Goal: Task Accomplishment & Management: Use online tool/utility

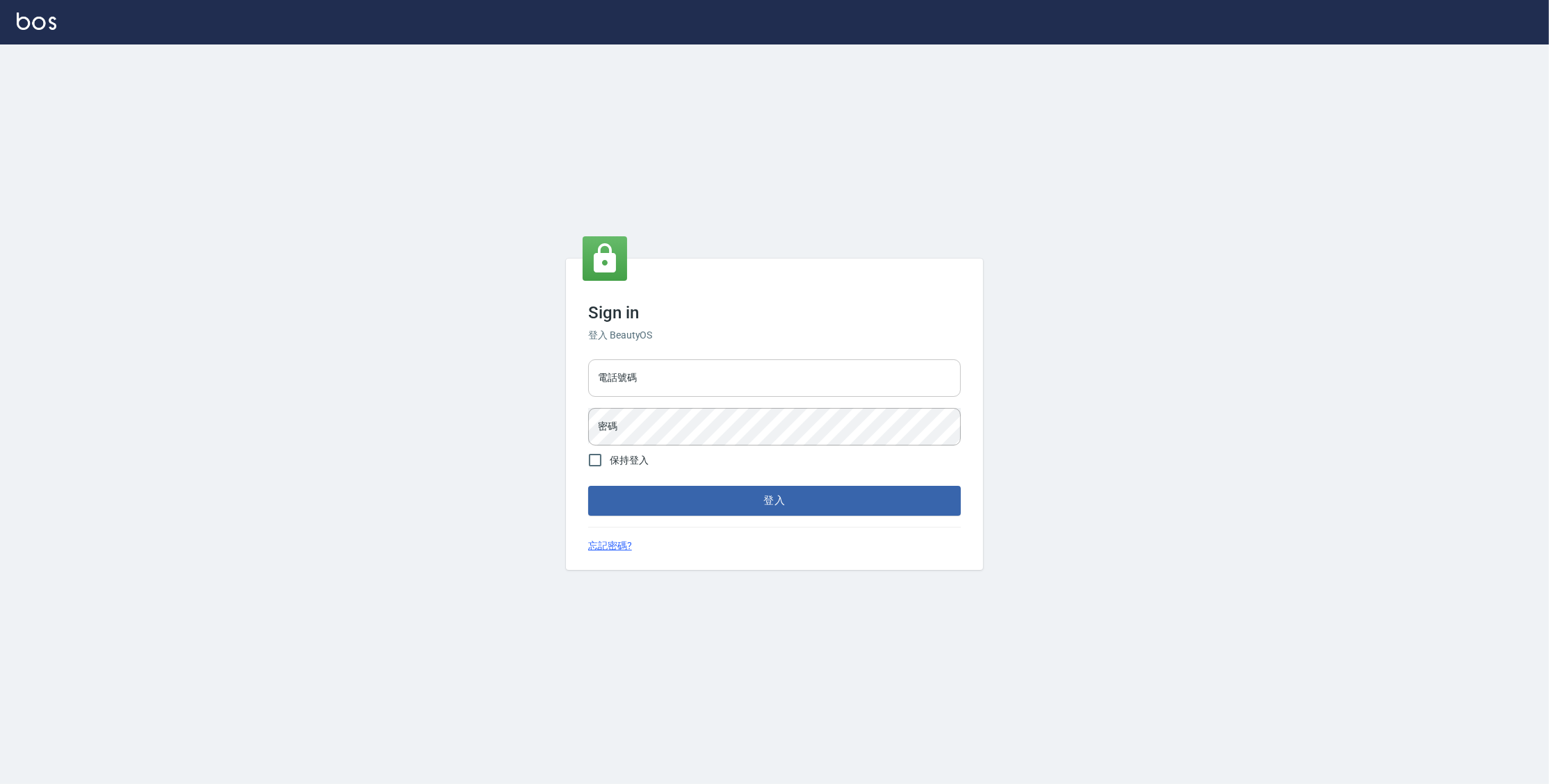
click at [749, 369] on input "電話號碼" at bounding box center [774, 378] width 373 height 38
type input "0977380821"
drag, startPoint x: 655, startPoint y: 378, endPoint x: 600, endPoint y: 380, distance: 55.0
click at [600, 380] on input "0977380821" at bounding box center [774, 378] width 373 height 38
click at [588, 486] on button "登入" at bounding box center [774, 500] width 373 height 29
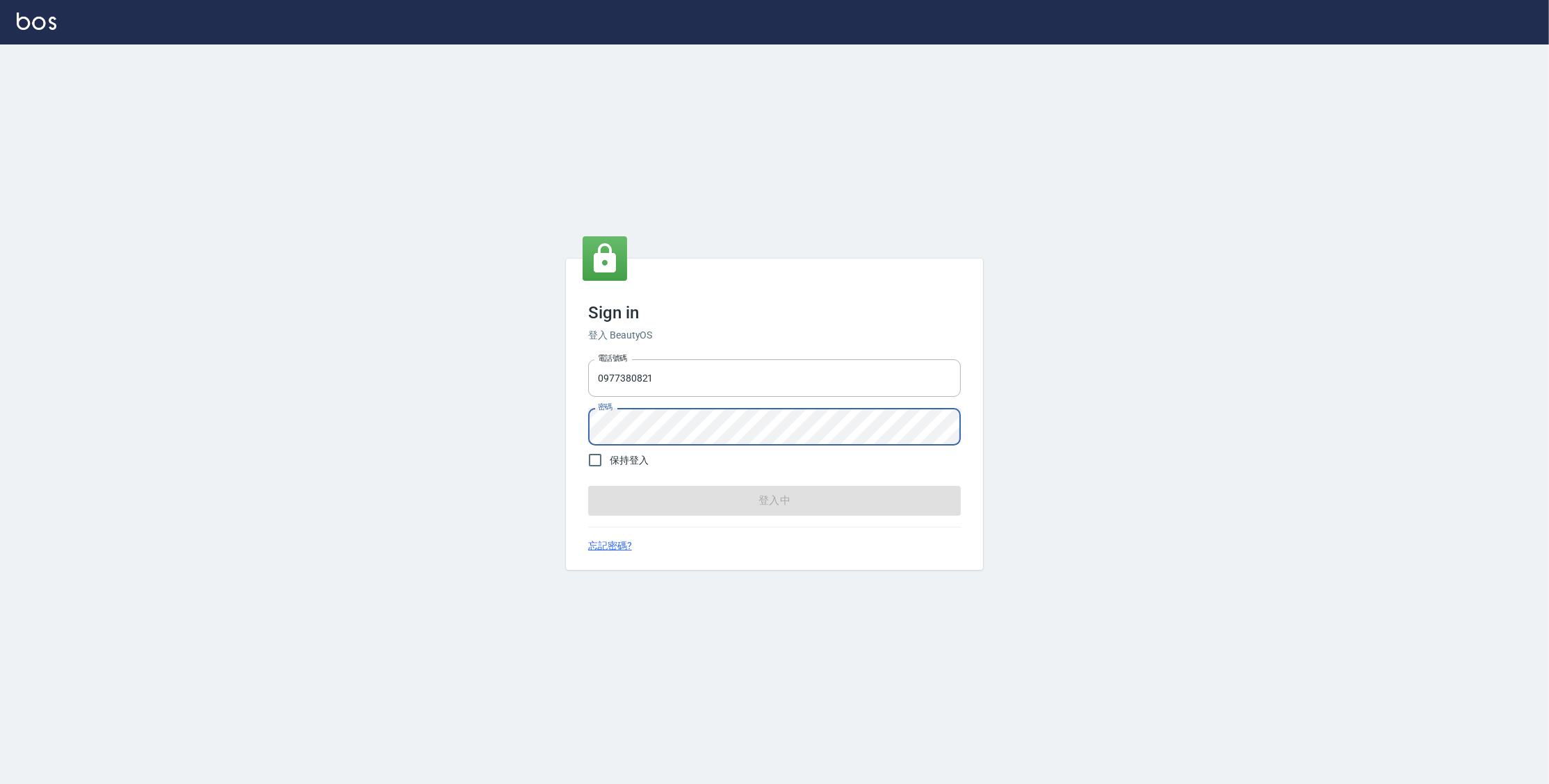
click at [588, 486] on button "登入中" at bounding box center [774, 500] width 373 height 29
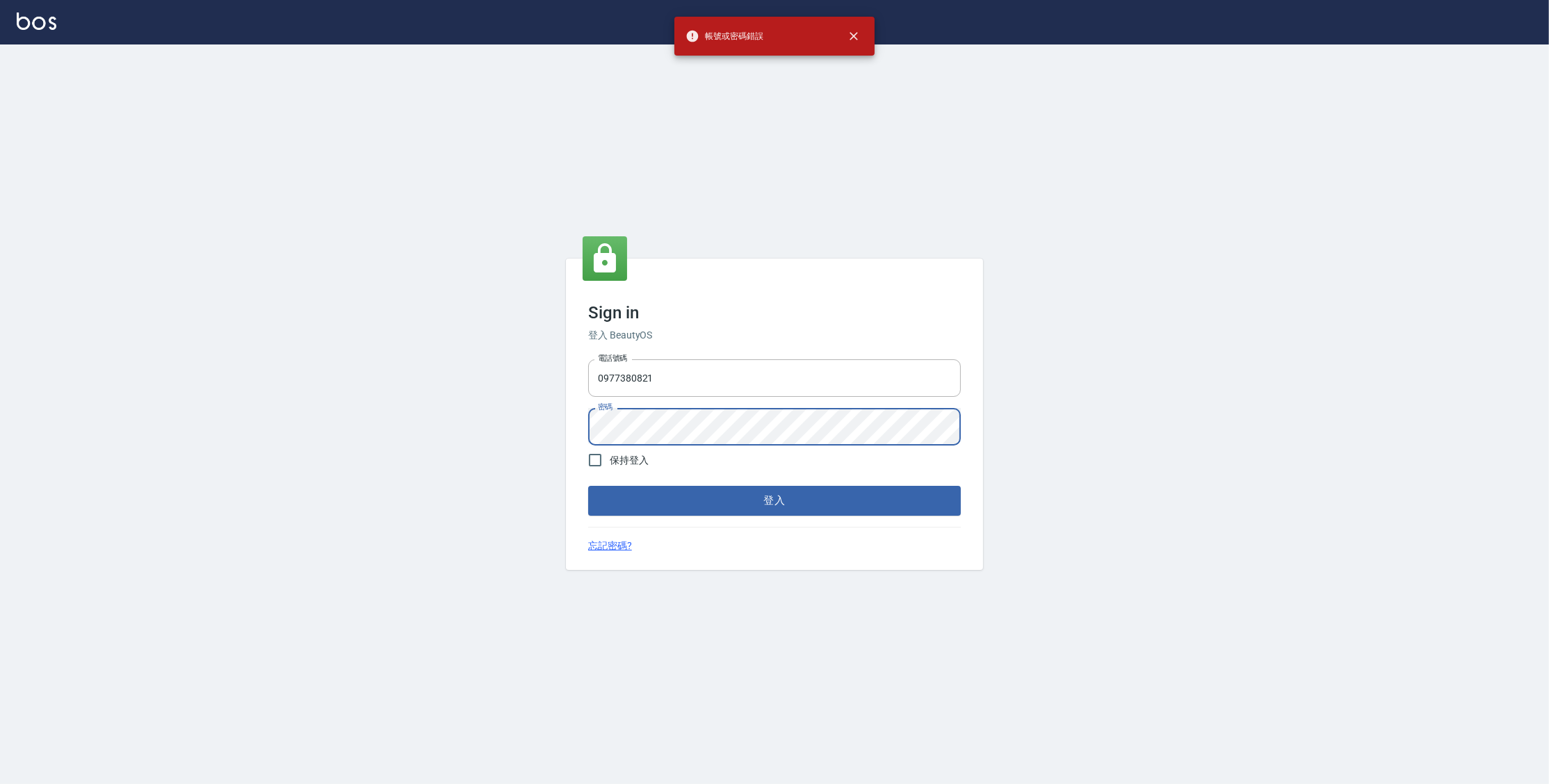
click at [588, 486] on button "登入" at bounding box center [774, 500] width 373 height 29
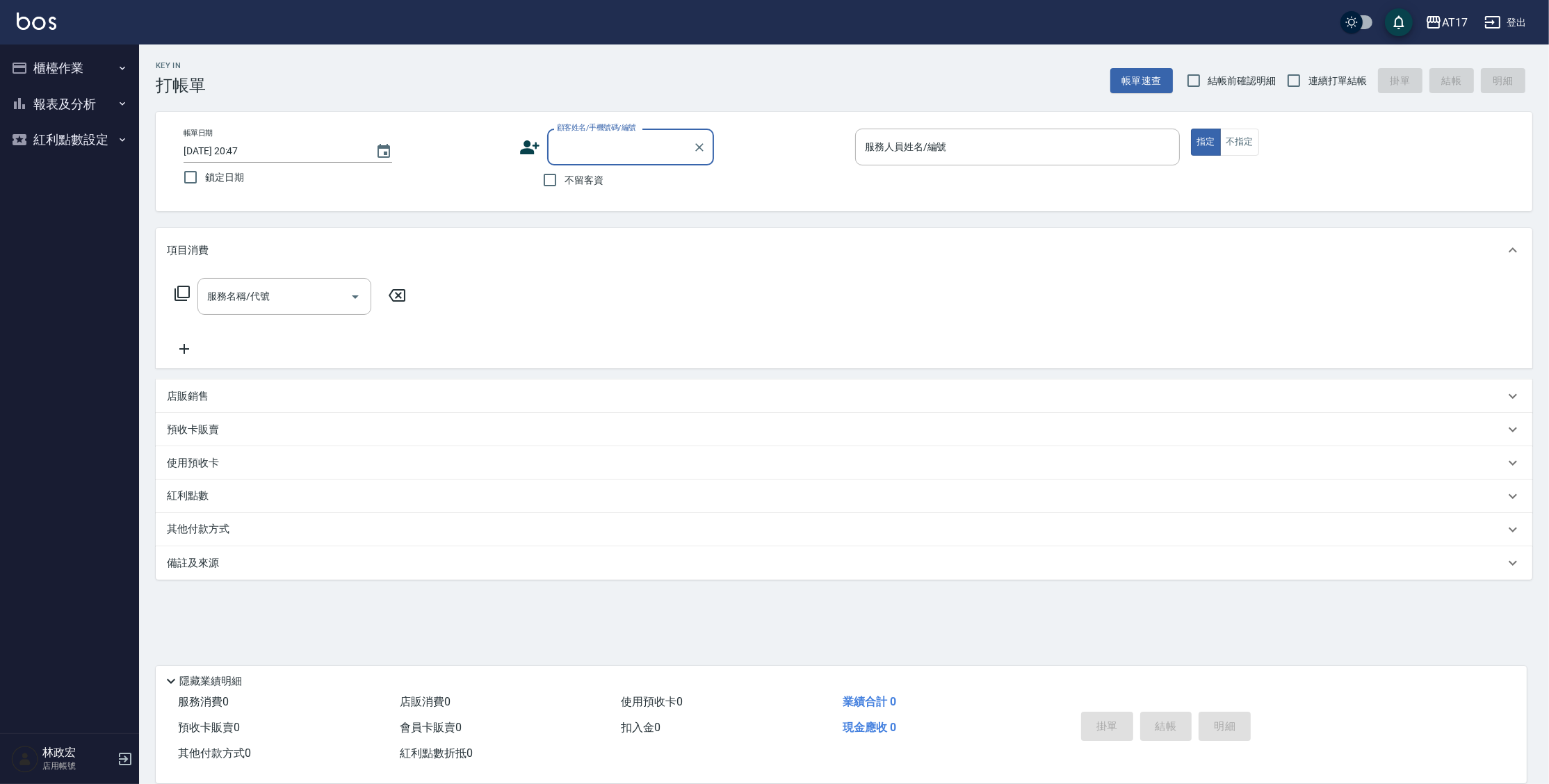
click at [53, 72] on button "櫃檯作業" at bounding box center [69, 68] width 128 height 36
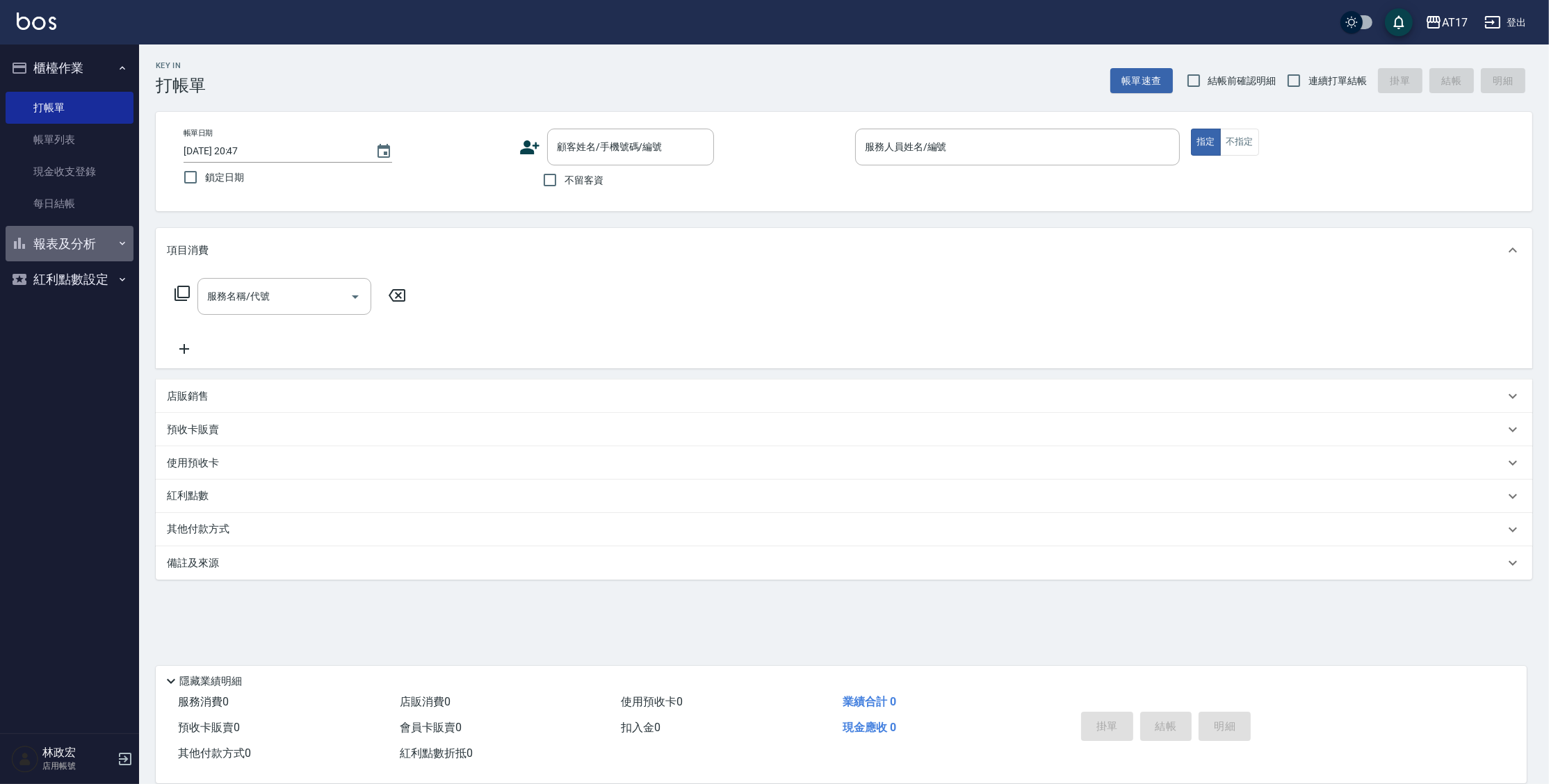
click at [89, 240] on button "報表及分析" at bounding box center [69, 244] width 128 height 36
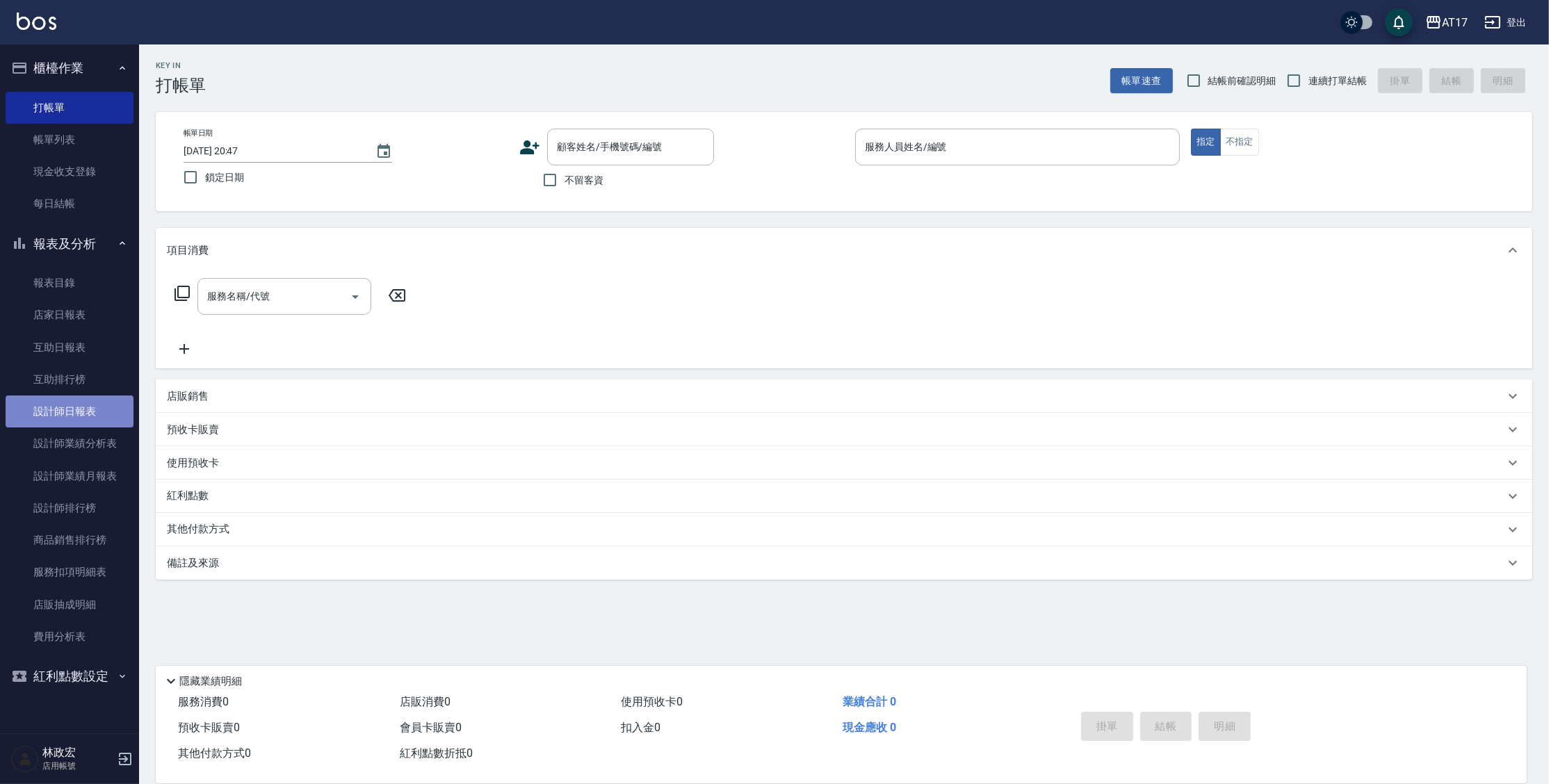
click at [106, 410] on link "設計師日報表" at bounding box center [69, 411] width 128 height 32
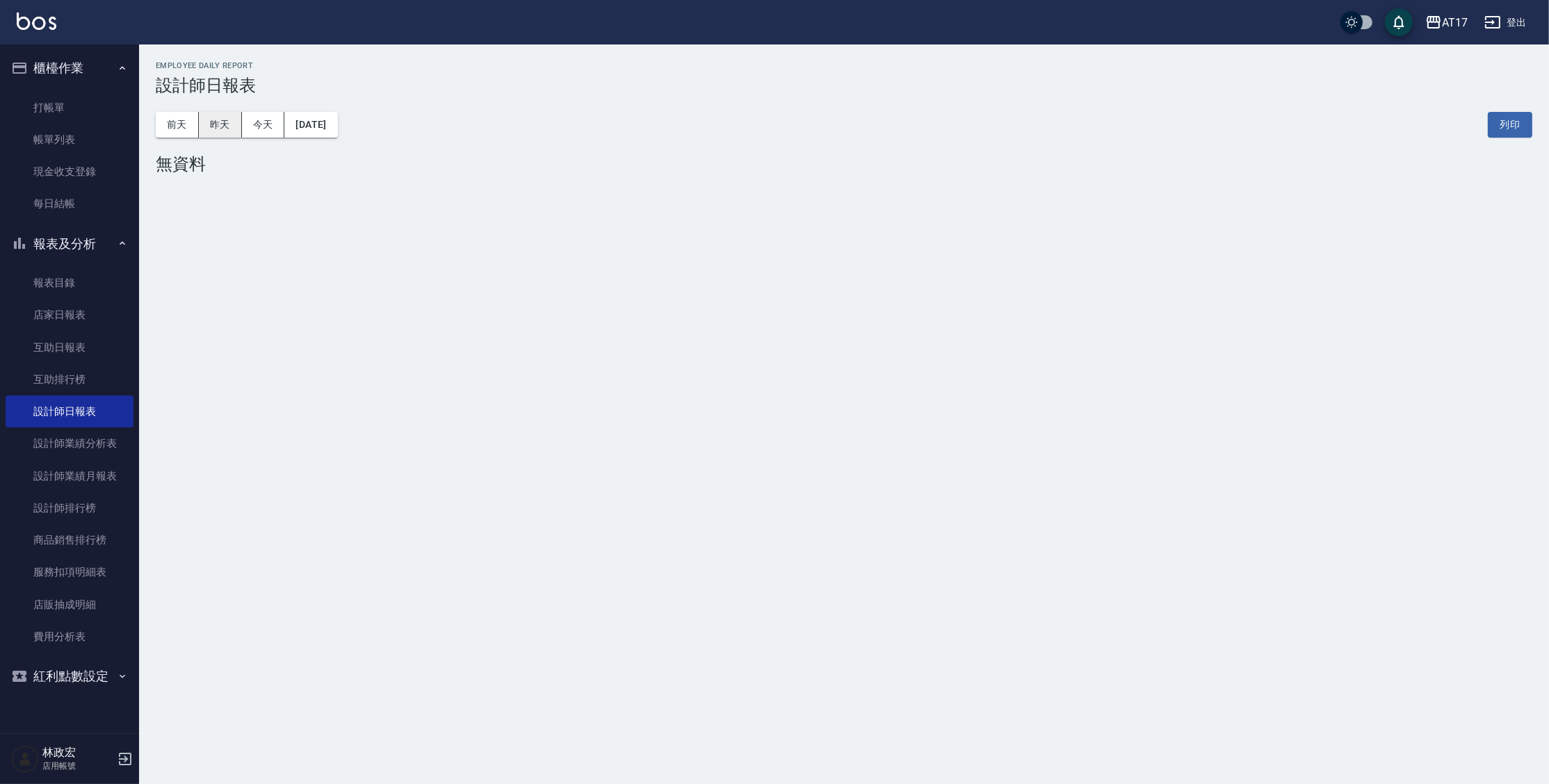
click at [213, 120] on button "昨天" at bounding box center [220, 124] width 43 height 26
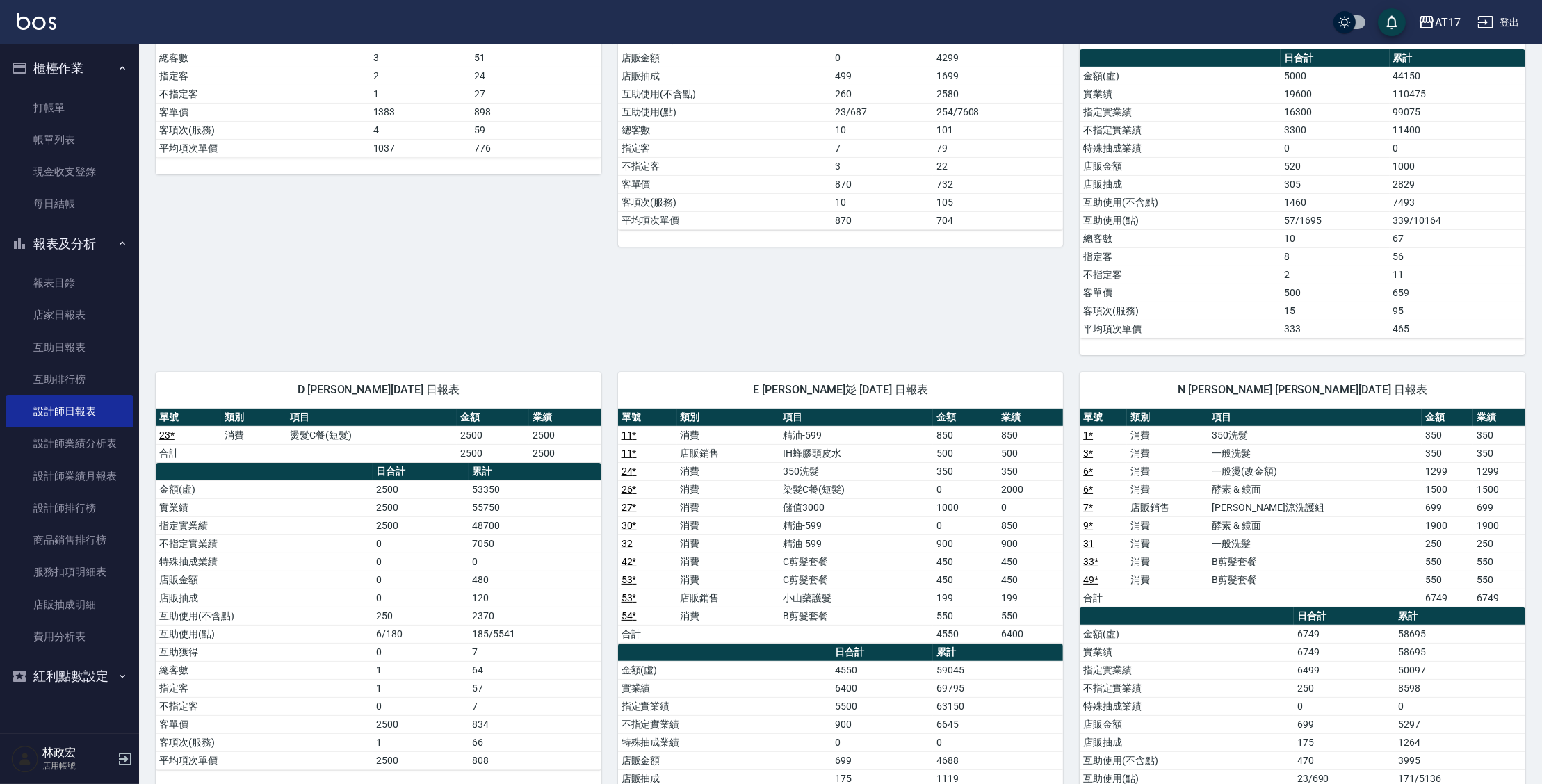
scroll to position [505, 0]
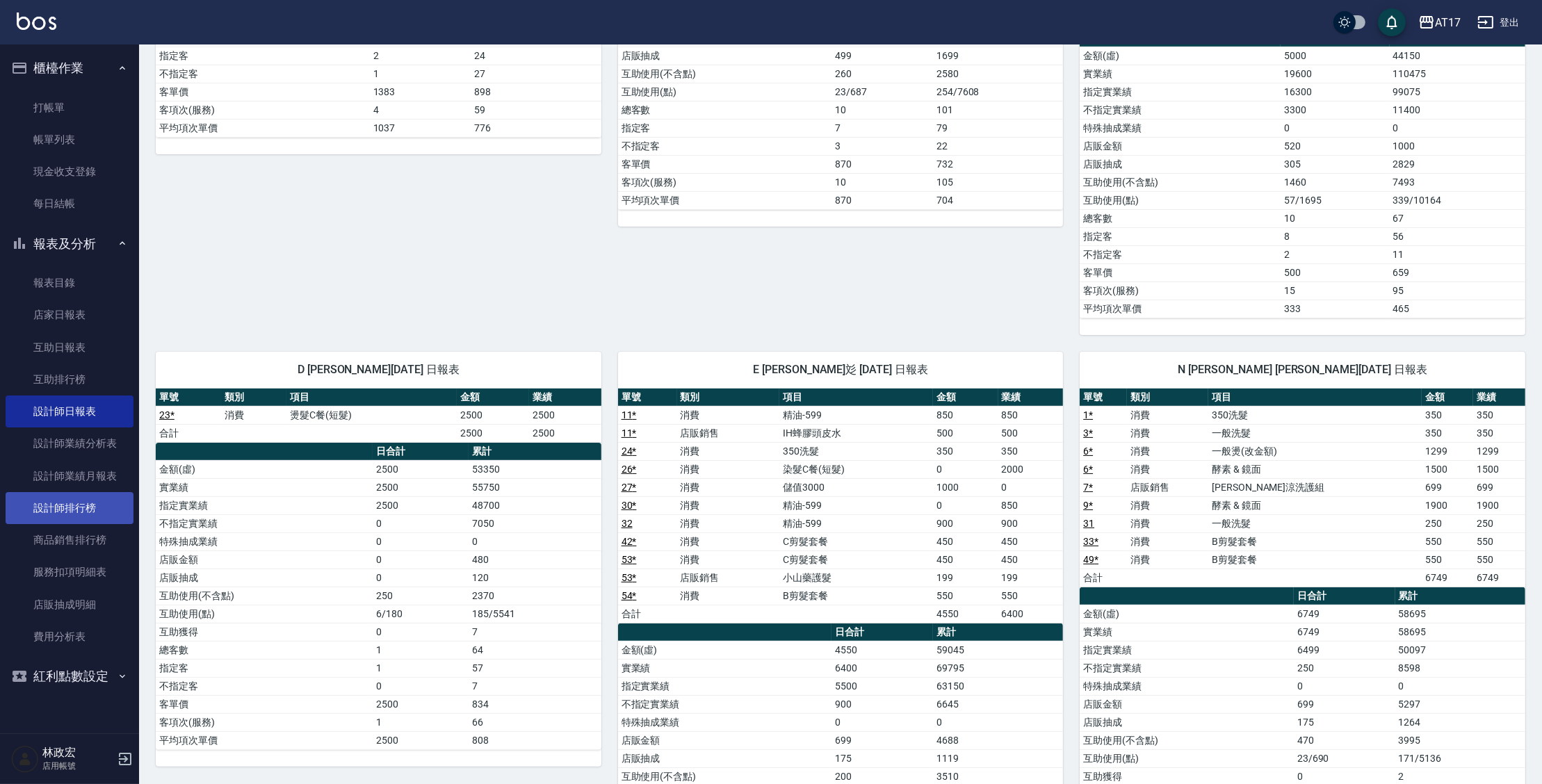
click at [103, 506] on link "設計師排行榜" at bounding box center [69, 508] width 128 height 32
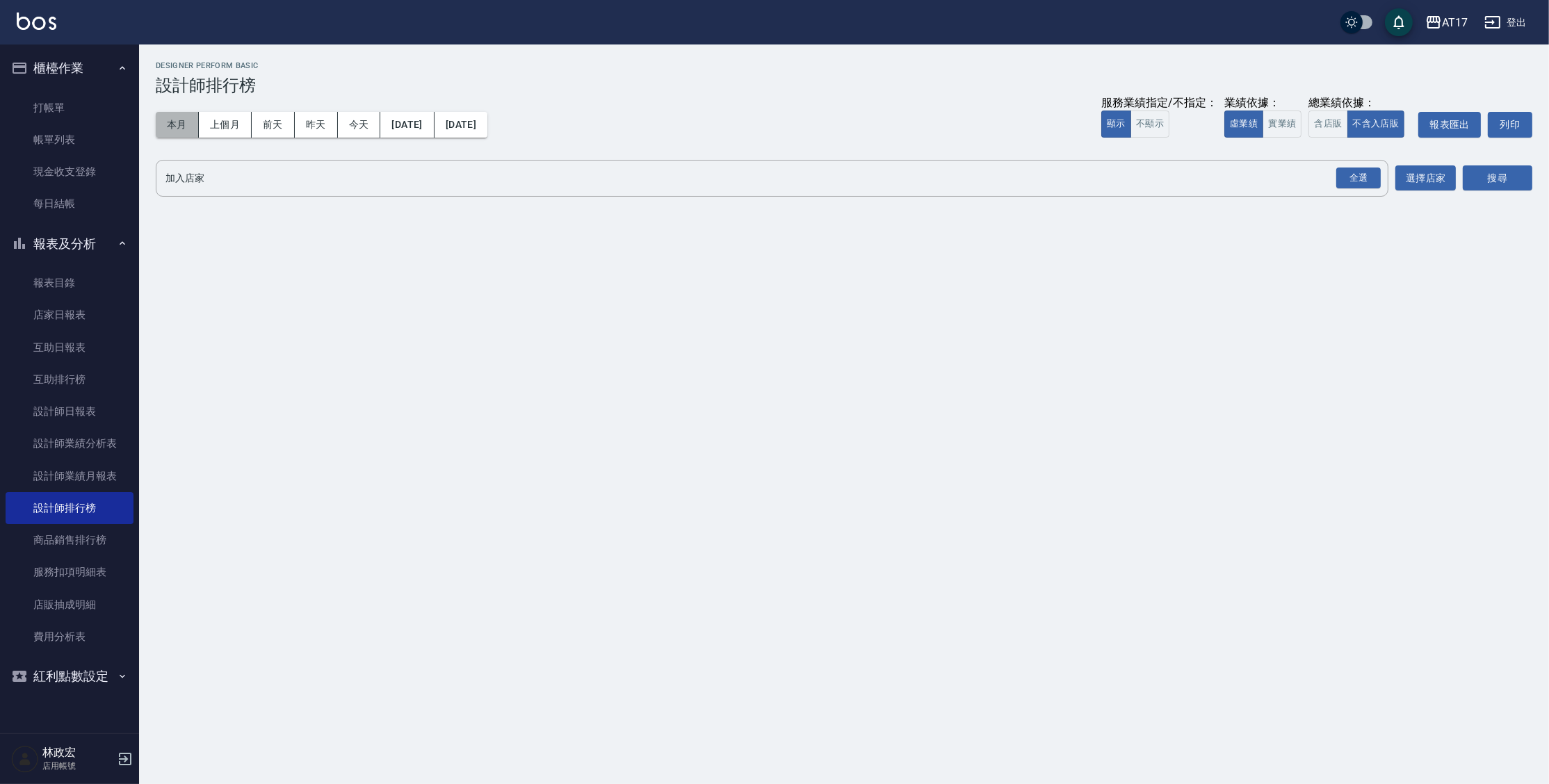
click at [182, 126] on button "本月" at bounding box center [177, 124] width 43 height 26
click at [1289, 127] on button "實業績" at bounding box center [1282, 124] width 39 height 27
click at [1371, 175] on div "全選" at bounding box center [1358, 178] width 45 height 22
click at [1500, 171] on button "搜尋" at bounding box center [1497, 178] width 70 height 26
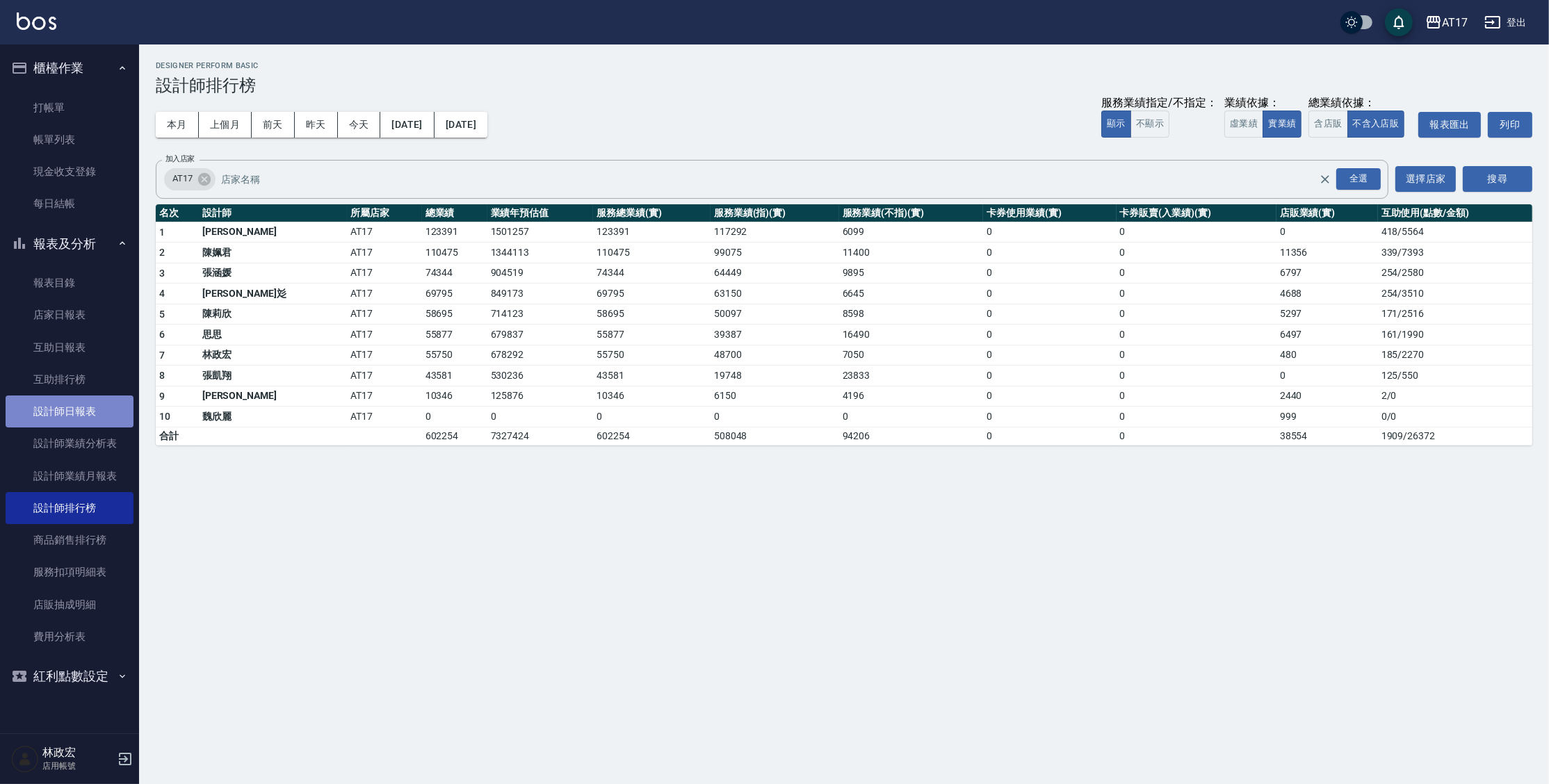
click at [69, 413] on link "設計師日報表" at bounding box center [69, 411] width 128 height 32
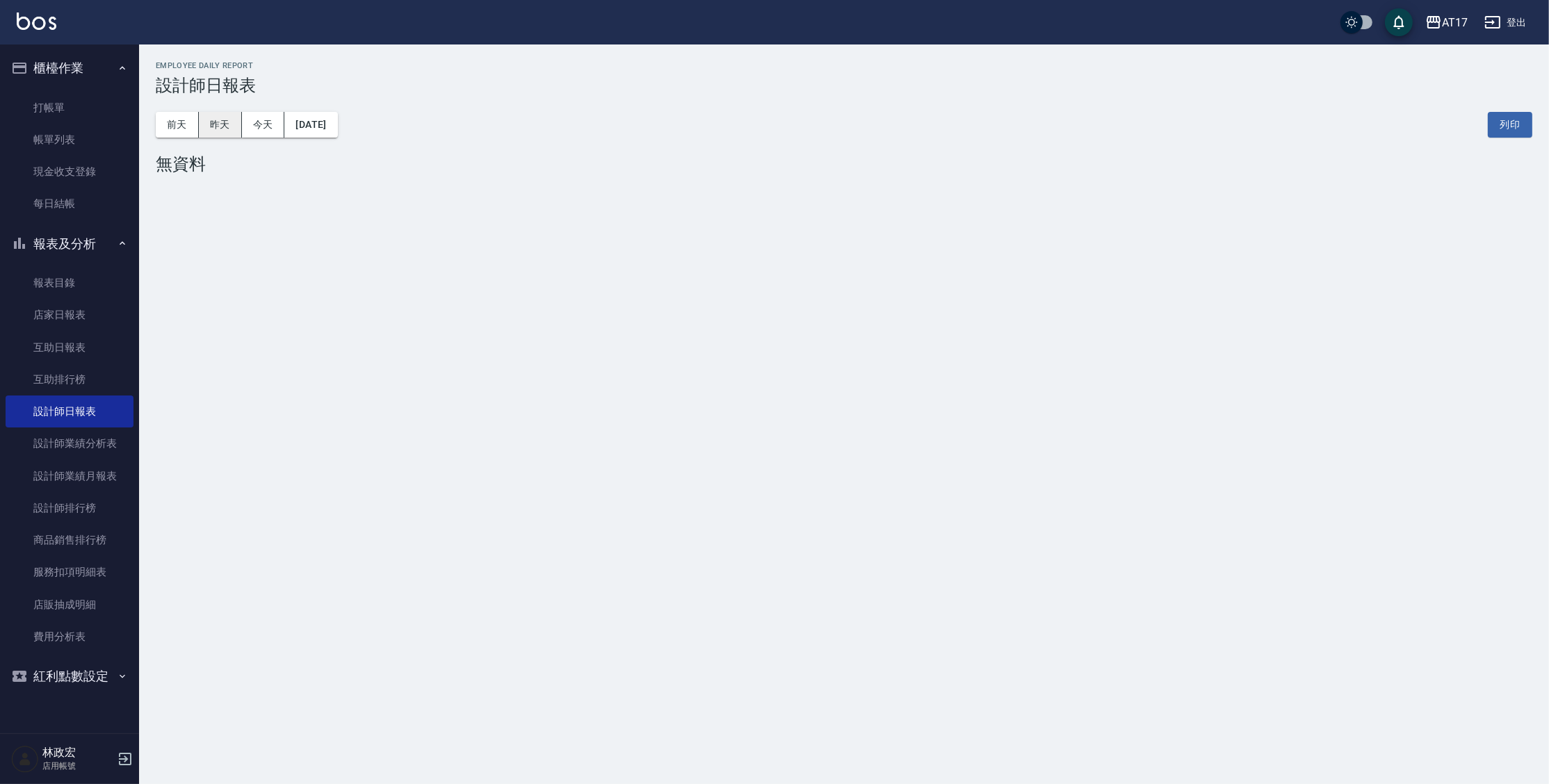
click at [218, 128] on button "昨天" at bounding box center [220, 124] width 43 height 26
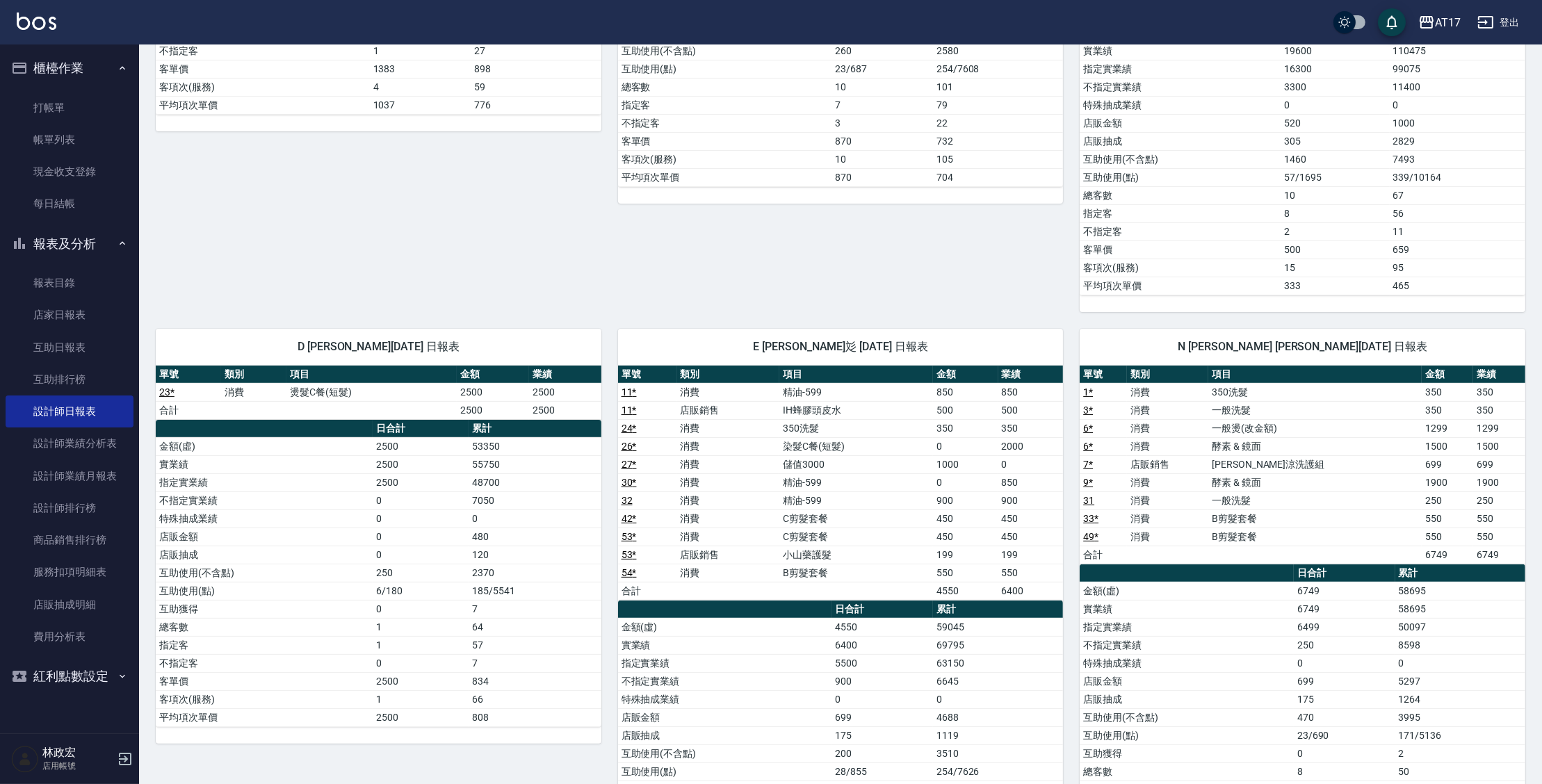
scroll to position [530, 0]
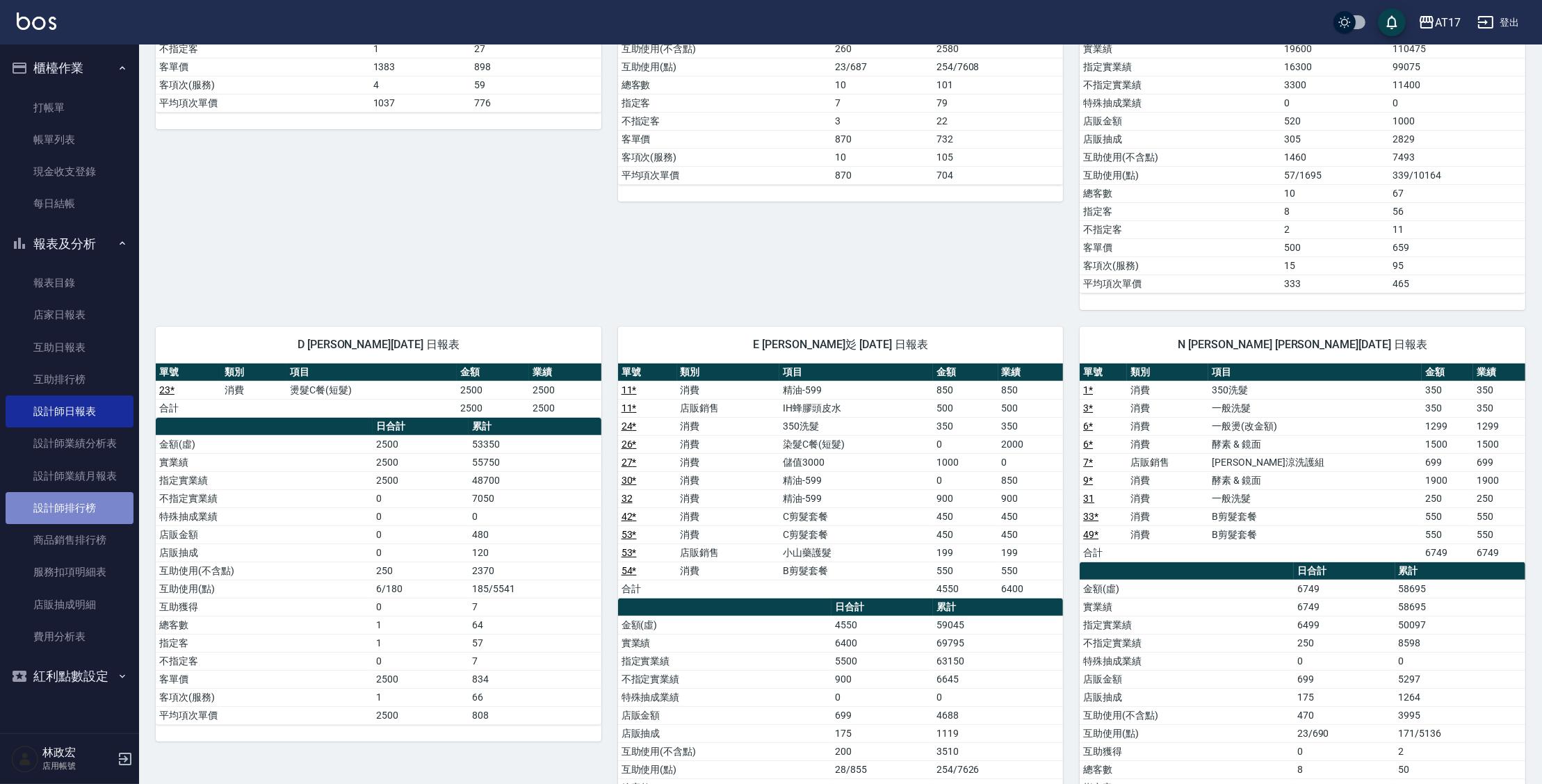
click at [92, 521] on link "設計師排行榜" at bounding box center [69, 508] width 128 height 32
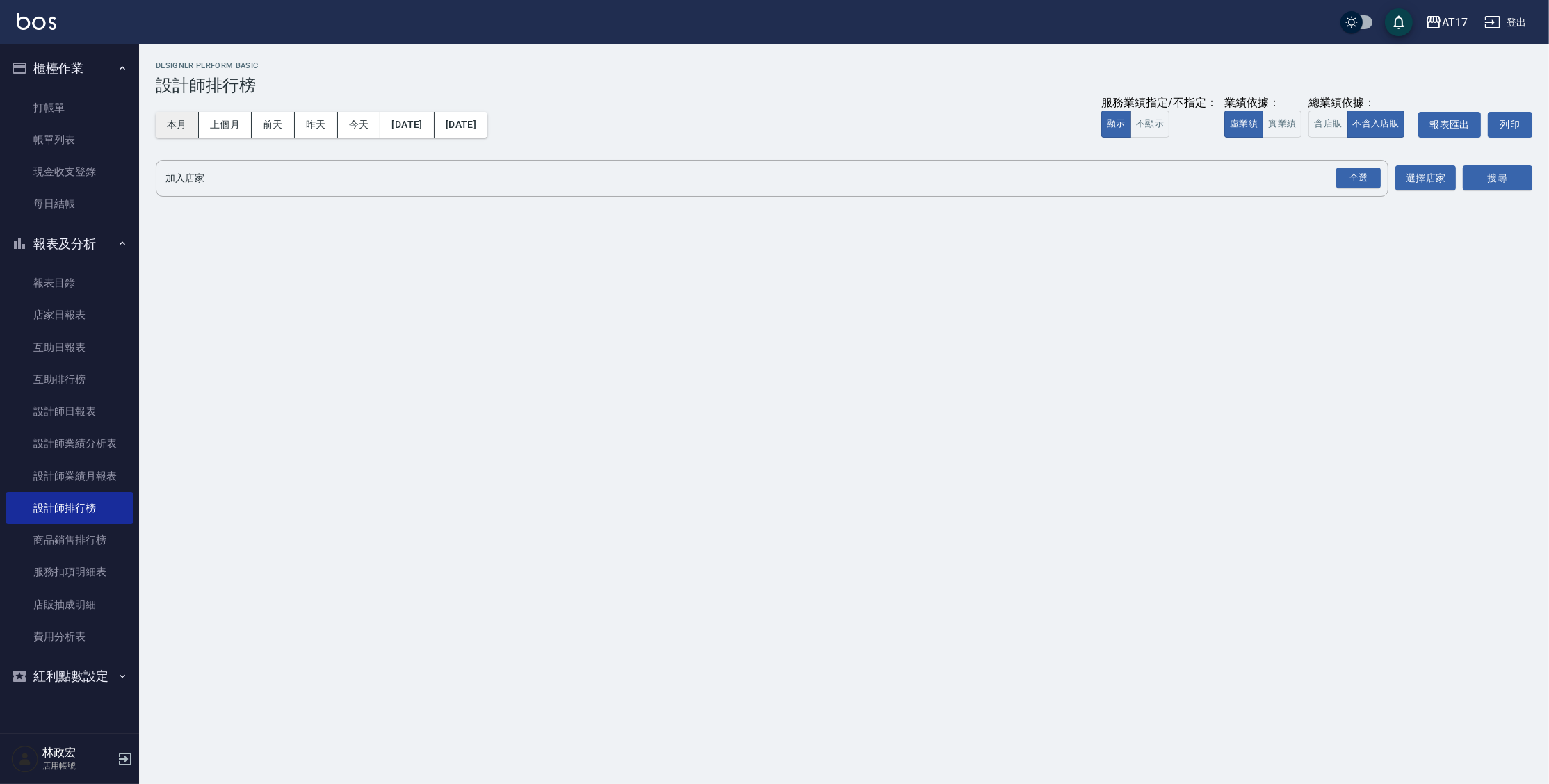
click at [172, 131] on button "本月" at bounding box center [177, 124] width 43 height 26
click at [1282, 123] on button "實業績" at bounding box center [1282, 124] width 39 height 27
click at [1339, 183] on div "全選" at bounding box center [1358, 178] width 45 height 22
click at [1500, 172] on button "搜尋" at bounding box center [1497, 178] width 70 height 26
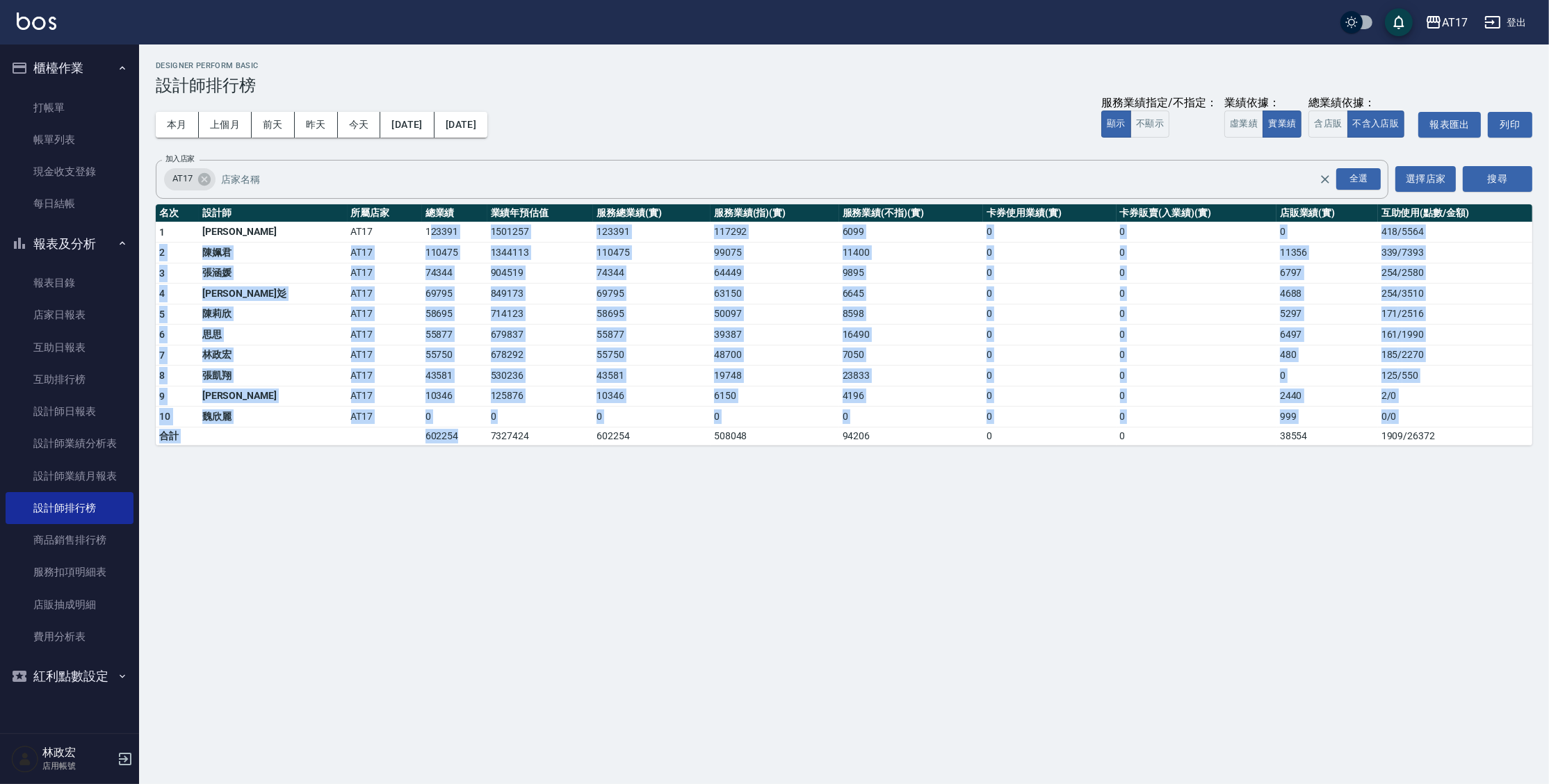
drag, startPoint x: 352, startPoint y: 230, endPoint x: 379, endPoint y: 432, distance: 203.8
click at [379, 432] on tbody "1 [PERSON_NAME] AT17 123391 1501257 123391 117292 6099 0 0 0 418 / 5564 2 [PERS…" at bounding box center [844, 333] width 1377 height 223
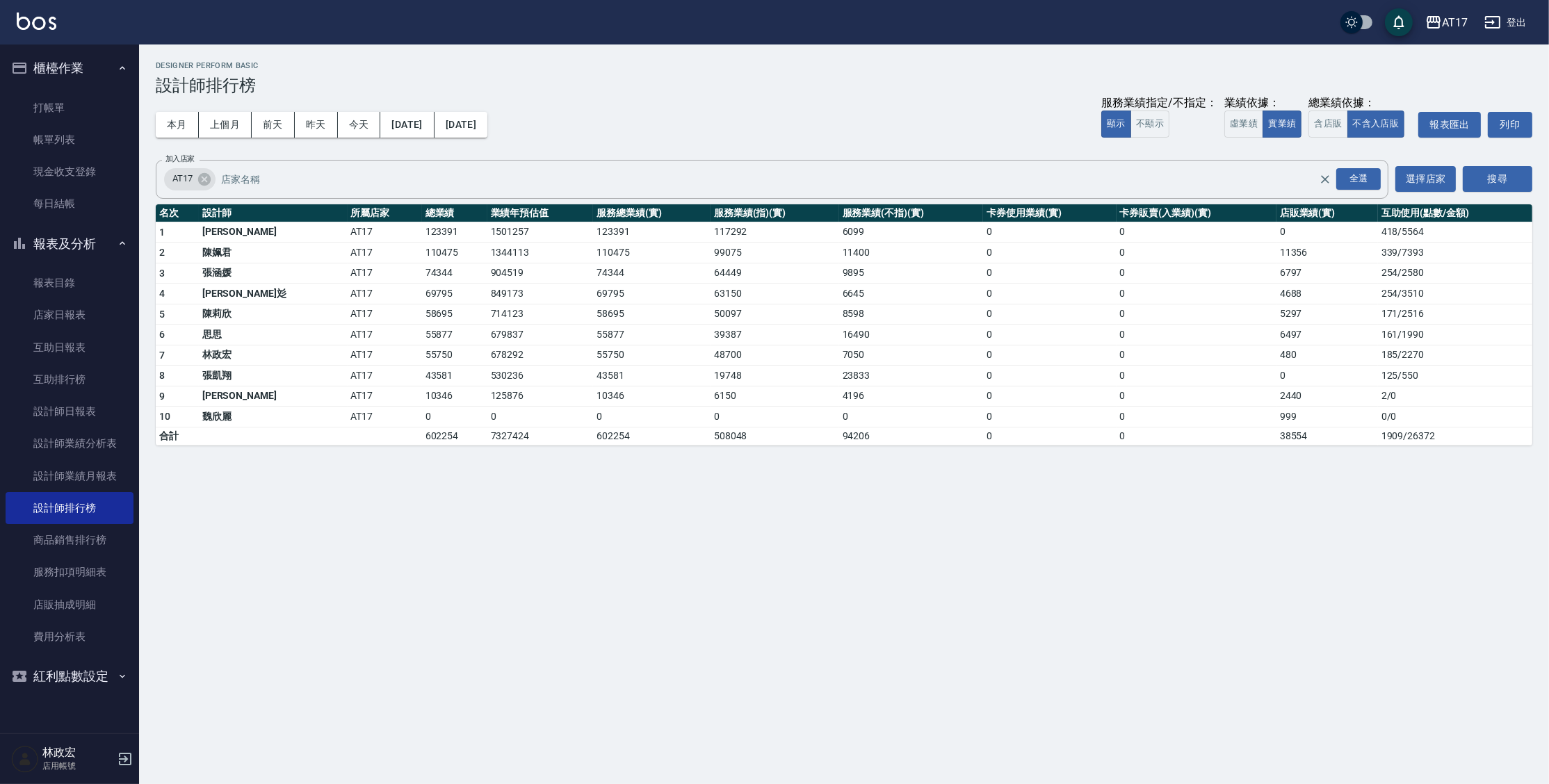
click at [390, 466] on div "AT17 [DATE] - [DATE] 設計師排行榜 列印時間： [DATE][PHONE_NUMBER]:50 Designer Perform Basi…" at bounding box center [774, 392] width 1549 height 784
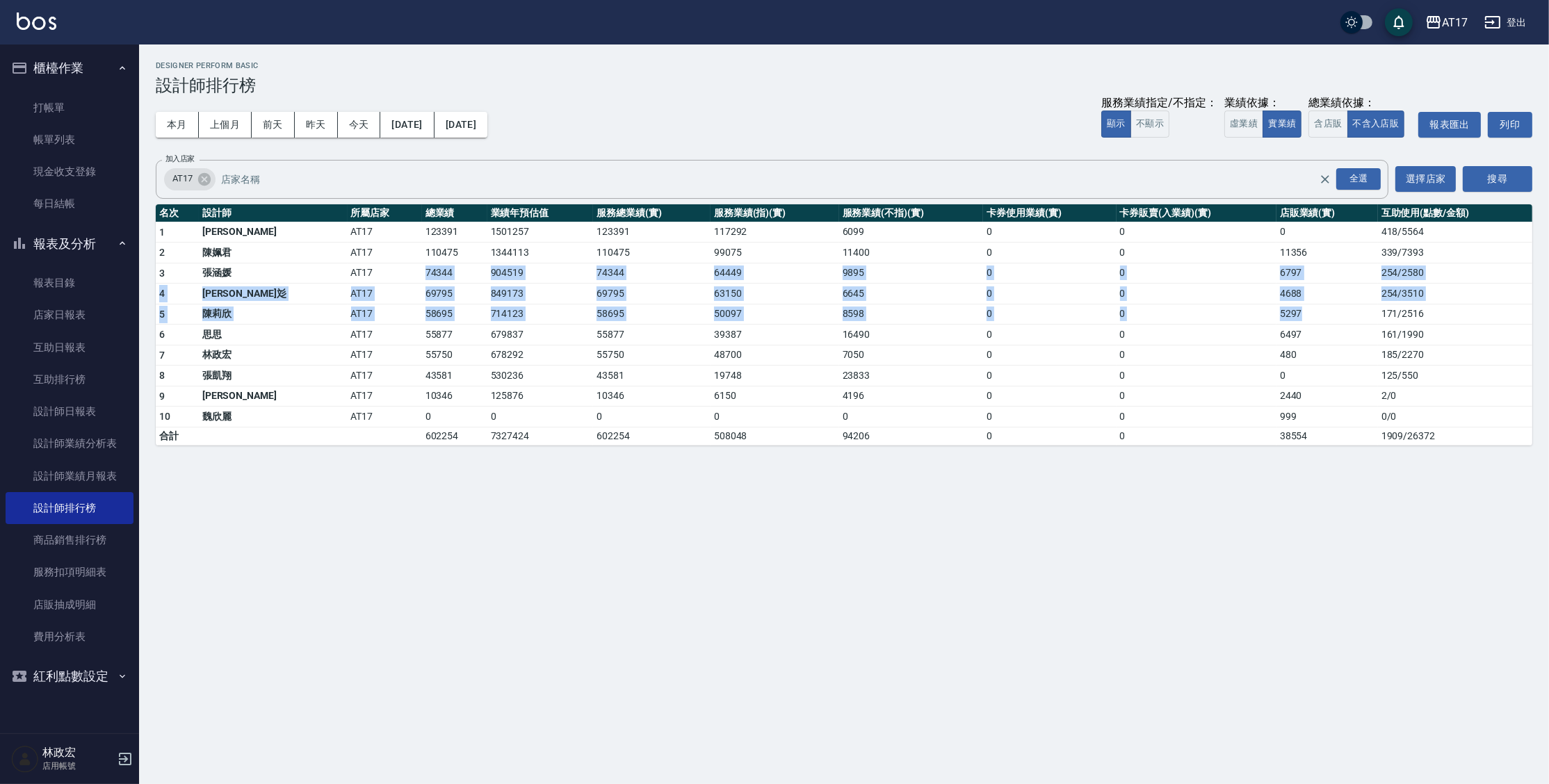
drag, startPoint x: 398, startPoint y: 264, endPoint x: 1322, endPoint y: 313, distance: 925.3
click at [1322, 318] on tbody "1 [PERSON_NAME] AT17 123391 1501257 123391 117292 6099 0 0 0 418 / 5564 2 [PERS…" at bounding box center [844, 333] width 1377 height 223
click at [1320, 311] on td "5297" at bounding box center [1327, 314] width 102 height 21
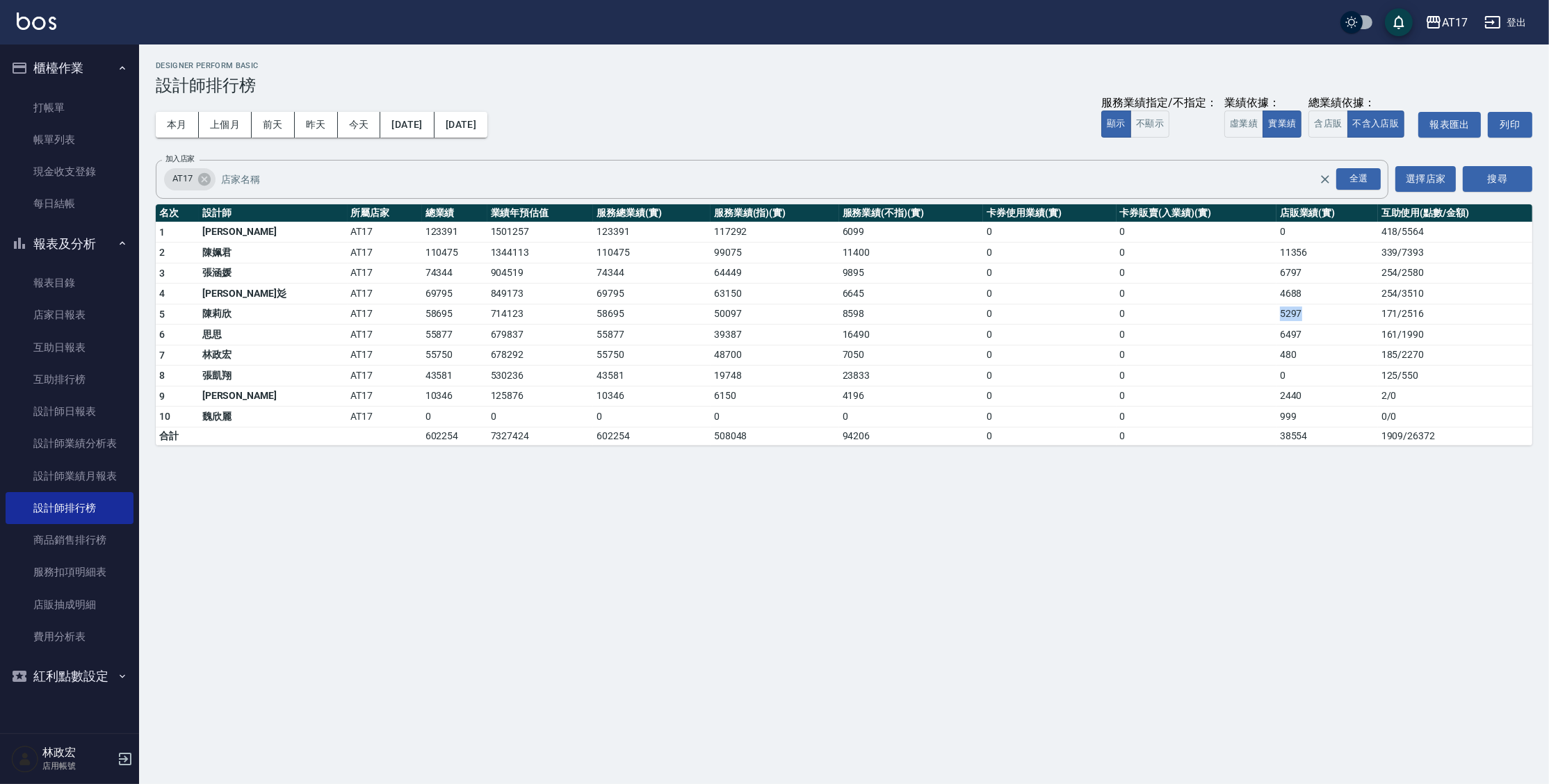
drag, startPoint x: 1285, startPoint y: 309, endPoint x: 1236, endPoint y: 307, distance: 49.0
click at [1236, 307] on tr "5 [PERSON_NAME]AT17 58695 714123 58695 50097 8598 0 0 5297 171 / 2516" at bounding box center [844, 314] width 1377 height 21
click at [77, 107] on link "打帳單" at bounding box center [69, 107] width 128 height 32
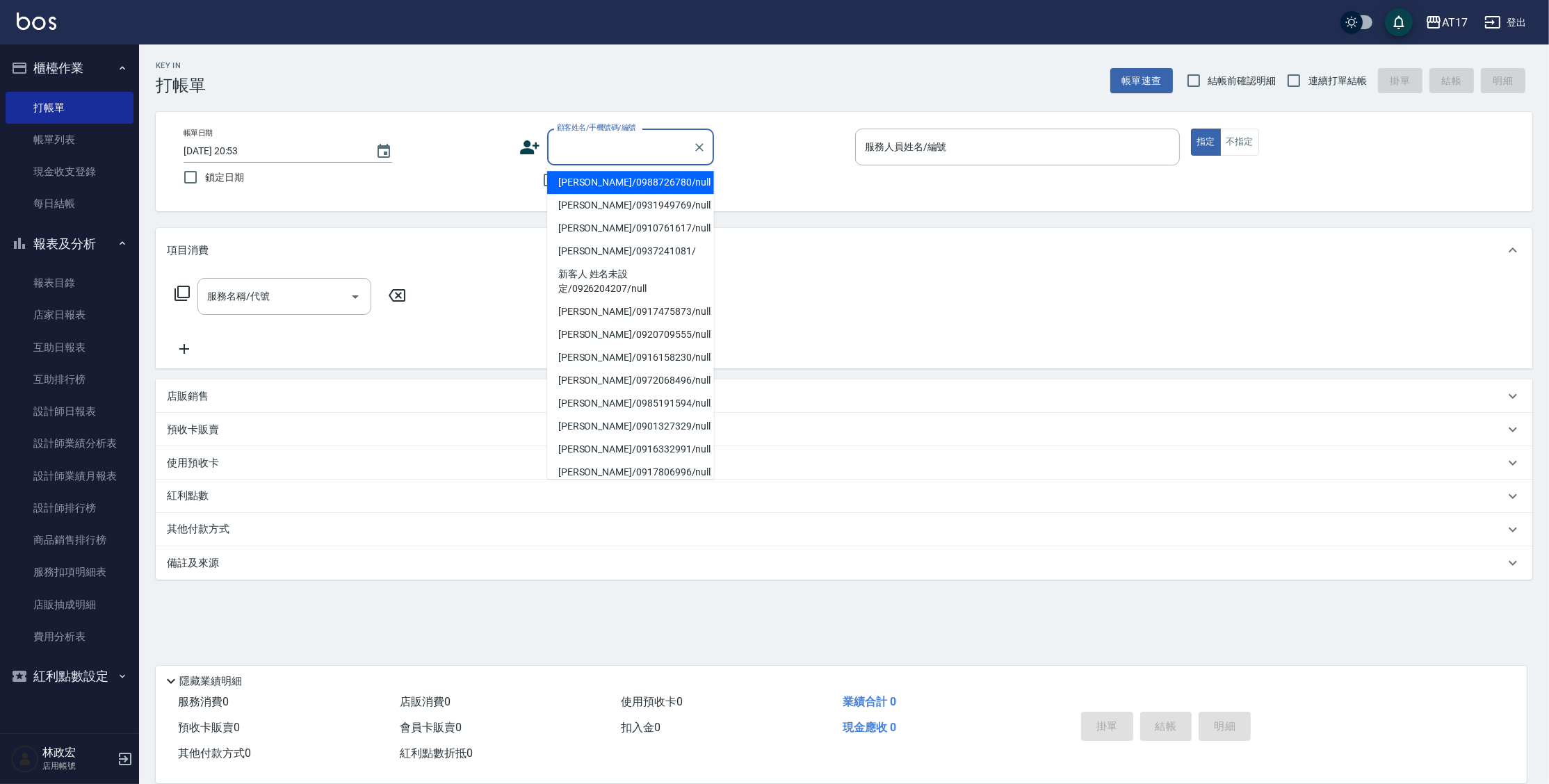
drag, startPoint x: 588, startPoint y: 143, endPoint x: 588, endPoint y: 151, distance: 8.0
click at [588, 144] on input "顧客姓名/手機號碼/編號" at bounding box center [620, 146] width 134 height 24
click at [510, 160] on div "帳單日期 [DATE] 20:53 鎖定日期 顧客姓名/手機號碼/編號 顧客姓名/手機號碼/編號 不留客資 服務人員姓名/編號 服務人員姓名/編號 指定 不指定" at bounding box center [844, 161] width 1343 height 66
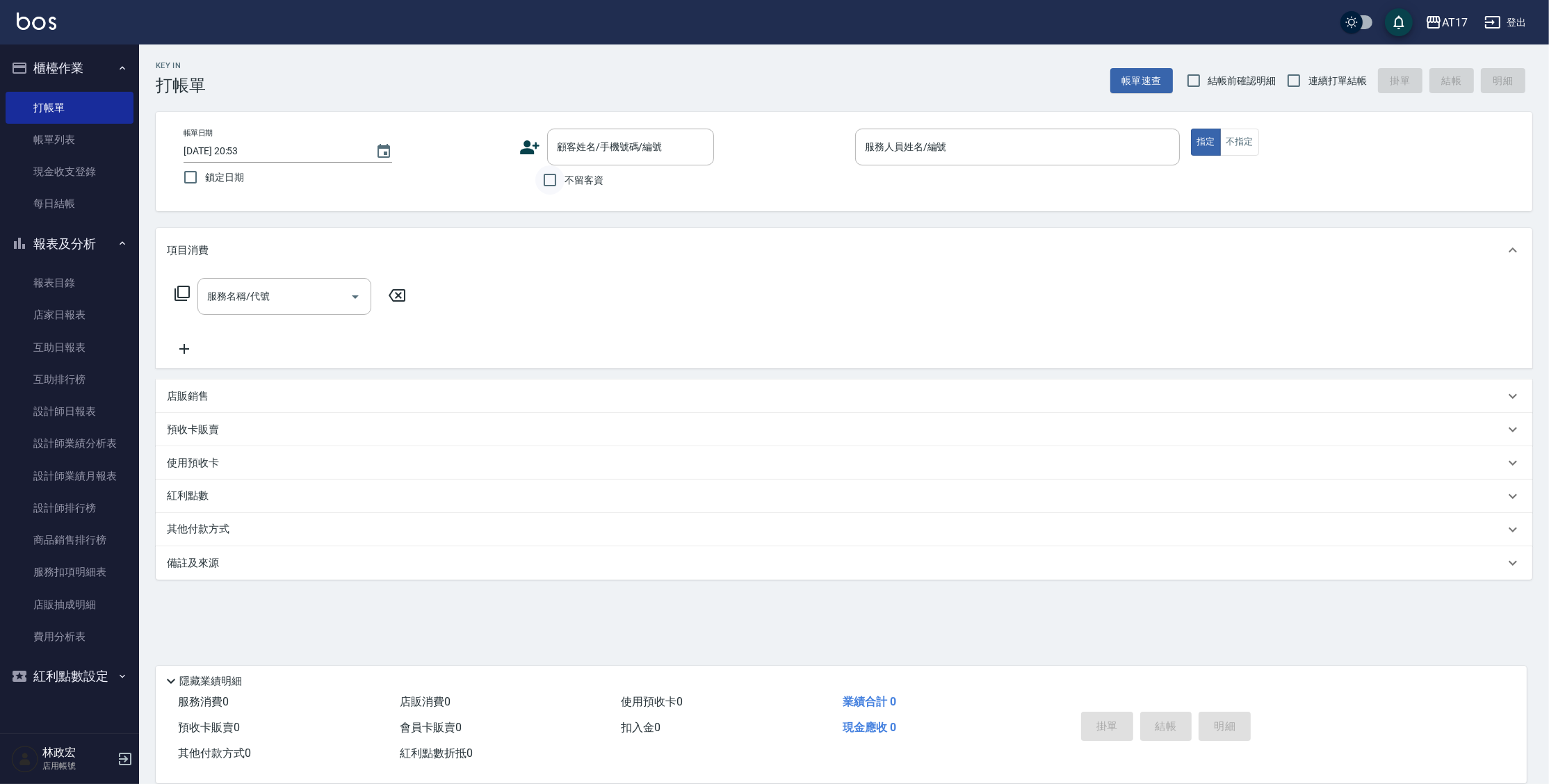
click at [564, 171] on input "不留客資" at bounding box center [549, 179] width 29 height 29
checkbox input "true"
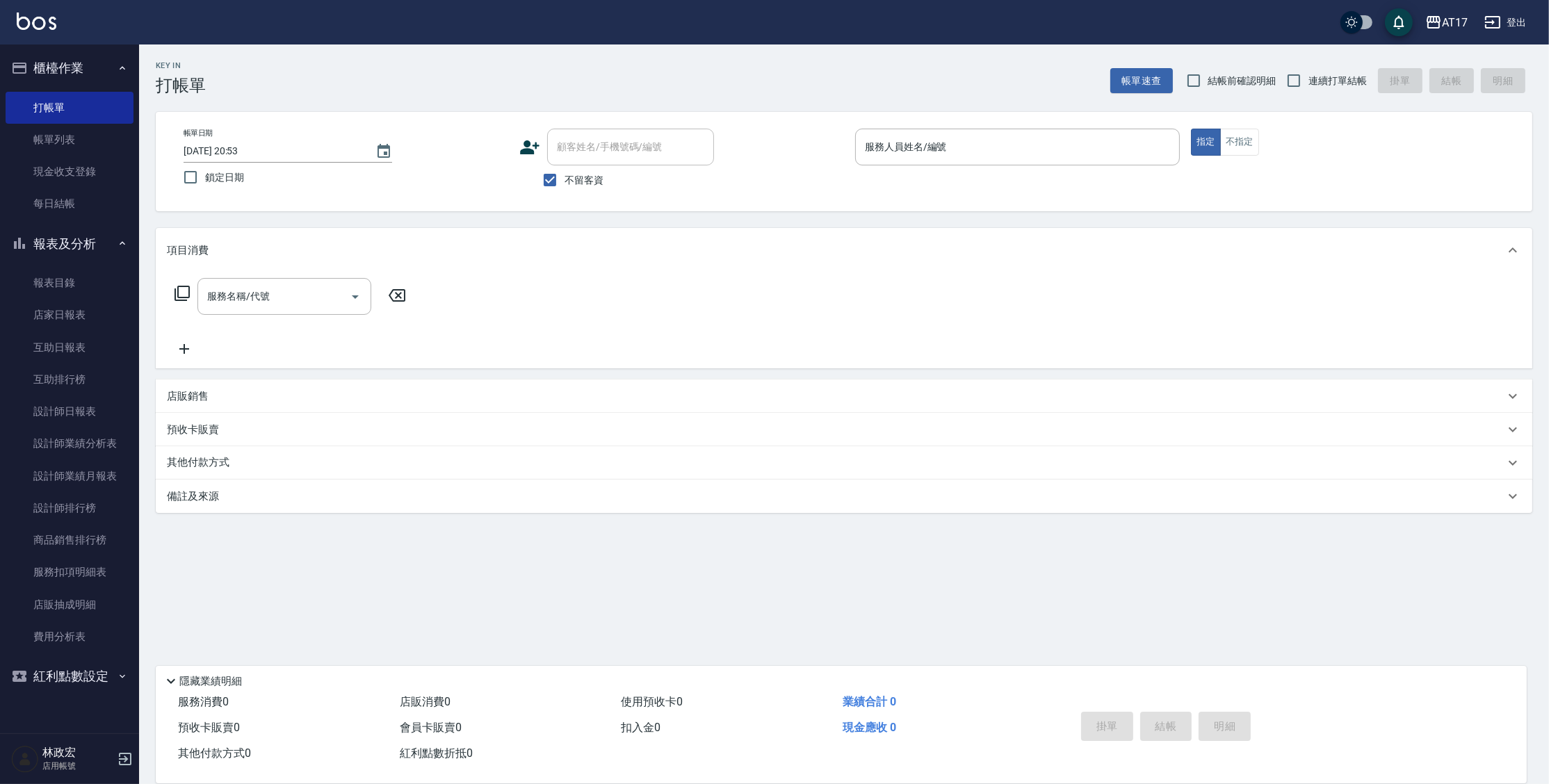
click at [1320, 85] on span "連續打單結帳" at bounding box center [1338, 81] width 59 height 15
click at [1309, 85] on input "連續打單結帳" at bounding box center [1293, 80] width 29 height 29
checkbox input "true"
click at [910, 154] on input "服務人員姓名/編號" at bounding box center [1017, 146] width 312 height 24
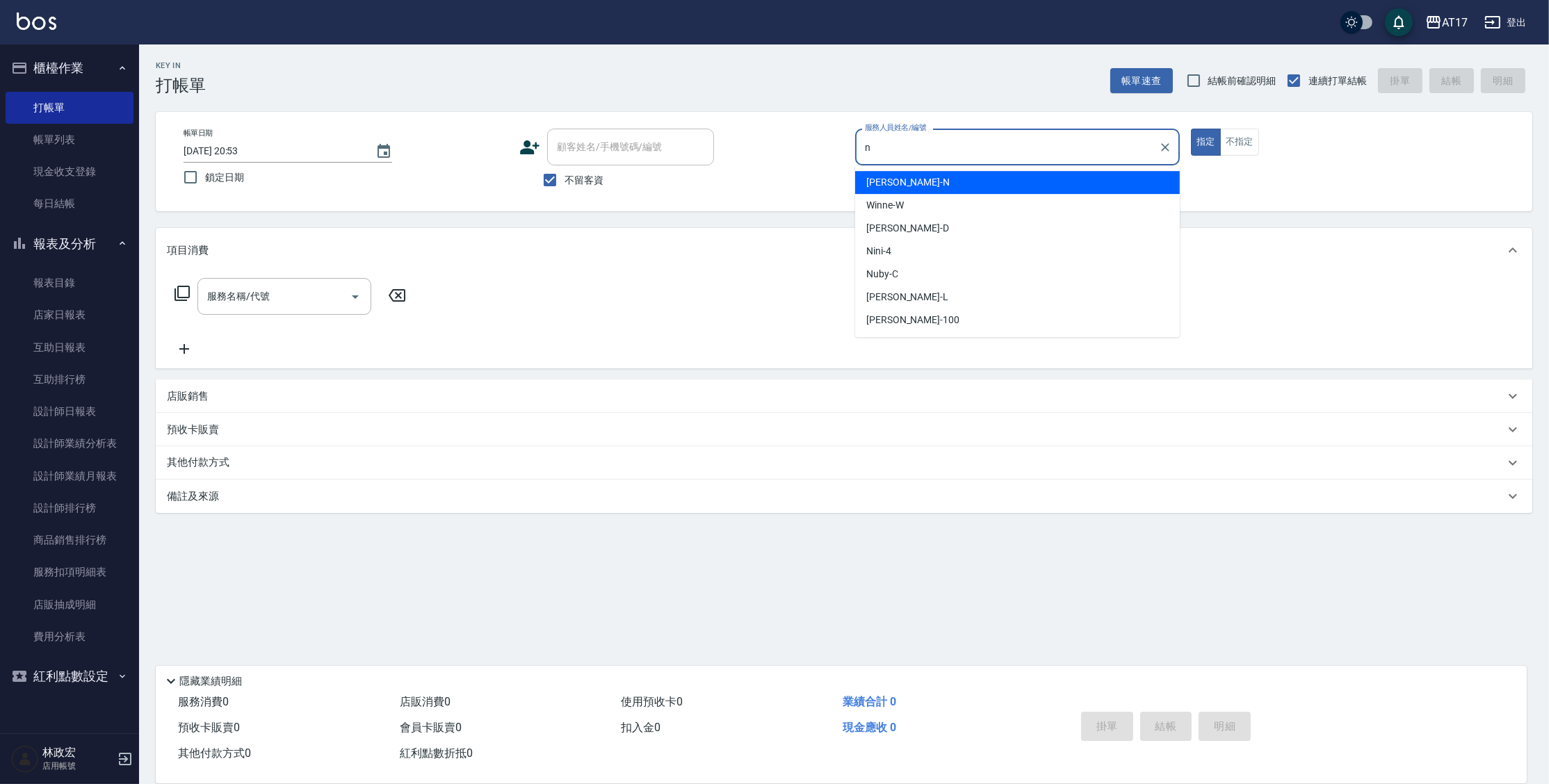
type input "[PERSON_NAME]-N"
type button "true"
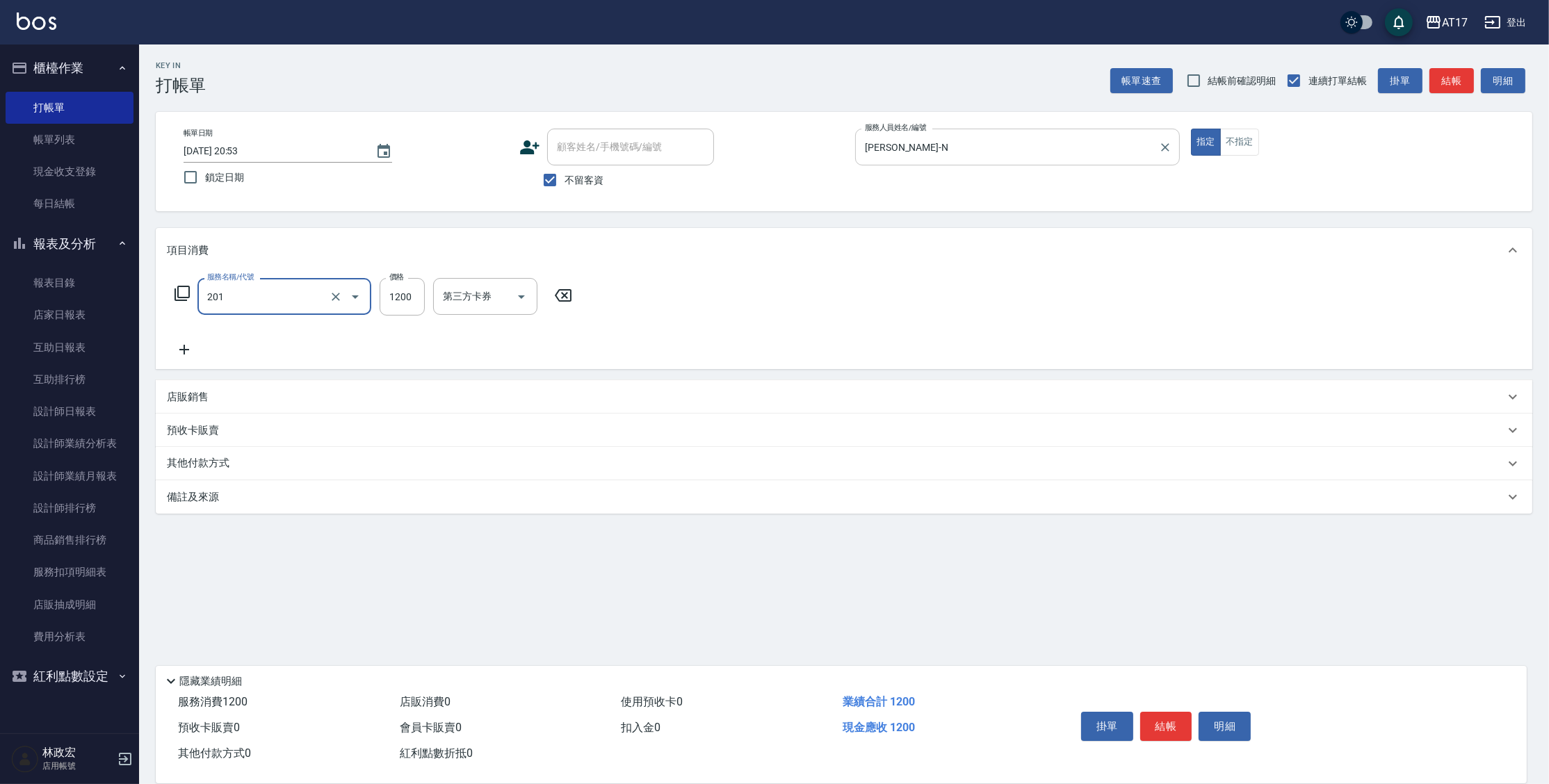
type input "一般燙(改金額)(201)"
type input "1299"
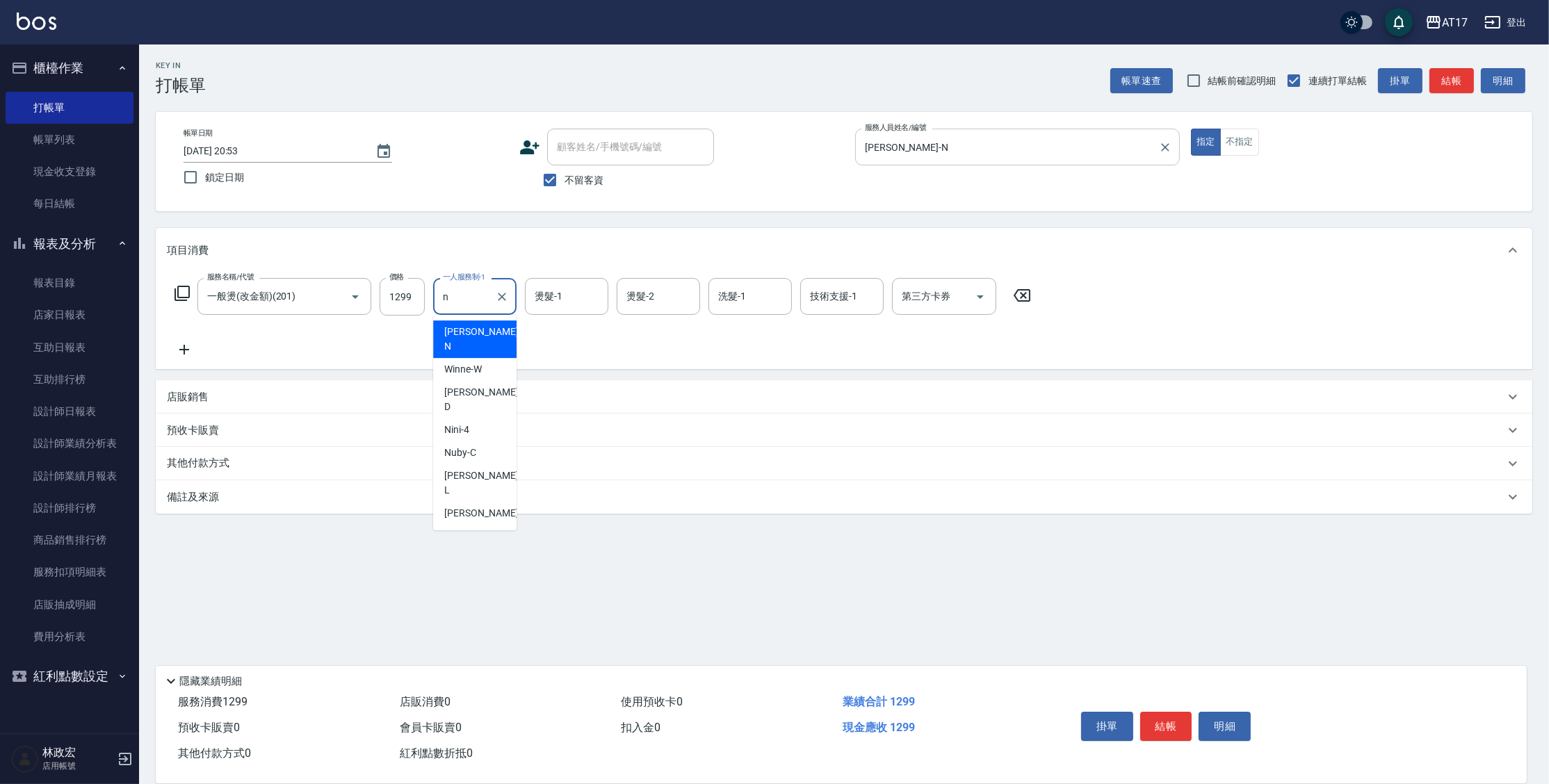
type input "[PERSON_NAME]-N"
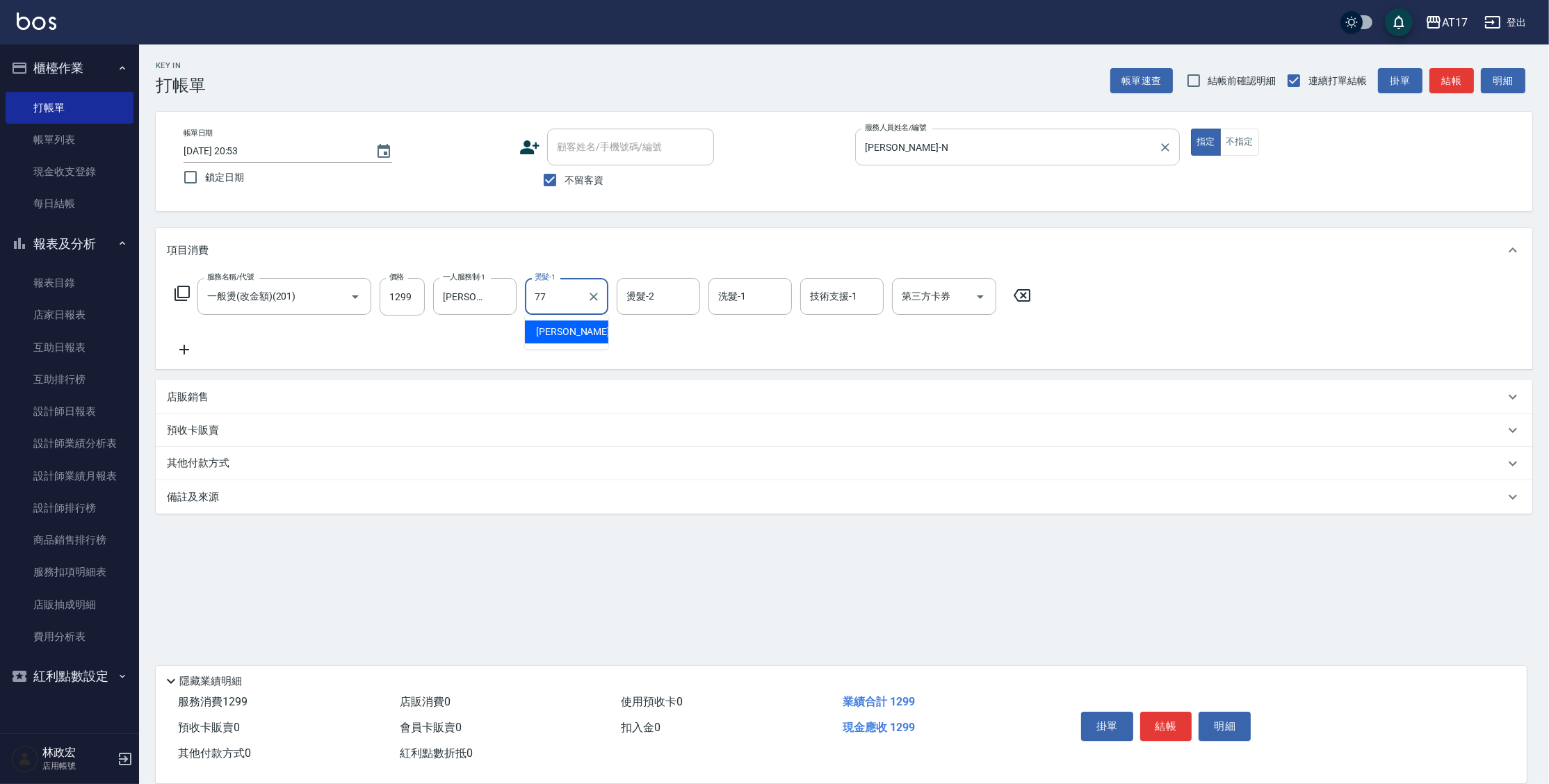
type input "欣麗-77"
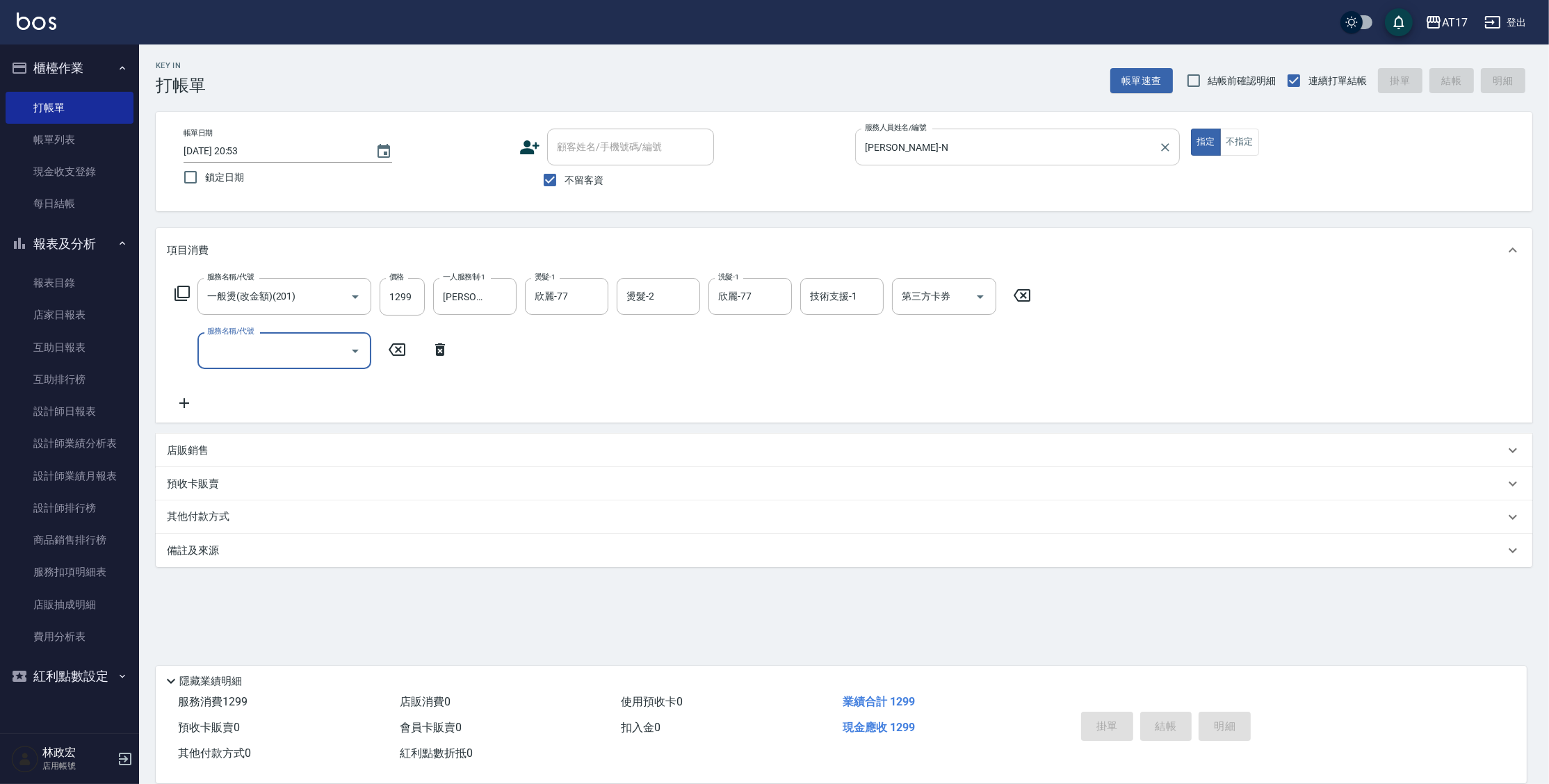
type input "[DATE] 20:54"
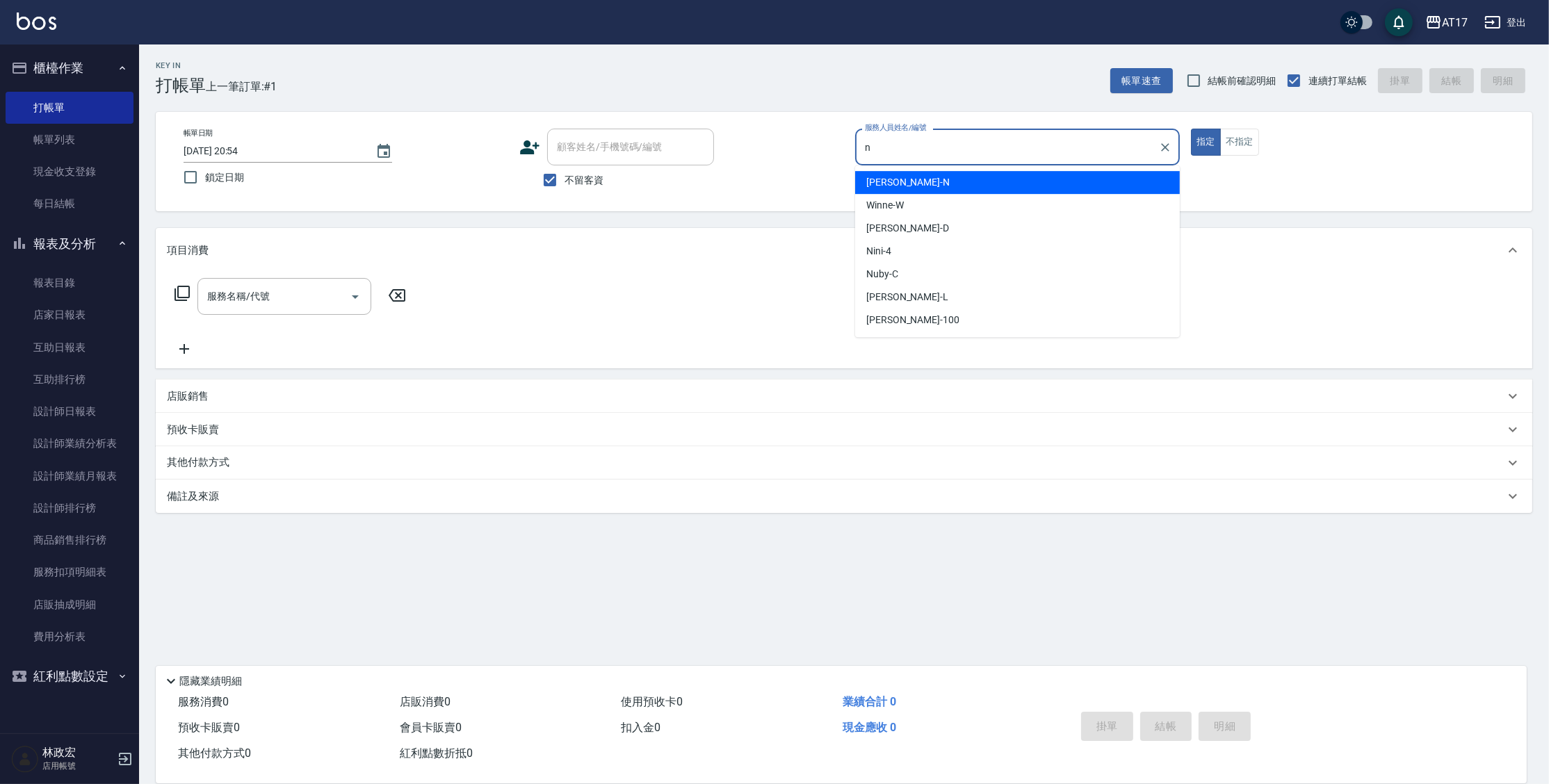
type input "[PERSON_NAME]-N"
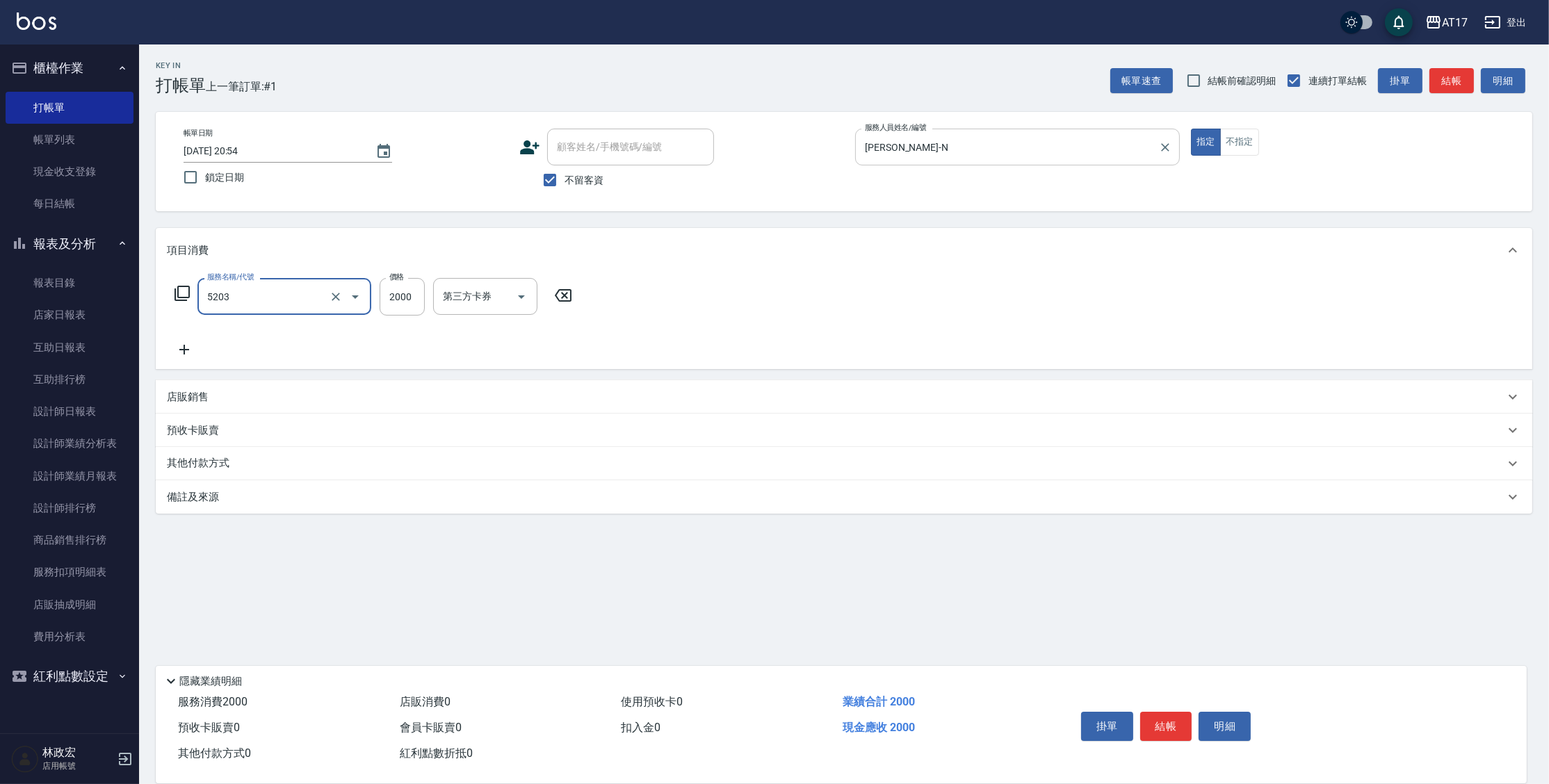
type input "染髮C餐(短髮)(5203)"
type input "欣麗-77"
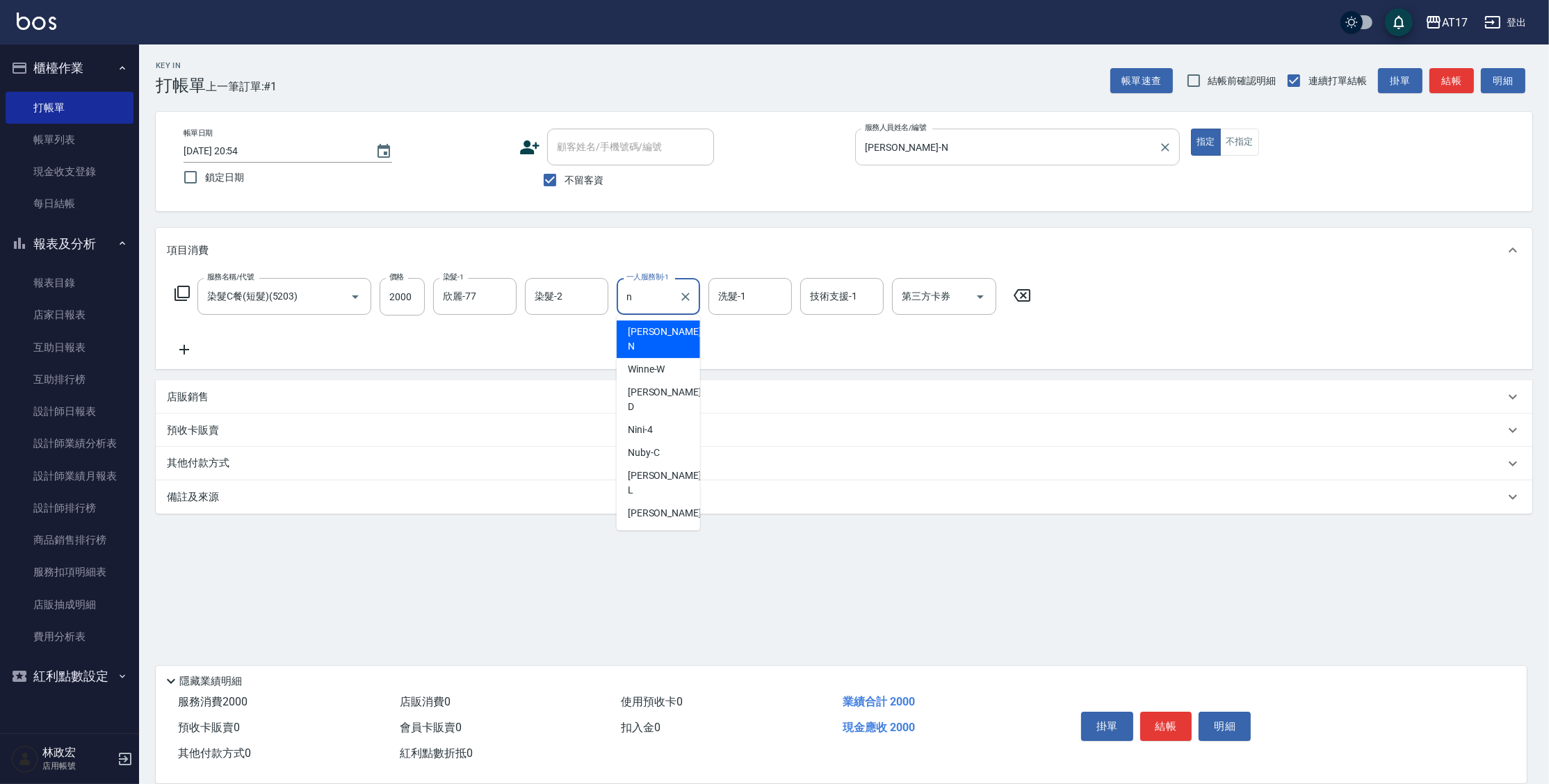
type input "[PERSON_NAME]-N"
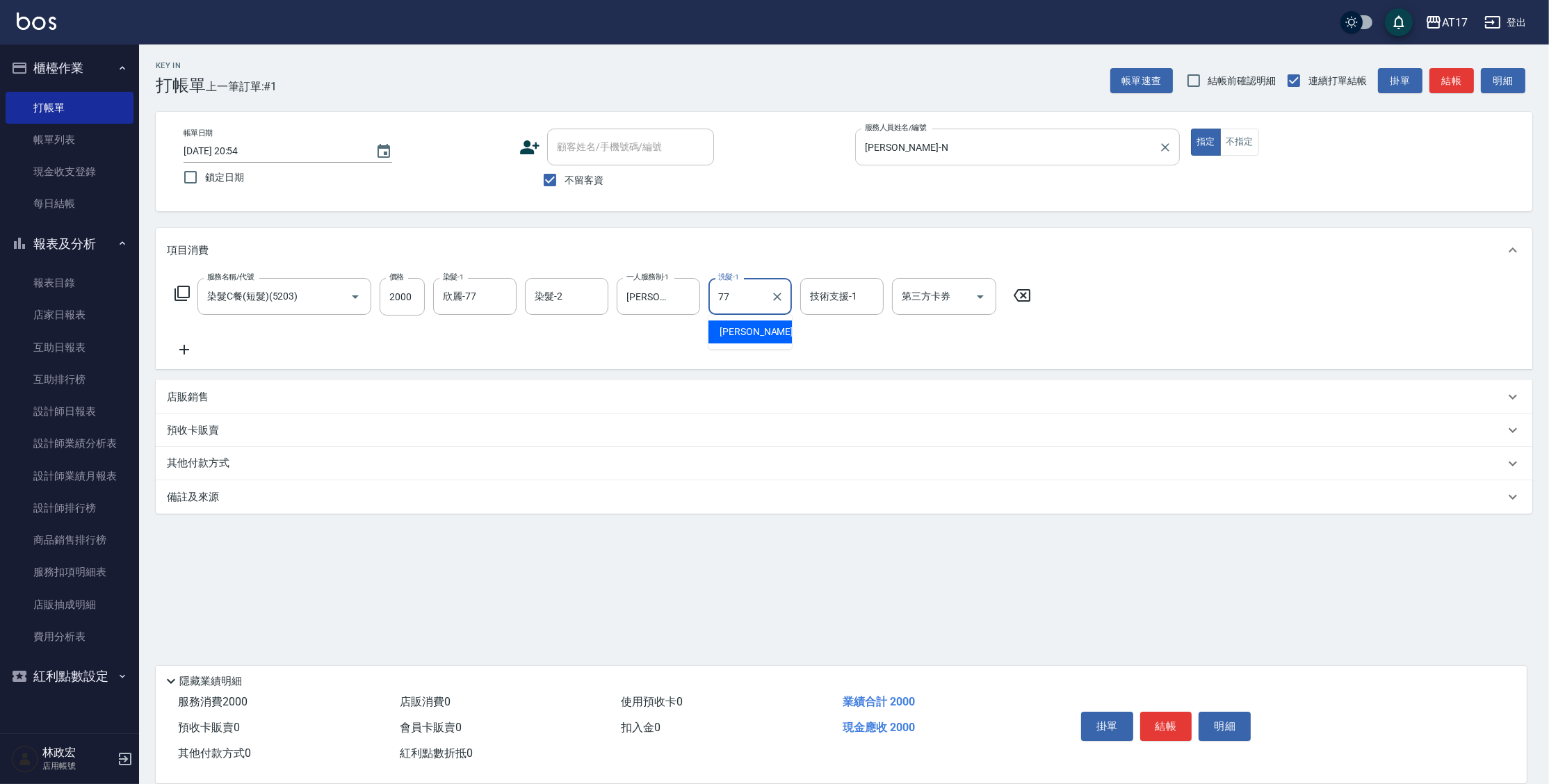
type input "欣麗-77"
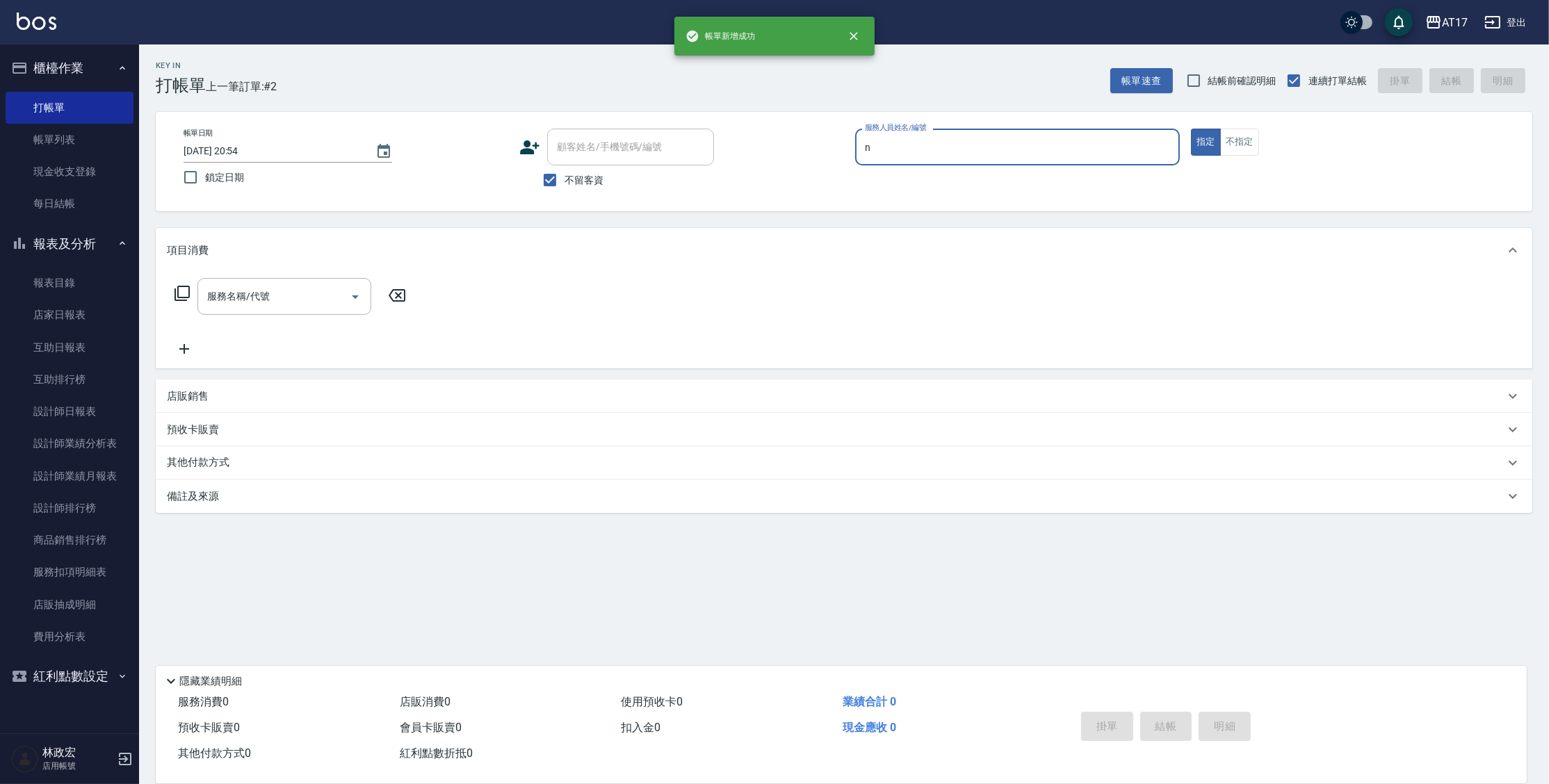
type input "[PERSON_NAME]-N"
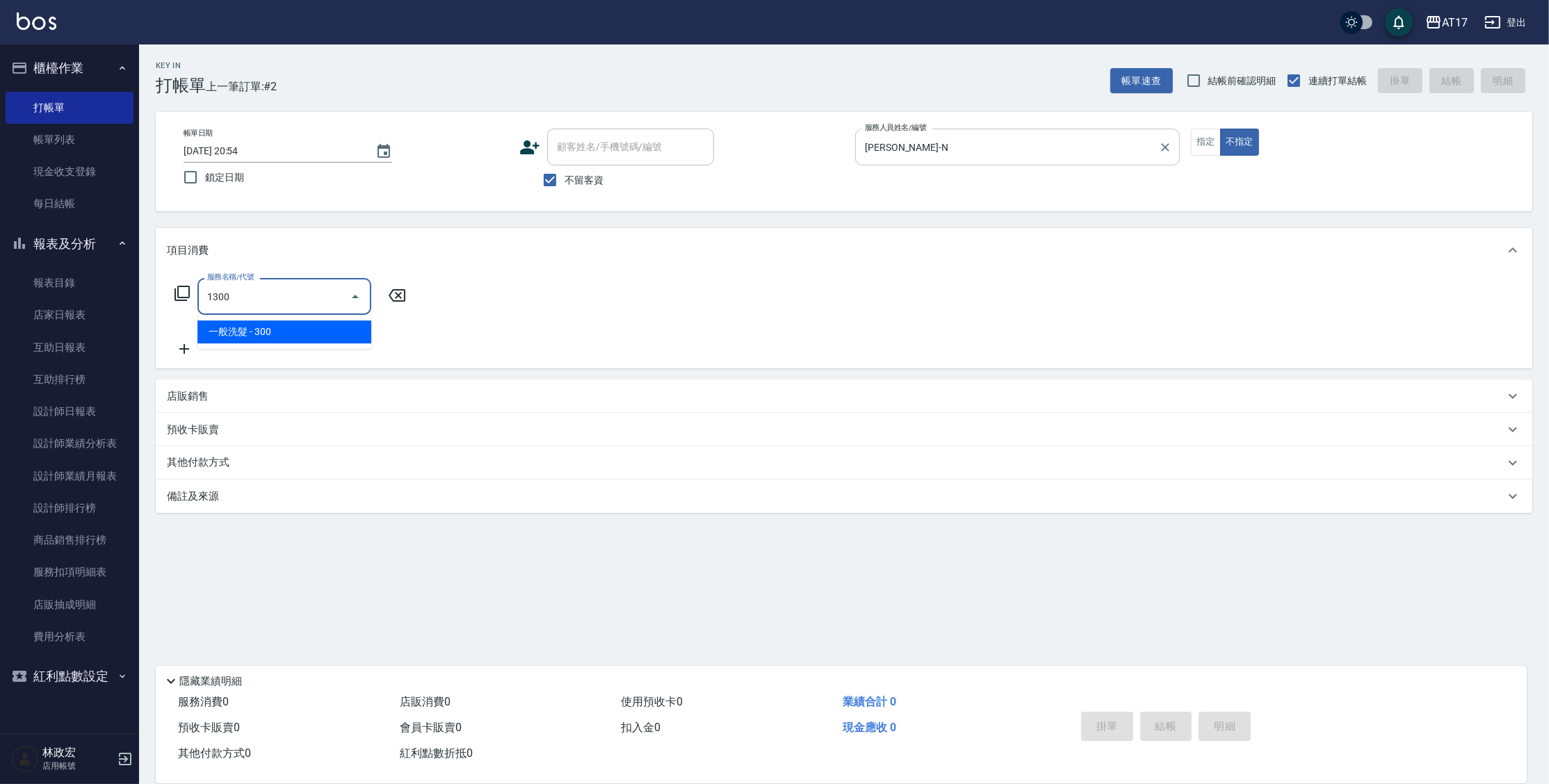
type input "一般洗髮(1300)"
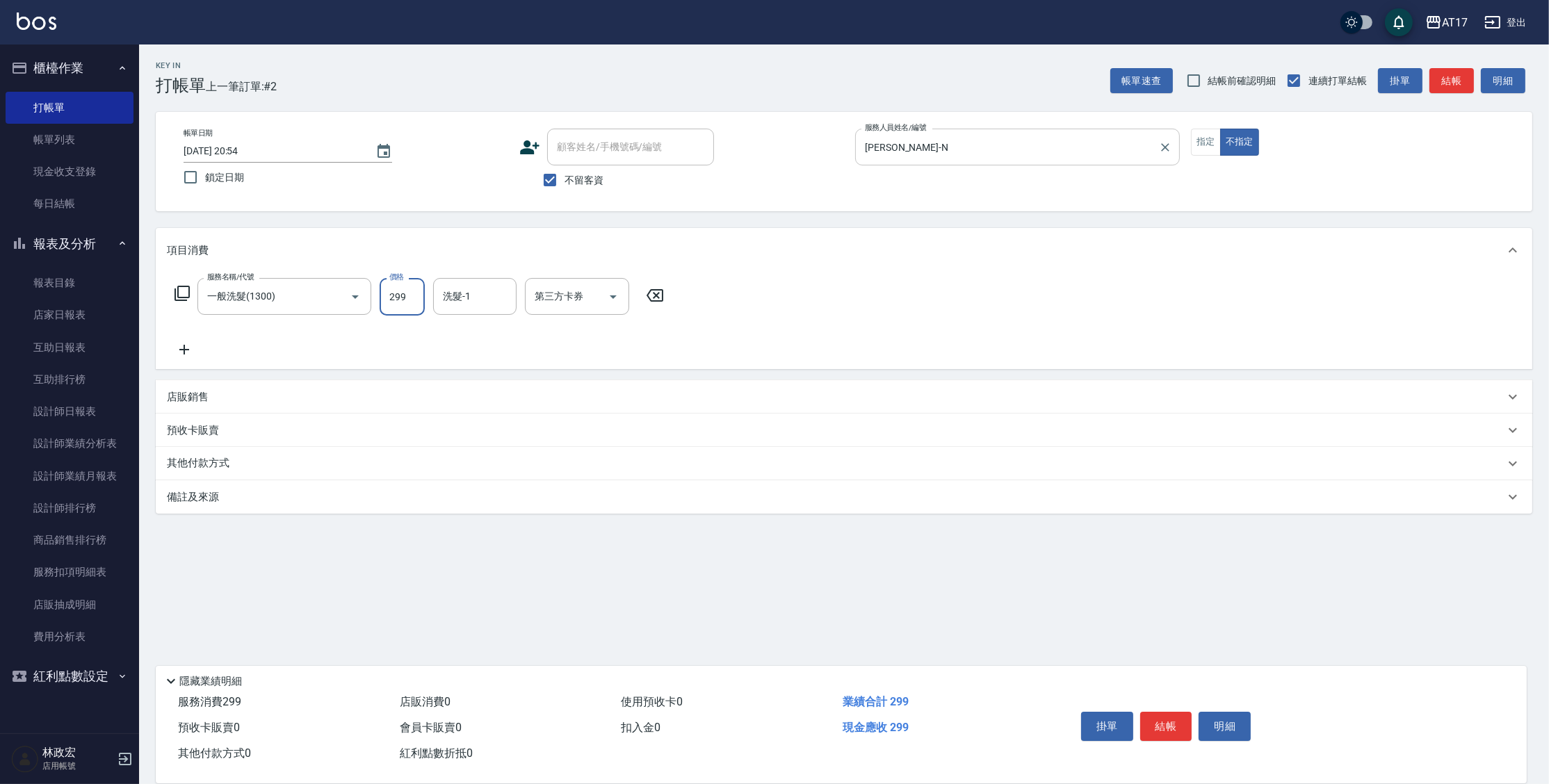
type input "299"
type input "欣麗-77"
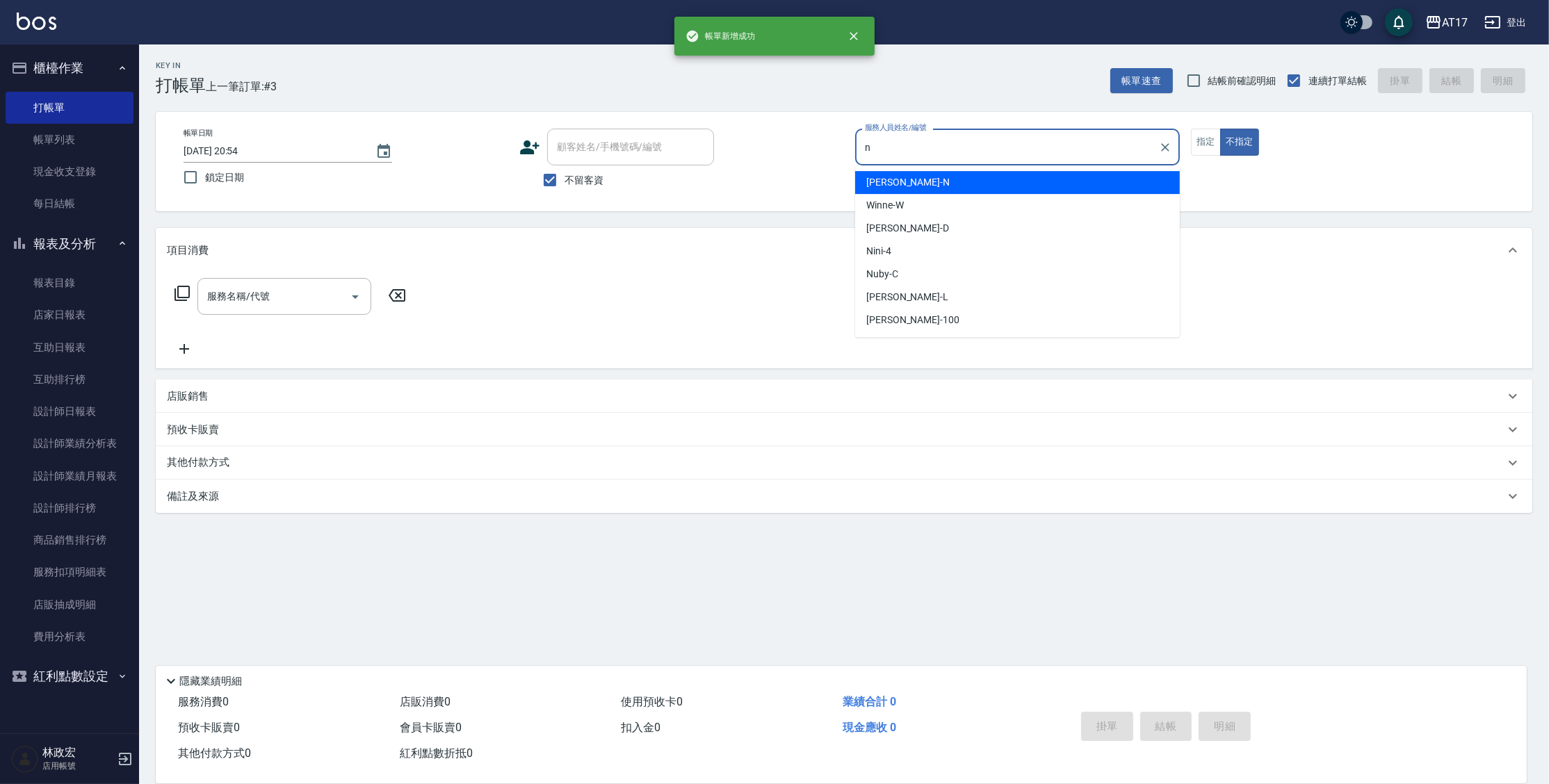
type input "[PERSON_NAME]-N"
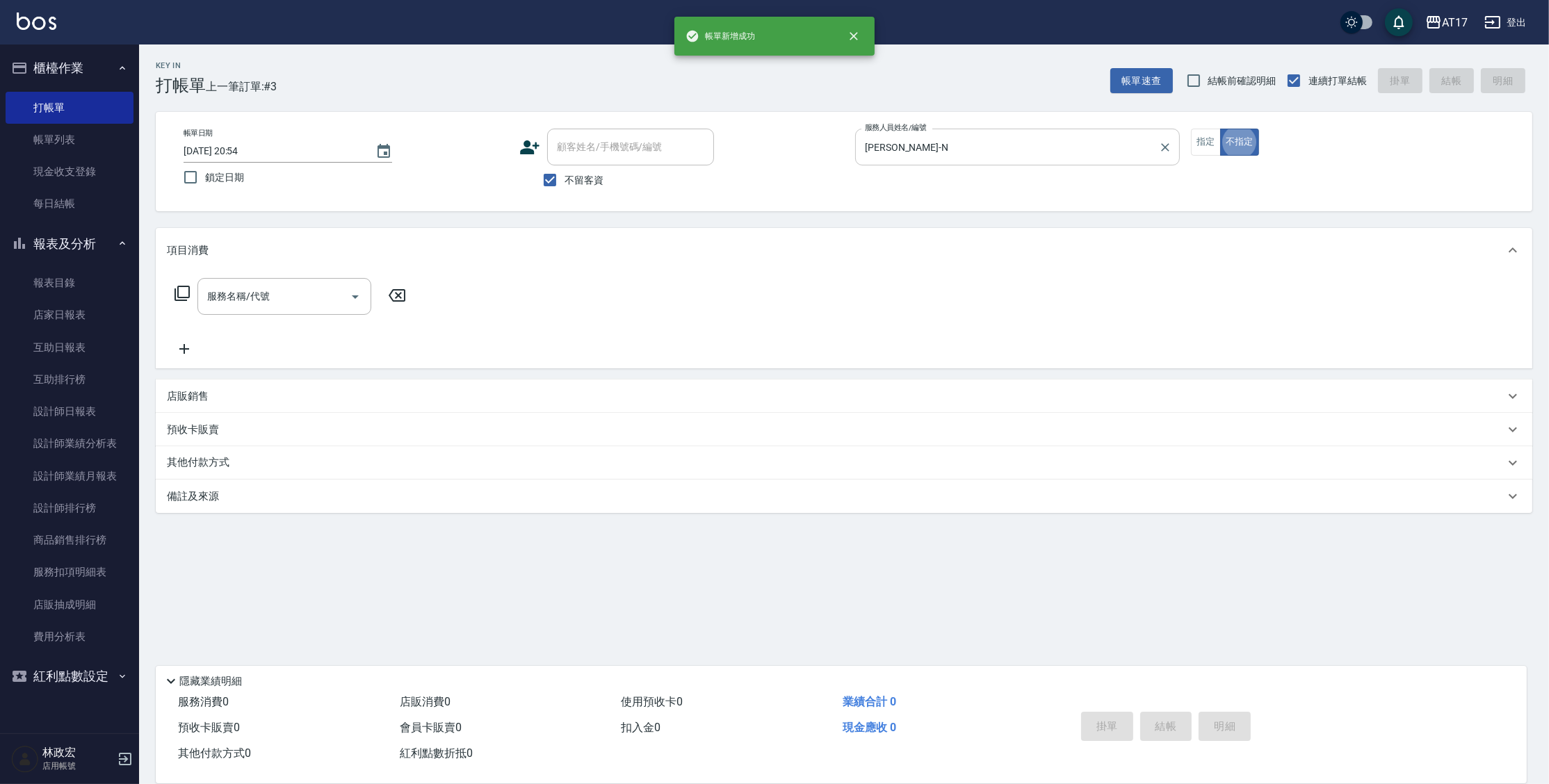
type button "false"
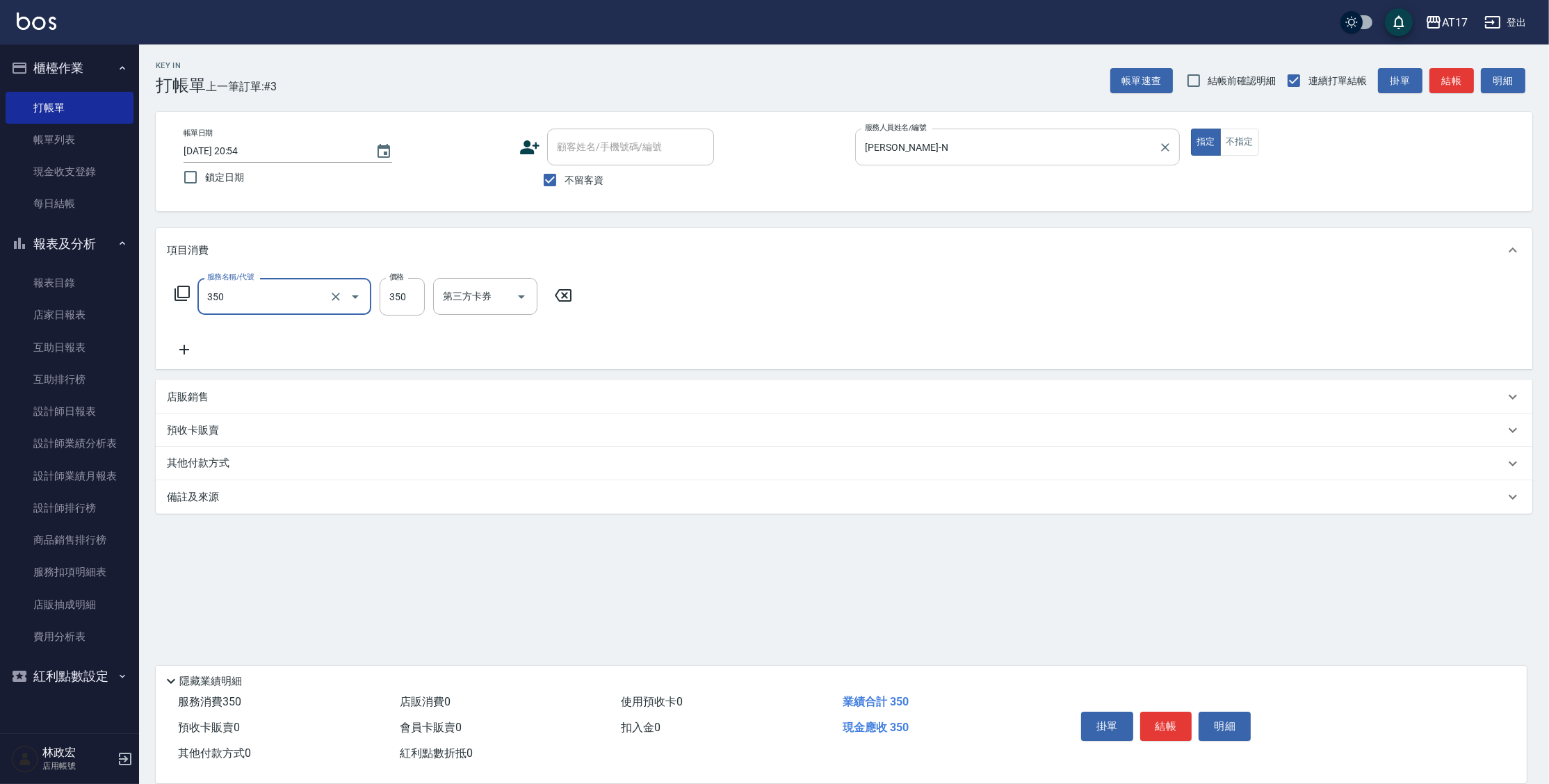
type input "350洗髮(350)"
type input "350"
type input "[PERSON_NAME]-25"
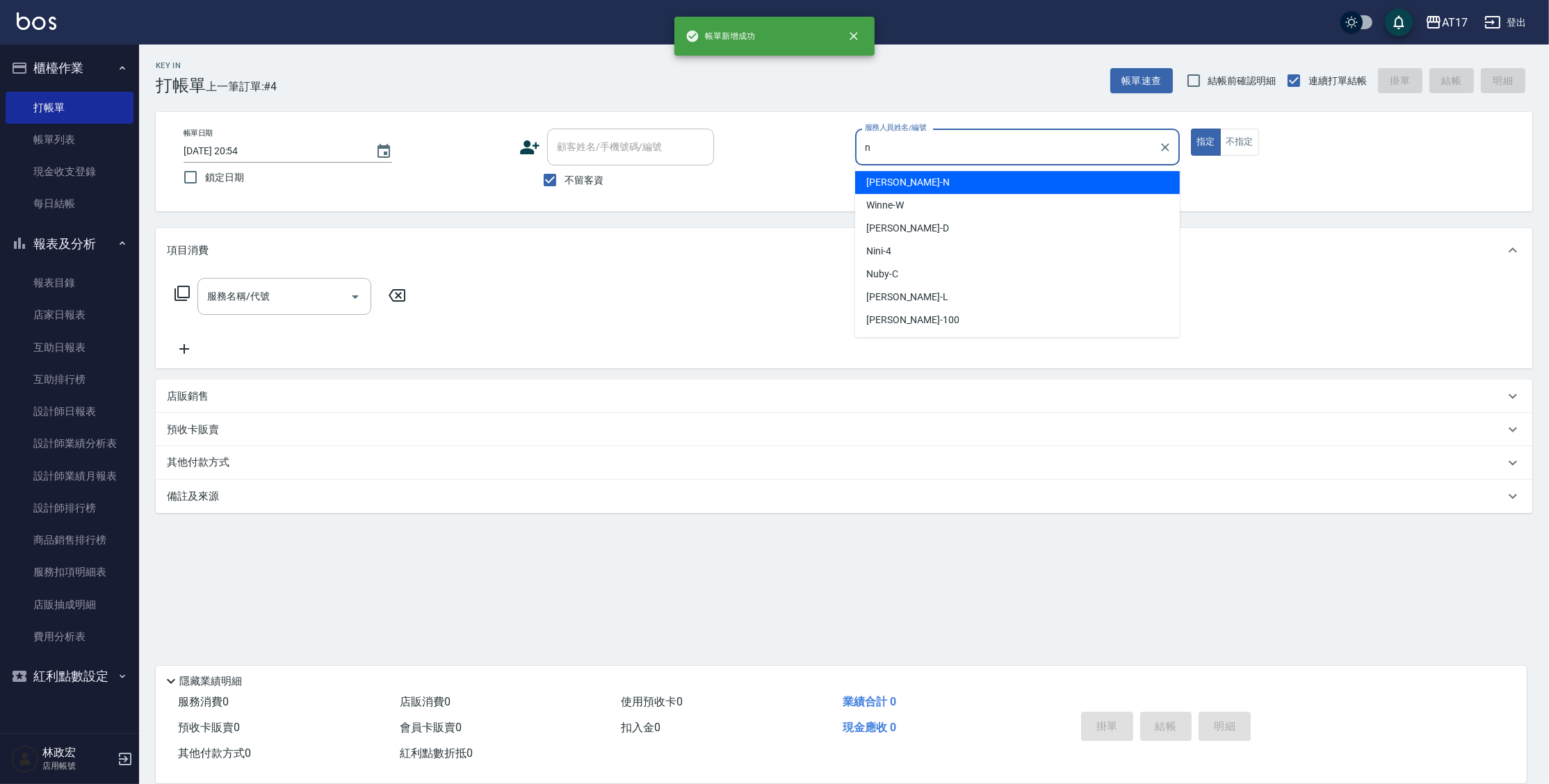
type input "[PERSON_NAME]-N"
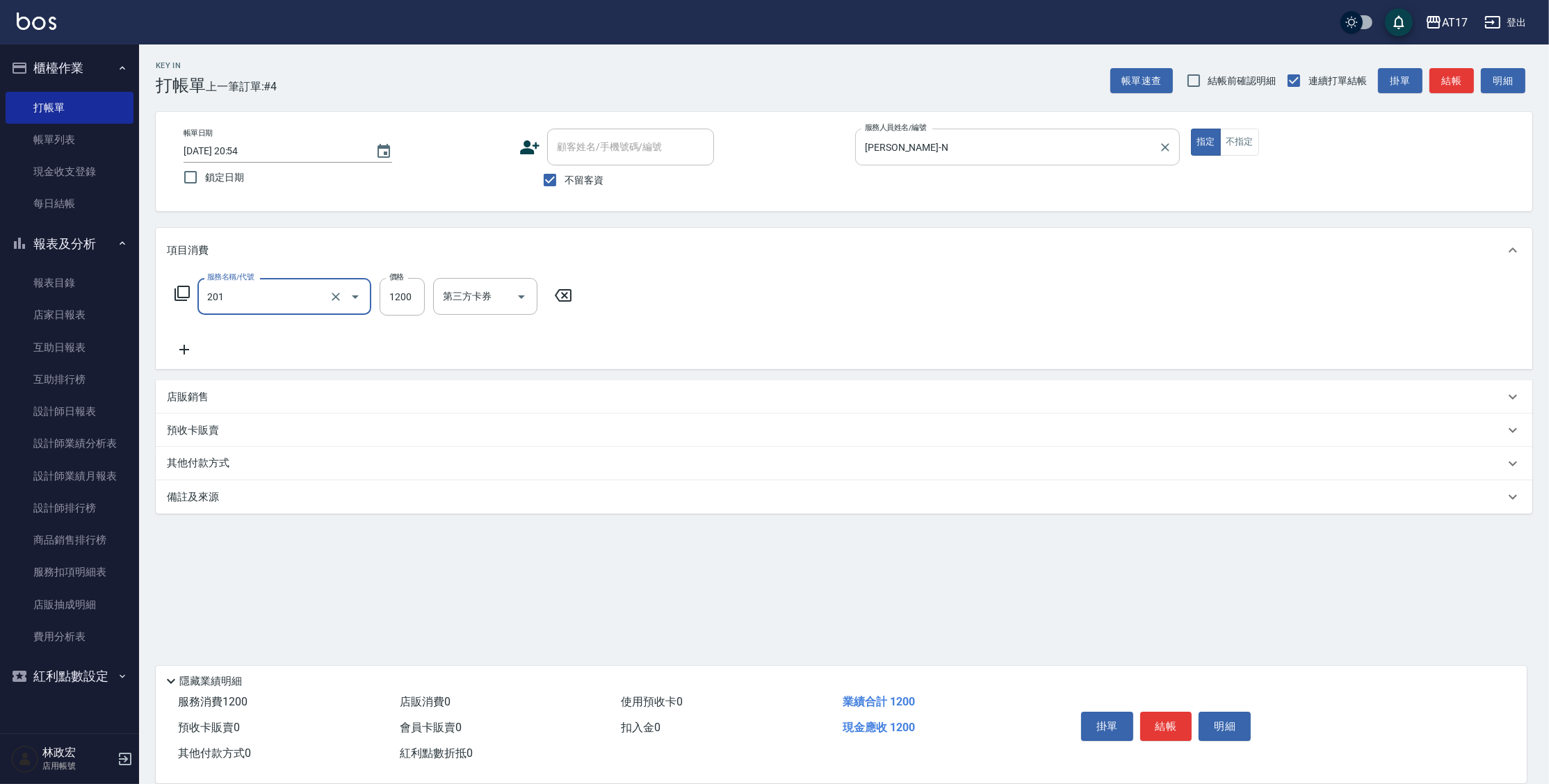
type input "一般燙(改金額)(201)"
type input "1299"
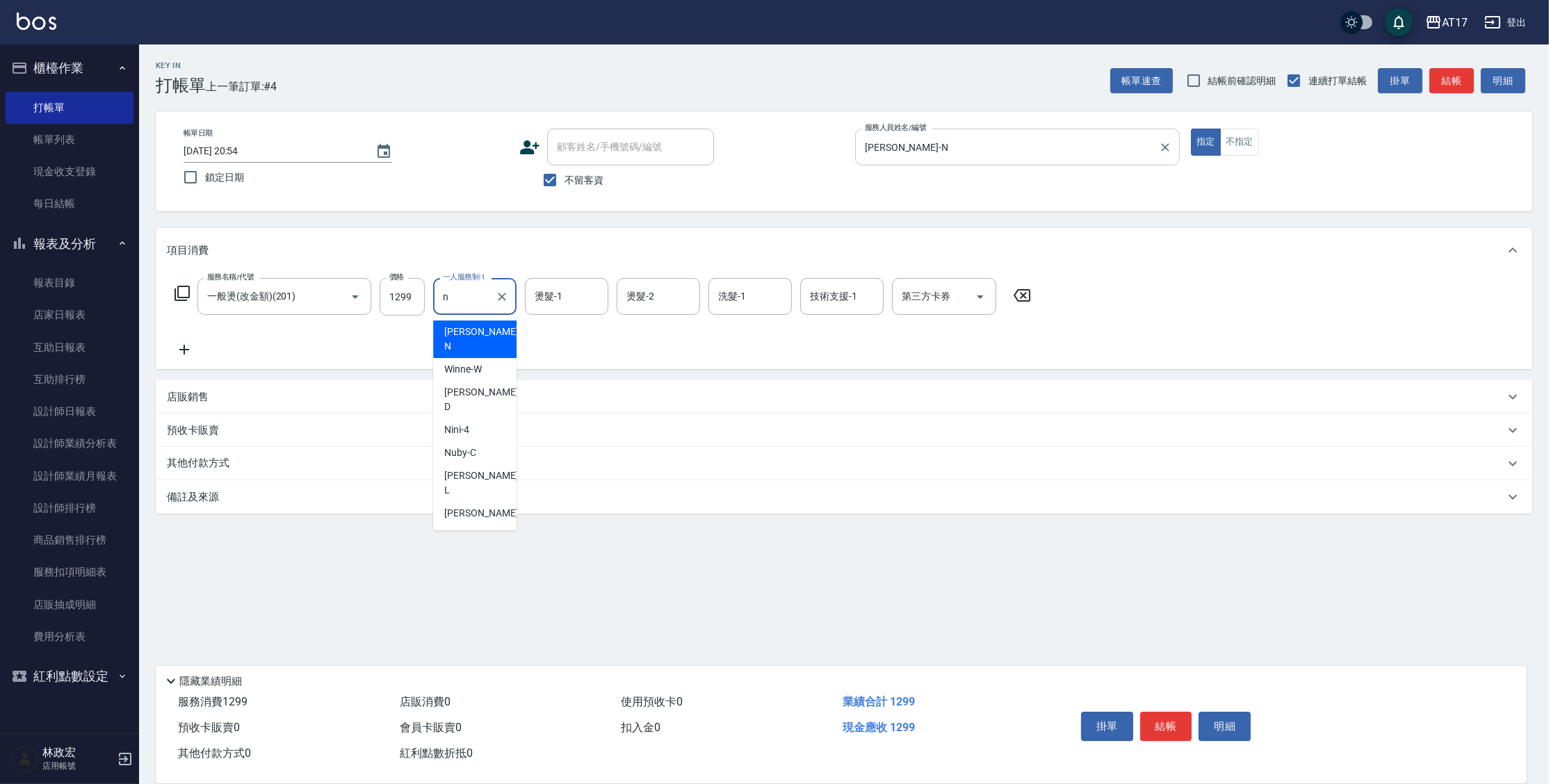
type input "[PERSON_NAME]-N"
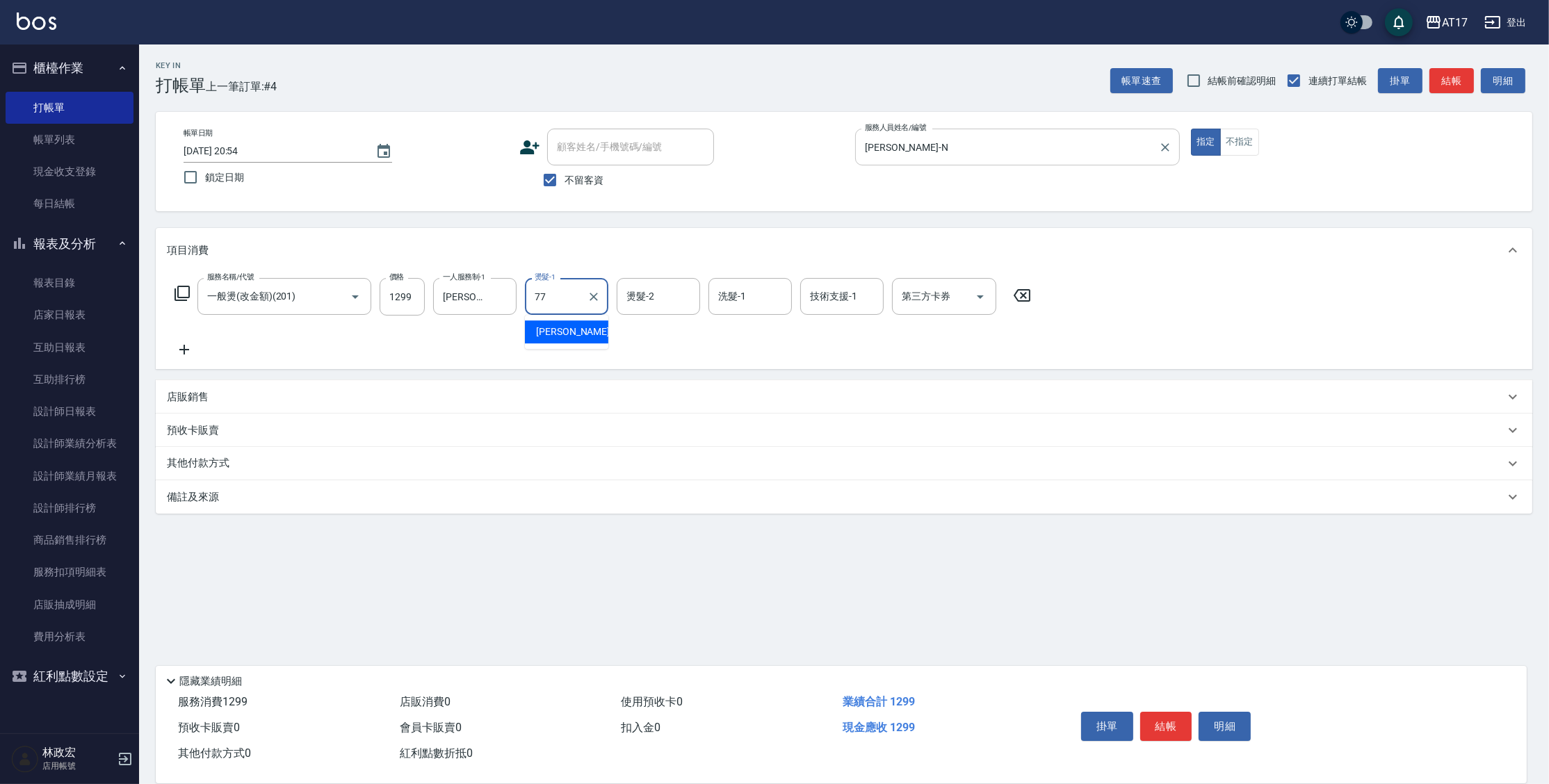
type input "欣麗-77"
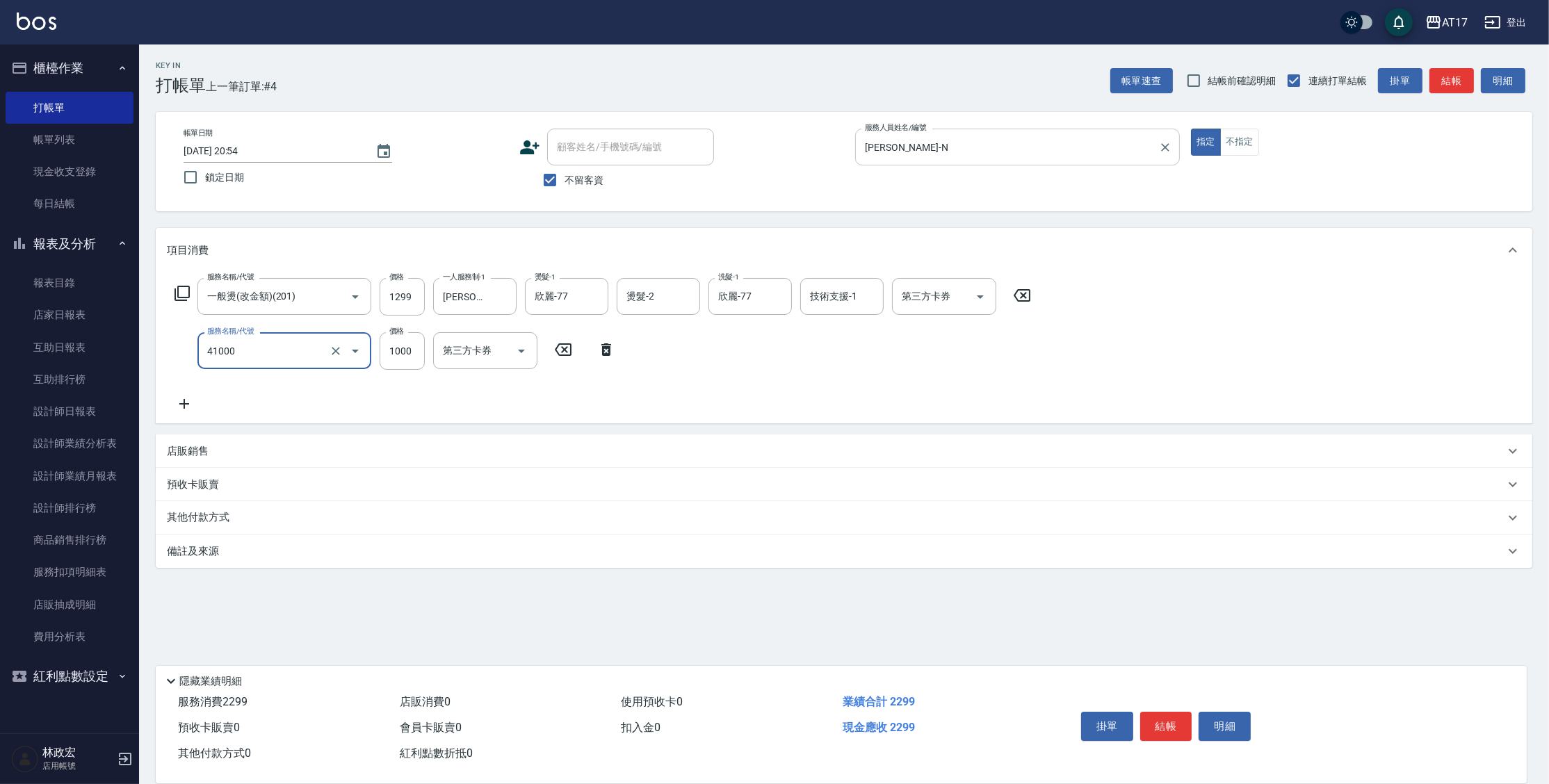
type input "酵素 & 鏡面(41000)"
type input "1500"
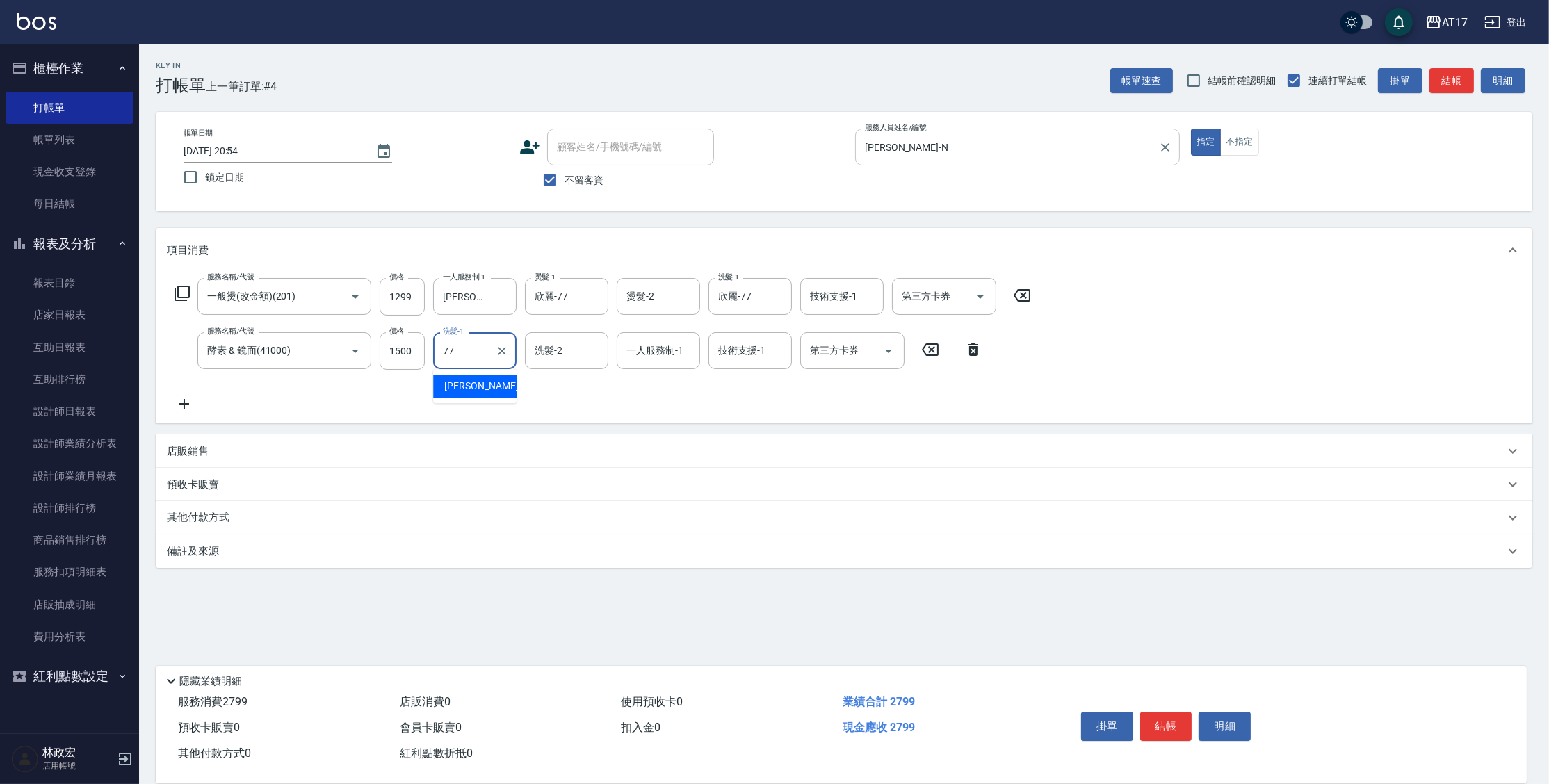
type input "欣麗-77"
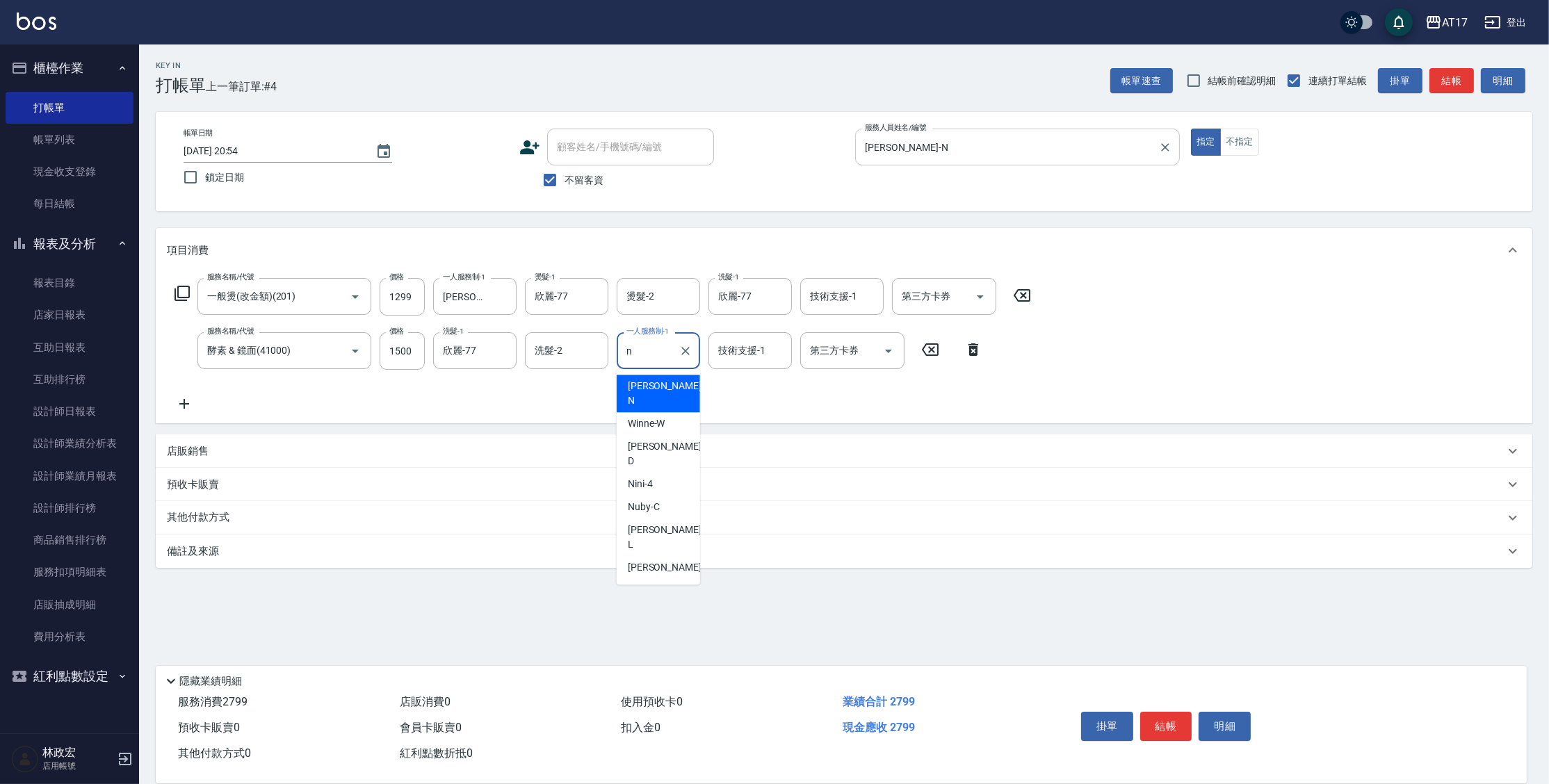
type input "[PERSON_NAME]-N"
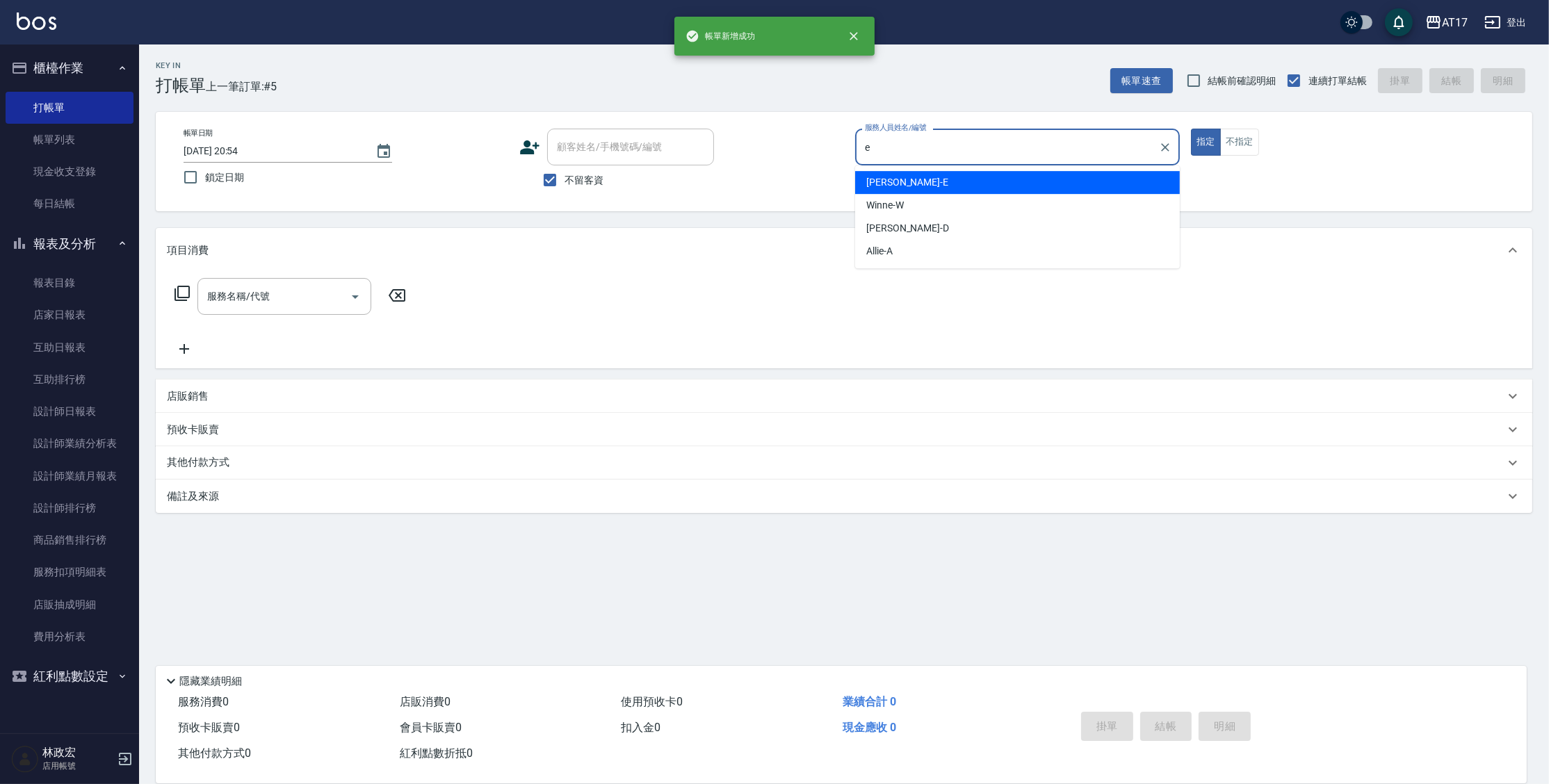
type input "[PERSON_NAME]-E"
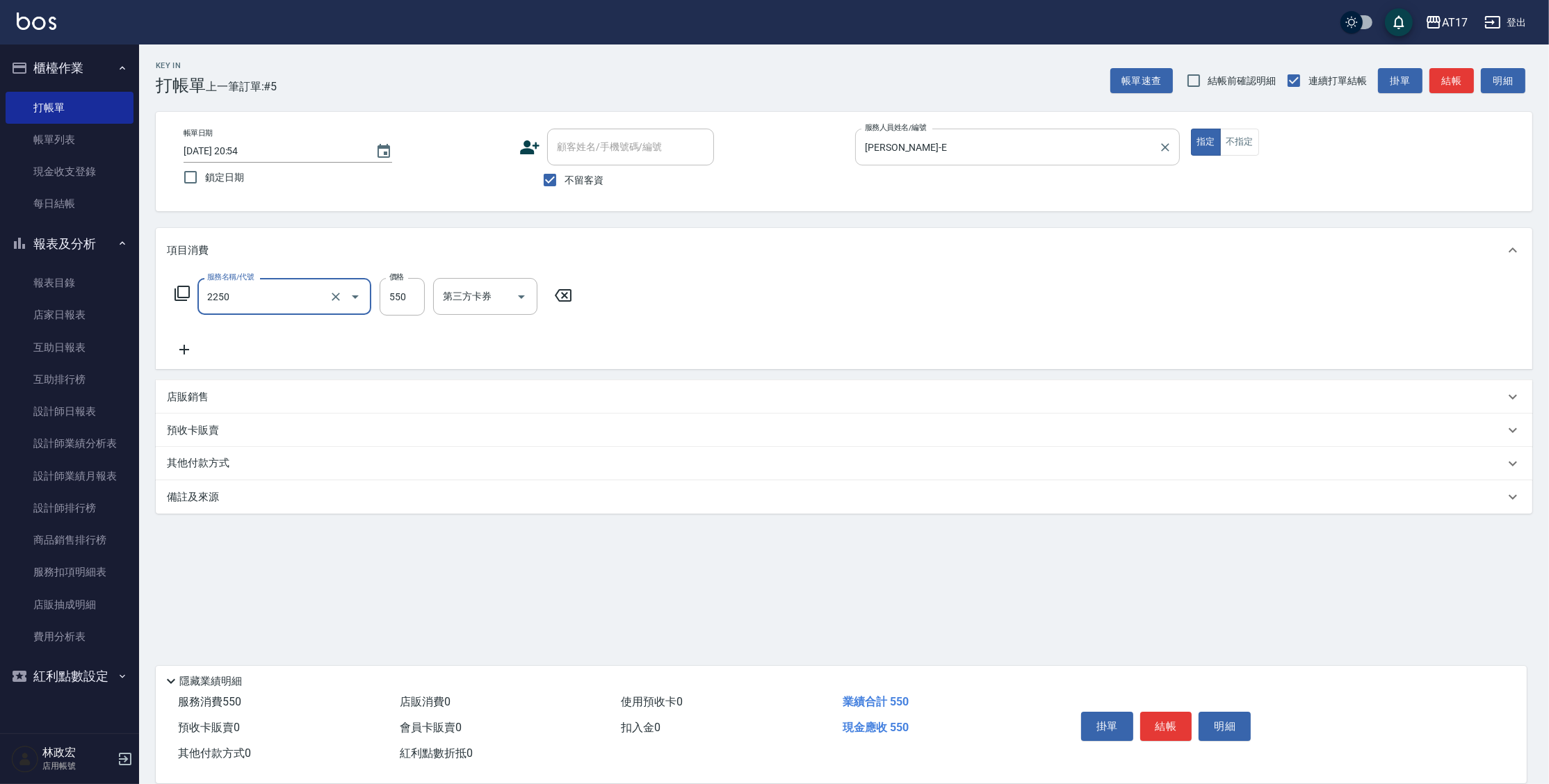
type input "B剪髮套餐(2250)"
type input "[PERSON_NAME]-25"
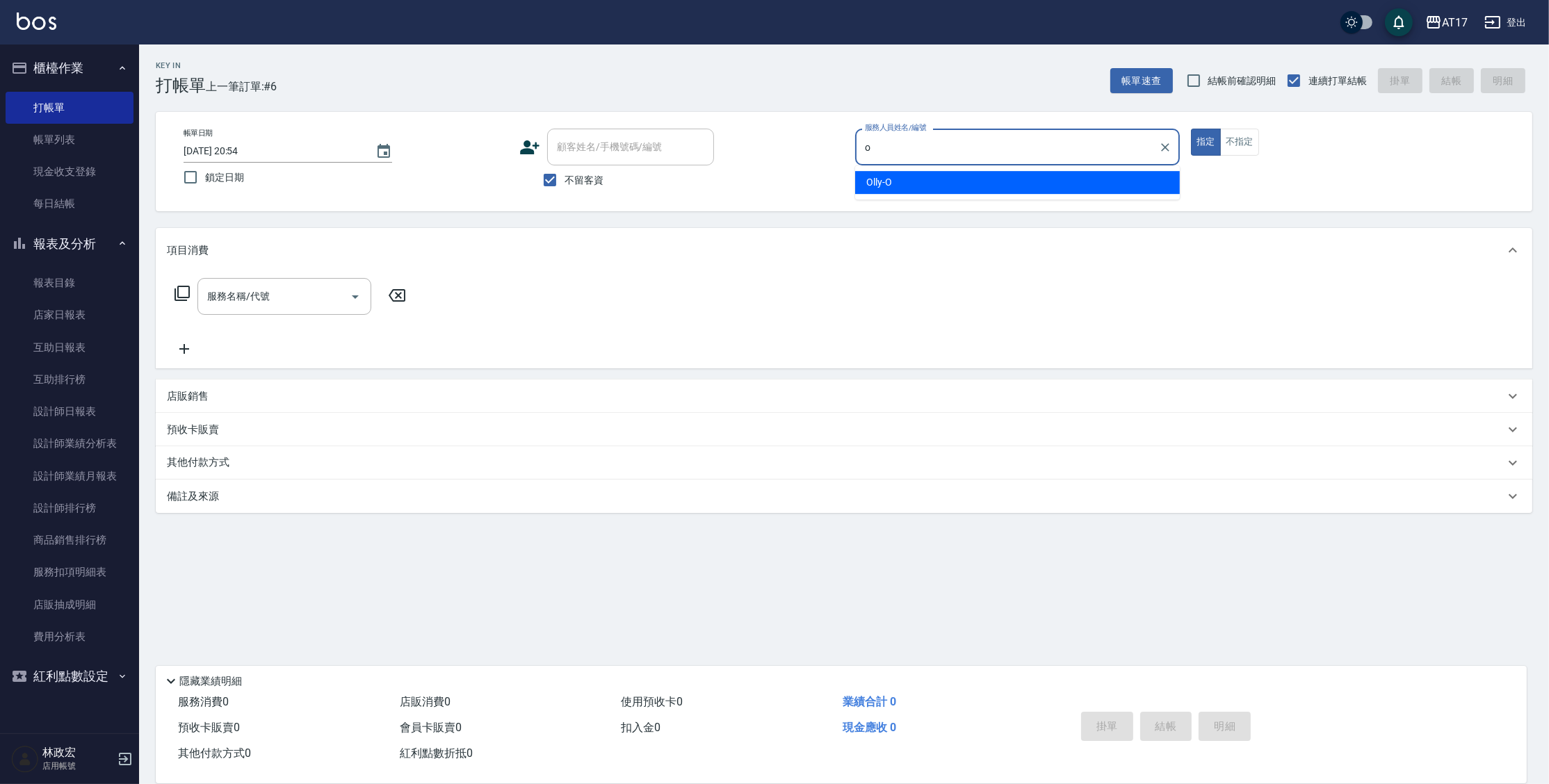
type input "Olly-O"
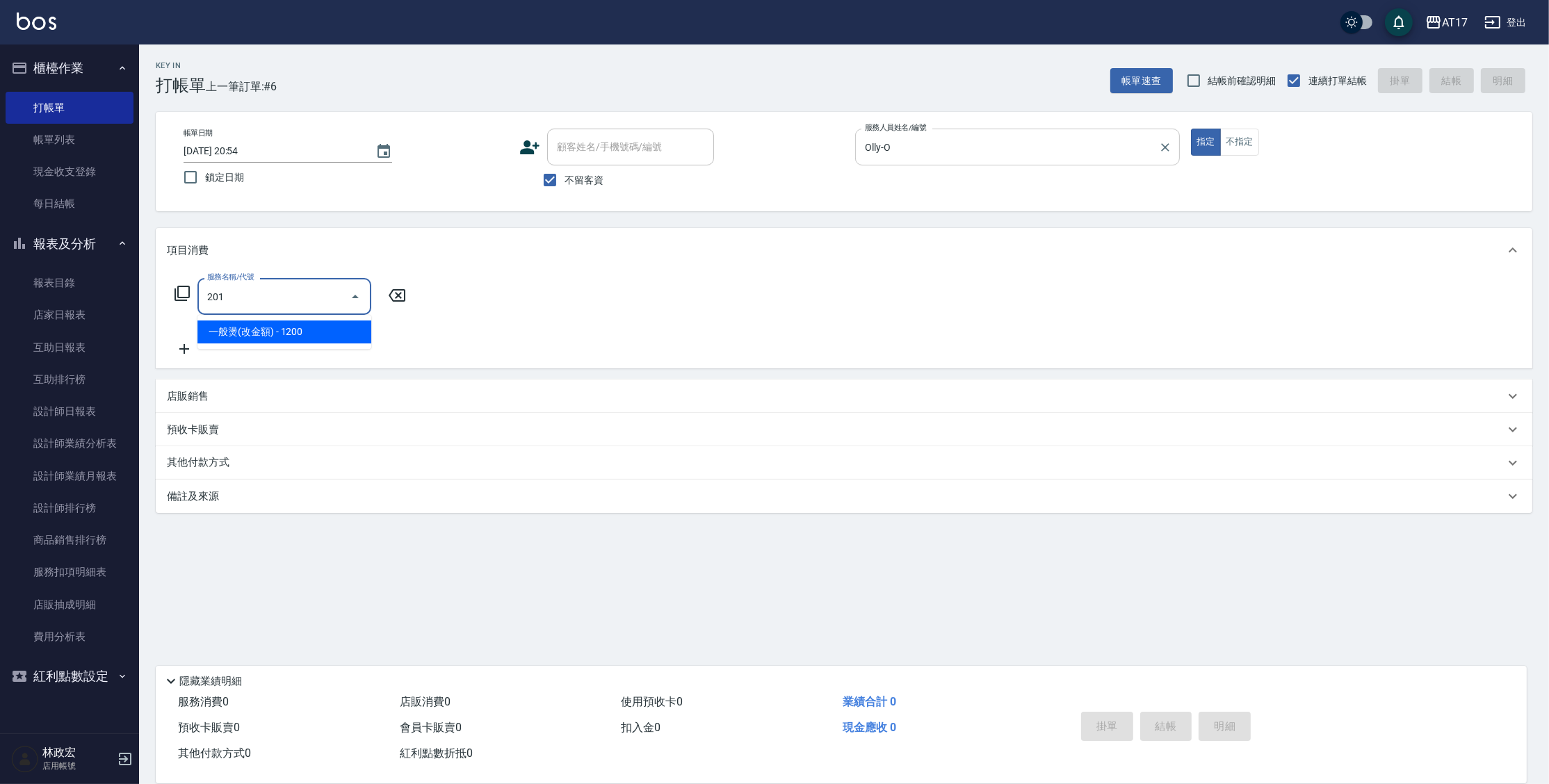
type input "一般燙(改金額)(201)"
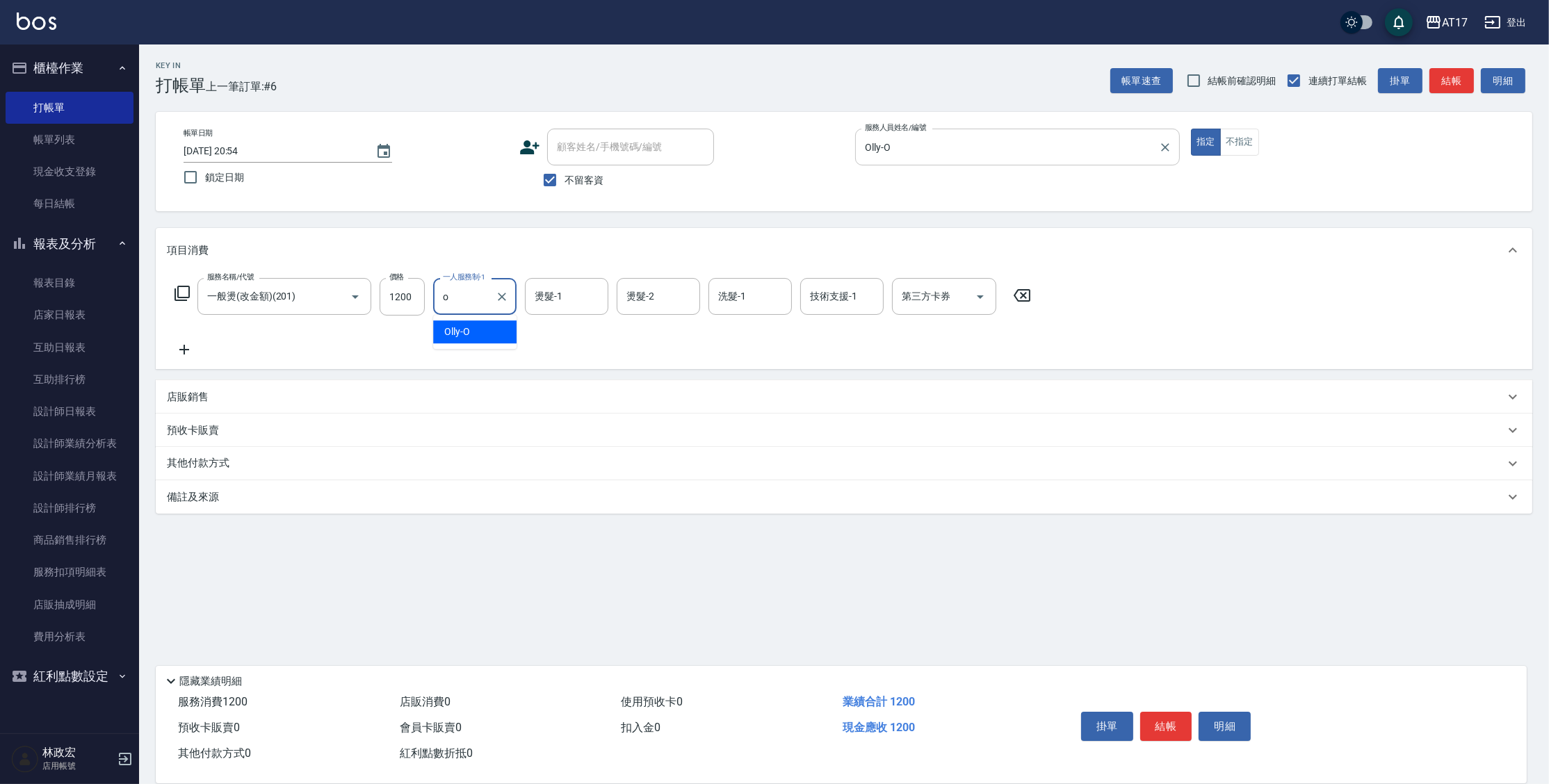
type input "Olly-O"
type input "[PERSON_NAME]-55"
type input "3"
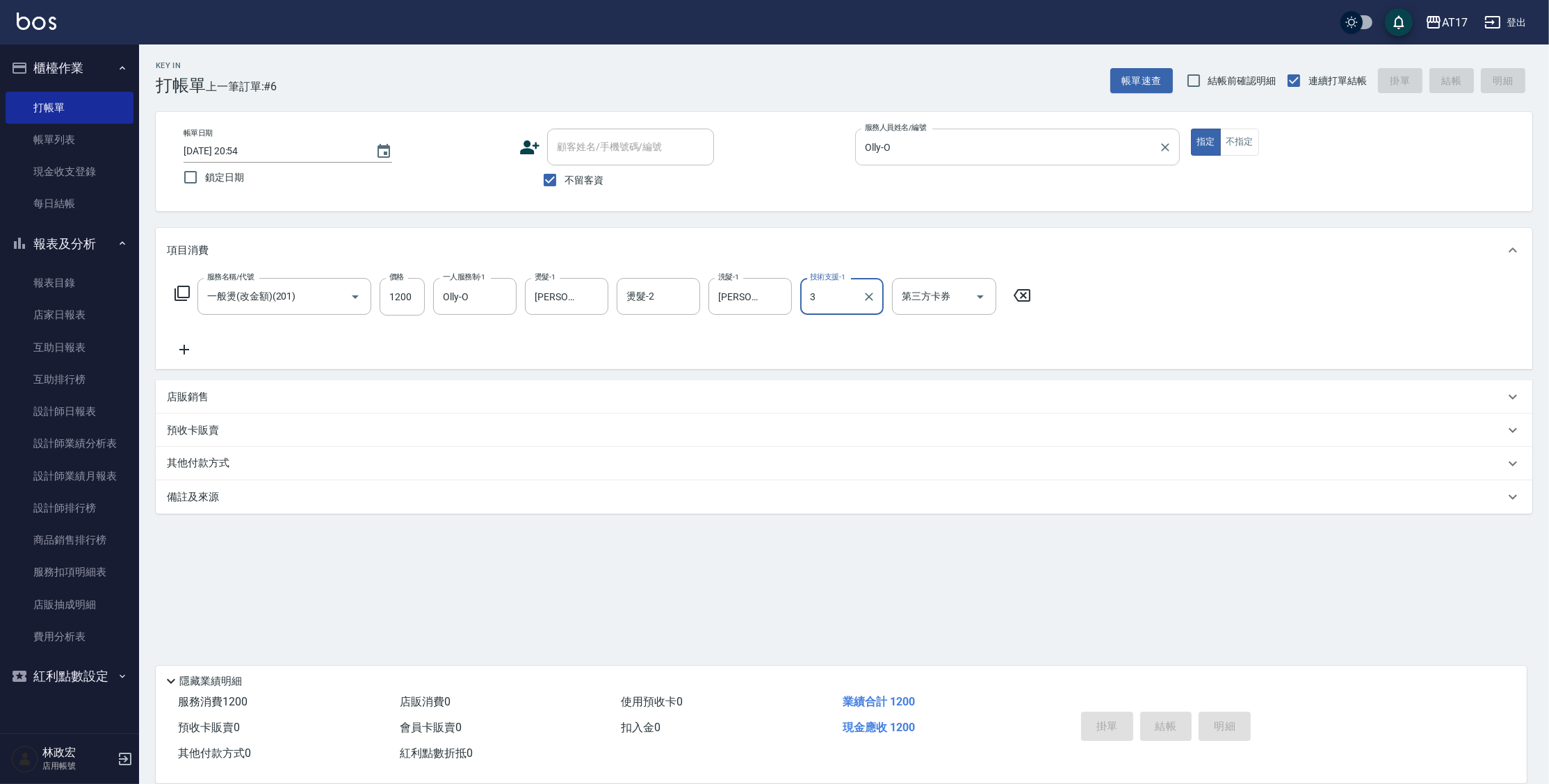
type input "[DATE] 20:55"
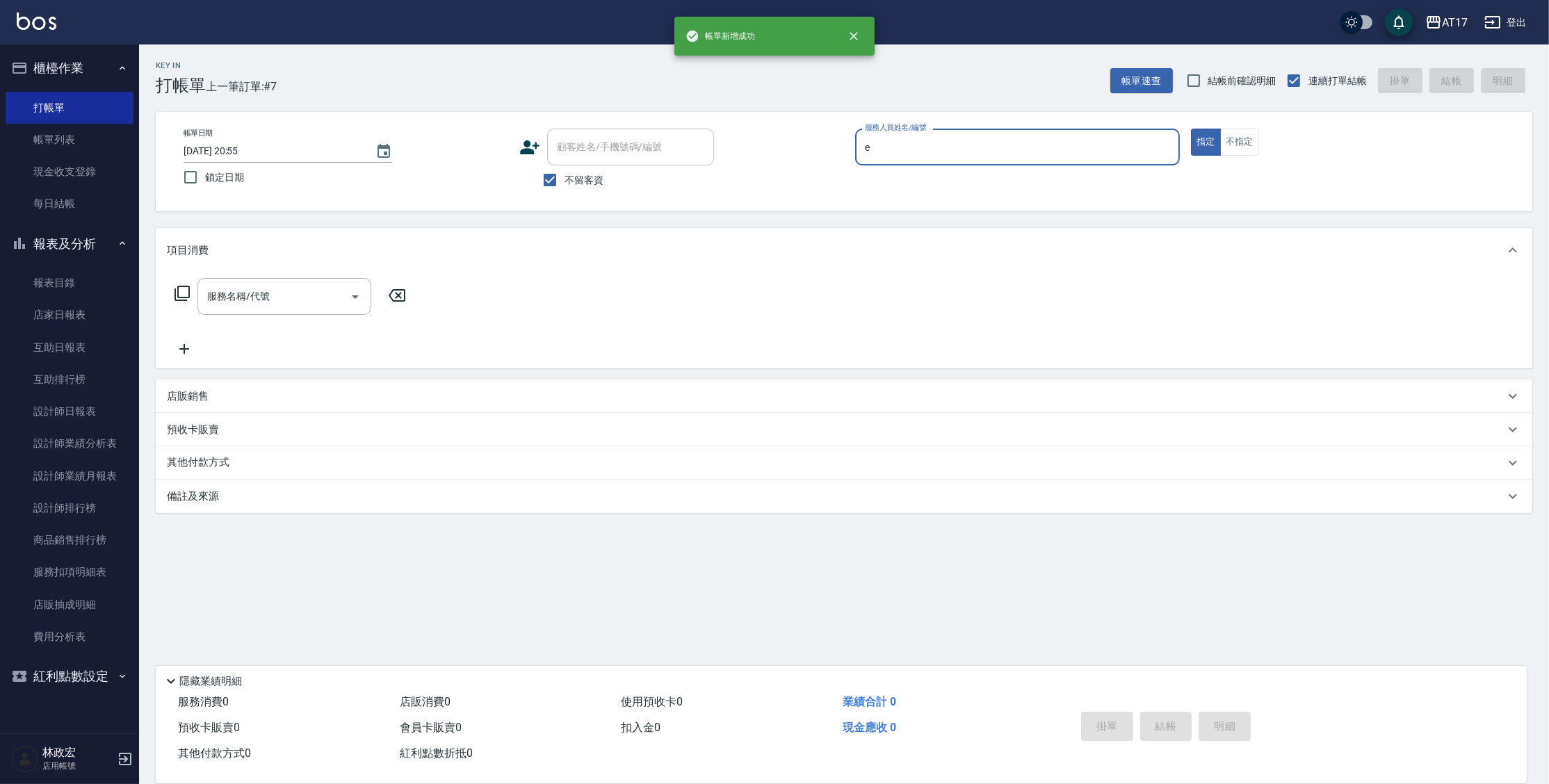
type input "[PERSON_NAME]-E"
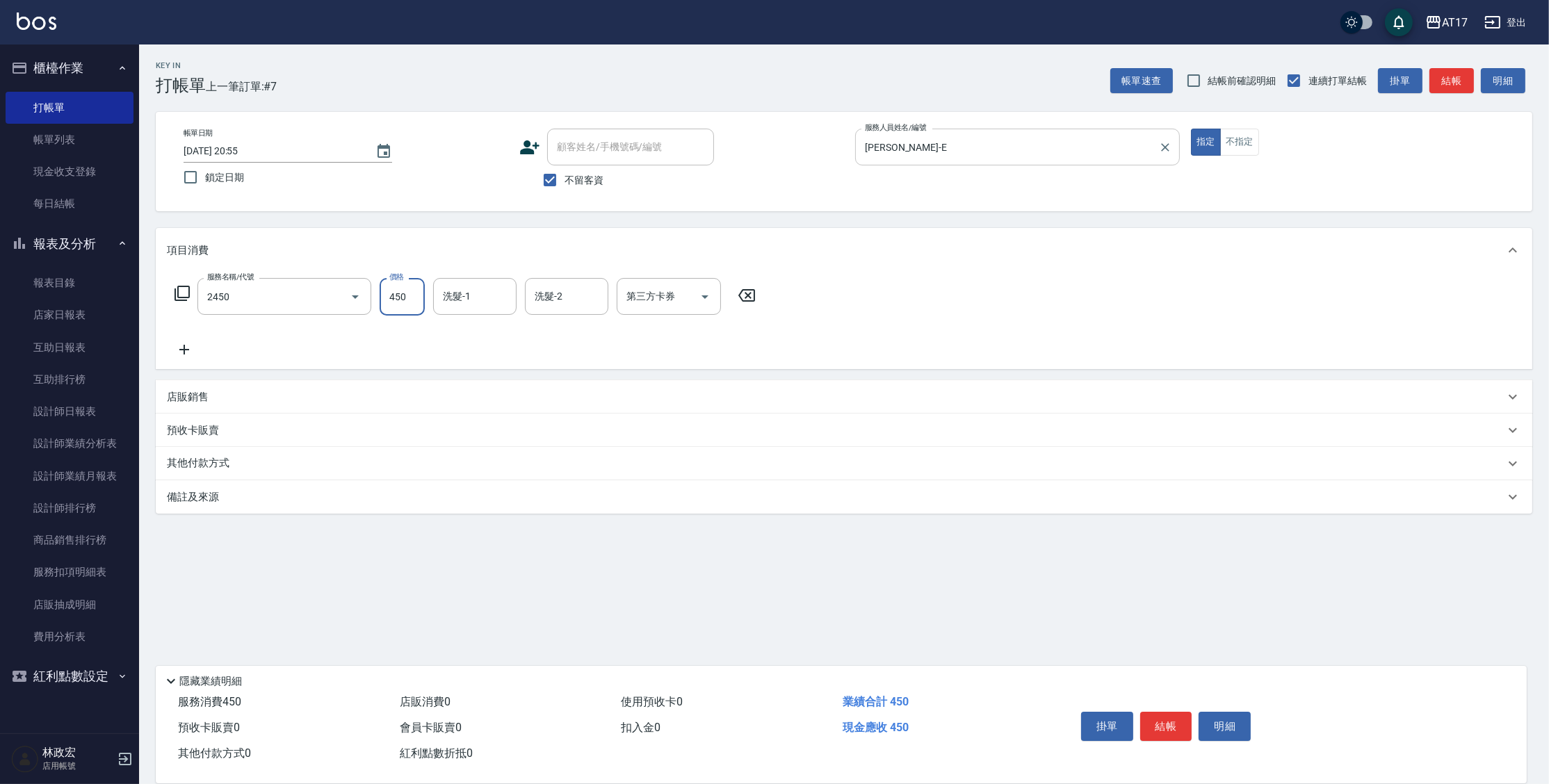
type input "C剪髮套餐(2450)"
type input "[PERSON_NAME]-25"
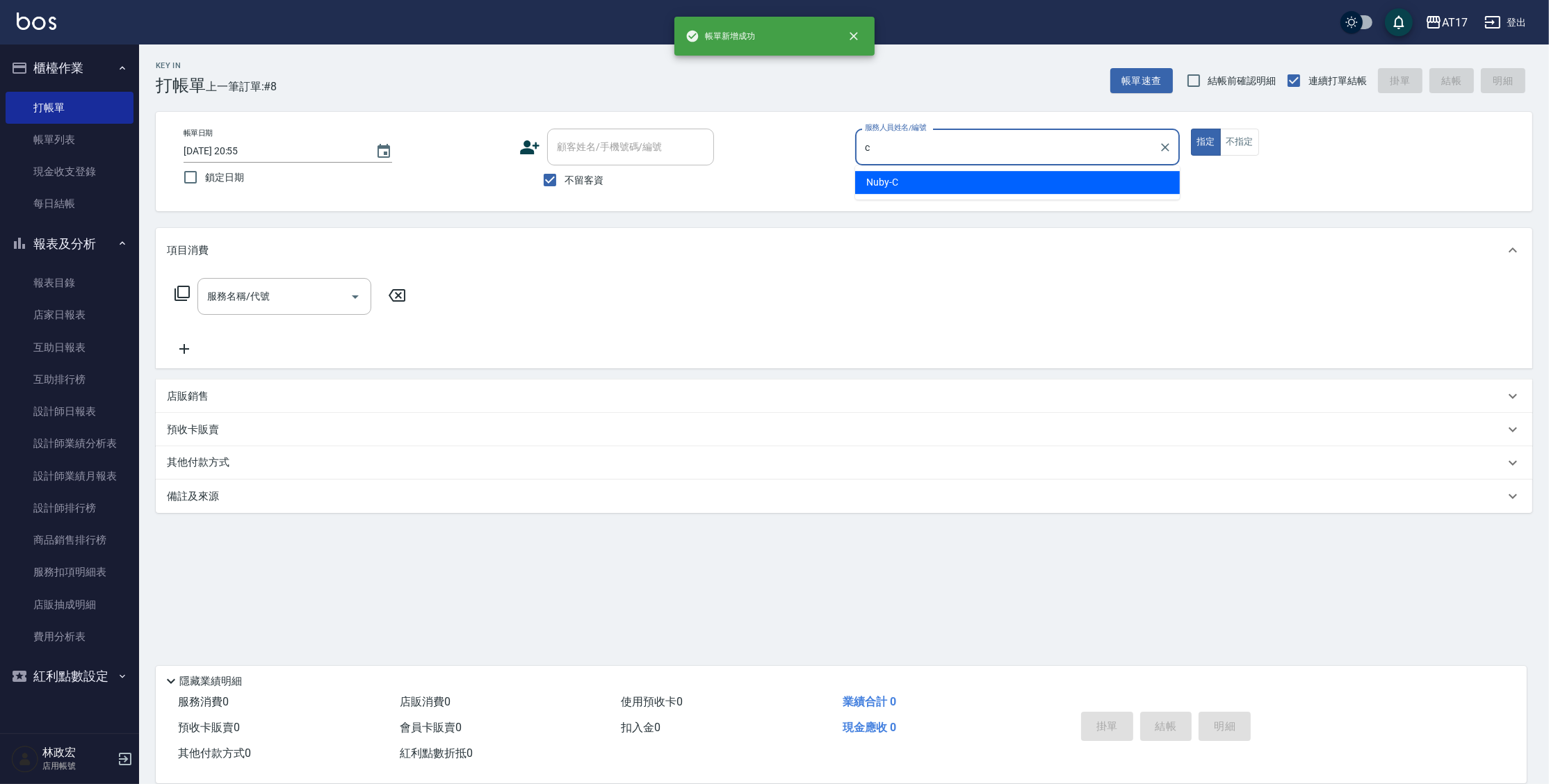
type input "Nuby-C"
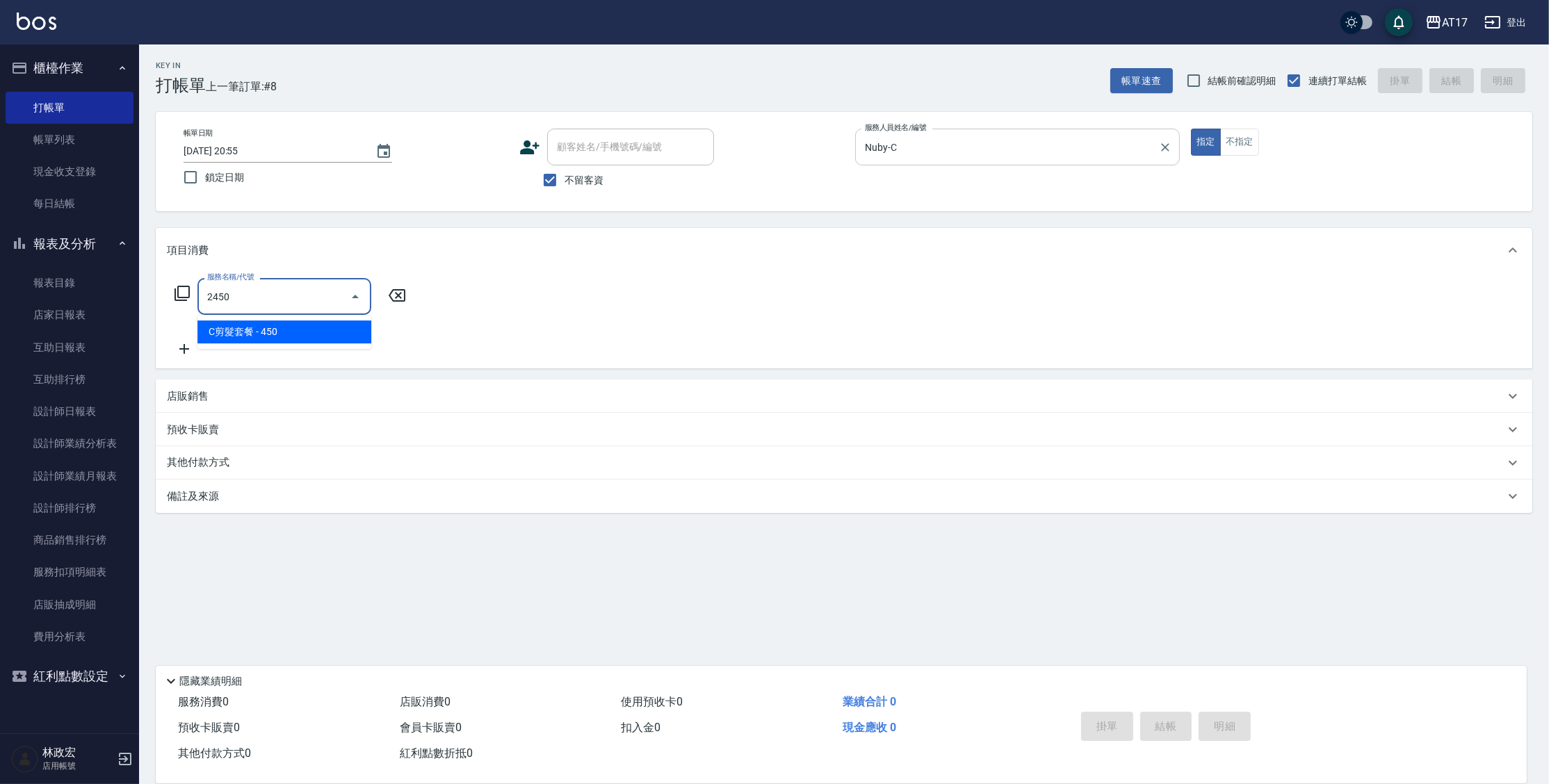
type input "C剪髮套餐(2450)"
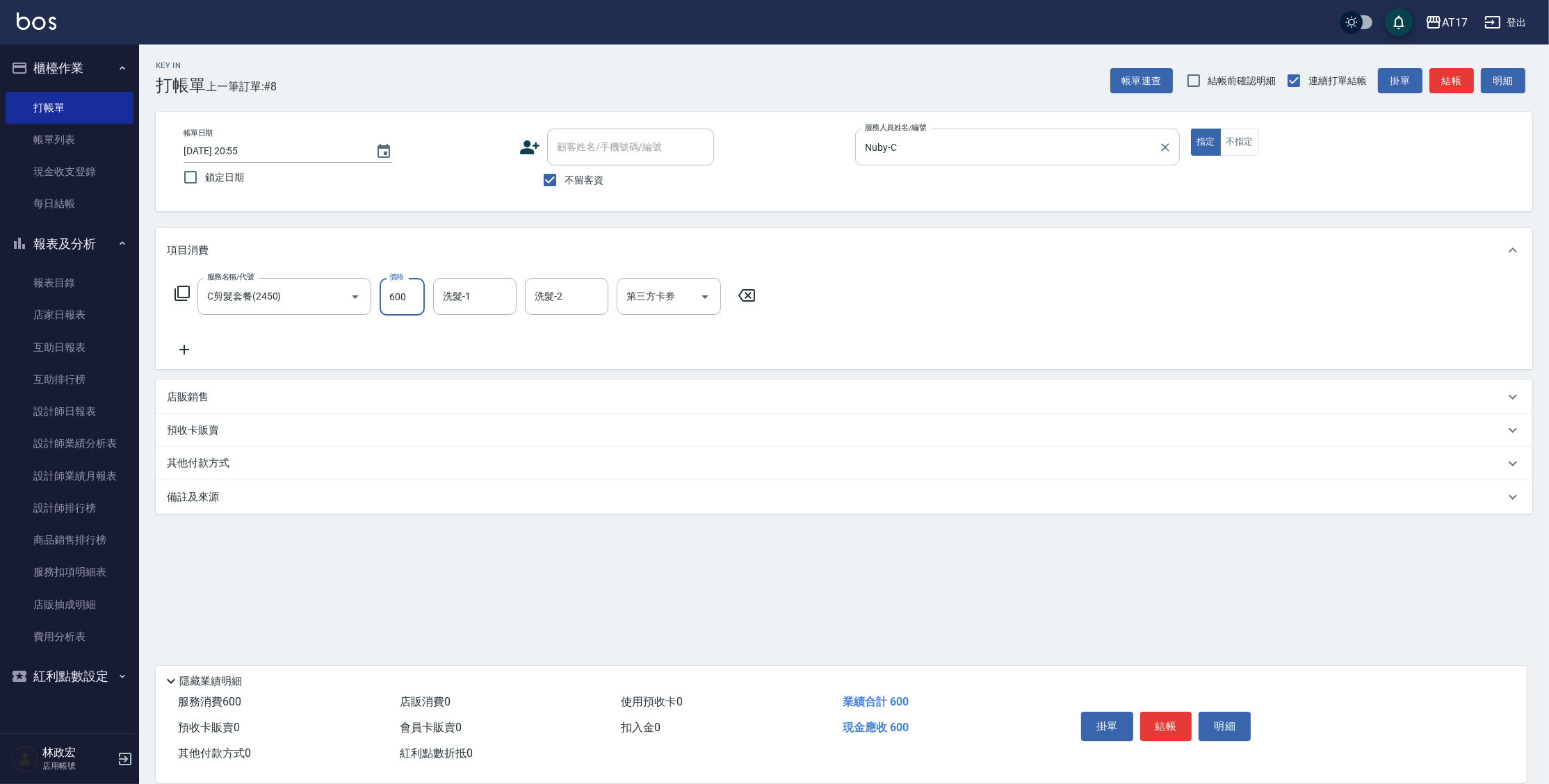
type input "600"
type input "Winne-W"
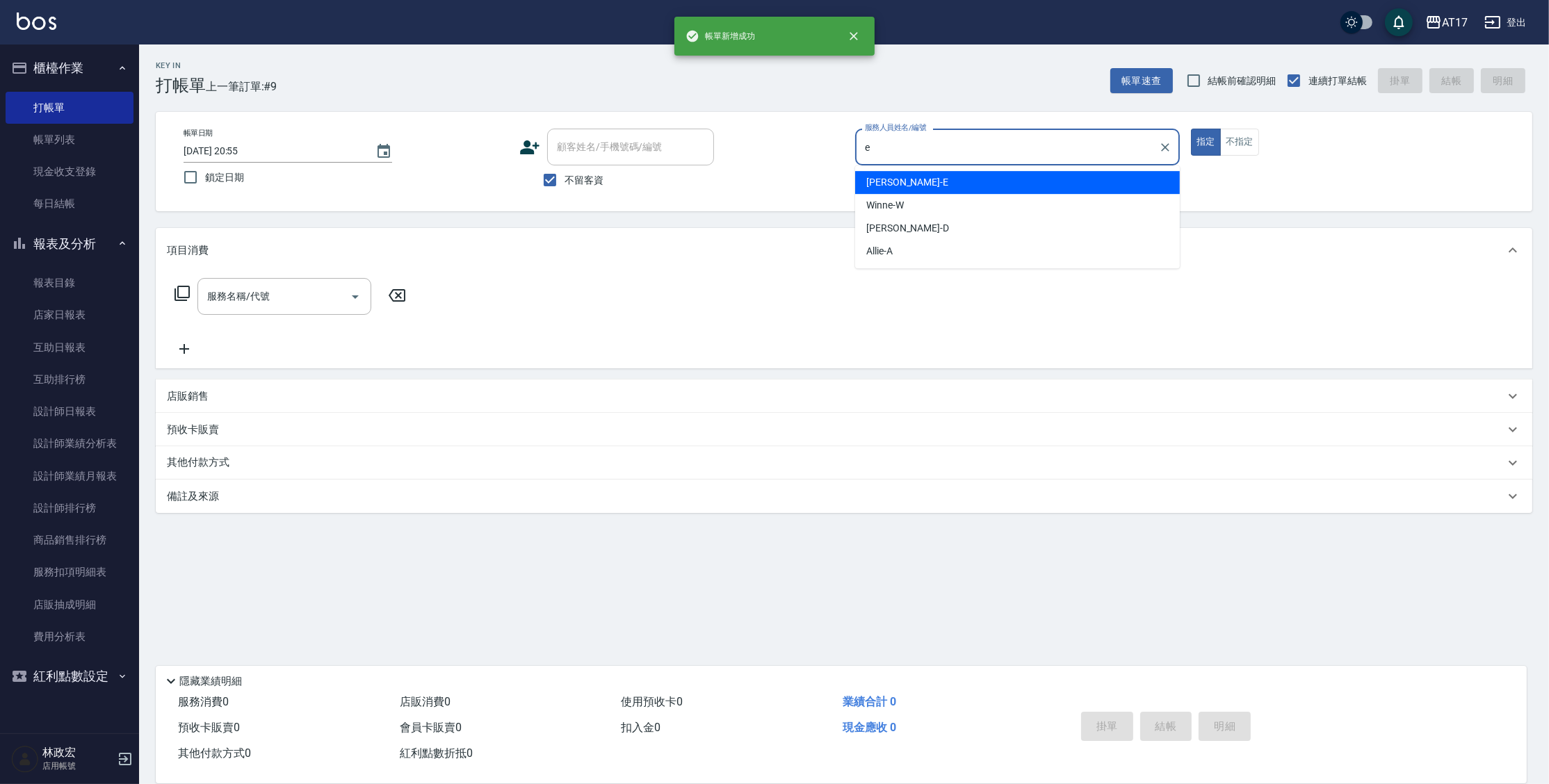
type input "[PERSON_NAME]-E"
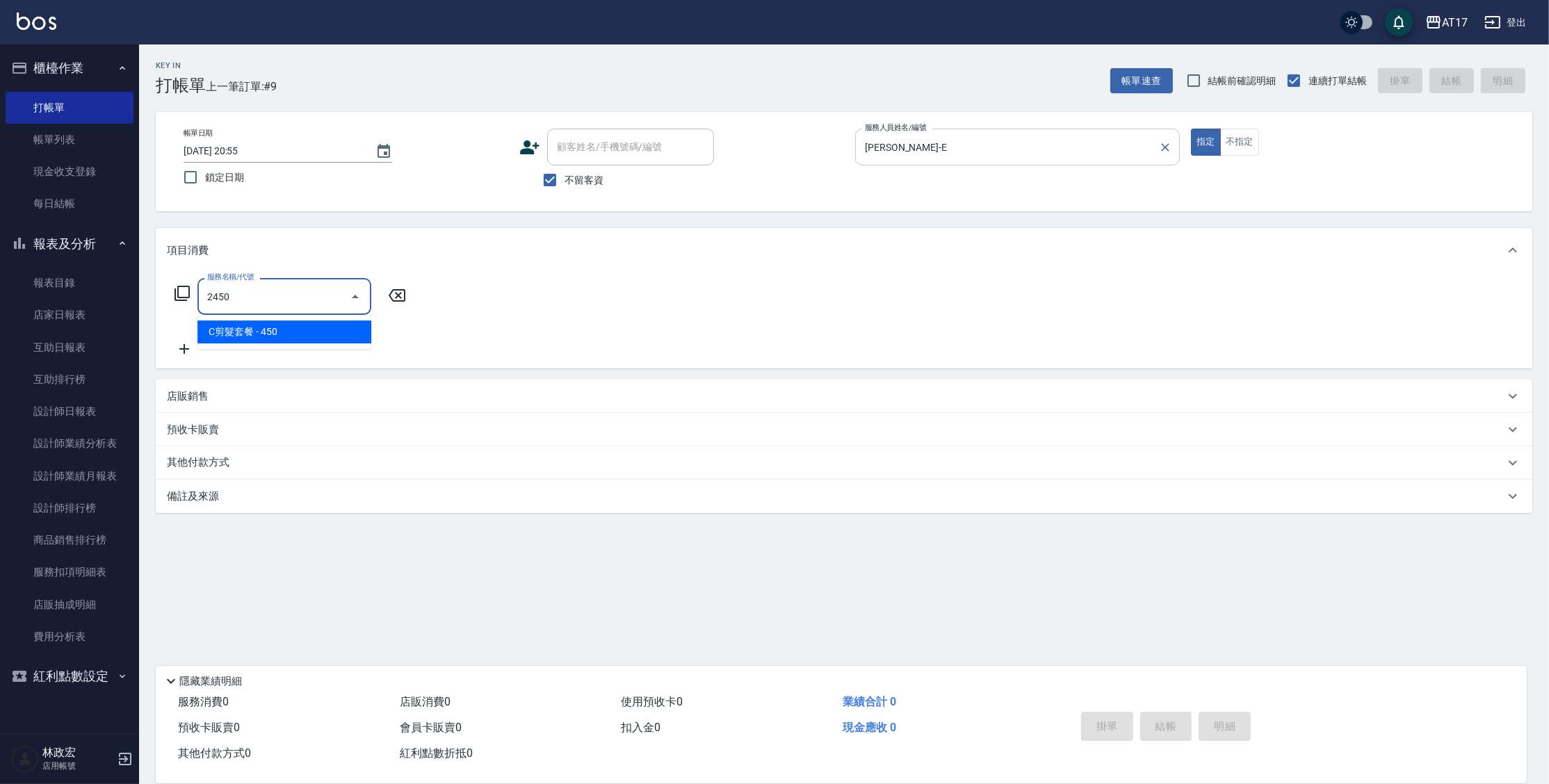
type input "C剪髮套餐(2450)"
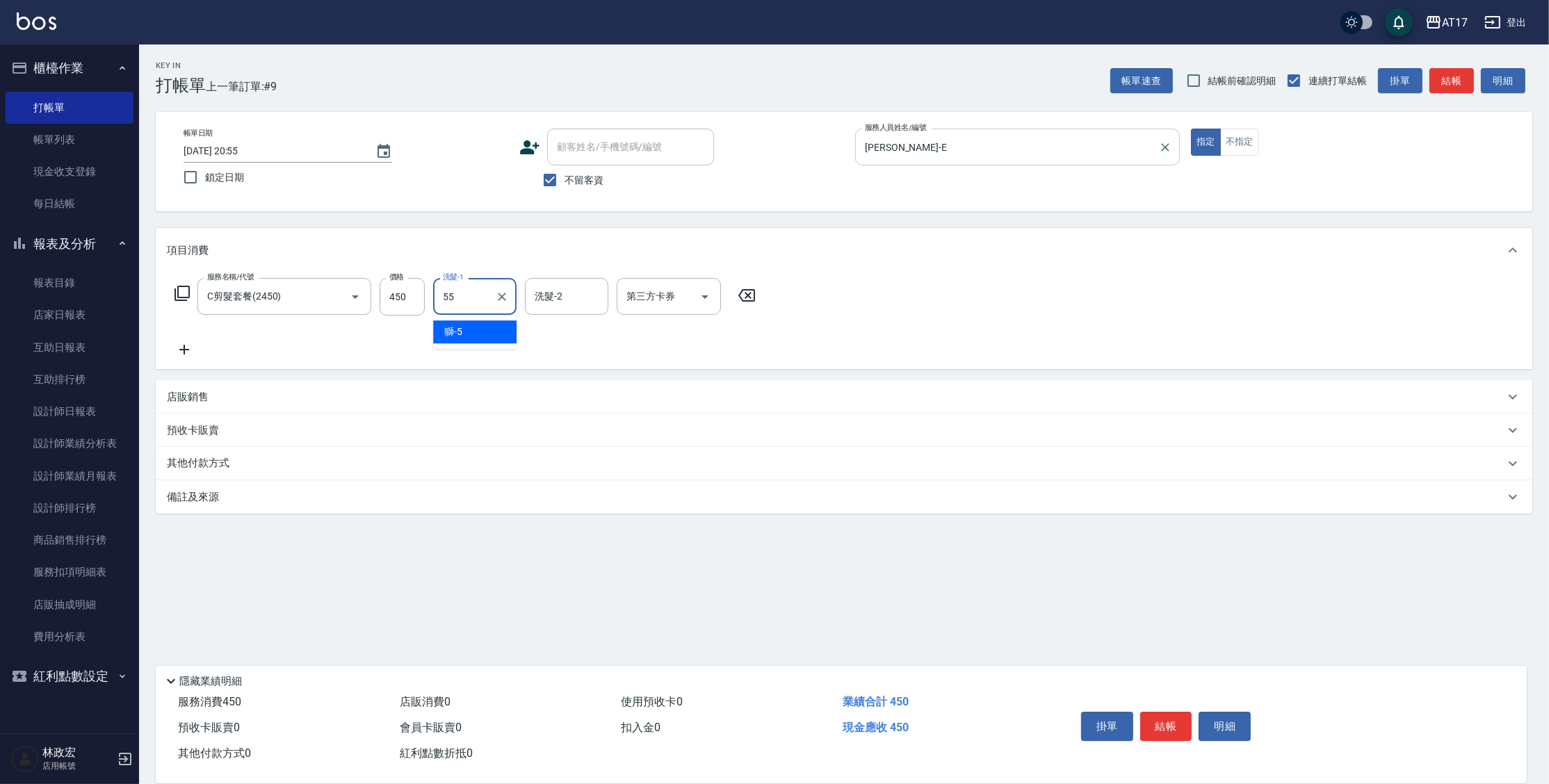
type input "[PERSON_NAME]-55"
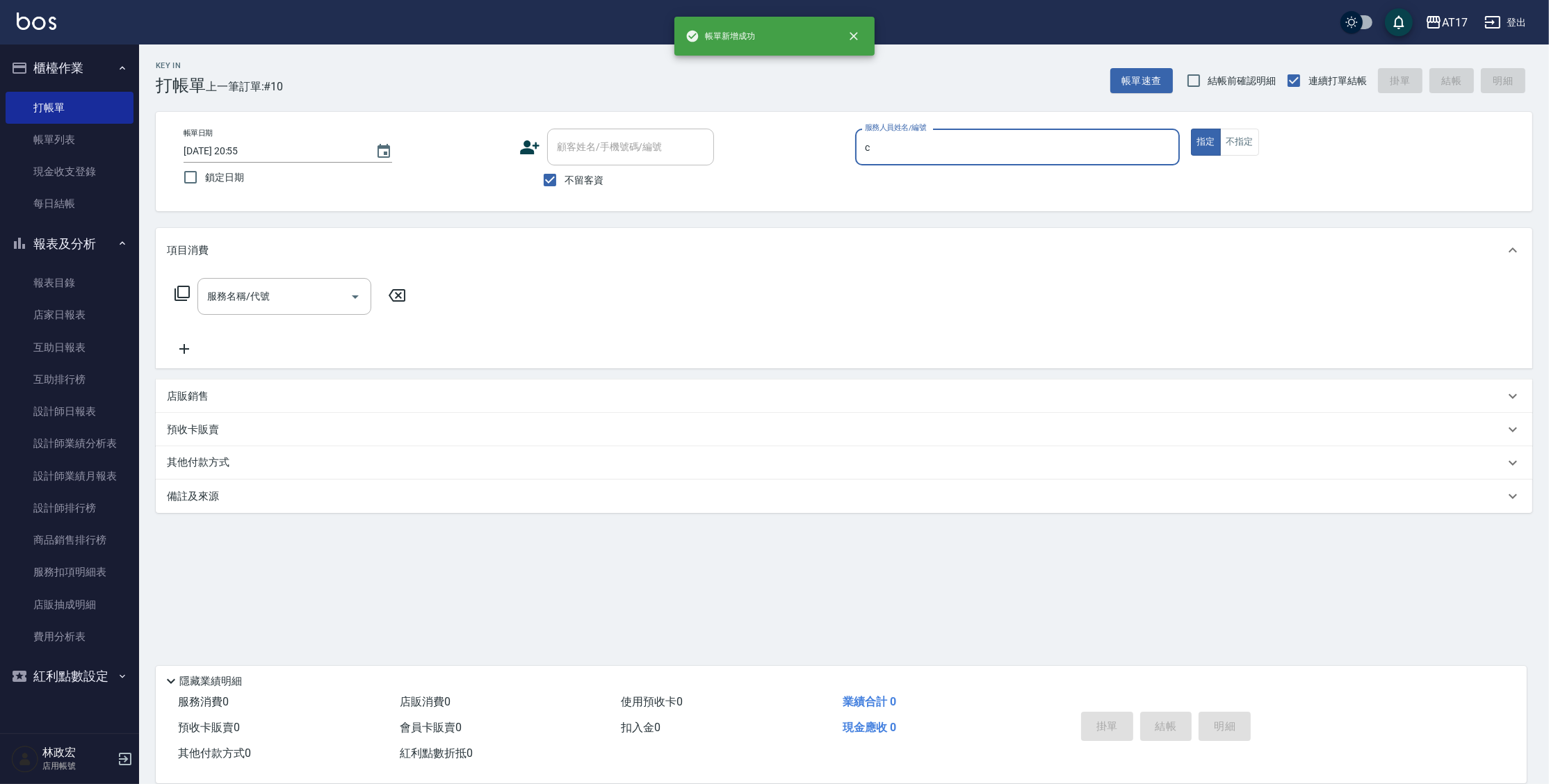
type input "Nuby-C"
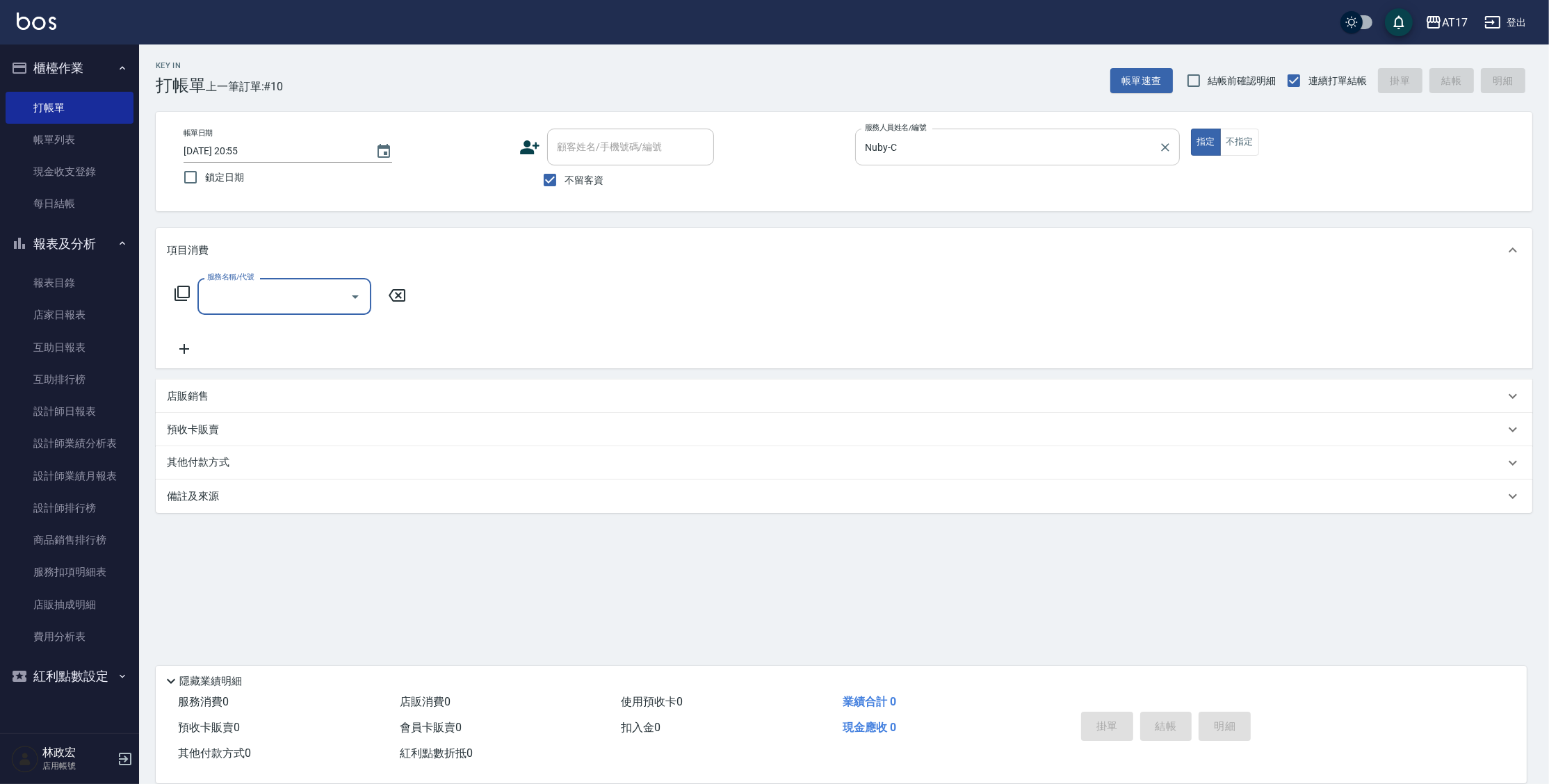
type input "0"
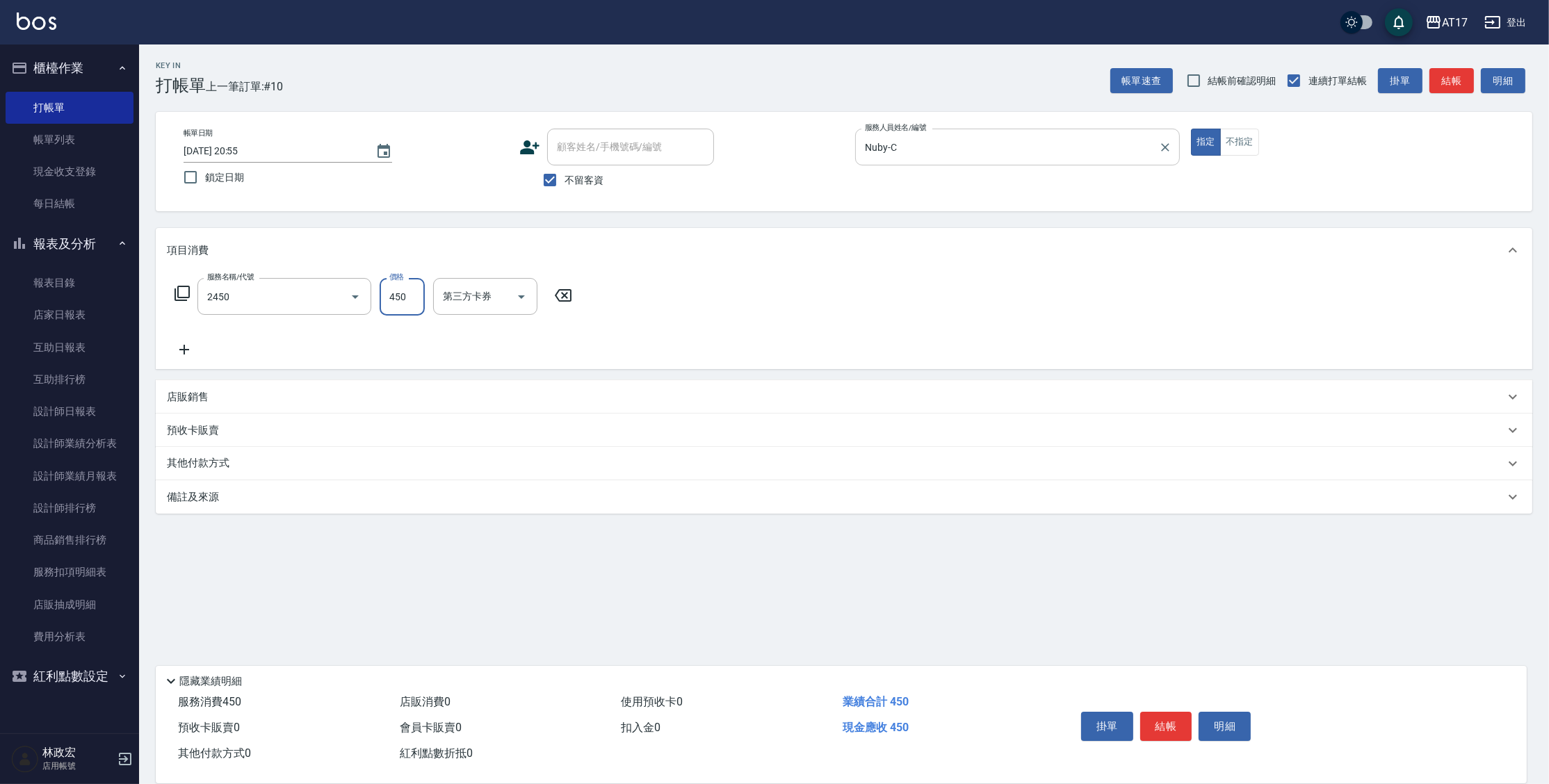
type input "C剪髮套餐(2450)"
type input "600"
type input "Winne-W"
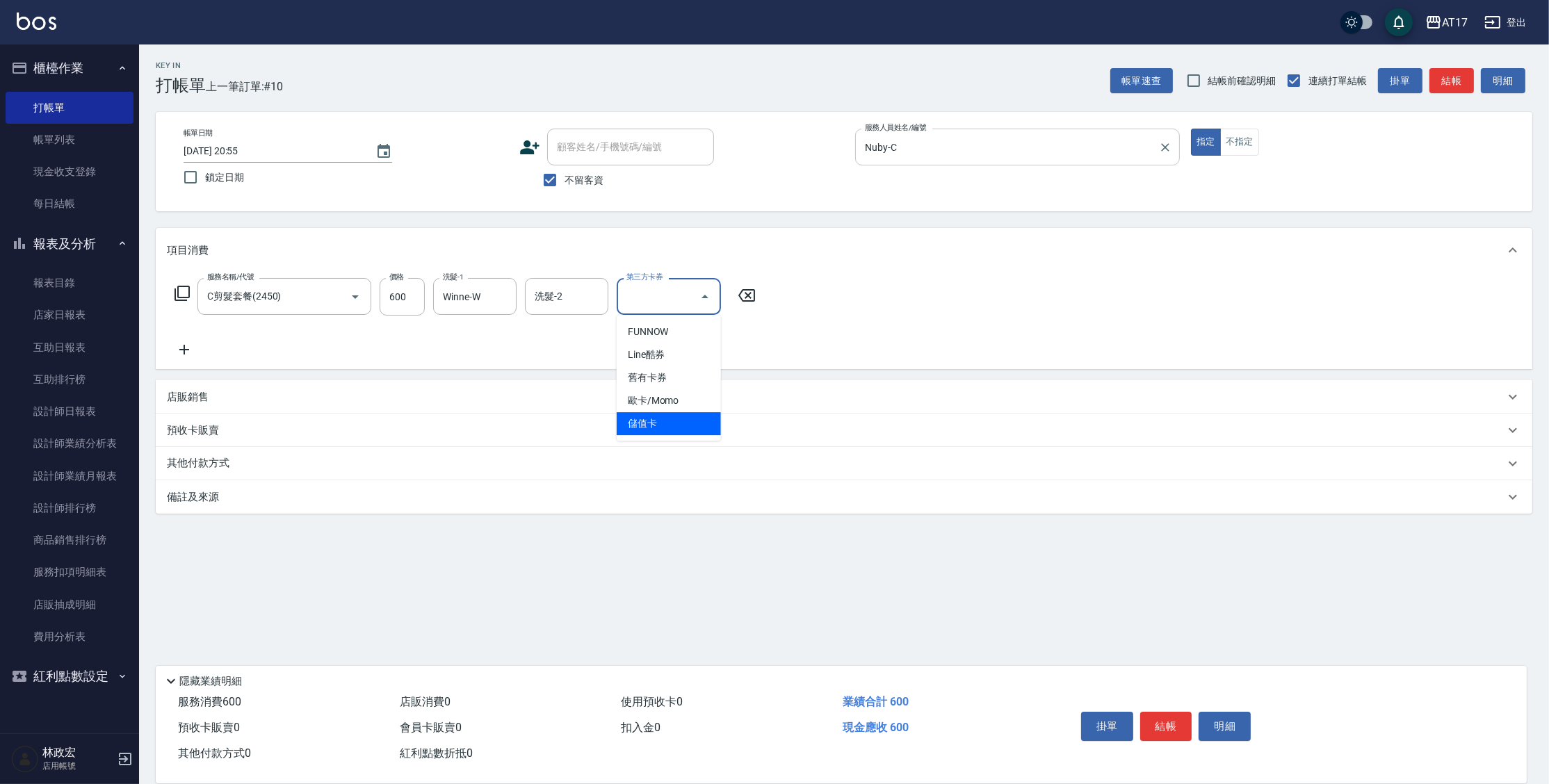
type input "儲值卡"
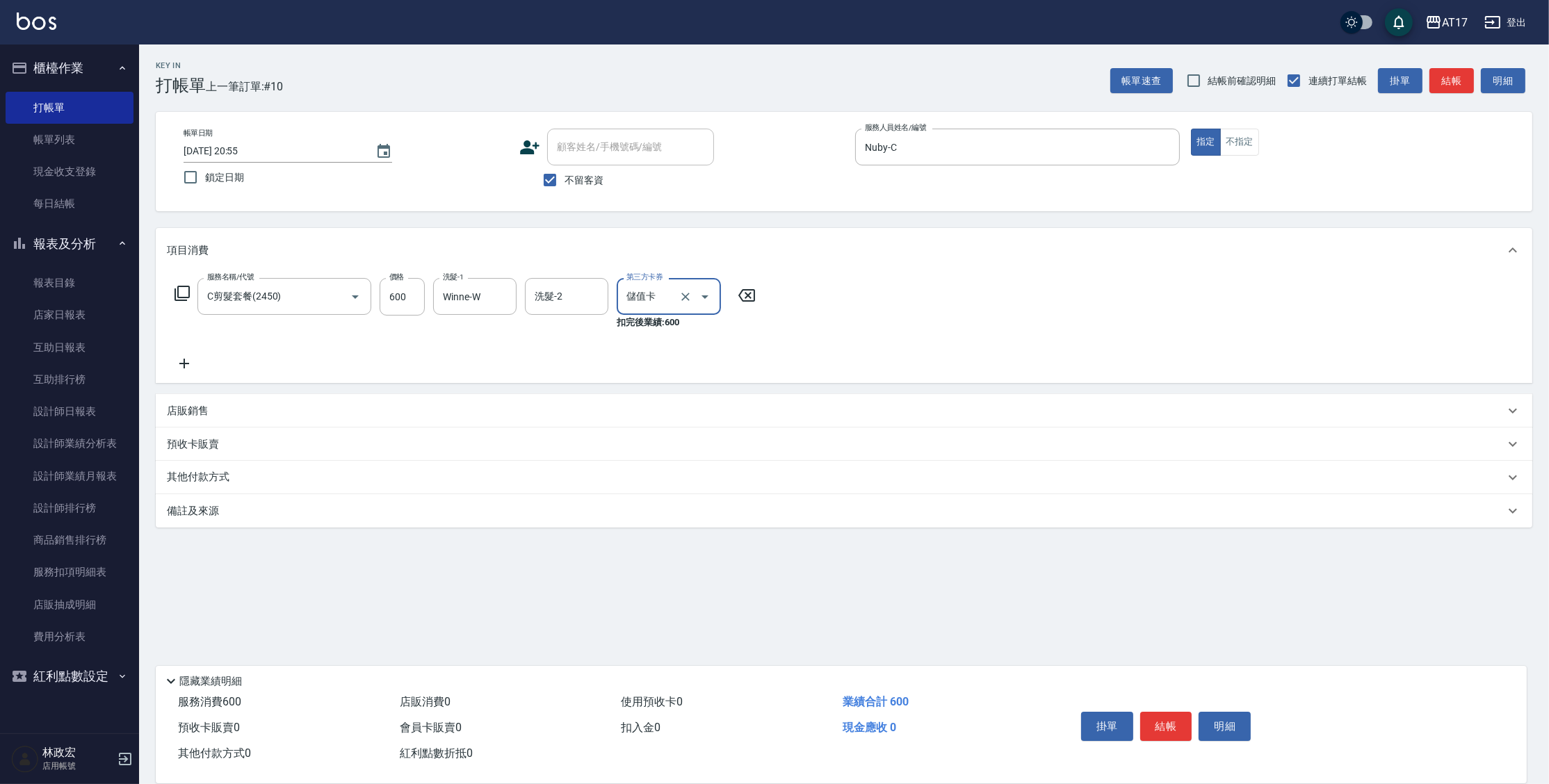
drag, startPoint x: 221, startPoint y: 412, endPoint x: 227, endPoint y: 397, distance: 16.2
click at [221, 412] on div "店販銷售" at bounding box center [835, 411] width 1338 height 15
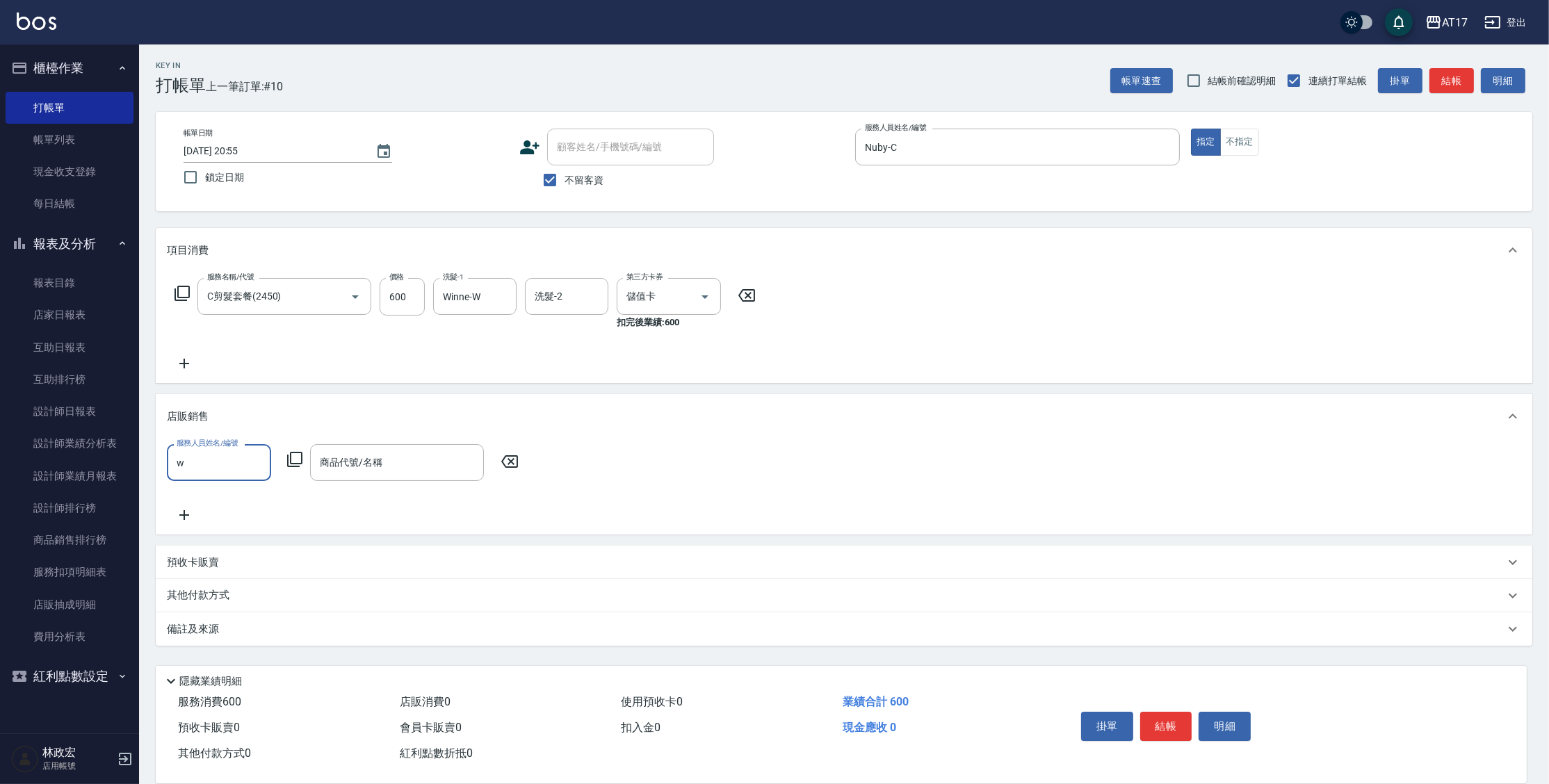
type input "Winne-W"
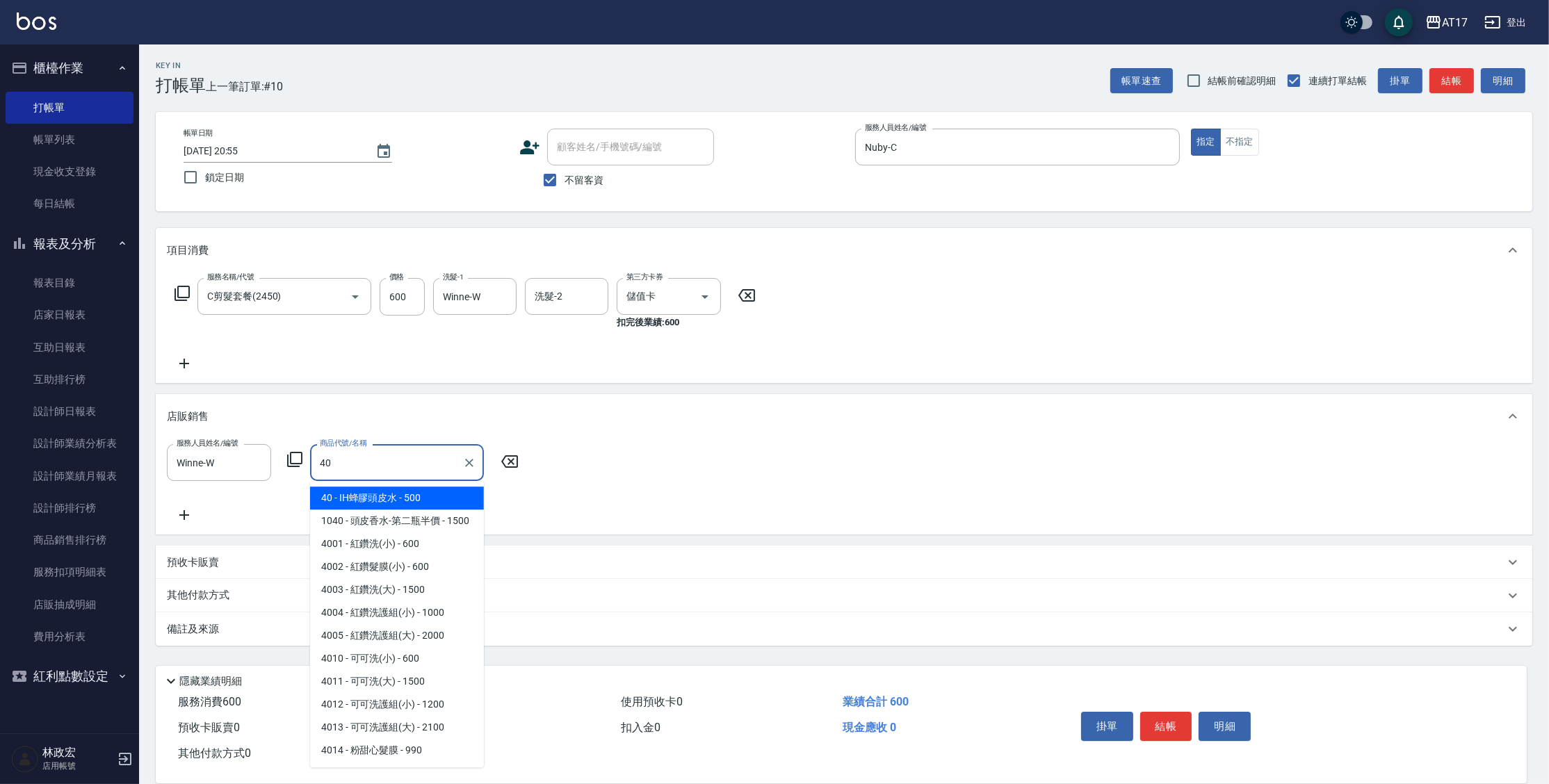
type input "IH蜂膠頭皮水"
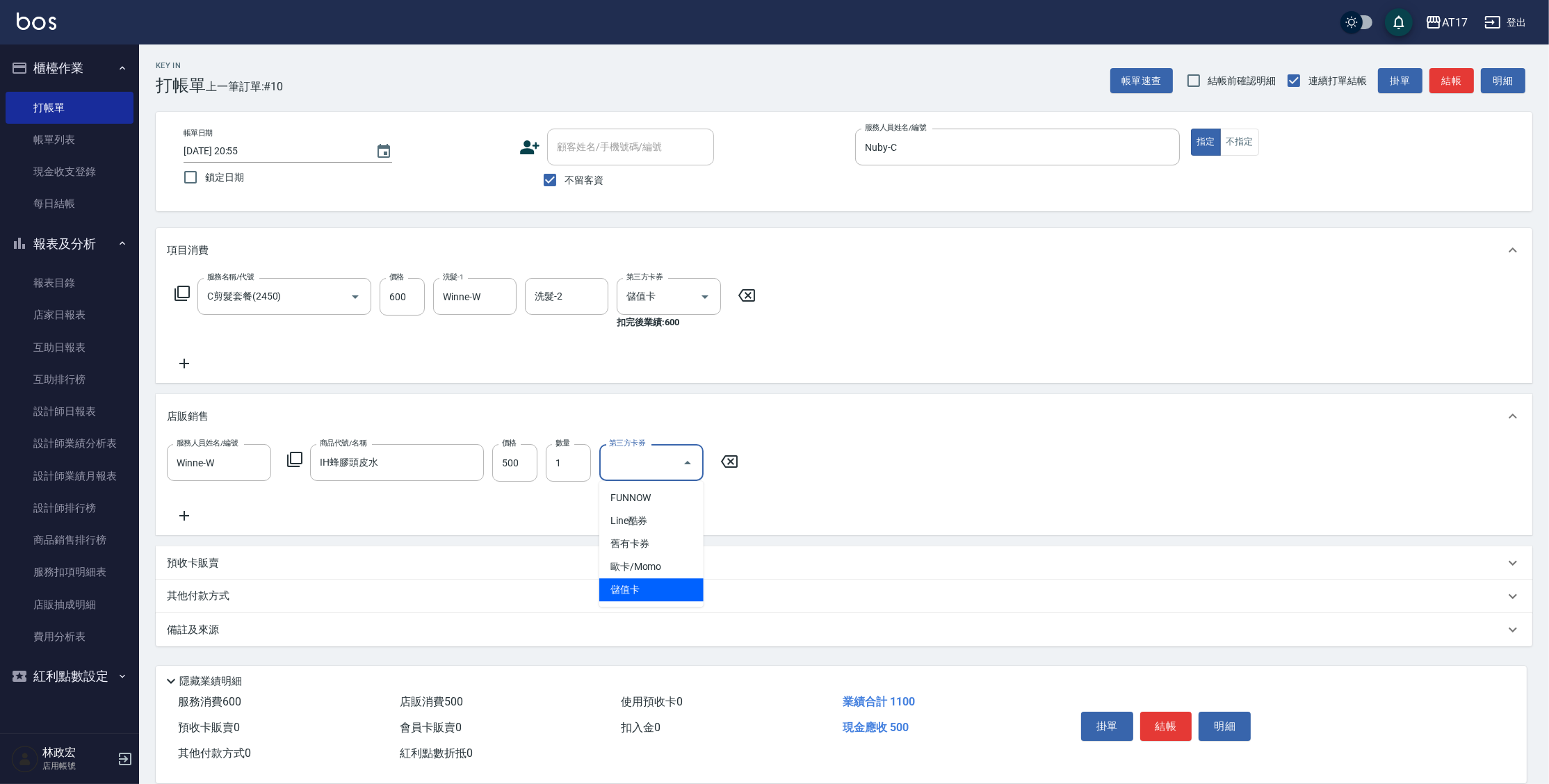
type input "儲值卡"
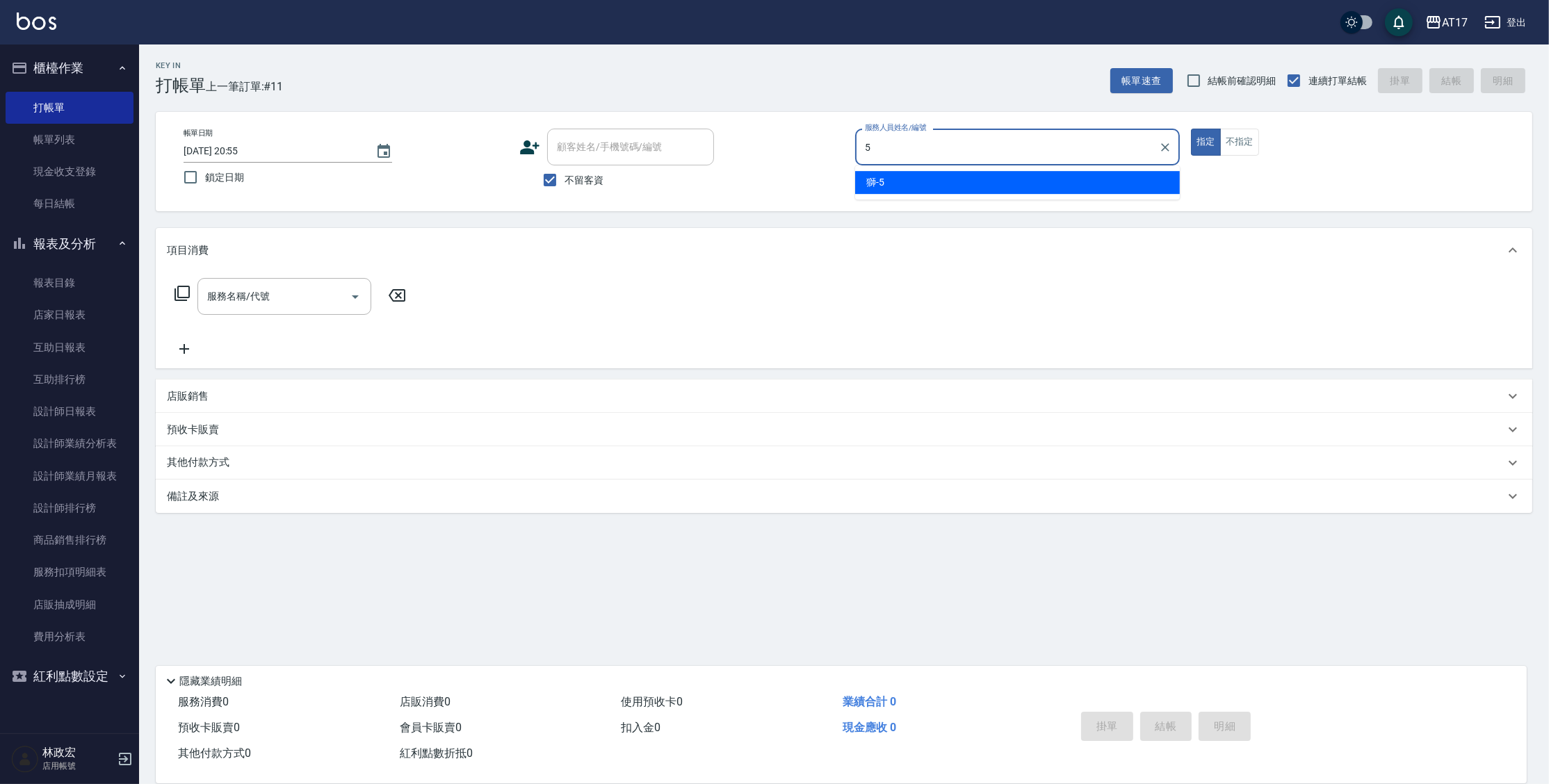
type input "獅-5"
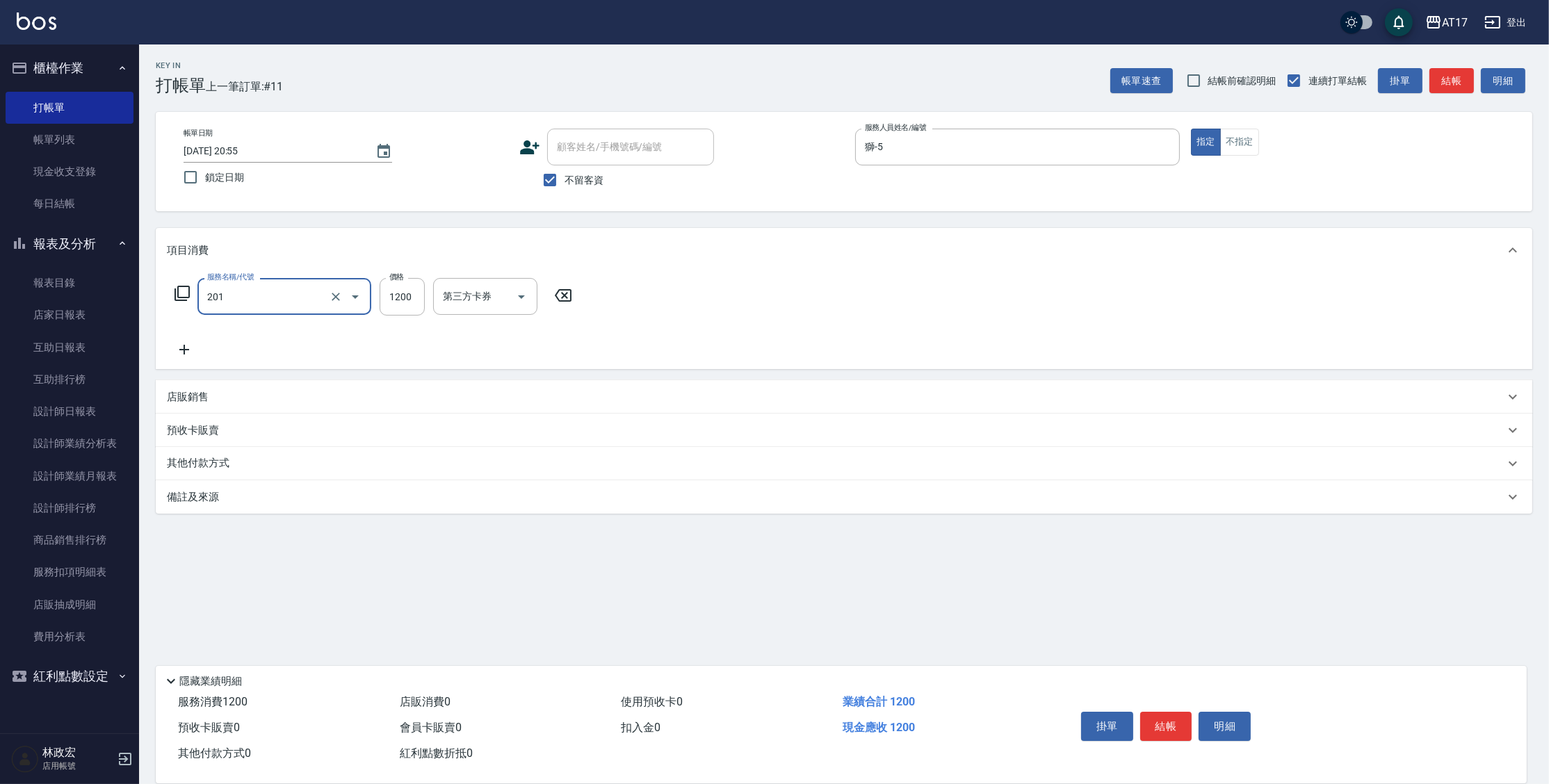
type input "一般燙(改金額)(201)"
type input "1000"
type input "獅-5"
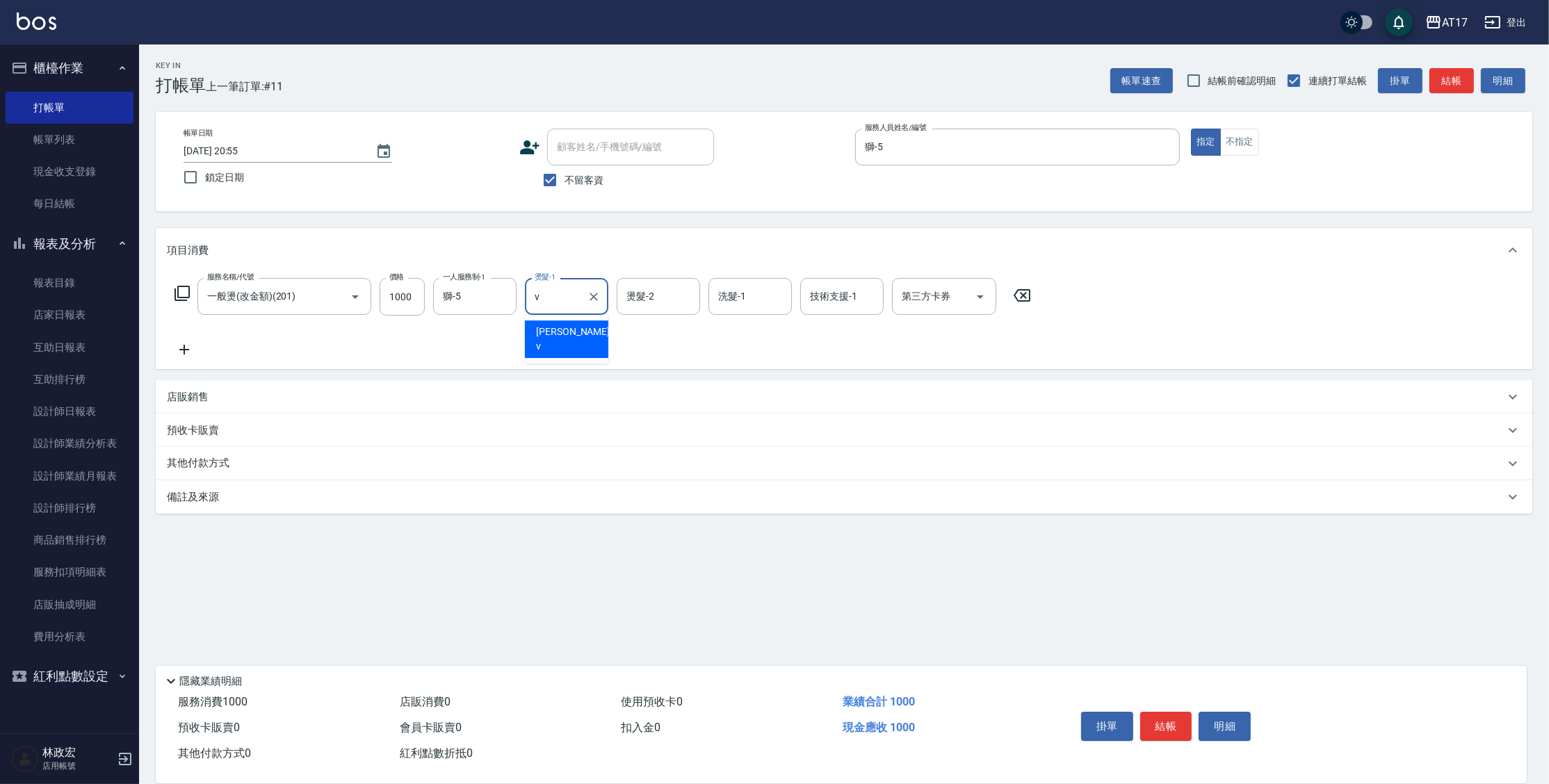
type input "[PERSON_NAME]-v"
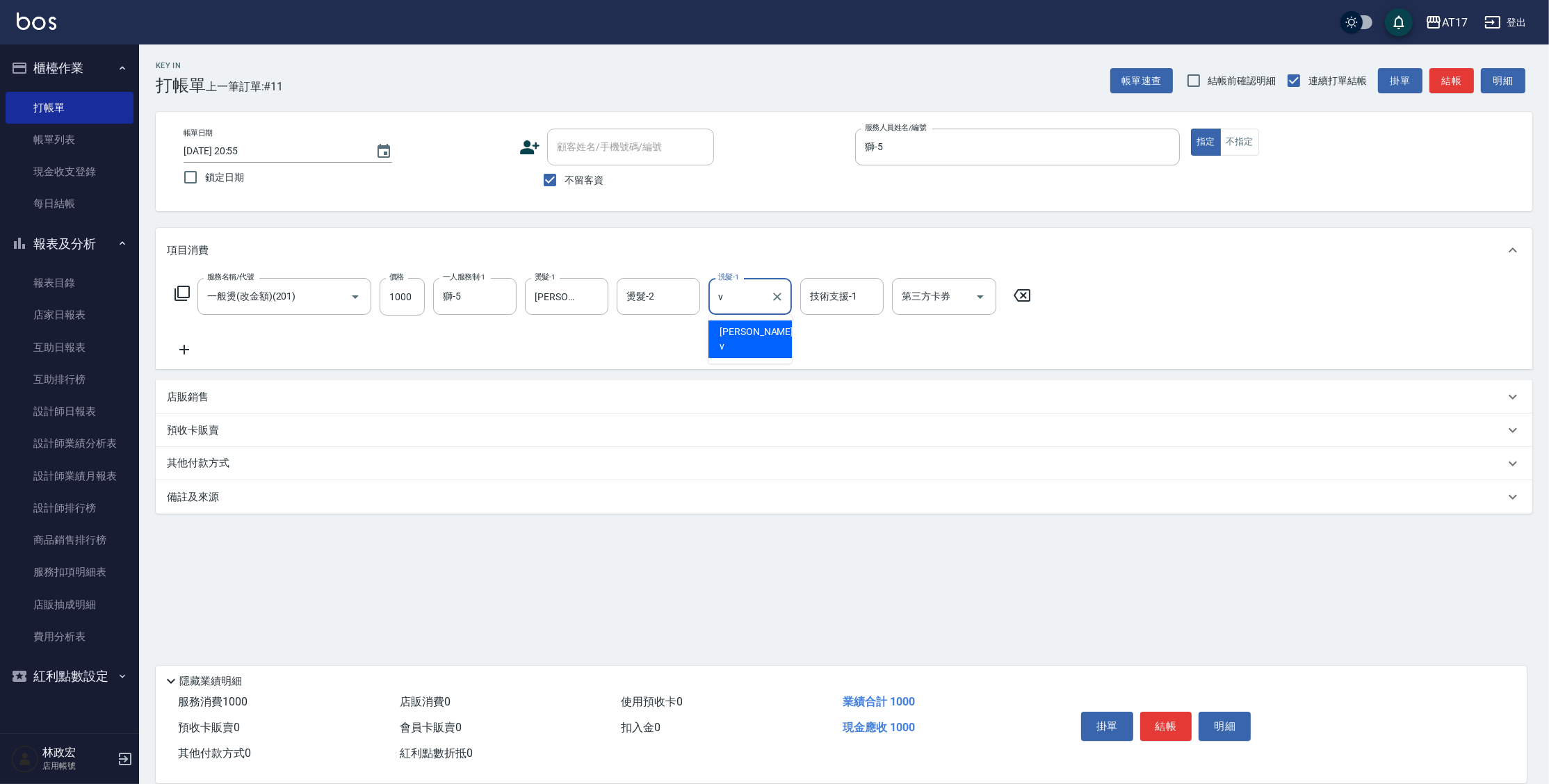
type input "[PERSON_NAME]-v"
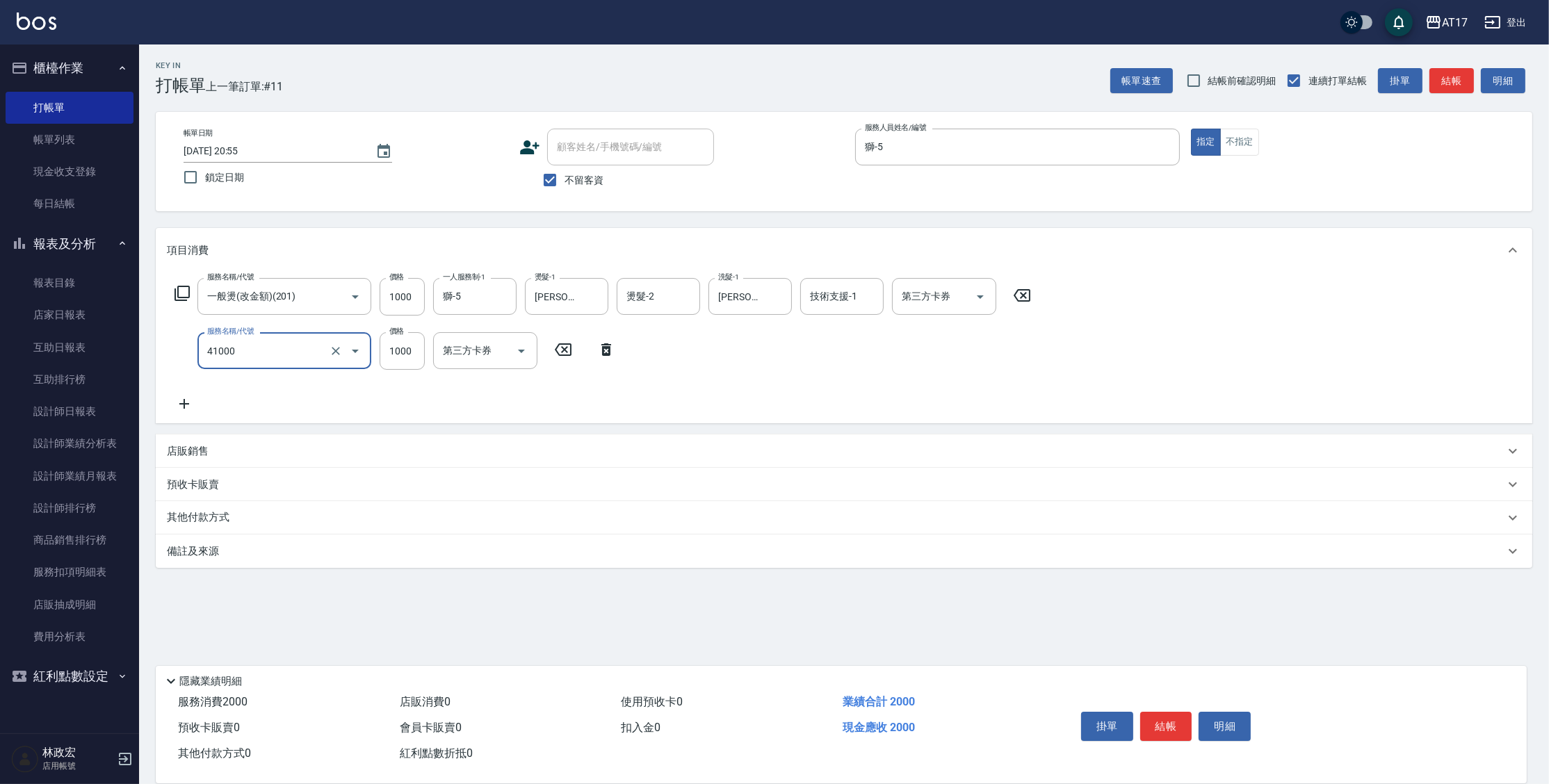
type input "酵素 & 鏡面(41000)"
type input "1500"
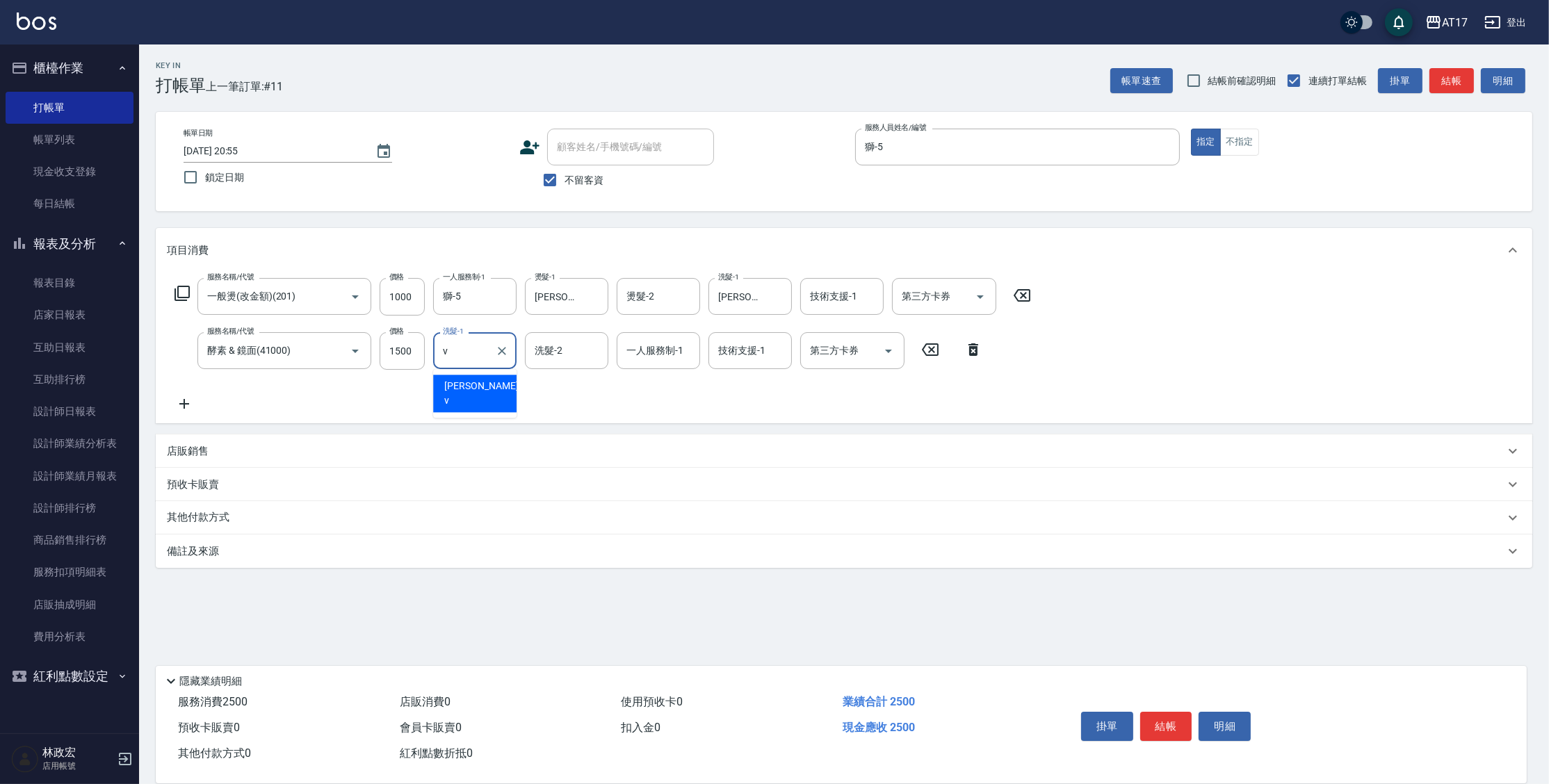
type input "[PERSON_NAME]-v"
type input "[PERSON_NAME]-55"
click at [594, 351] on icon "Clear" at bounding box center [593, 351] width 9 height 9
type input "[PERSON_NAME]-v"
click at [214, 444] on div "店販銷售" at bounding box center [835, 451] width 1338 height 15
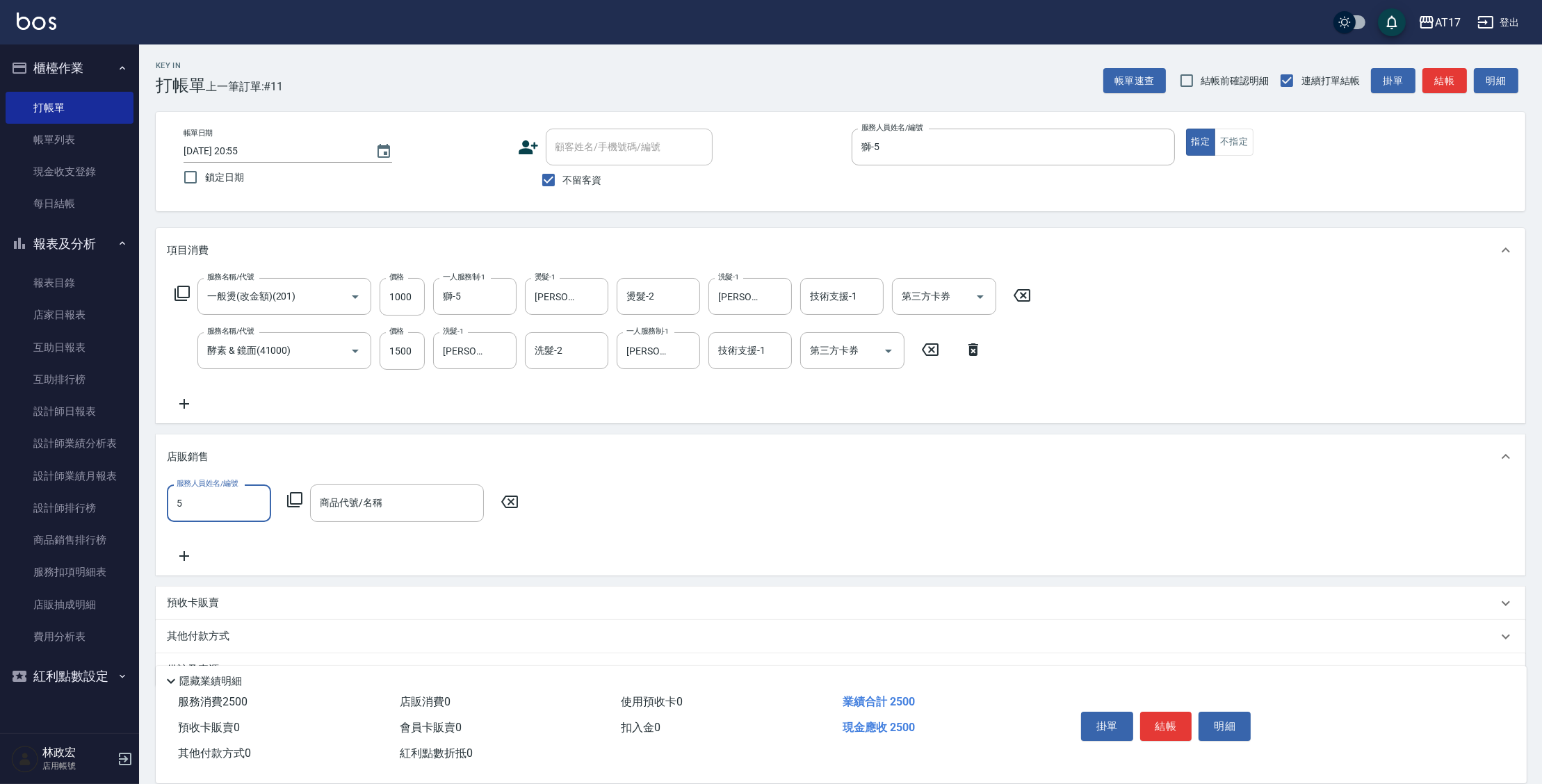
type input "獅-5"
click at [289, 503] on icon at bounding box center [294, 499] width 16 height 16
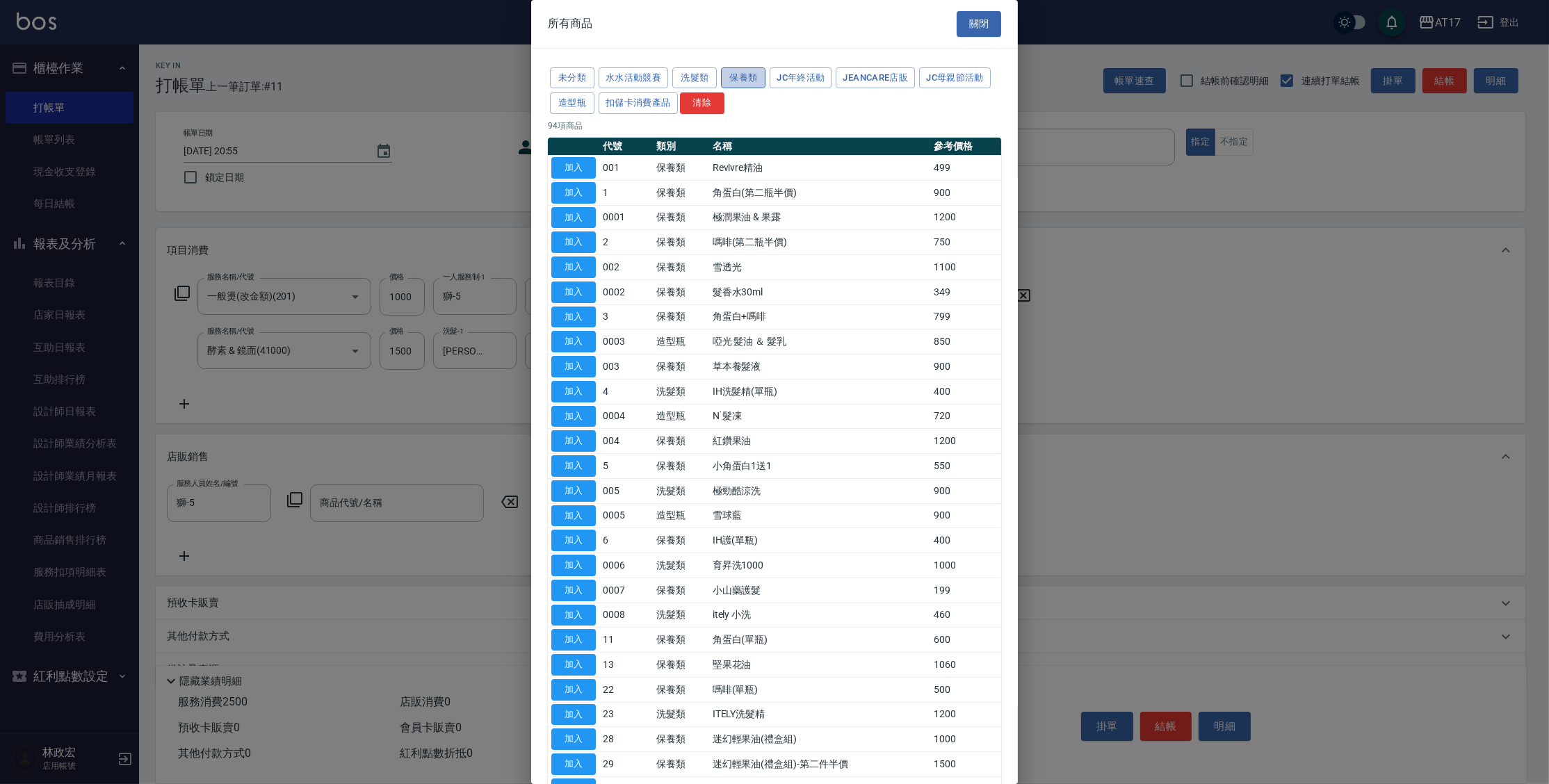
click at [737, 75] on button "保養類" at bounding box center [743, 78] width 45 height 22
click at [563, 760] on button "加入" at bounding box center [573, 764] width 45 height 22
type input "夏柚頭皮水"
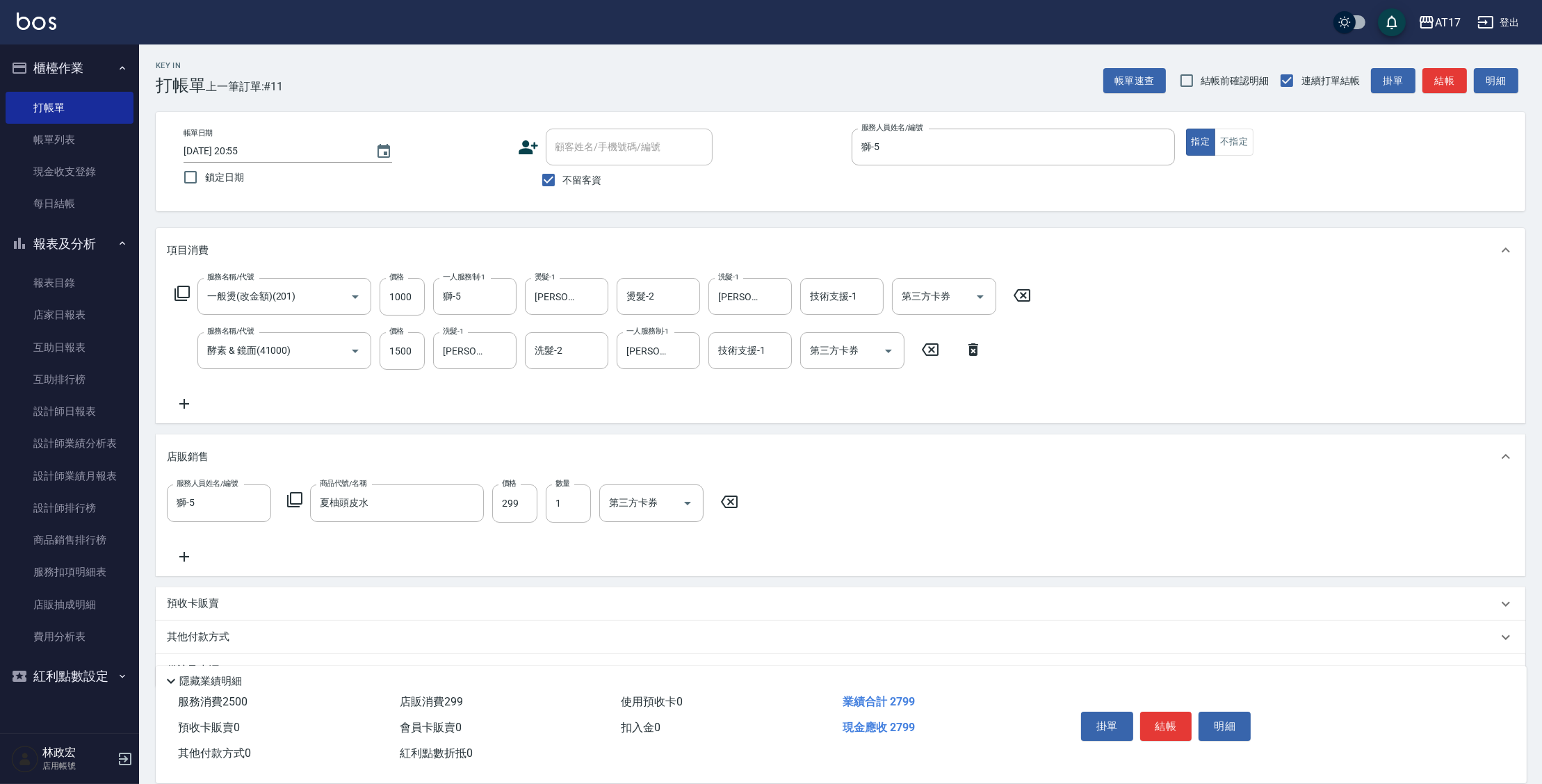
drag, startPoint x: 1162, startPoint y: 730, endPoint x: 1163, endPoint y: 721, distance: 9.1
click at [1162, 728] on button "結帳" at bounding box center [1166, 726] width 52 height 29
type input "[DATE] 20:56"
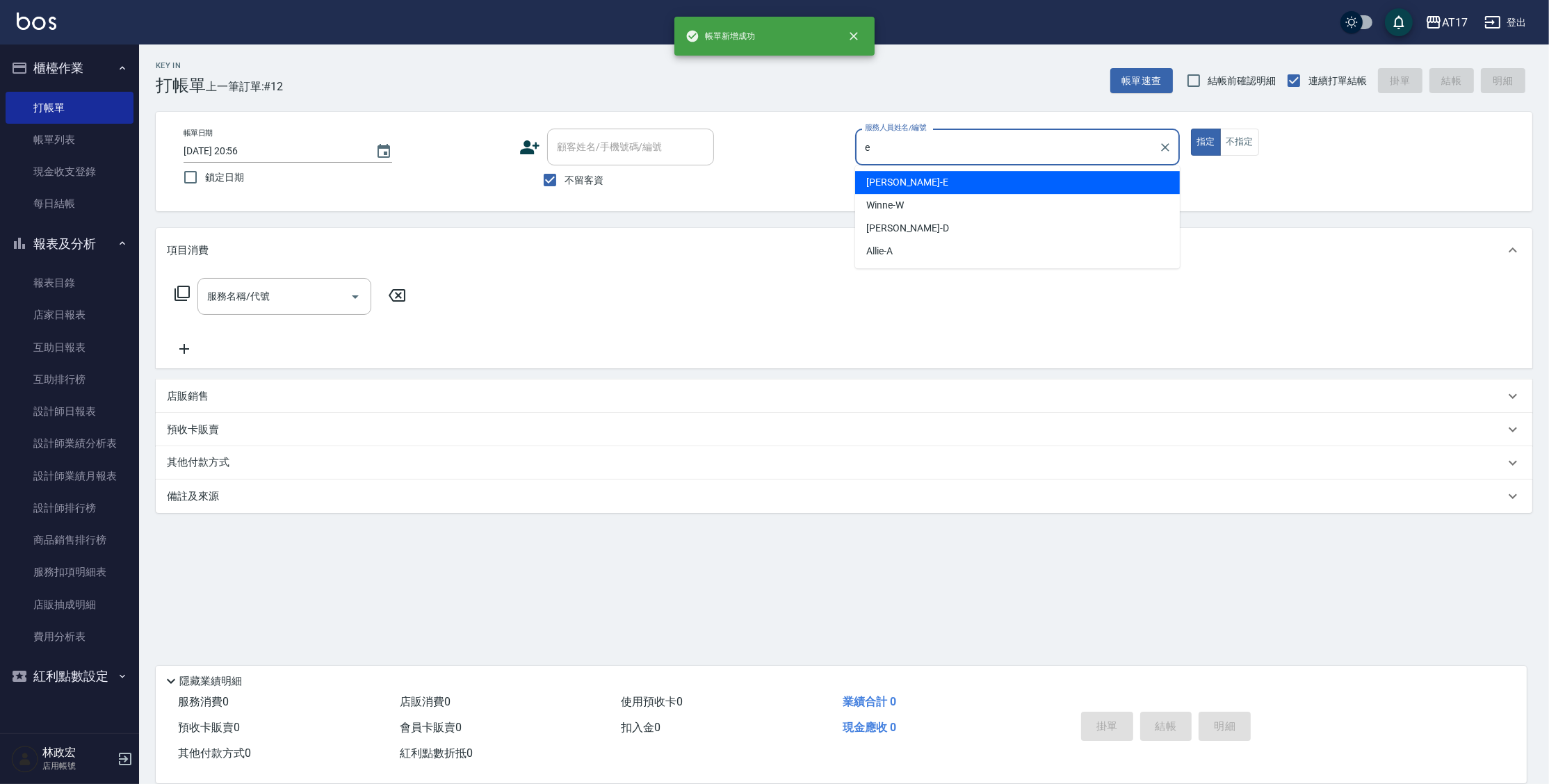
type input "[PERSON_NAME]-E"
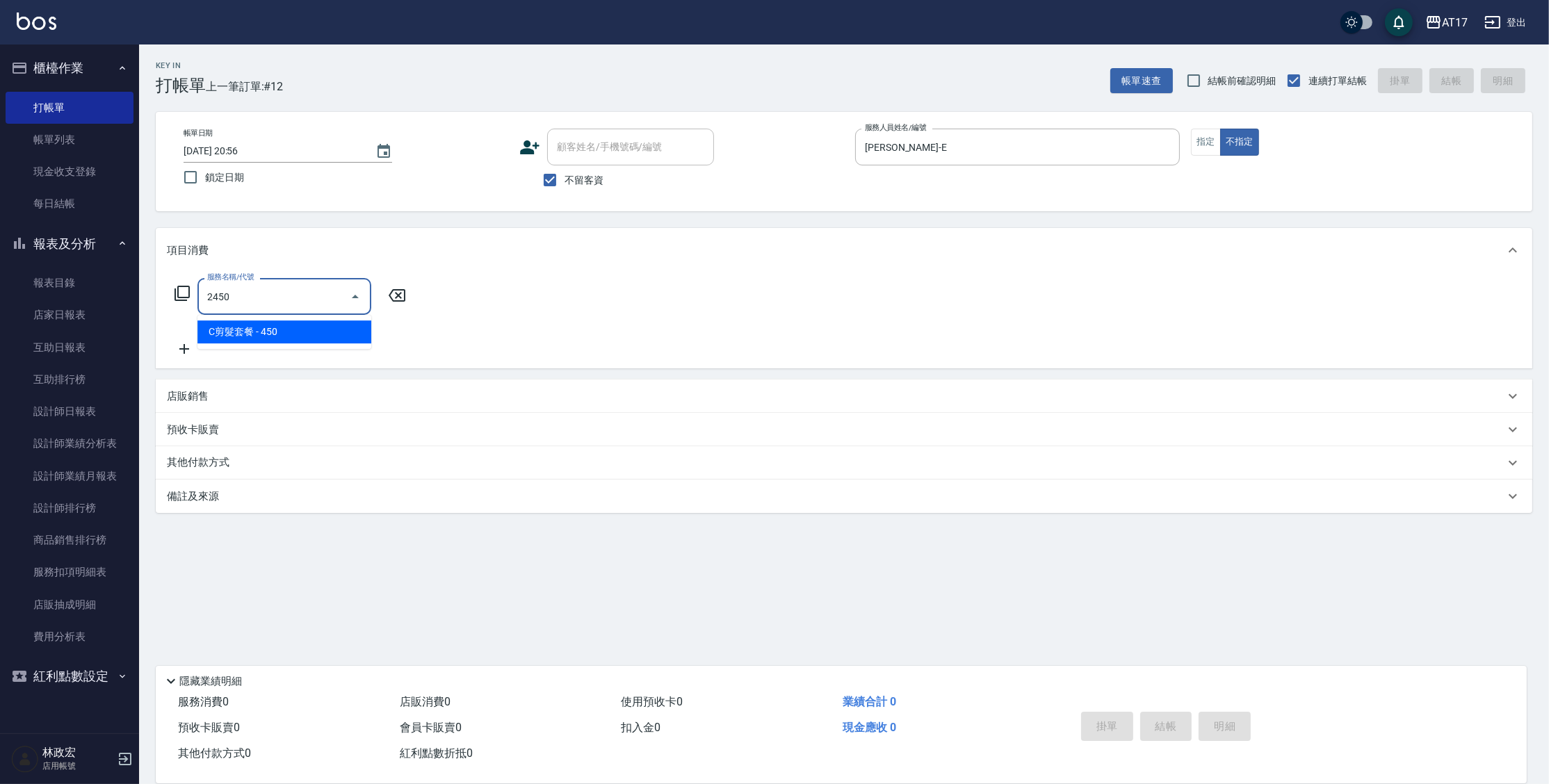
type input "C剪髮套餐(2450)"
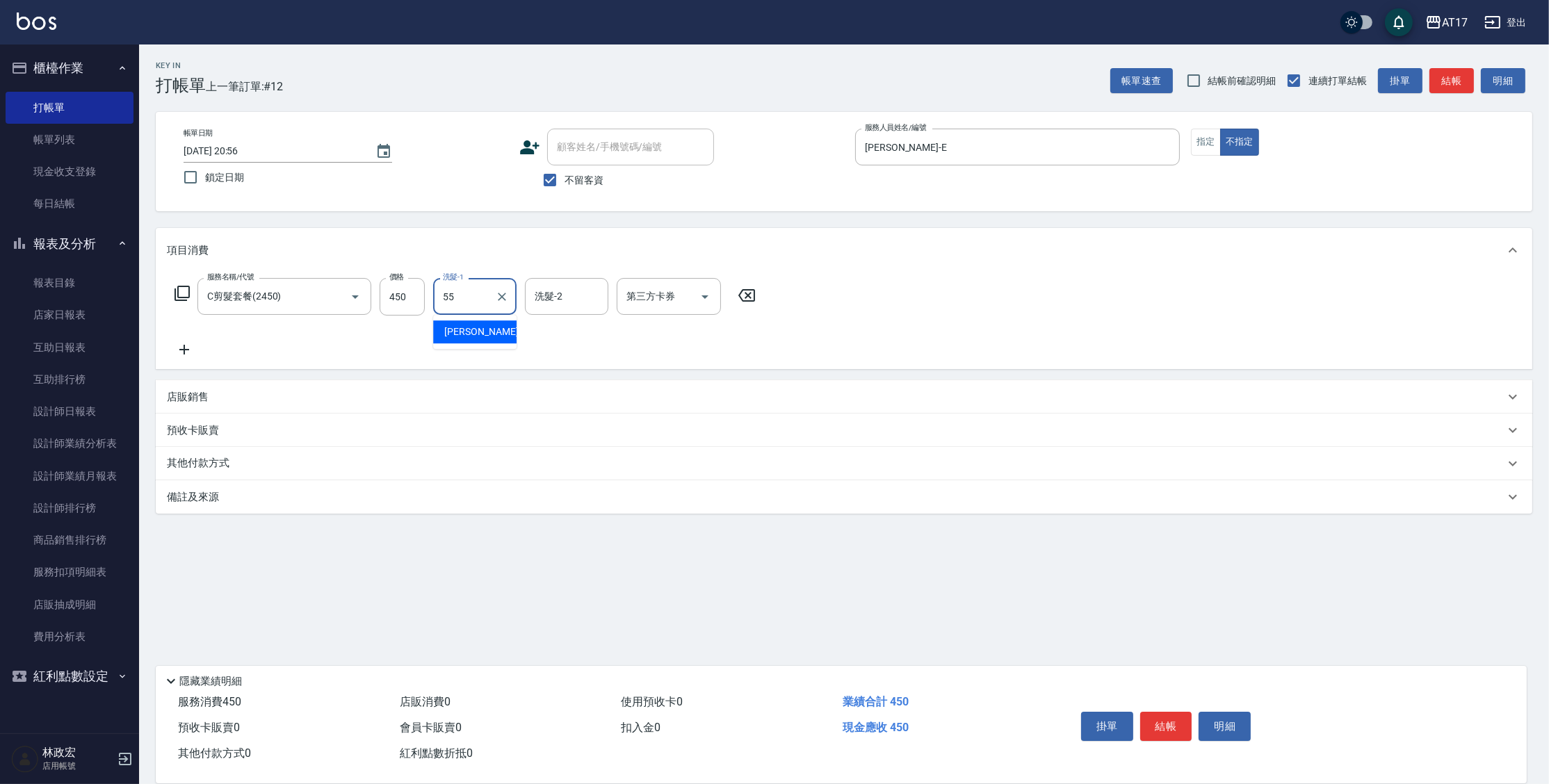
type input "[PERSON_NAME]-55"
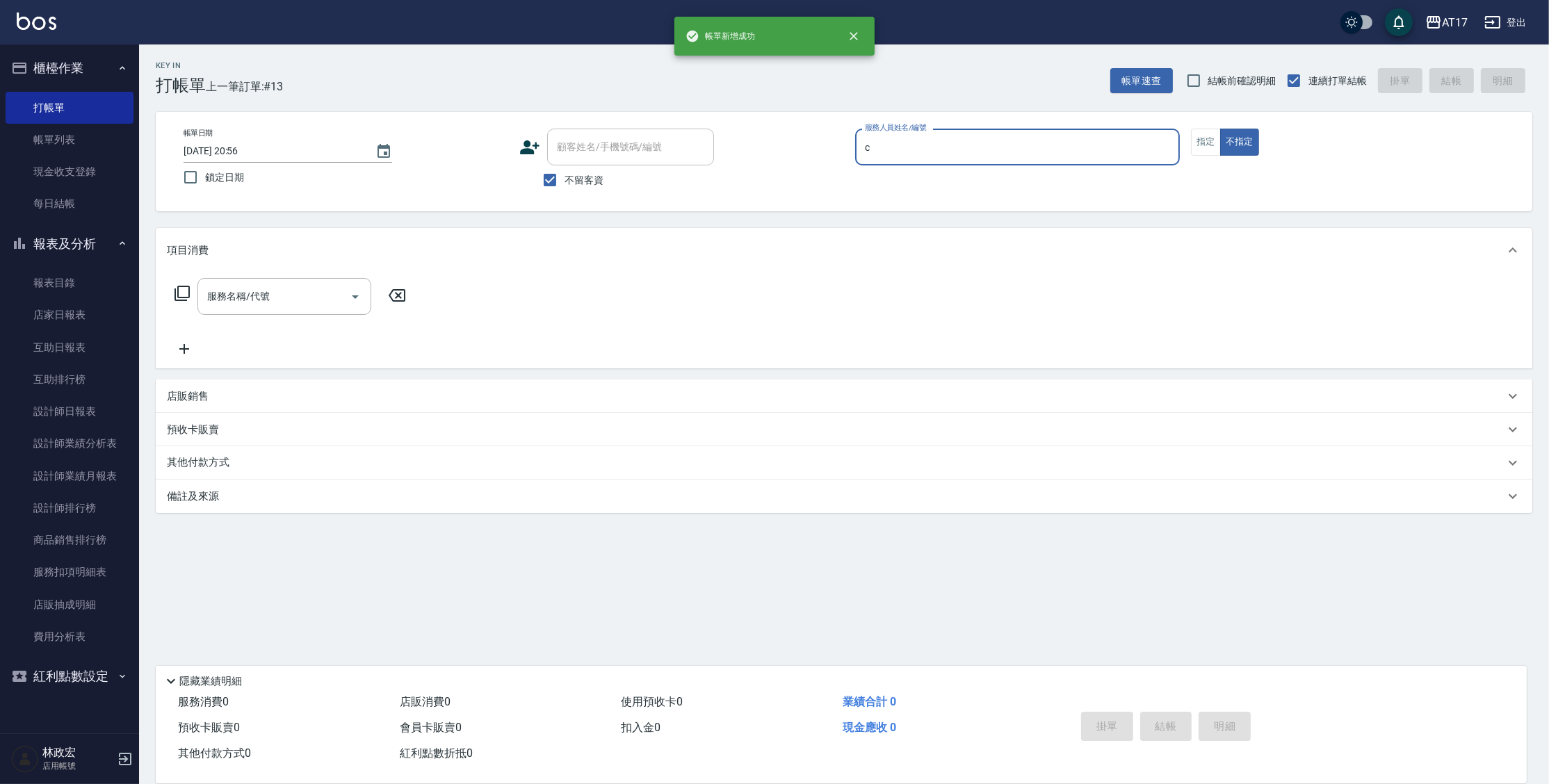
type input "Nuby-C"
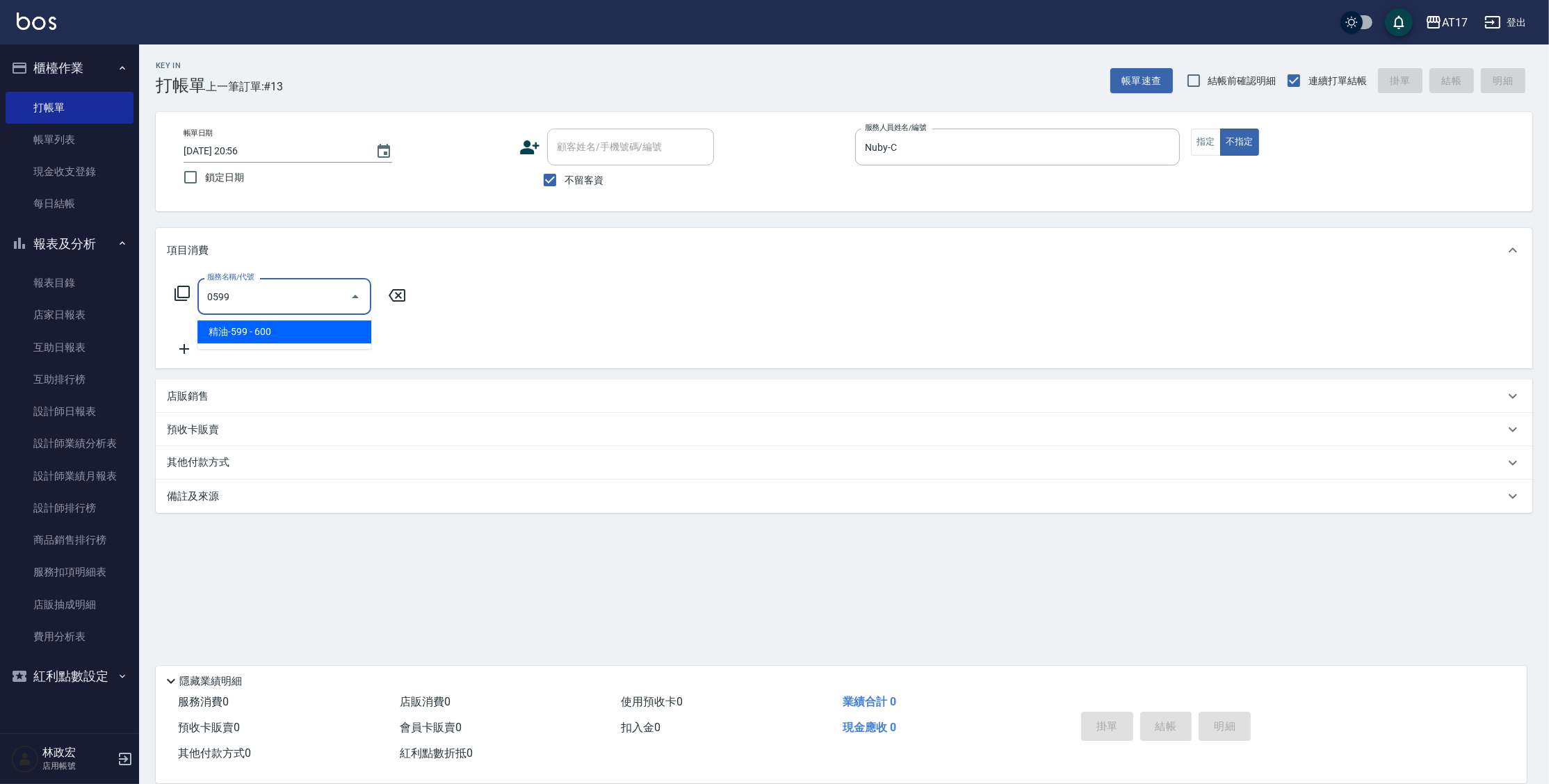
type input "精油-599(0599)"
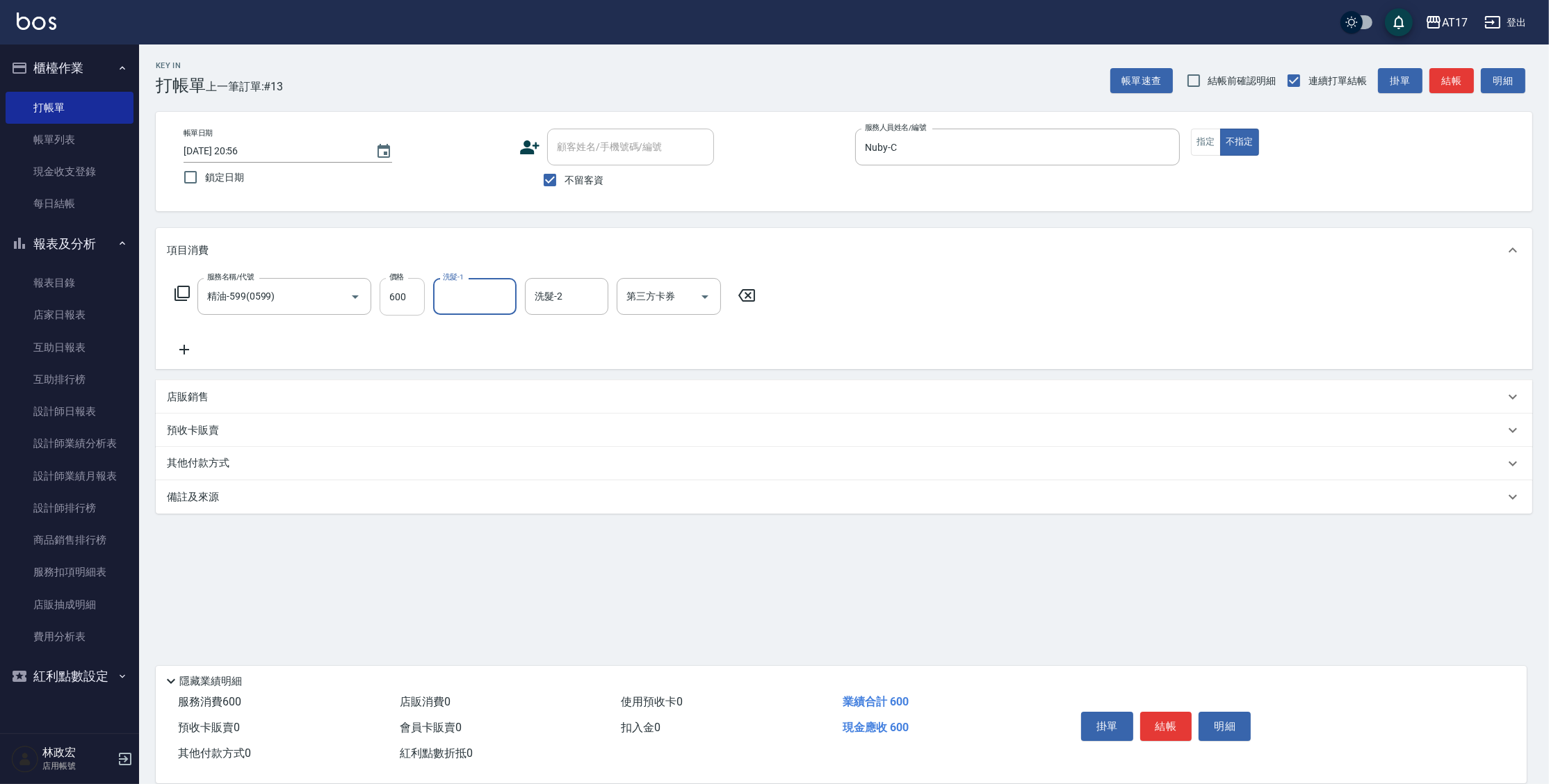
click at [401, 288] on input "600" at bounding box center [402, 297] width 45 height 38
type input "500"
type input "Winne-W"
type input "儲值卡"
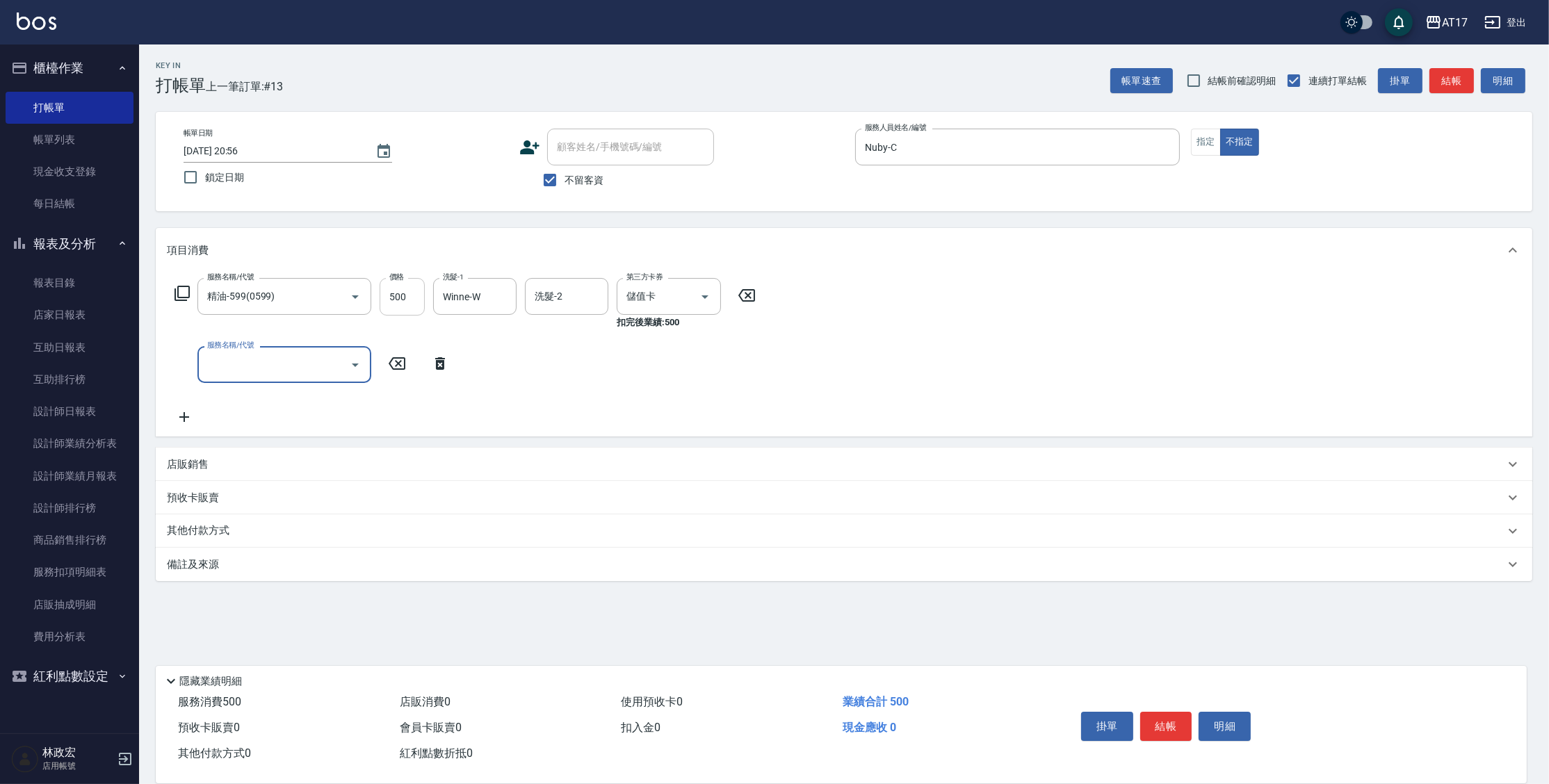
type input "4"
type input "燙髮C餐(短髮)(2203)"
type input "1999"
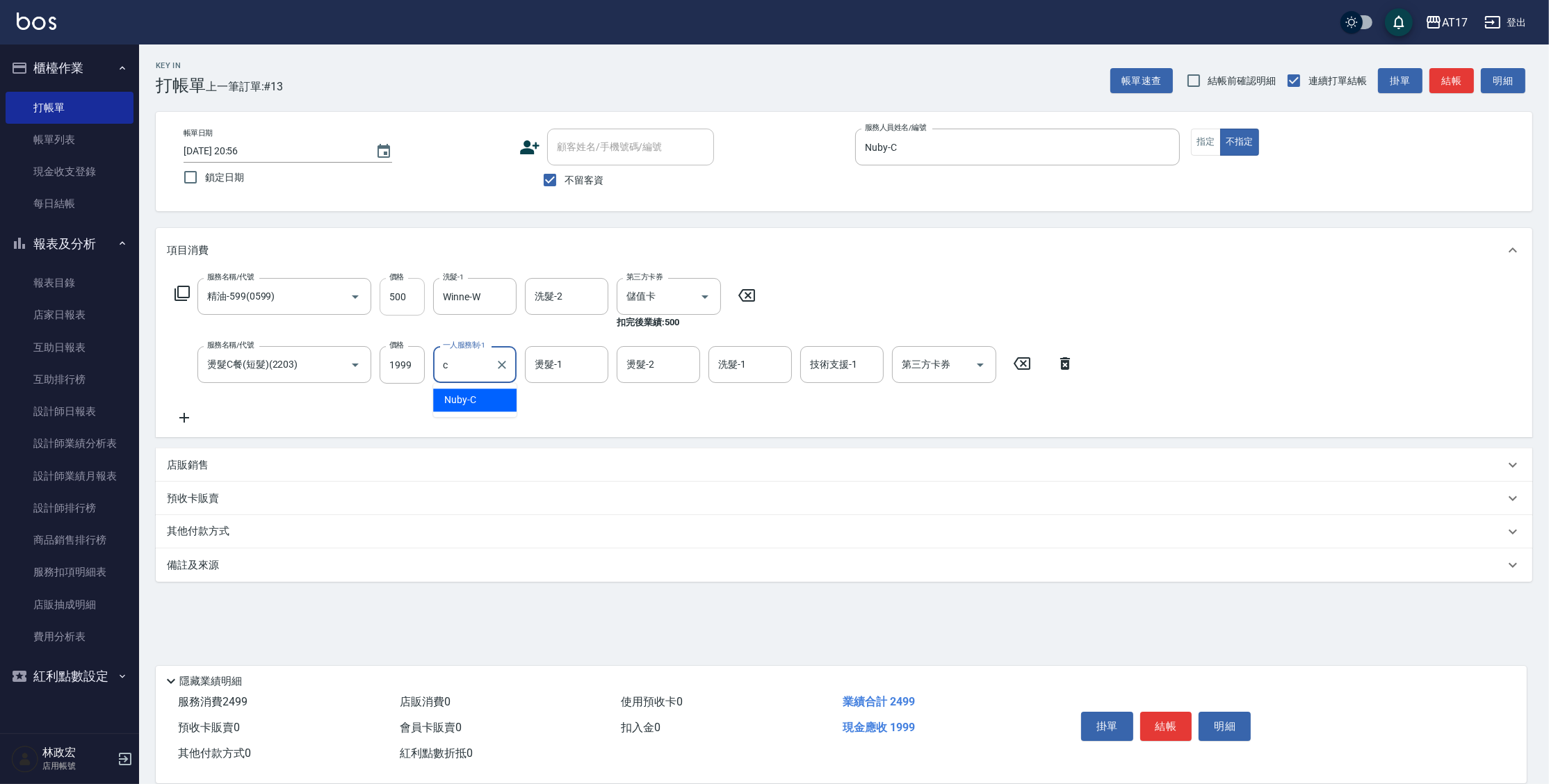
type input "Nuby-C"
type input "7"
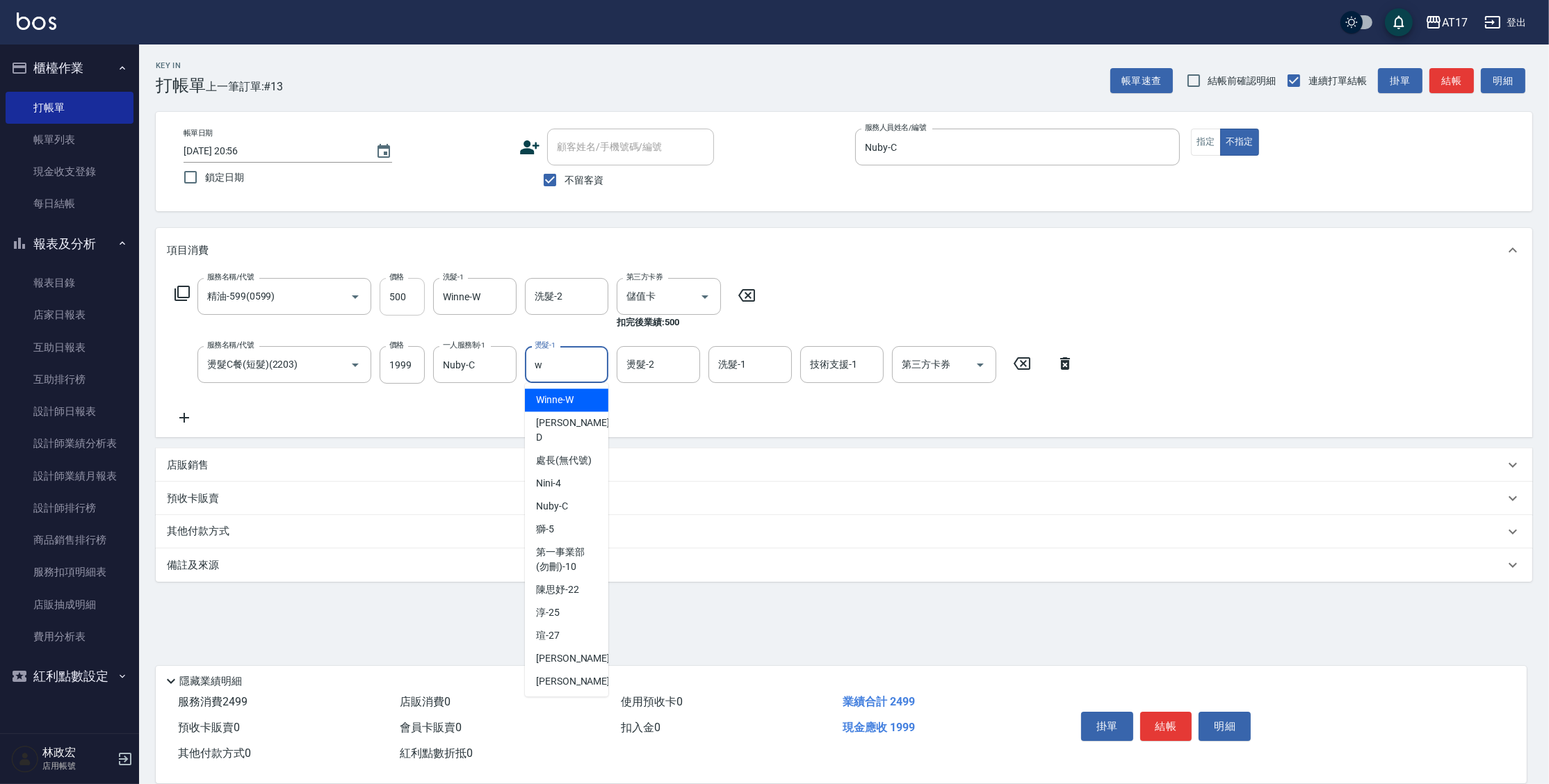
type input "Winne-W"
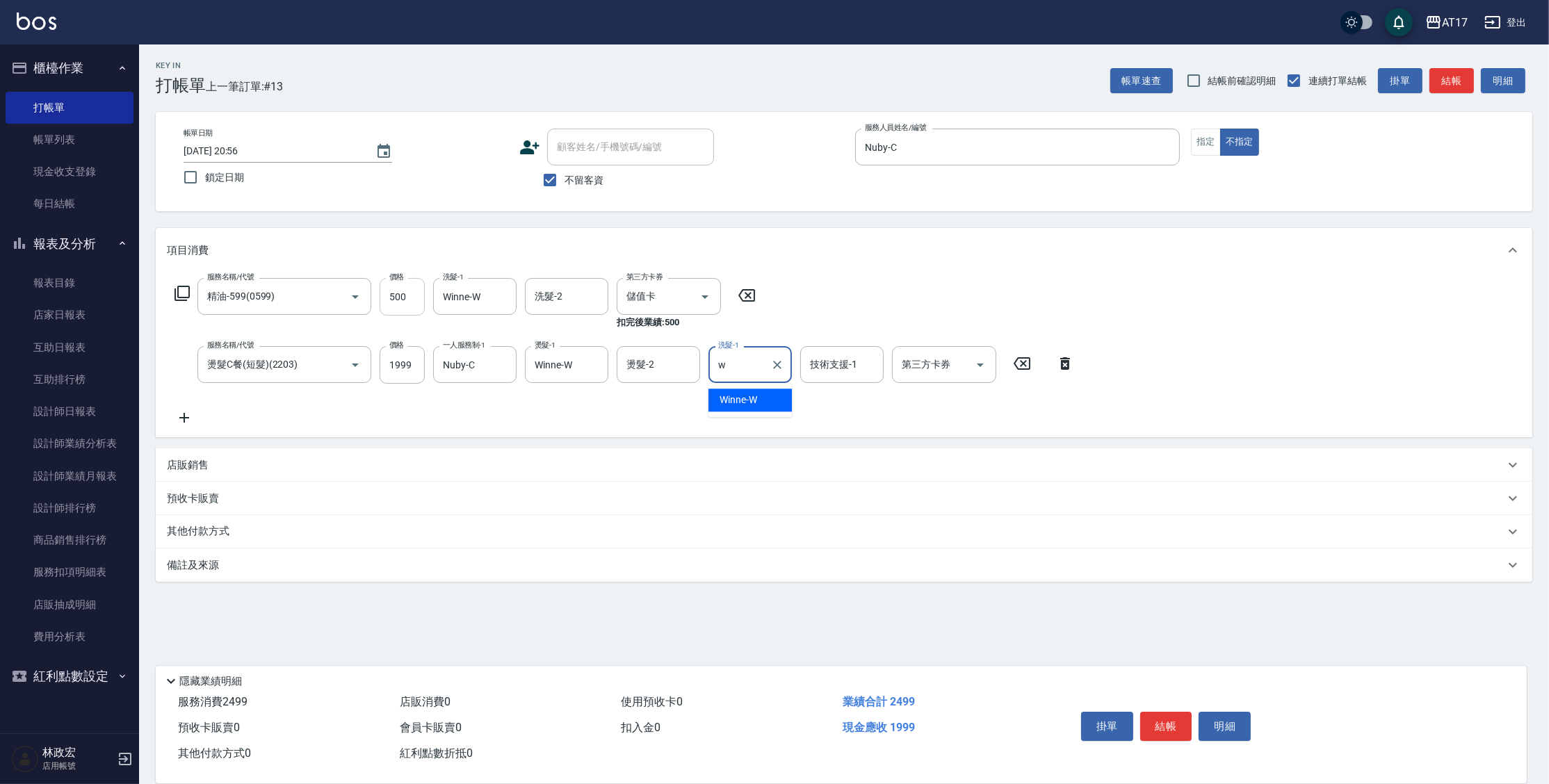
type input "Winne-W"
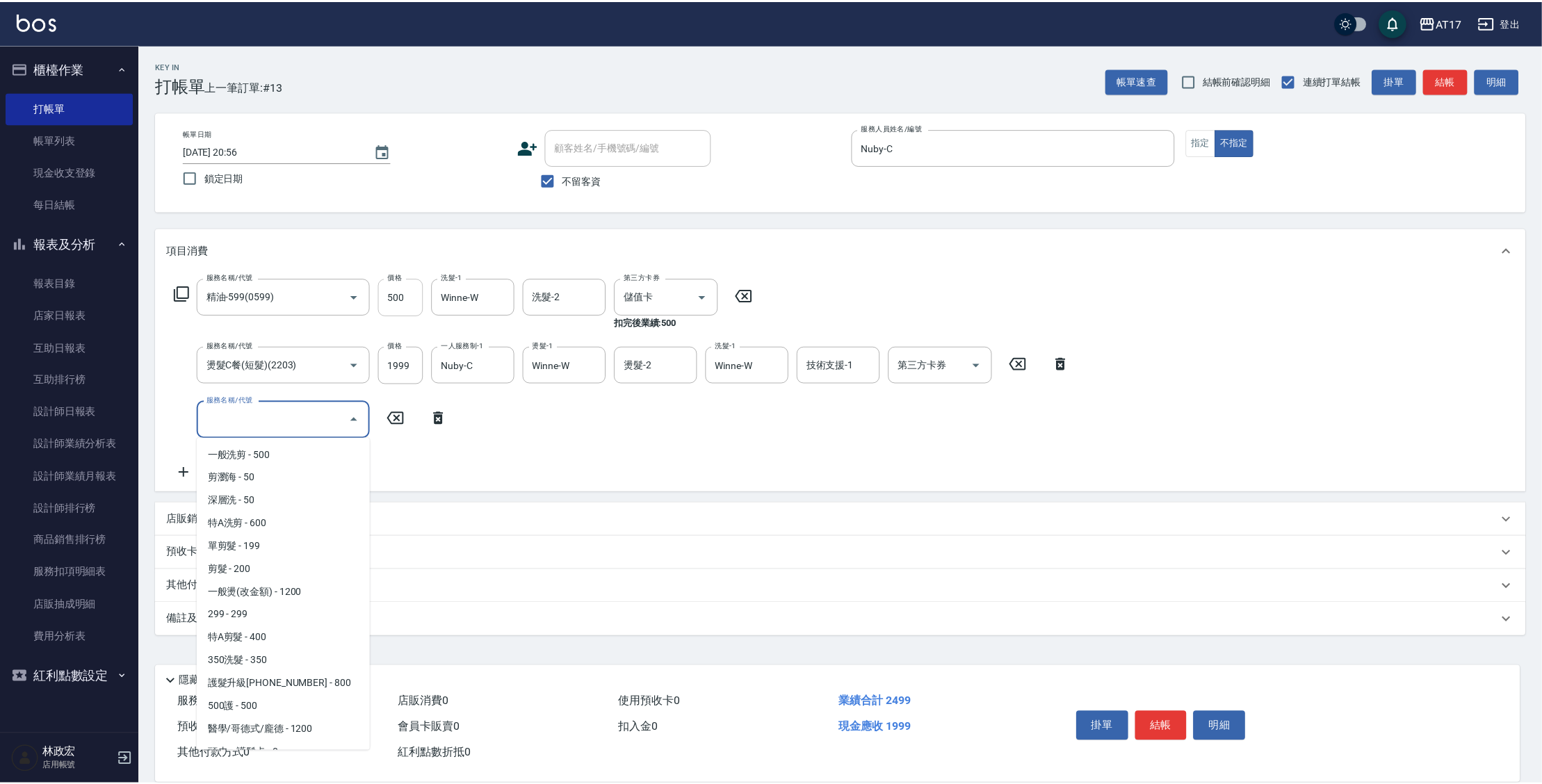
scroll to position [1777, 0]
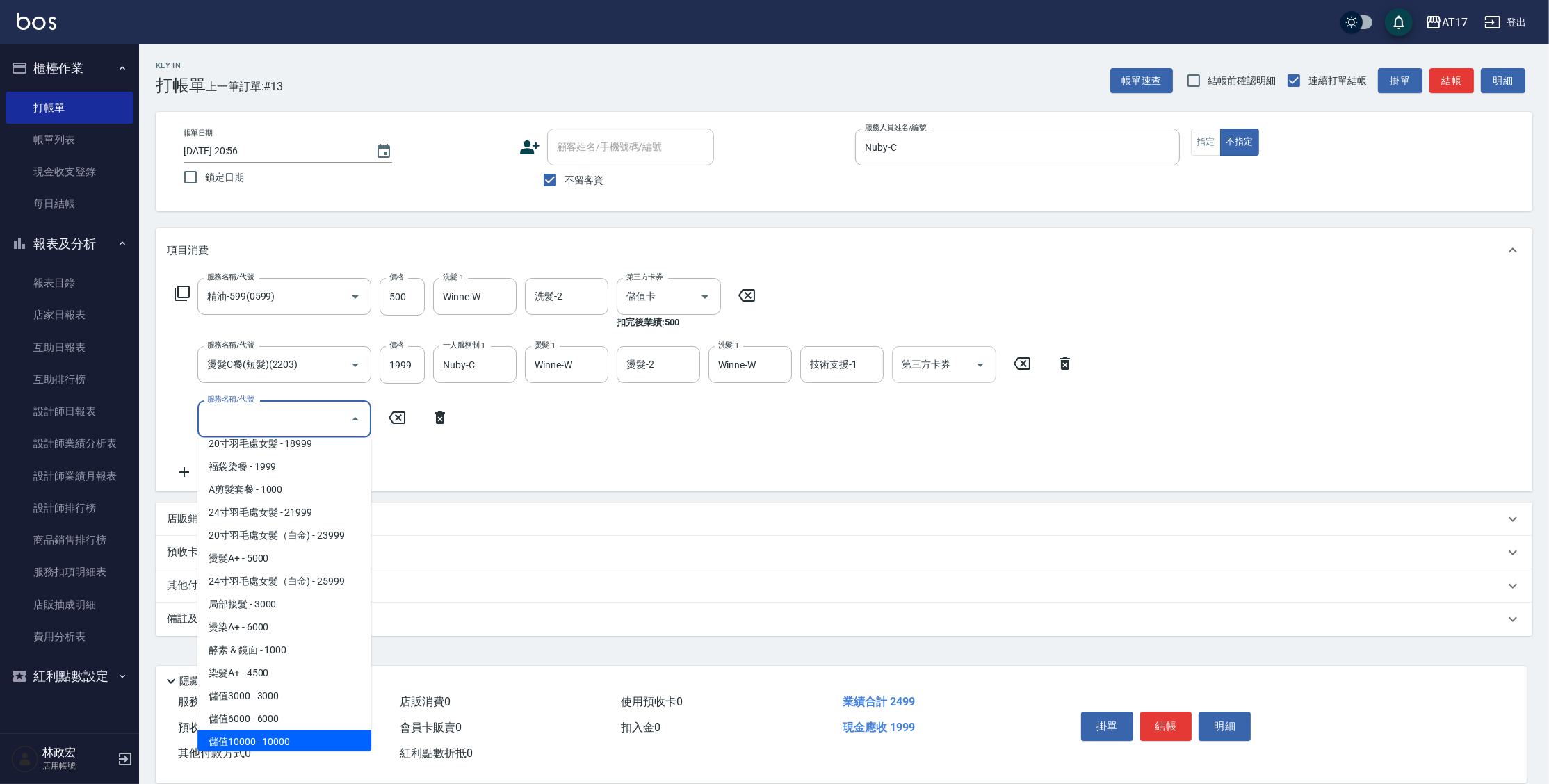
click at [921, 355] on input "第三方卡券" at bounding box center [934, 364] width 71 height 24
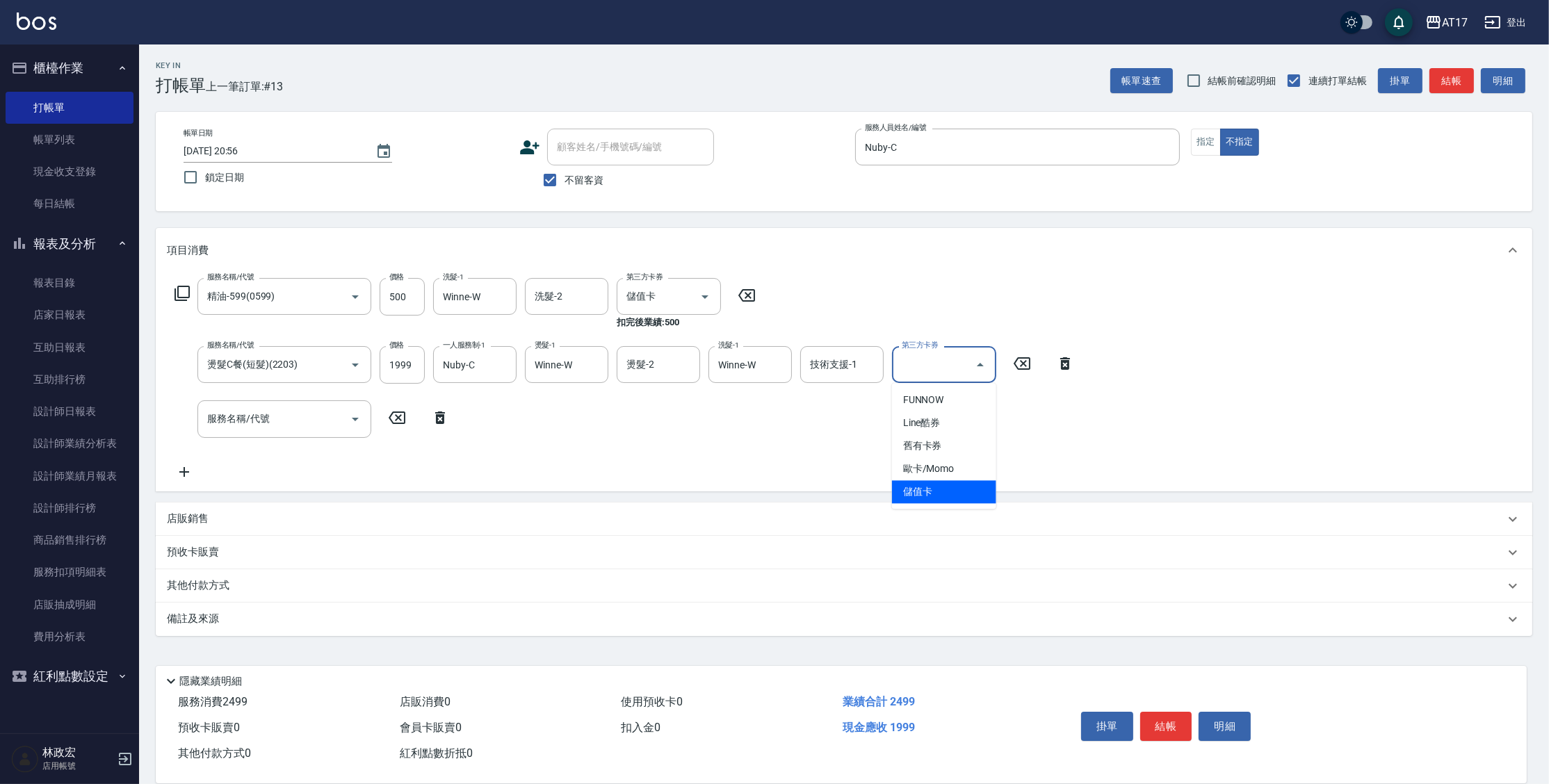
type input "儲值卡"
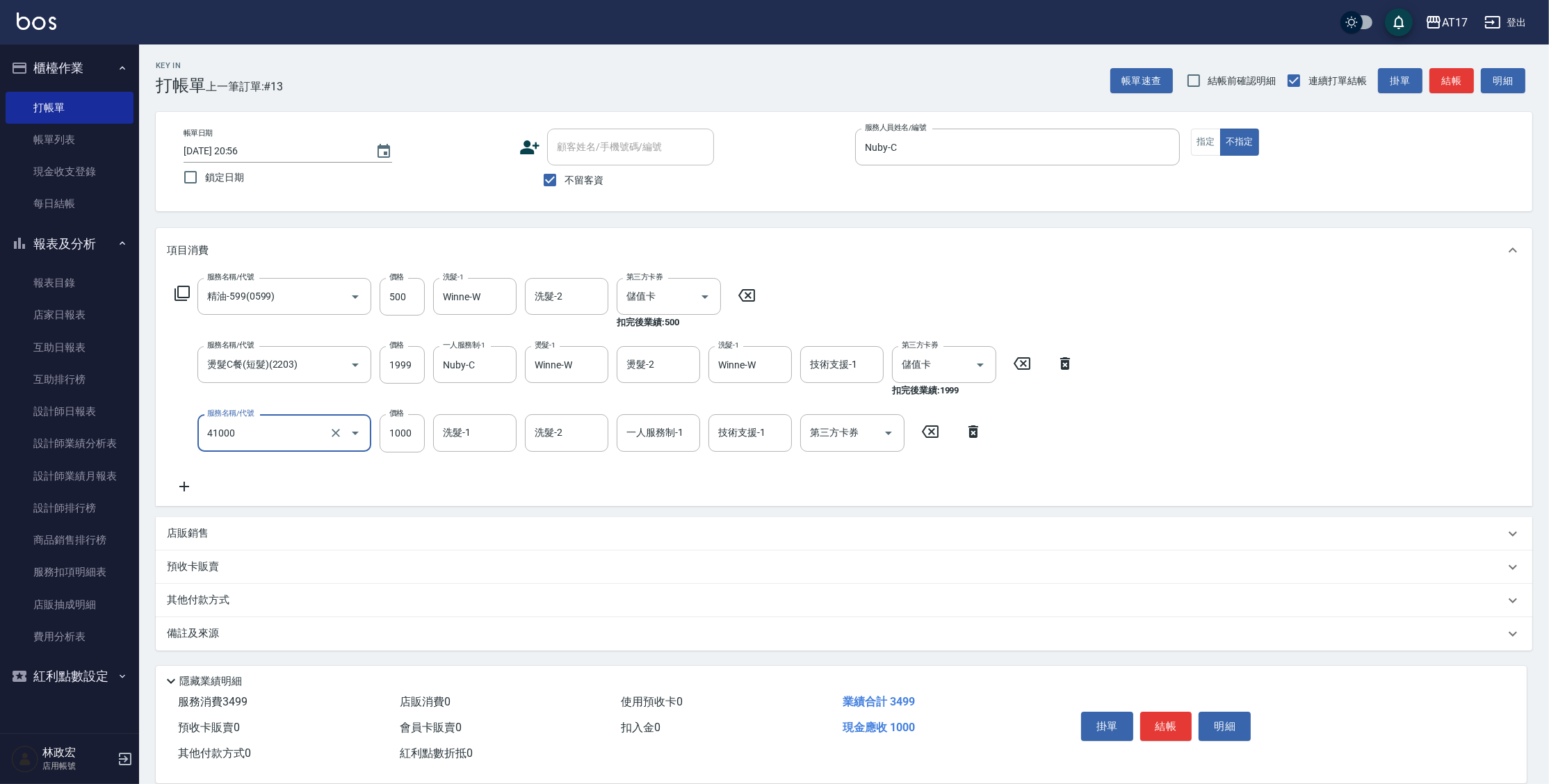
type input "酵素 & 鏡面(41000)"
type input "1700"
type input "Winne-W"
type input "Nuby-C"
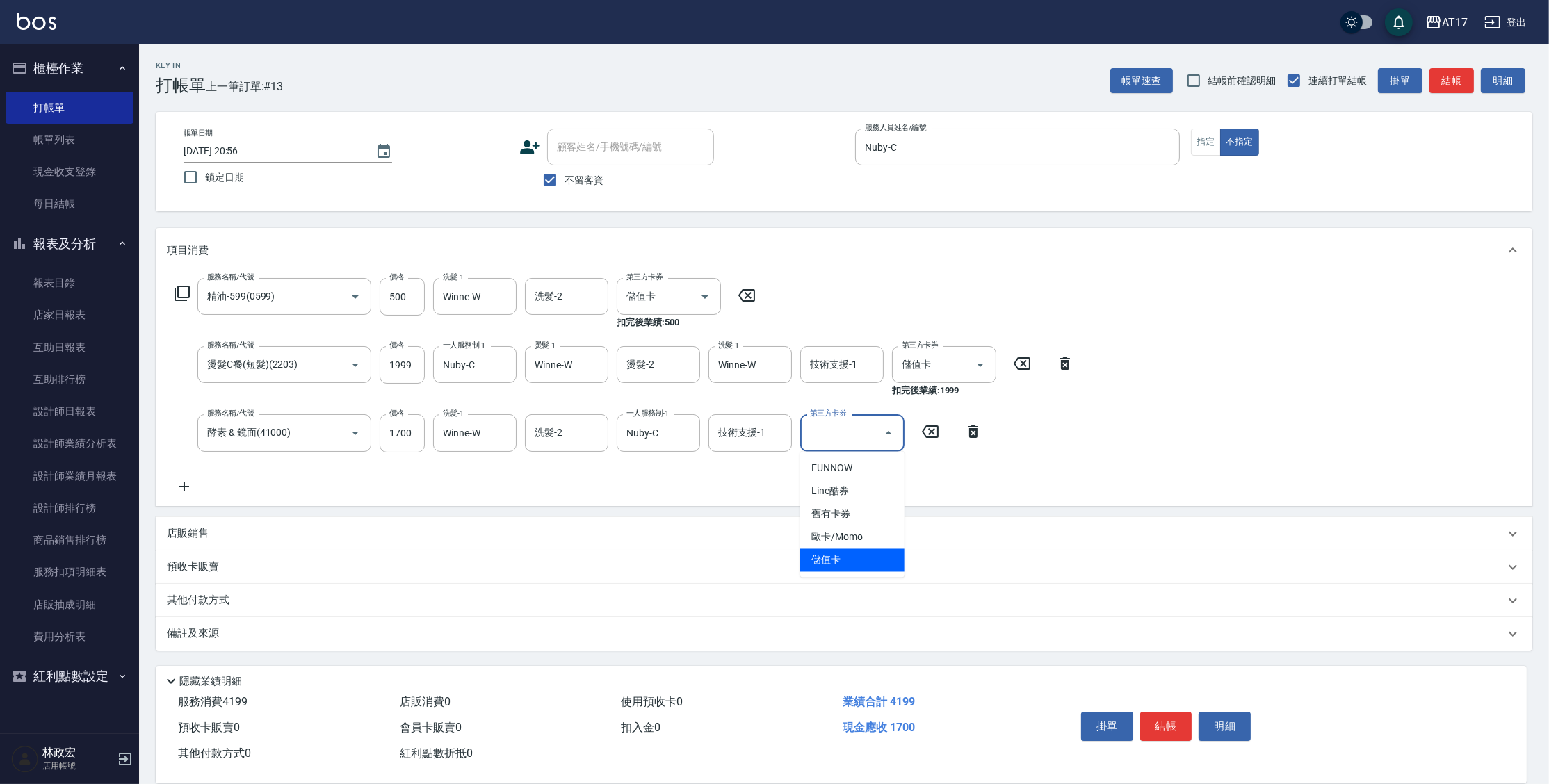
type input "儲值卡"
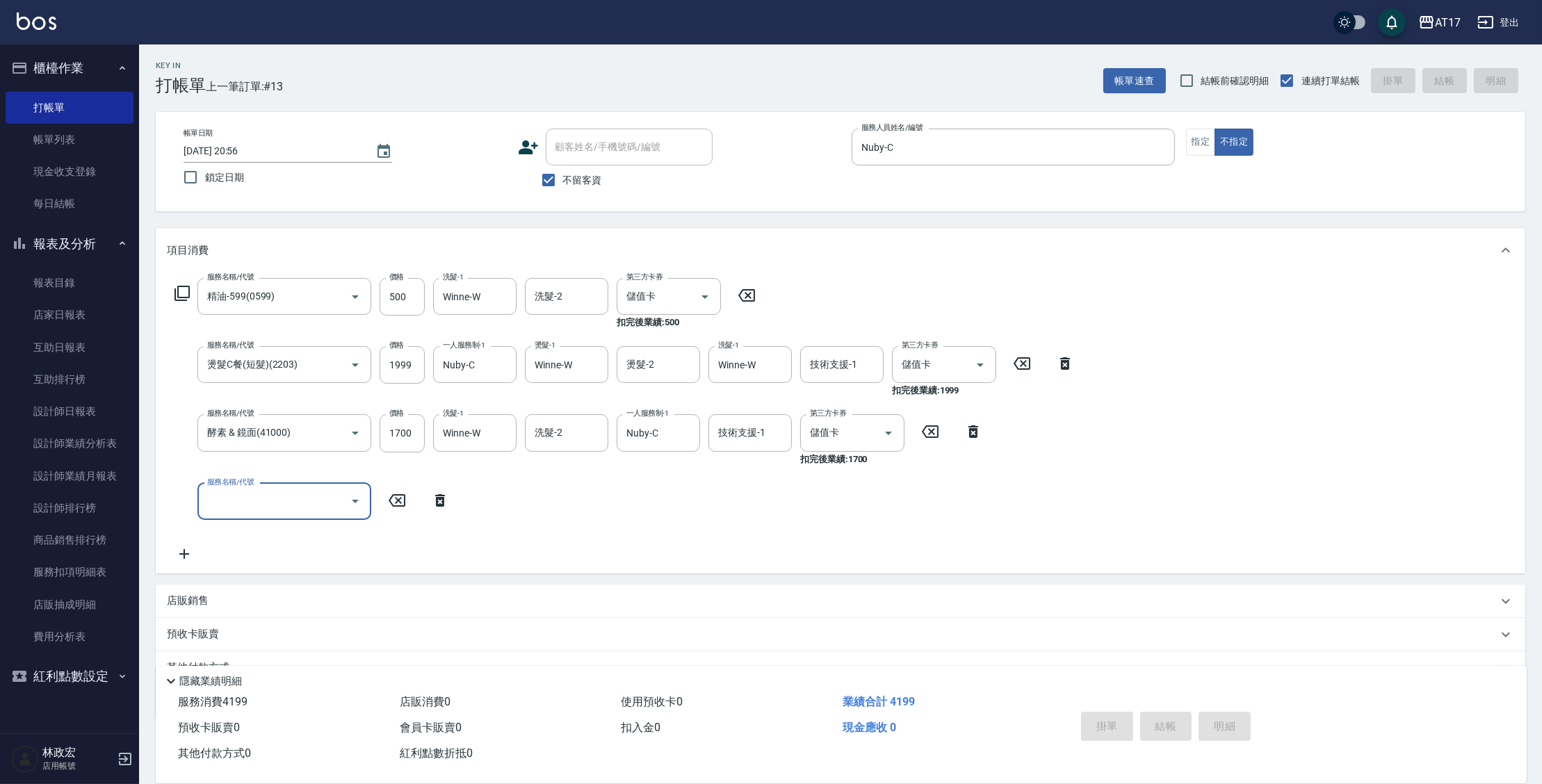
type input "[DATE] 20:57"
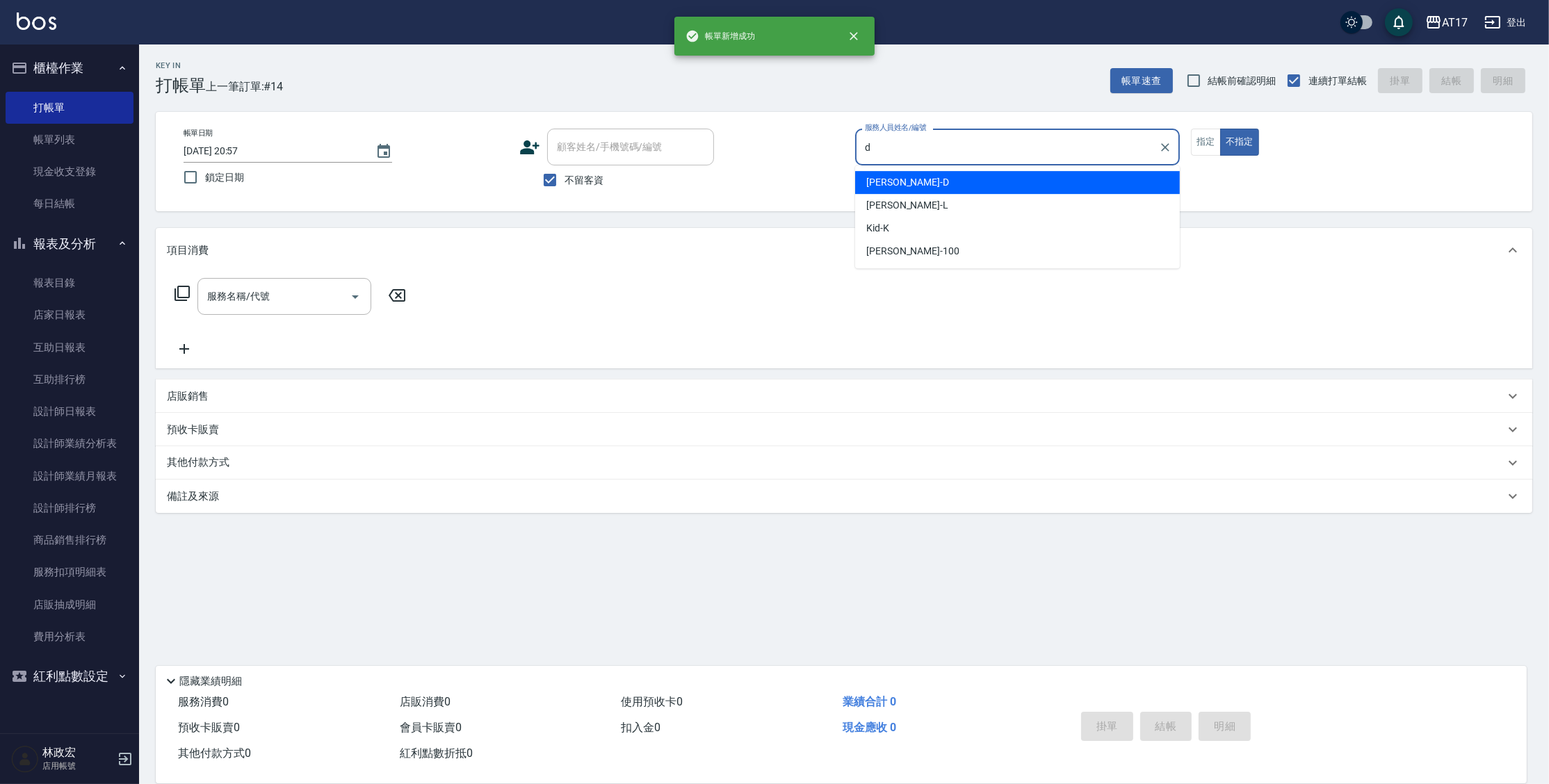
type input "[PERSON_NAME]-D"
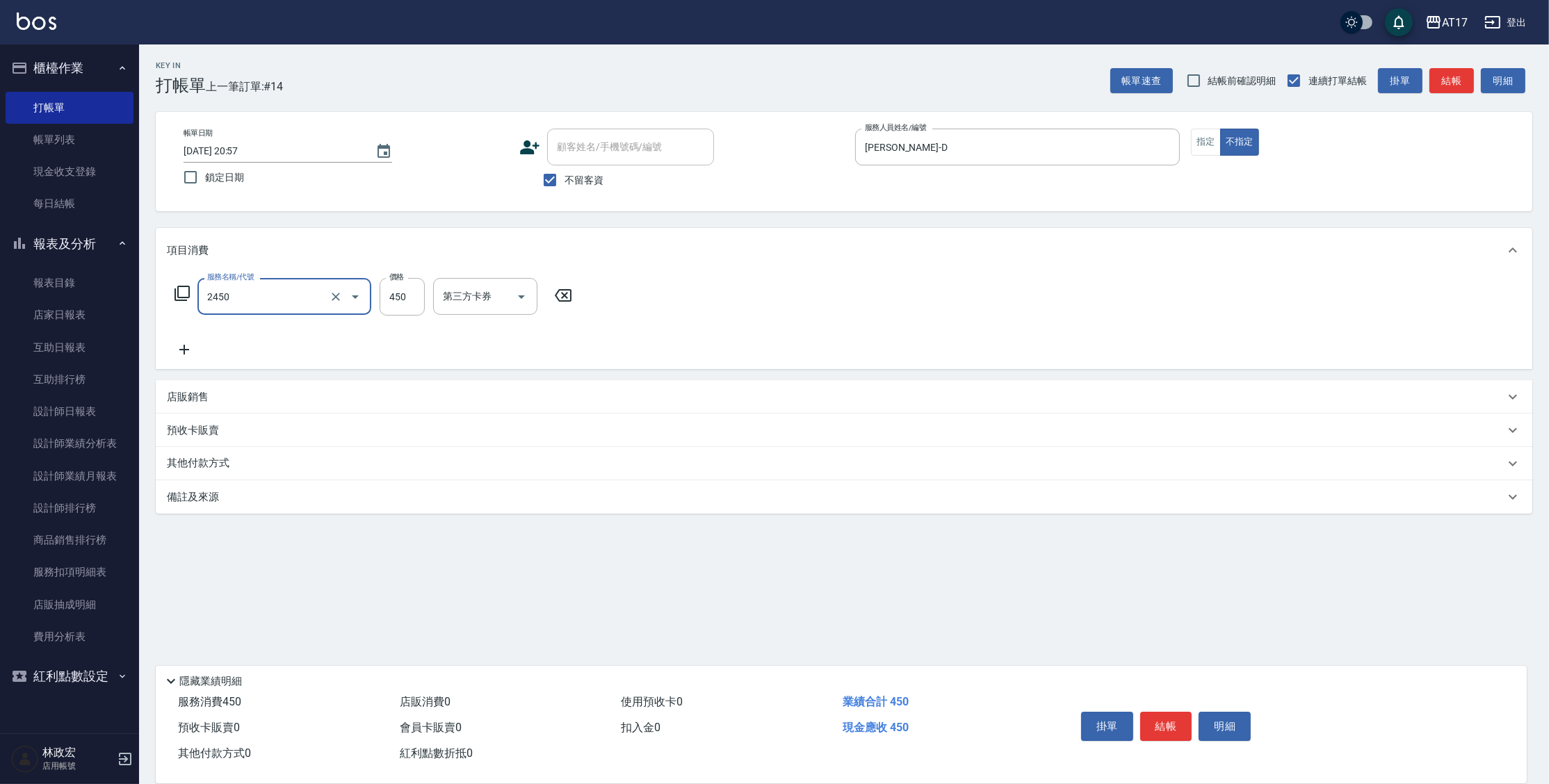
type input "C剪髮套餐(2450)"
type input "500"
type input "[PERSON_NAME]-55"
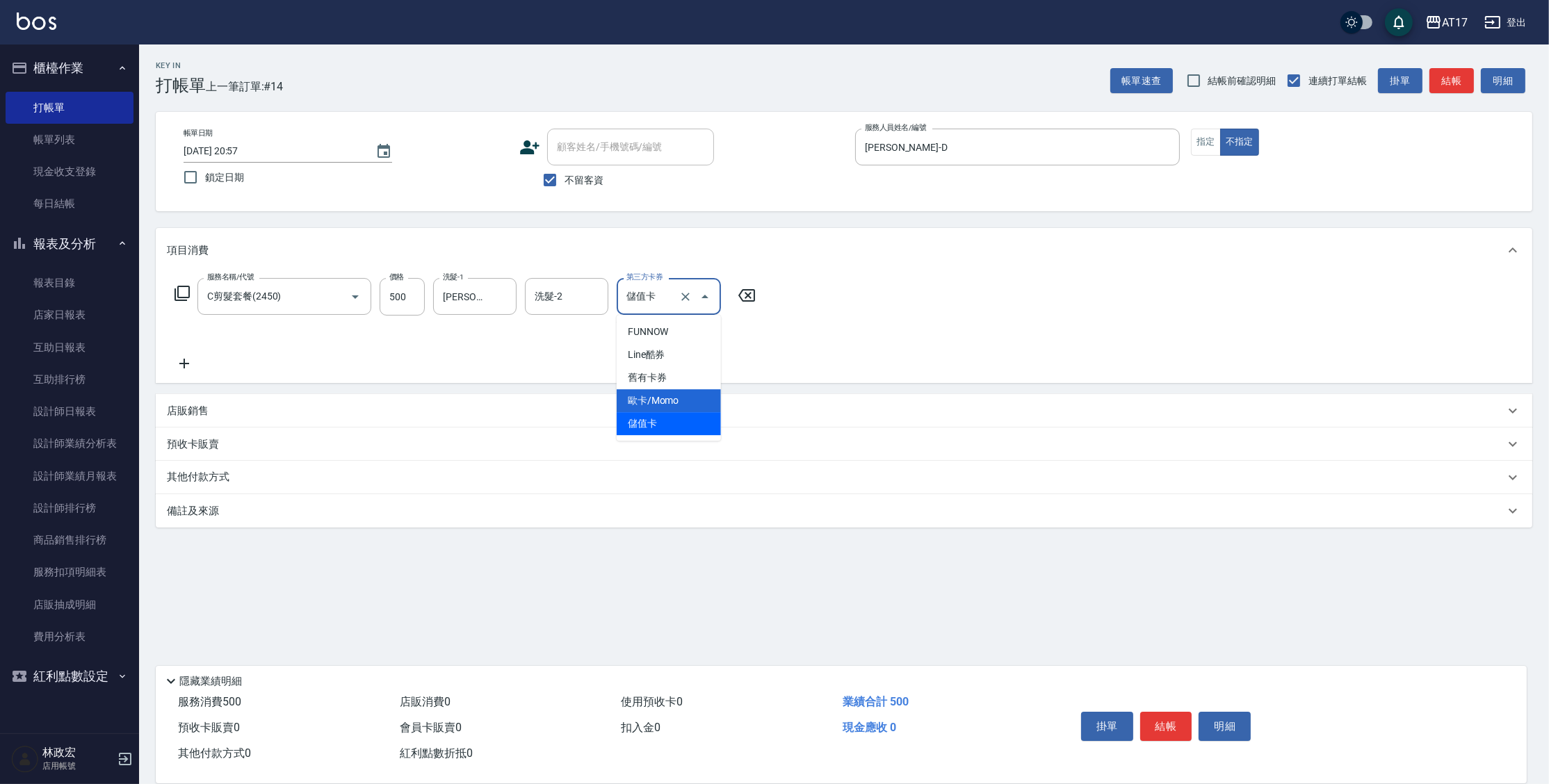
type input "儲值卡"
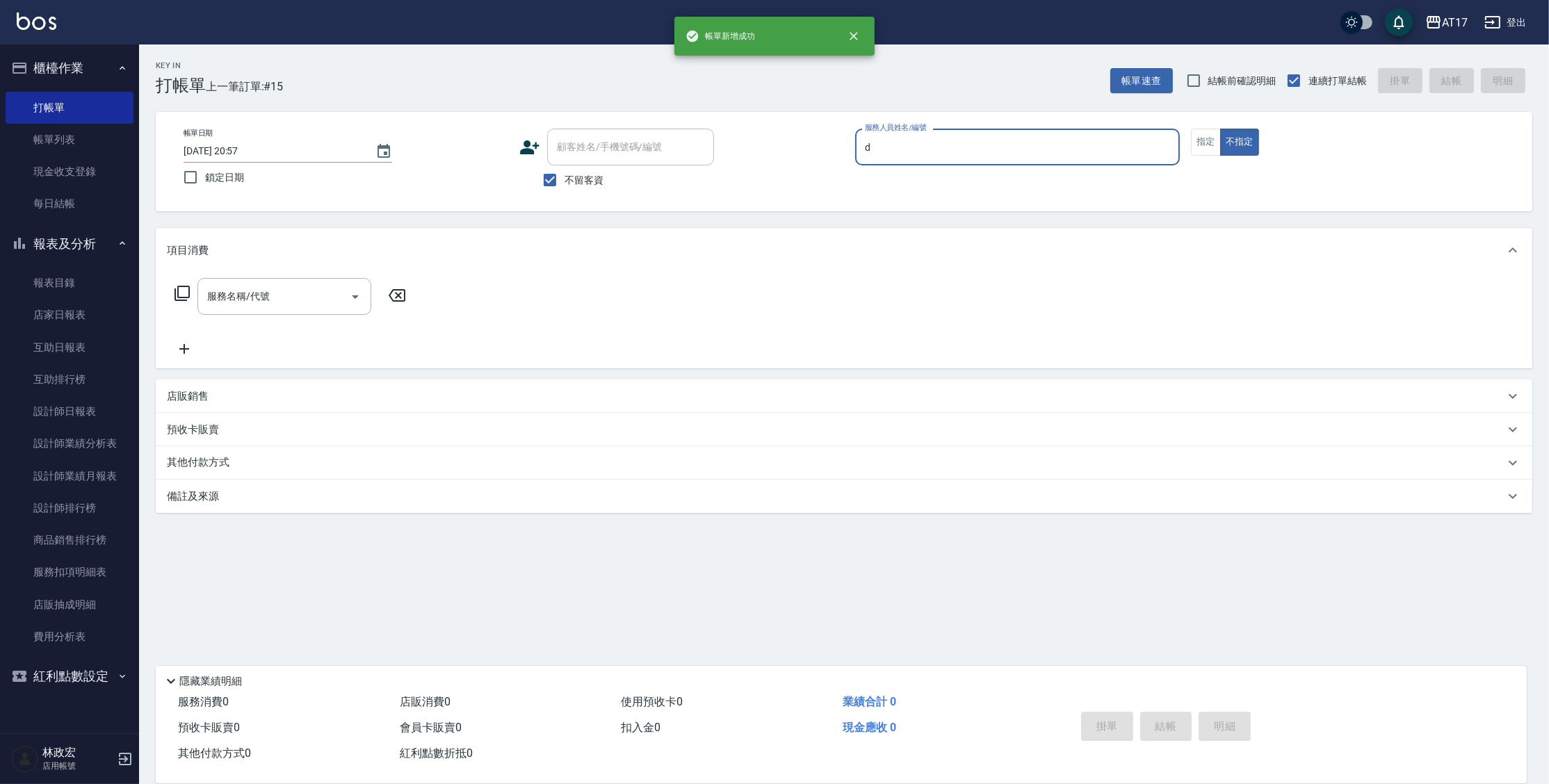
type input "[PERSON_NAME]-D"
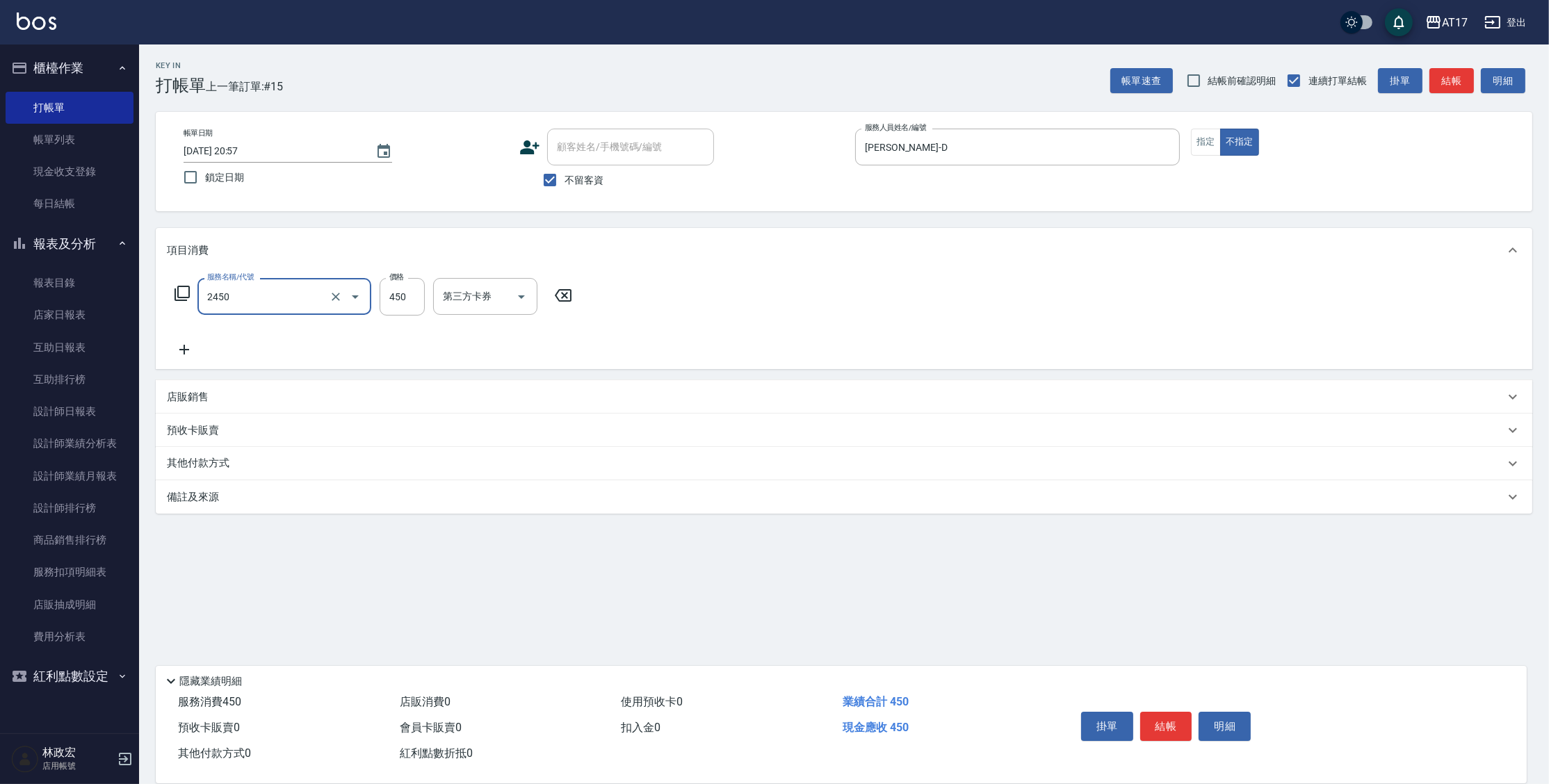
type input "C剪髮套餐(2450)"
type input "[PERSON_NAME]-55"
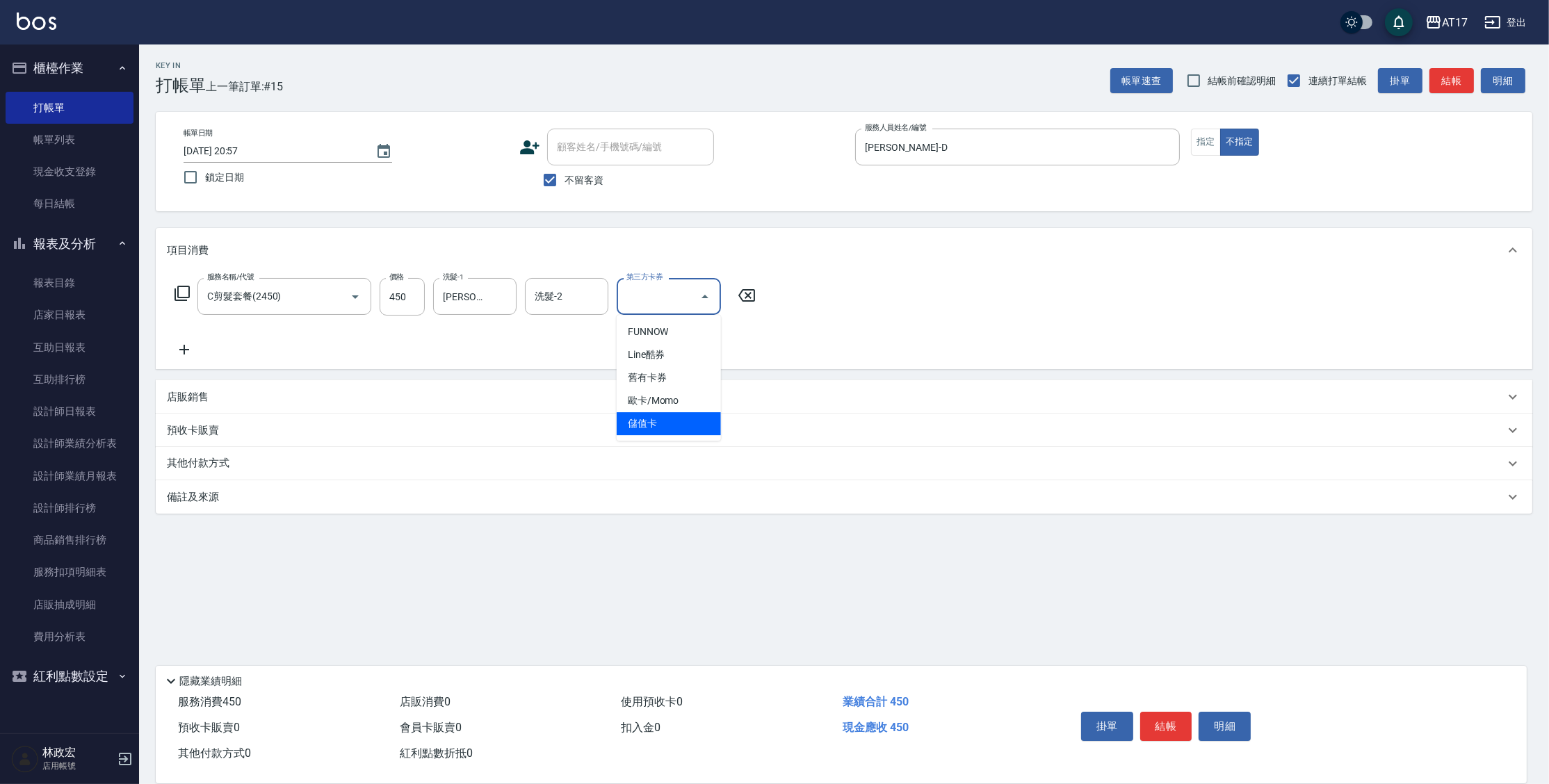
type input "儲值卡"
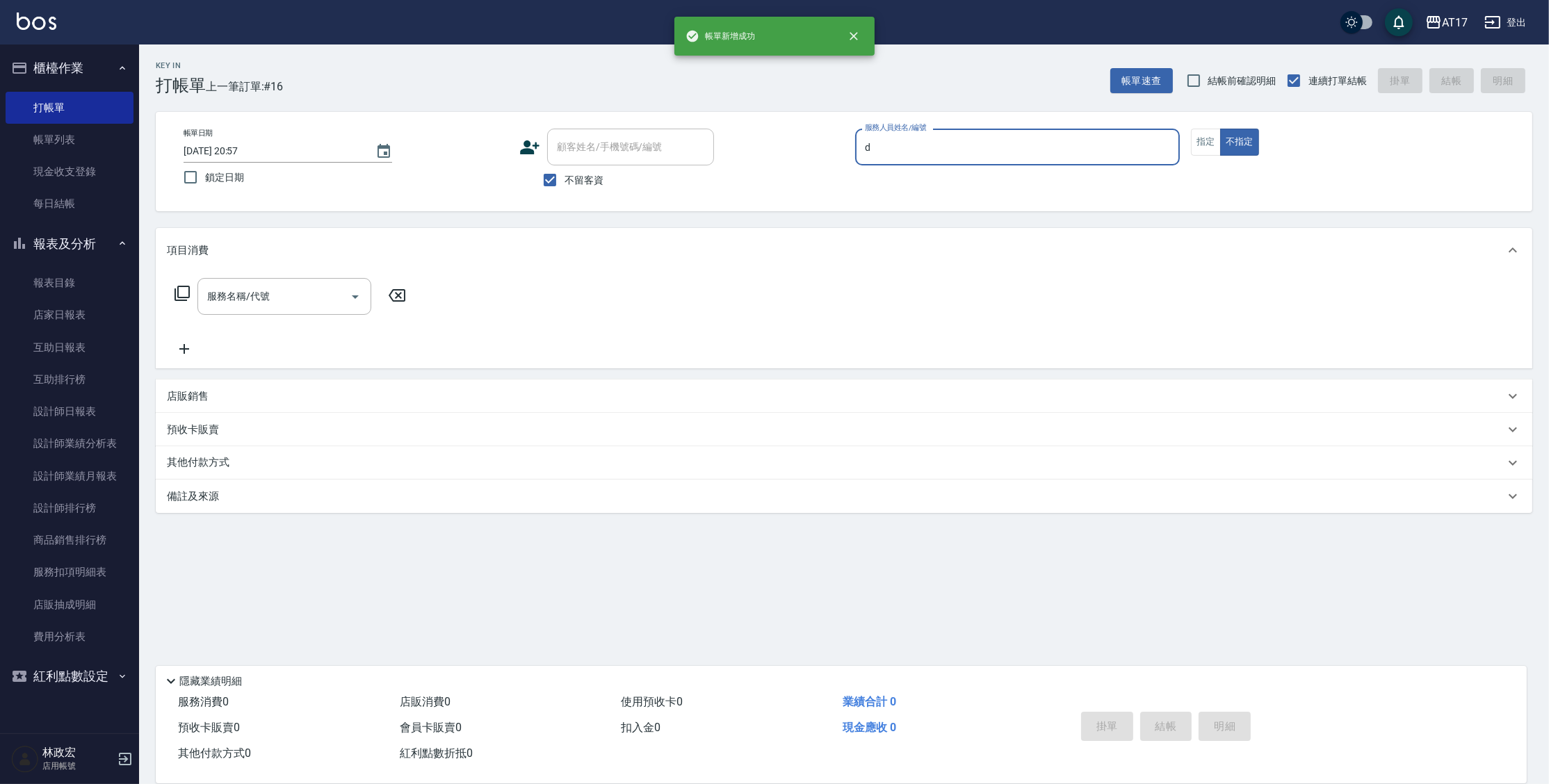
type input "[PERSON_NAME]-D"
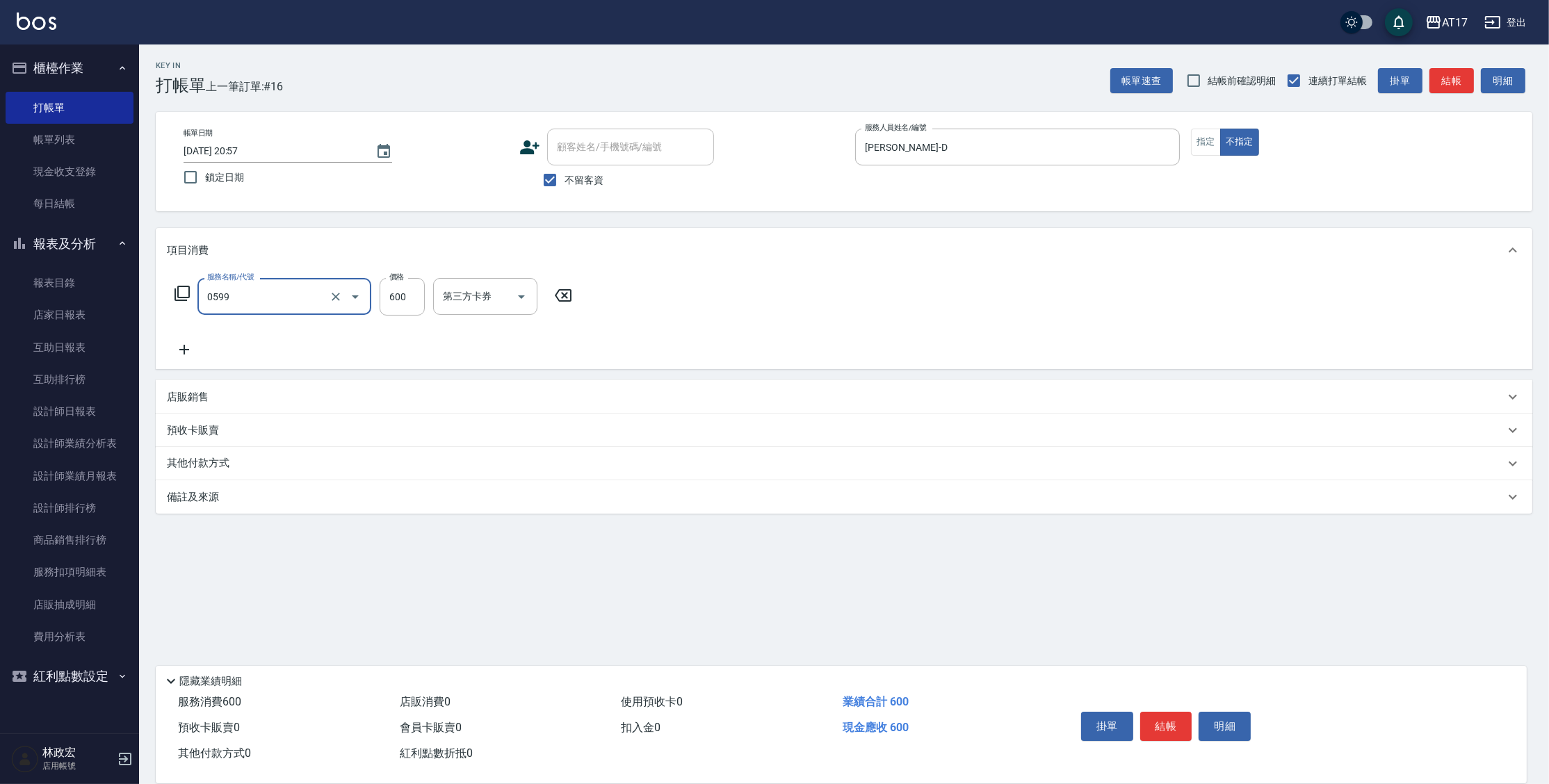
type input "精油-599(0599)"
type input "850"
type input "[PERSON_NAME]-25"
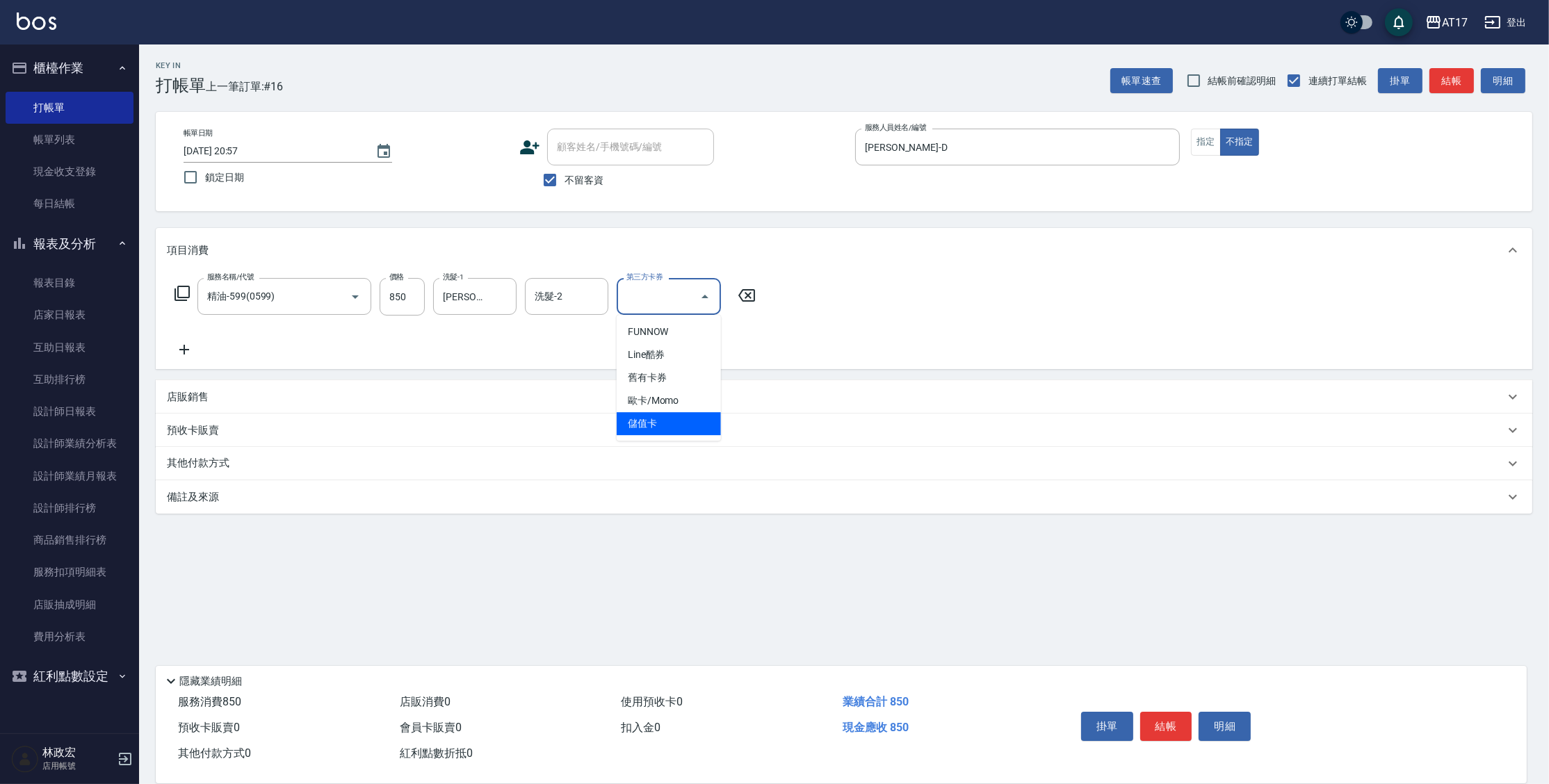
type input "儲值卡"
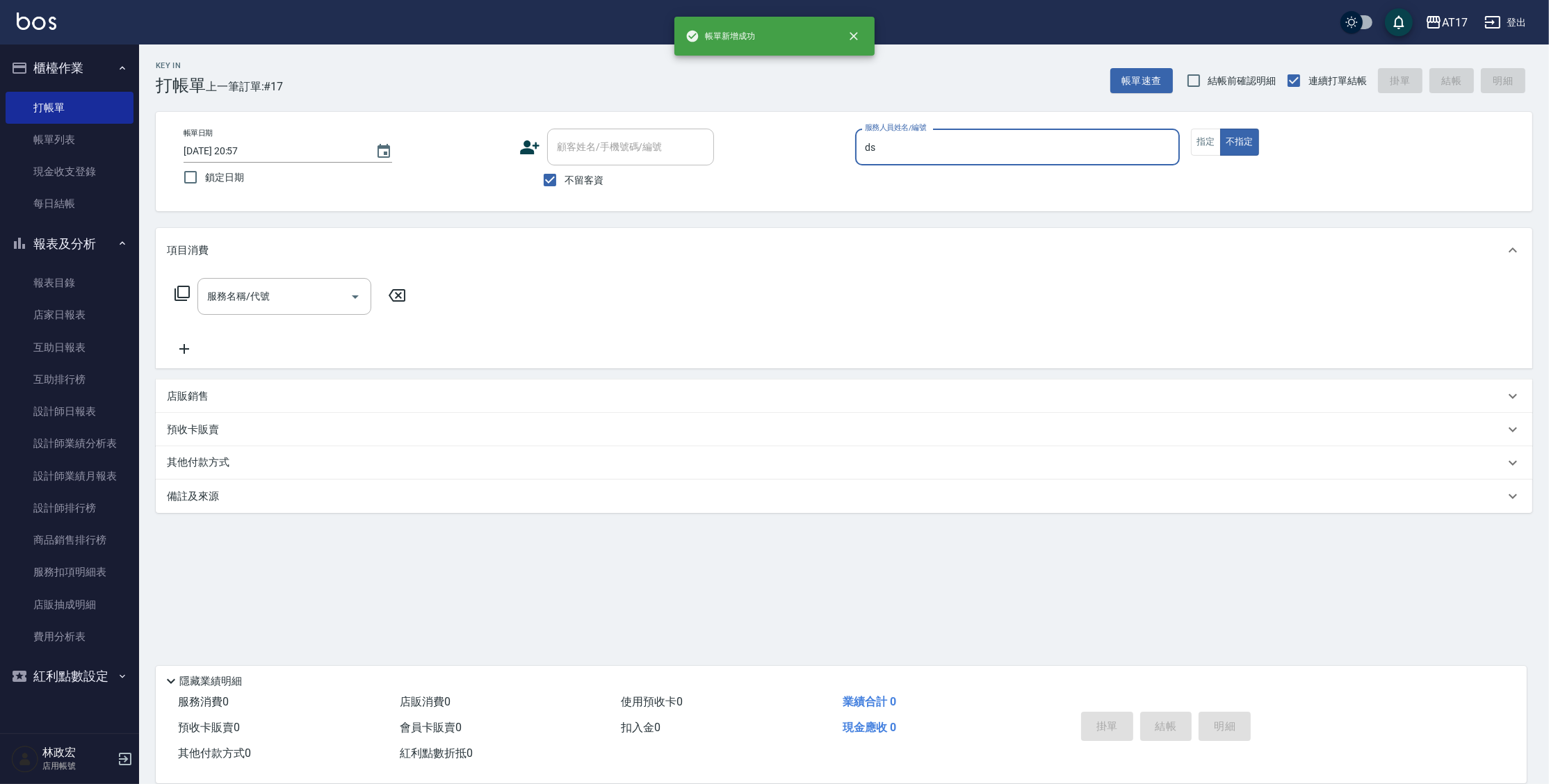
type input "ds"
click at [1220, 128] on button "不指定" at bounding box center [1240, 142] width 39 height 27
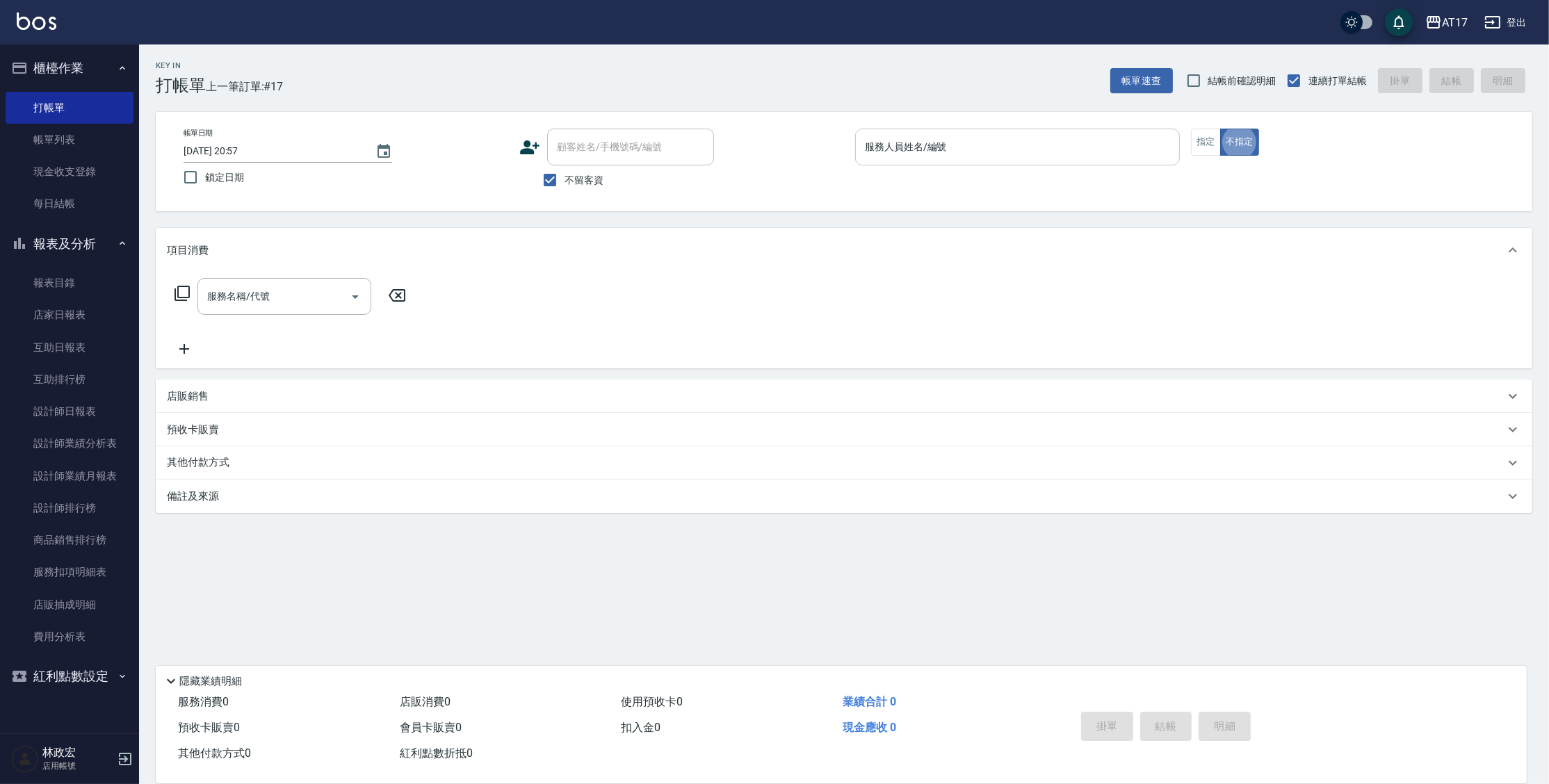
click at [891, 160] on div "服務人員姓名/編號" at bounding box center [1017, 146] width 325 height 37
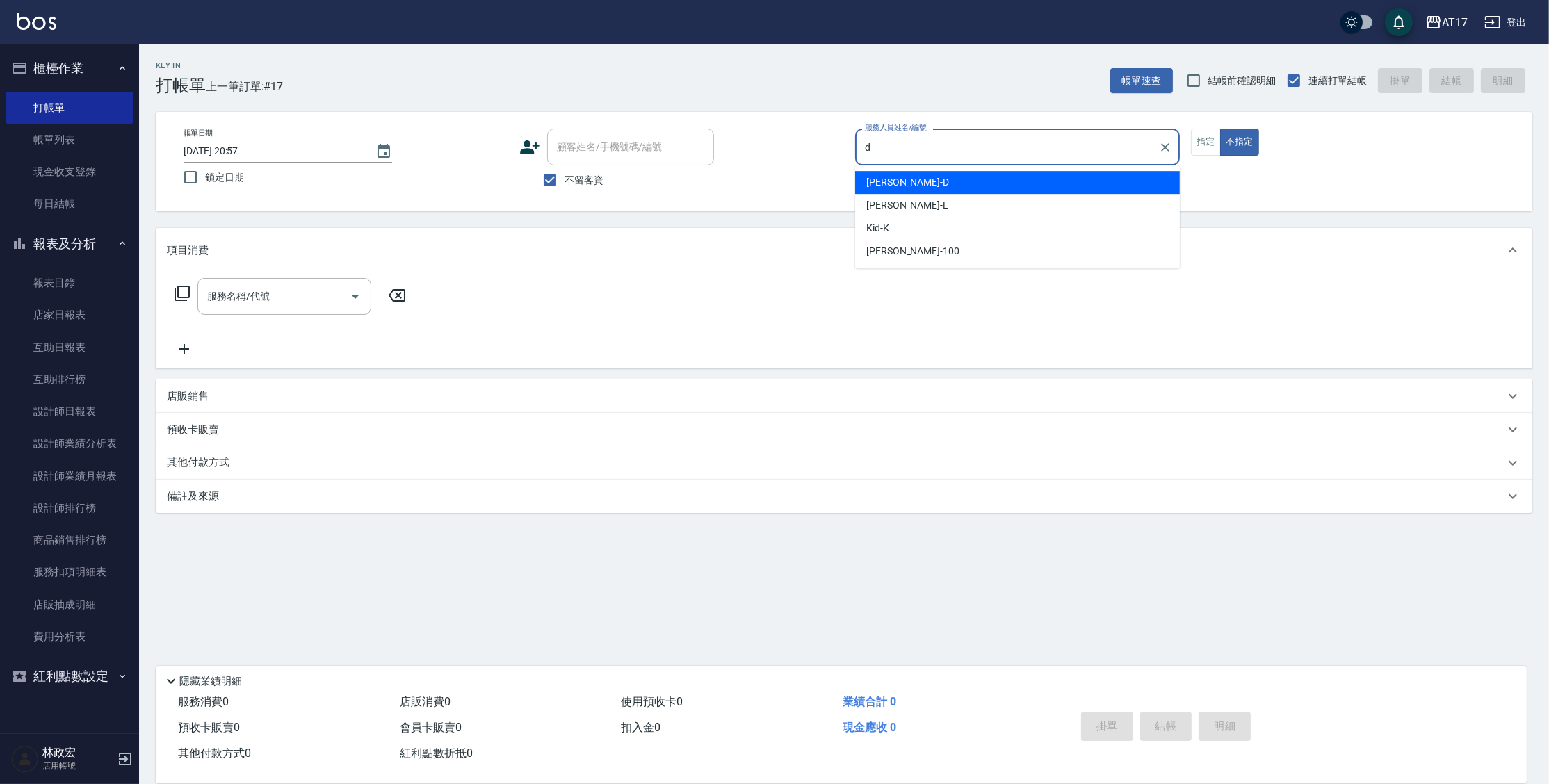
type input "[PERSON_NAME]-D"
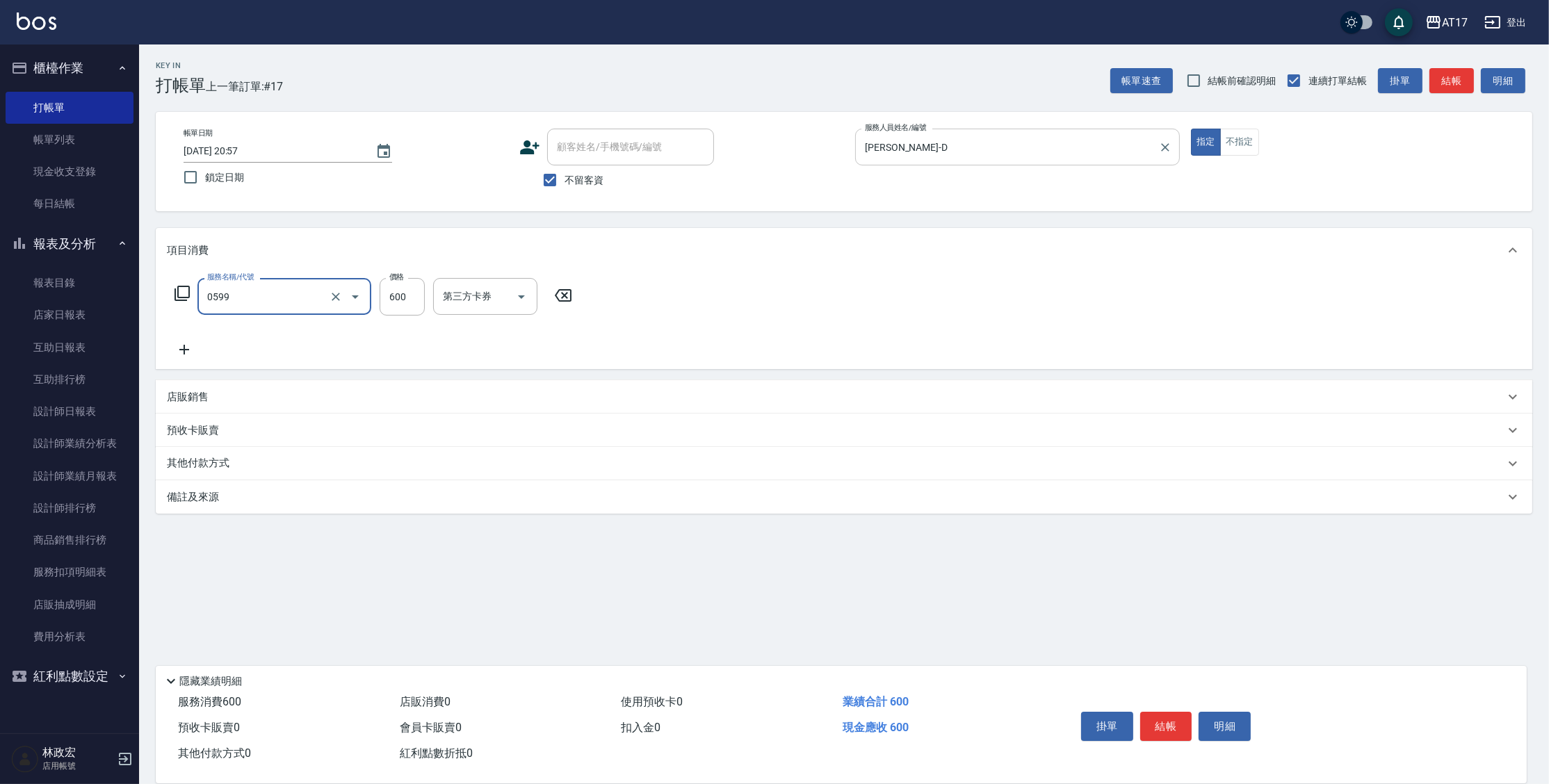
type input "精油-599(0599)"
type input "800"
type input "欣麗-77"
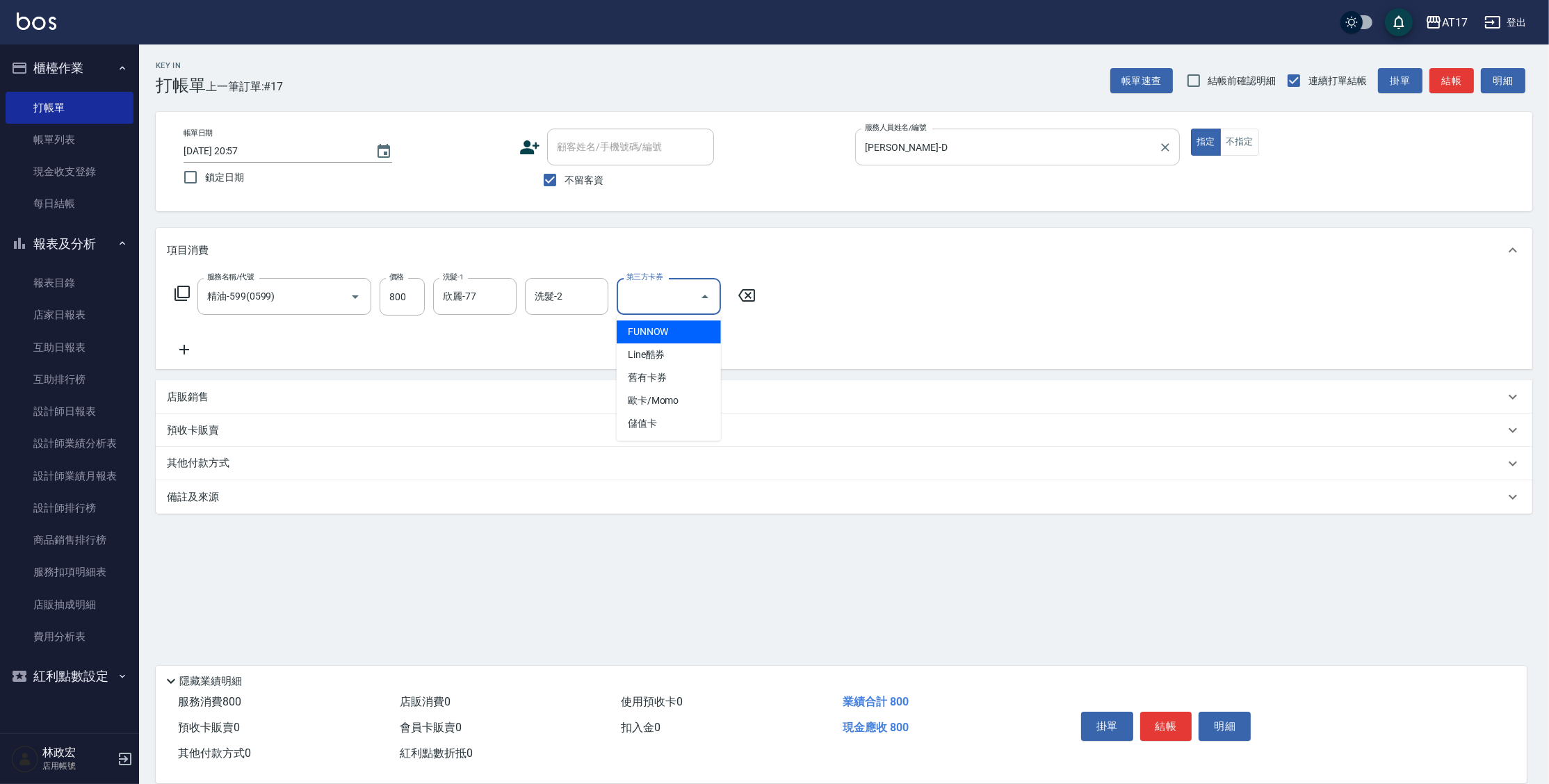
type input "儲值卡"
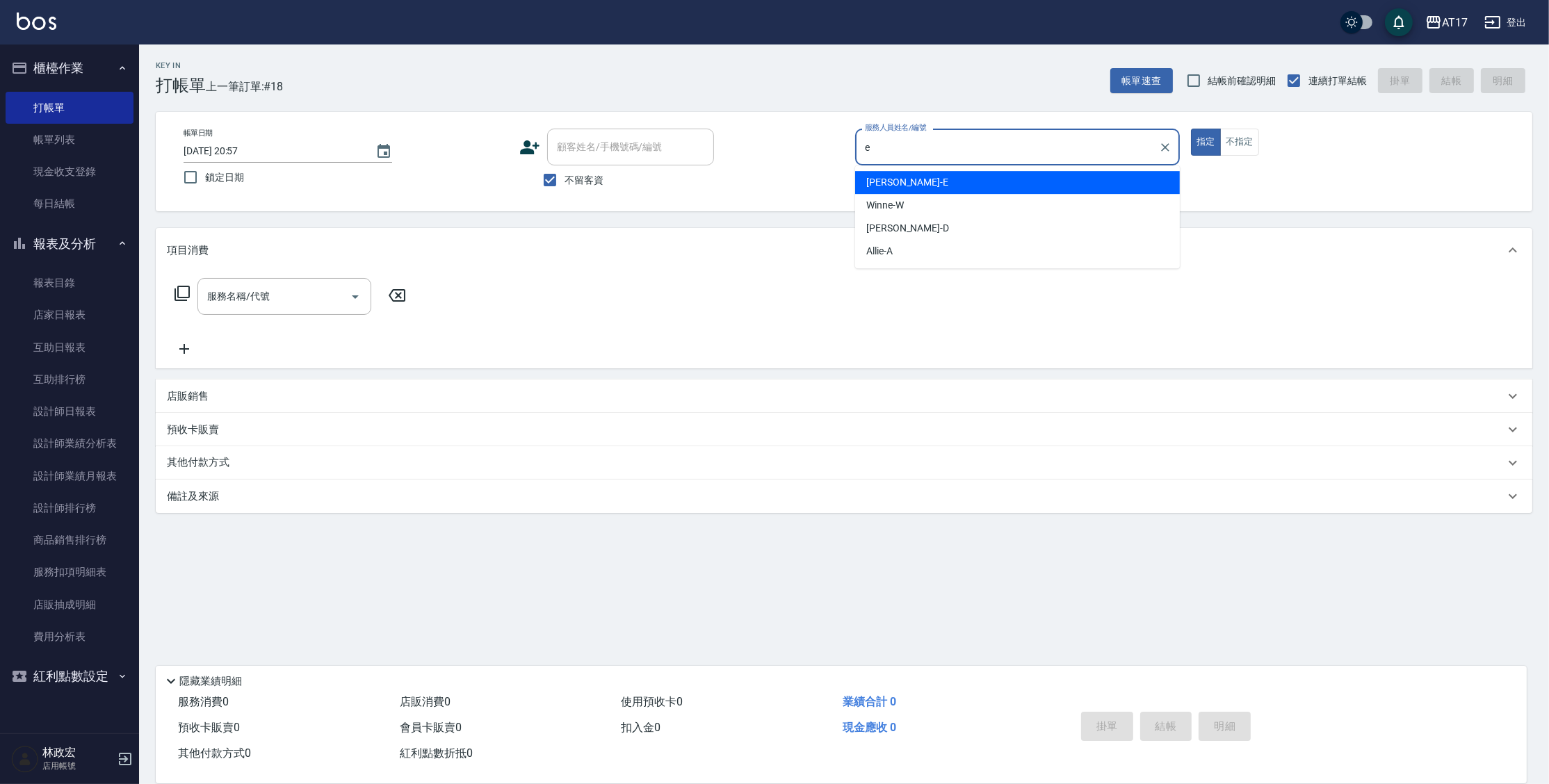
type input "[PERSON_NAME]-E"
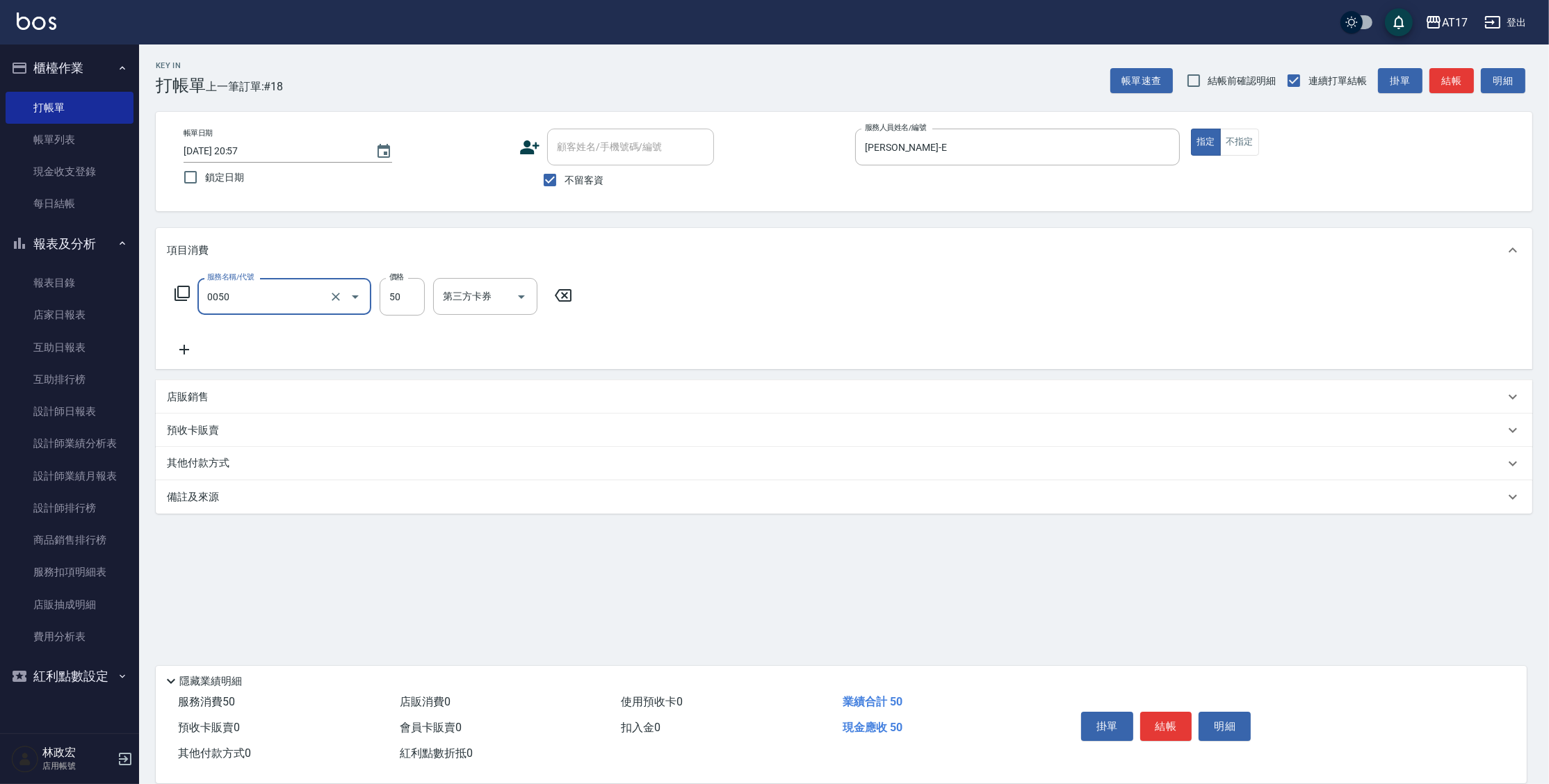
type input "剪瀏海(0050)"
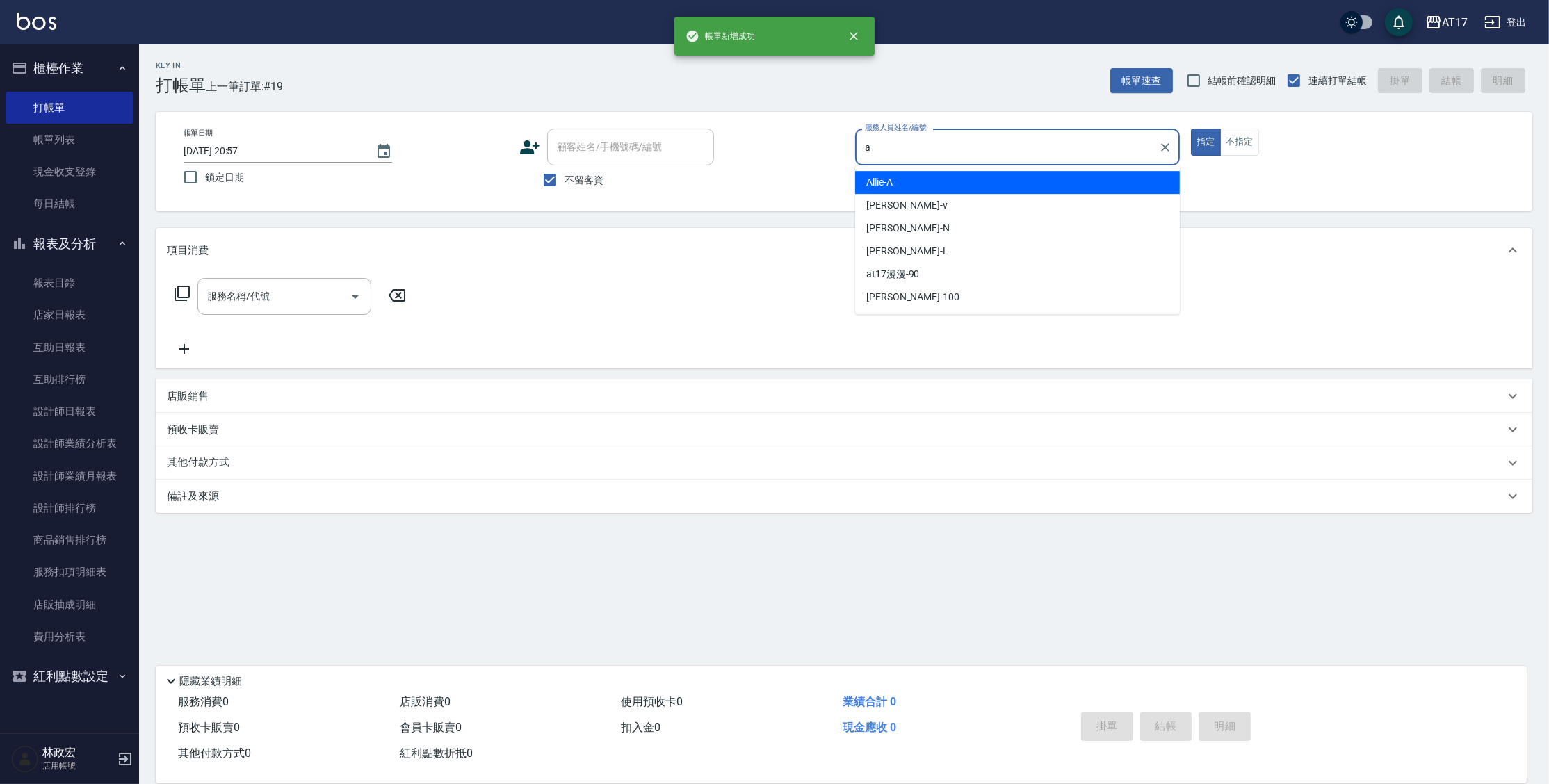
type input "Allie-A"
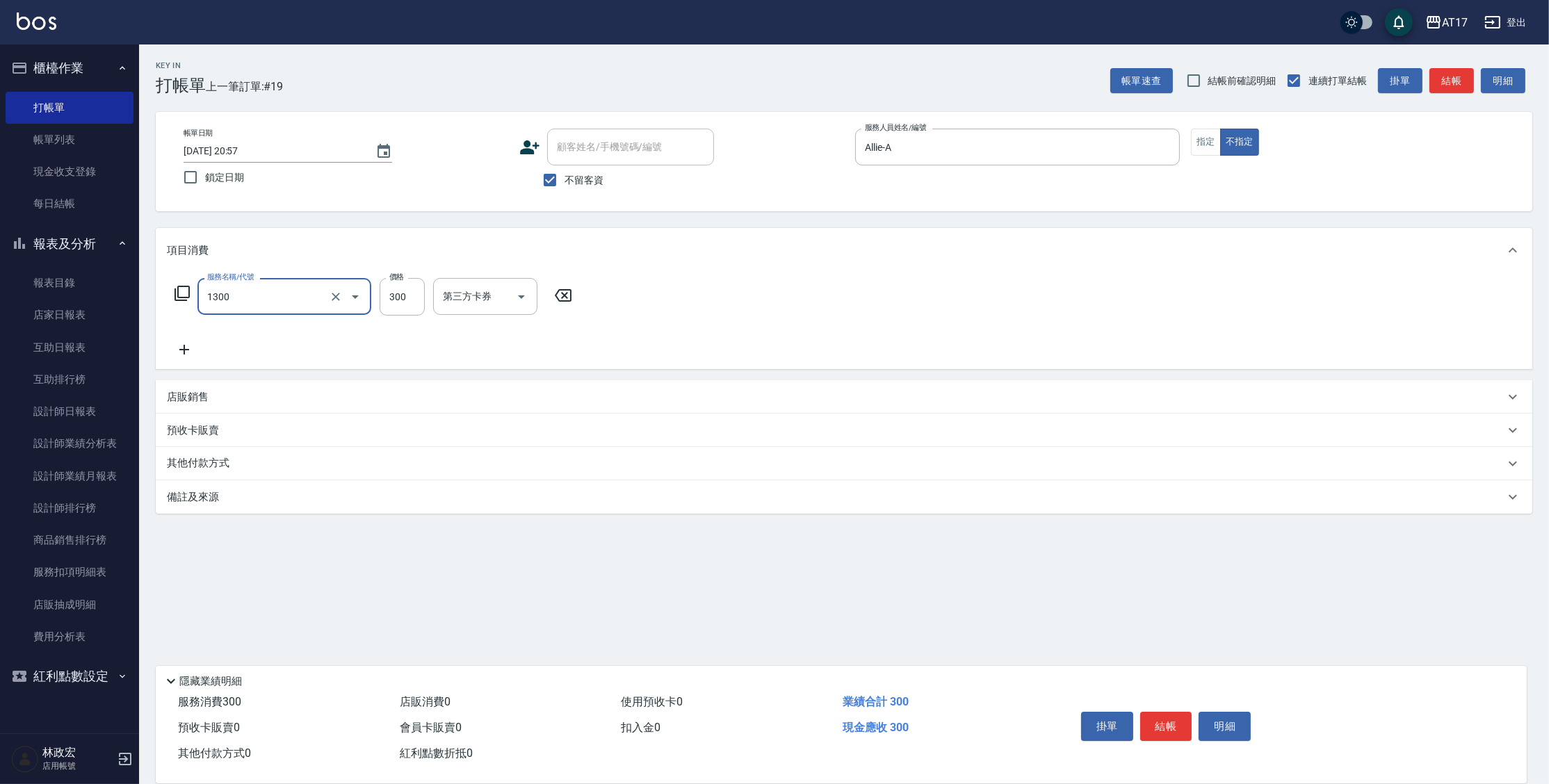
type input "一般洗髮(1300)"
type input "299"
type input "[PERSON_NAME]-55"
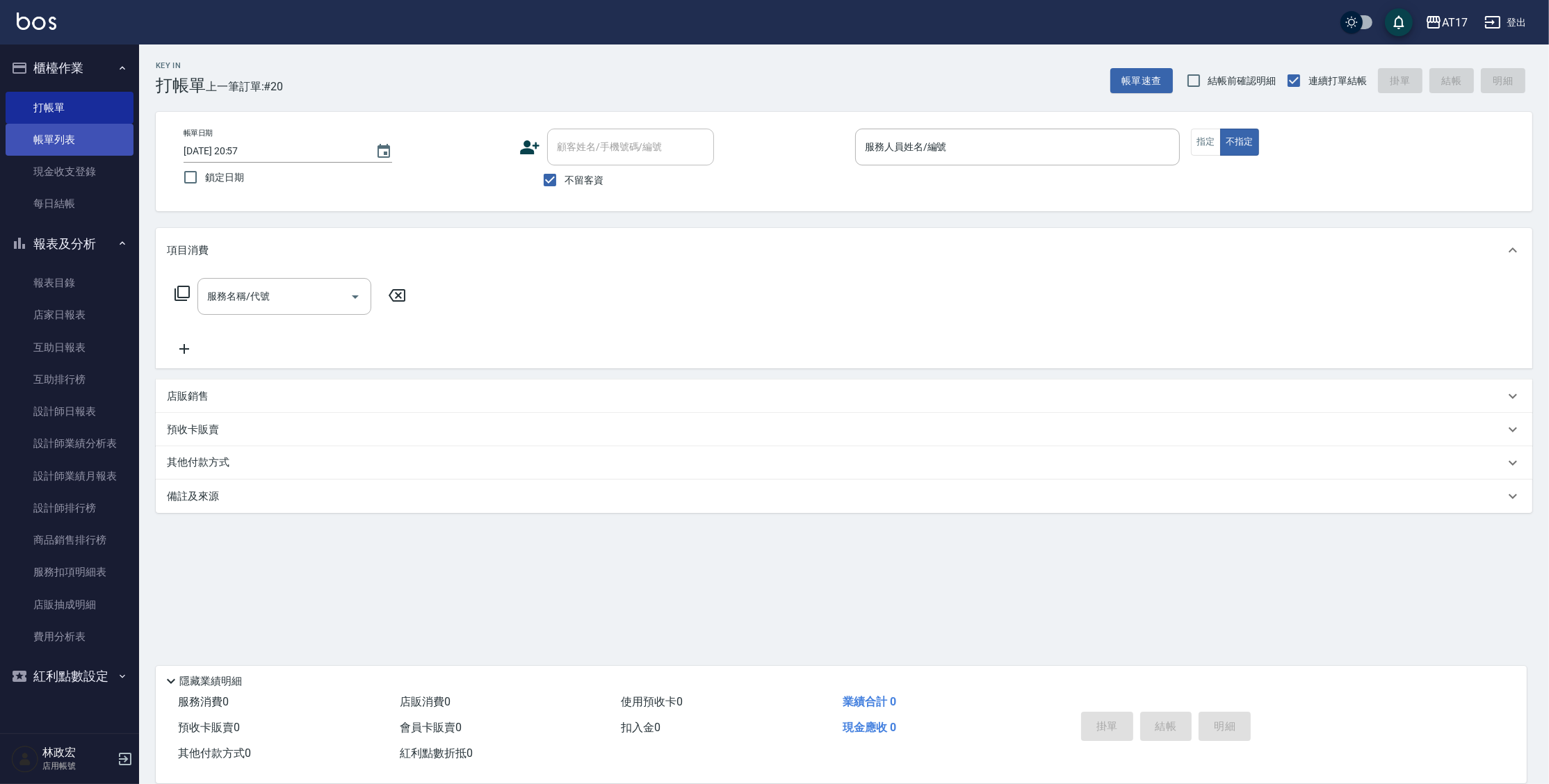
click at [103, 134] on link "帳單列表" at bounding box center [69, 139] width 128 height 32
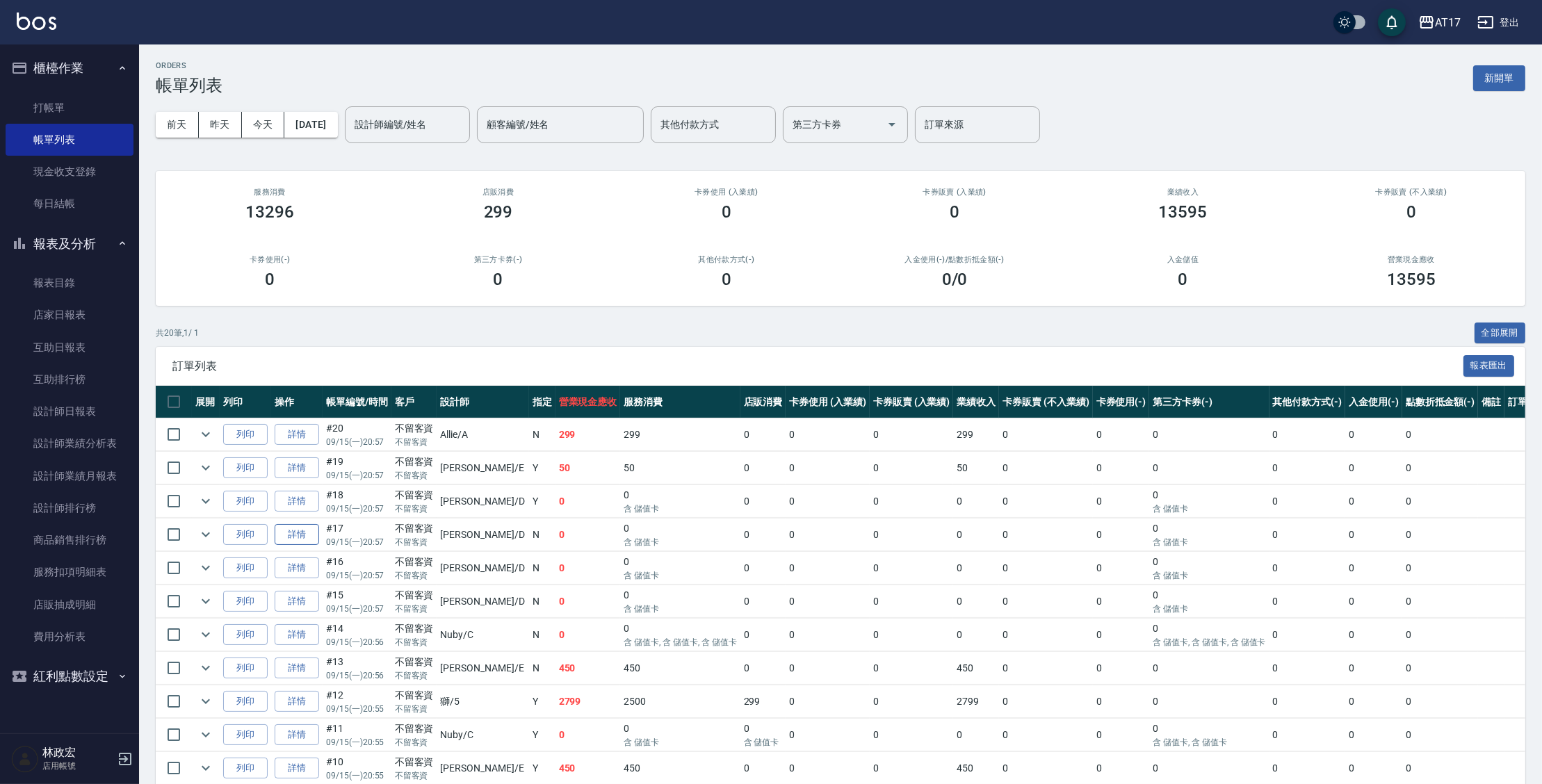
click at [300, 542] on link "詳情" at bounding box center [297, 535] width 45 height 22
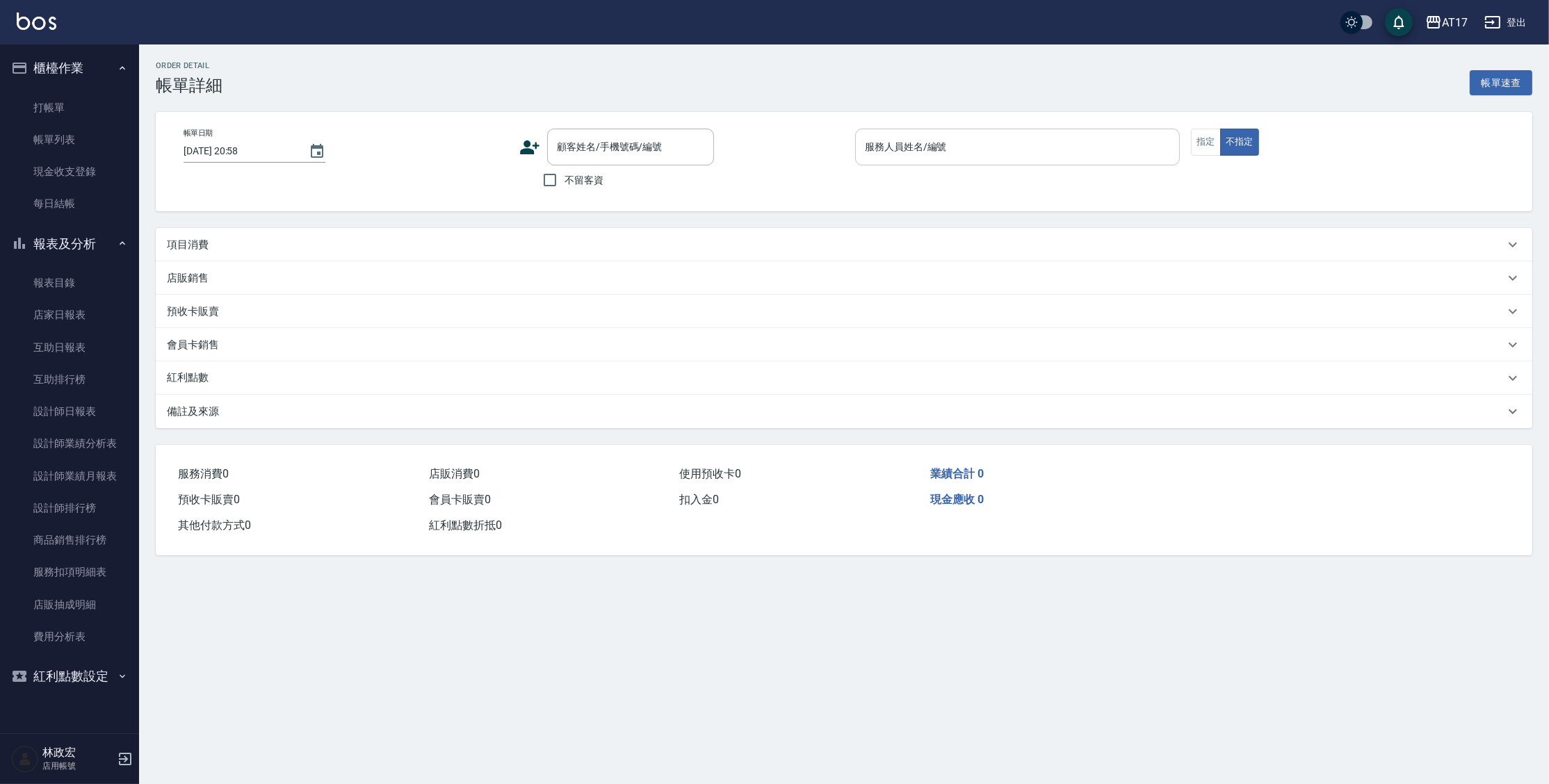
type input "[DATE] 20:57"
checkbox input "true"
type input "[PERSON_NAME]-D"
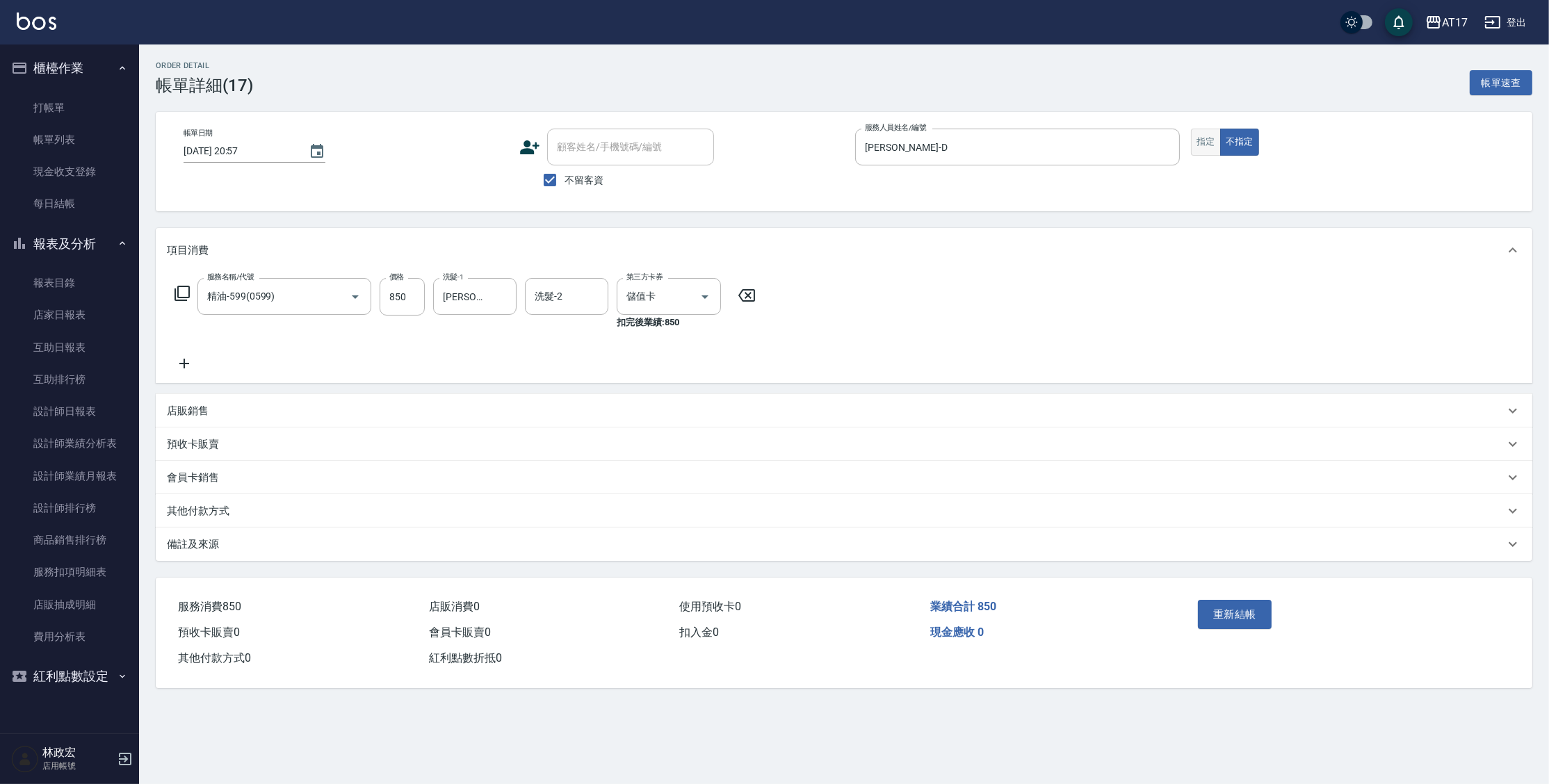
type input "精油-599(0599)"
click at [1208, 149] on button "指定" at bounding box center [1205, 142] width 30 height 27
click at [1226, 611] on button "重新結帳" at bounding box center [1234, 614] width 74 height 29
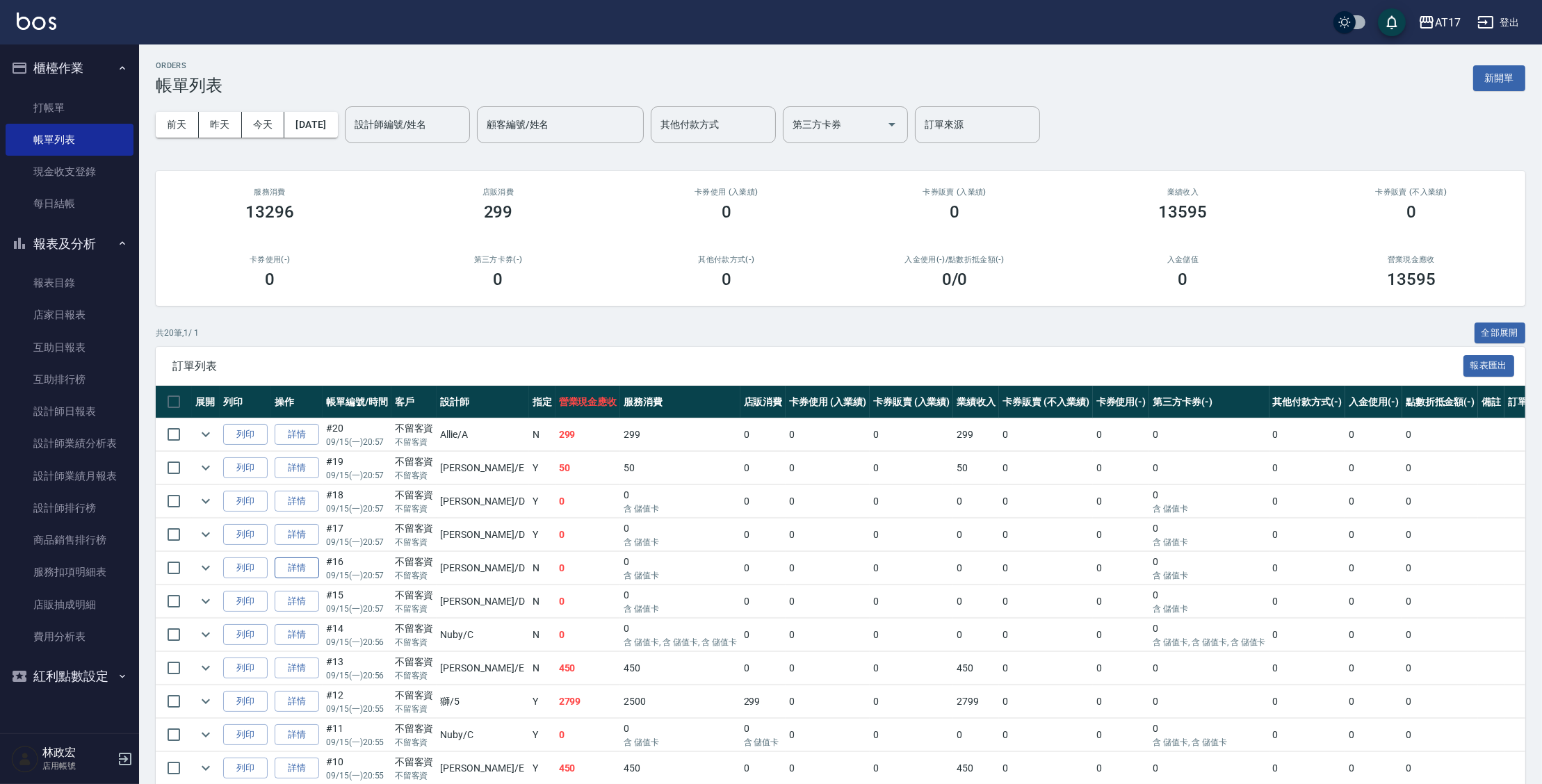
click at [297, 569] on link "詳情" at bounding box center [297, 568] width 45 height 22
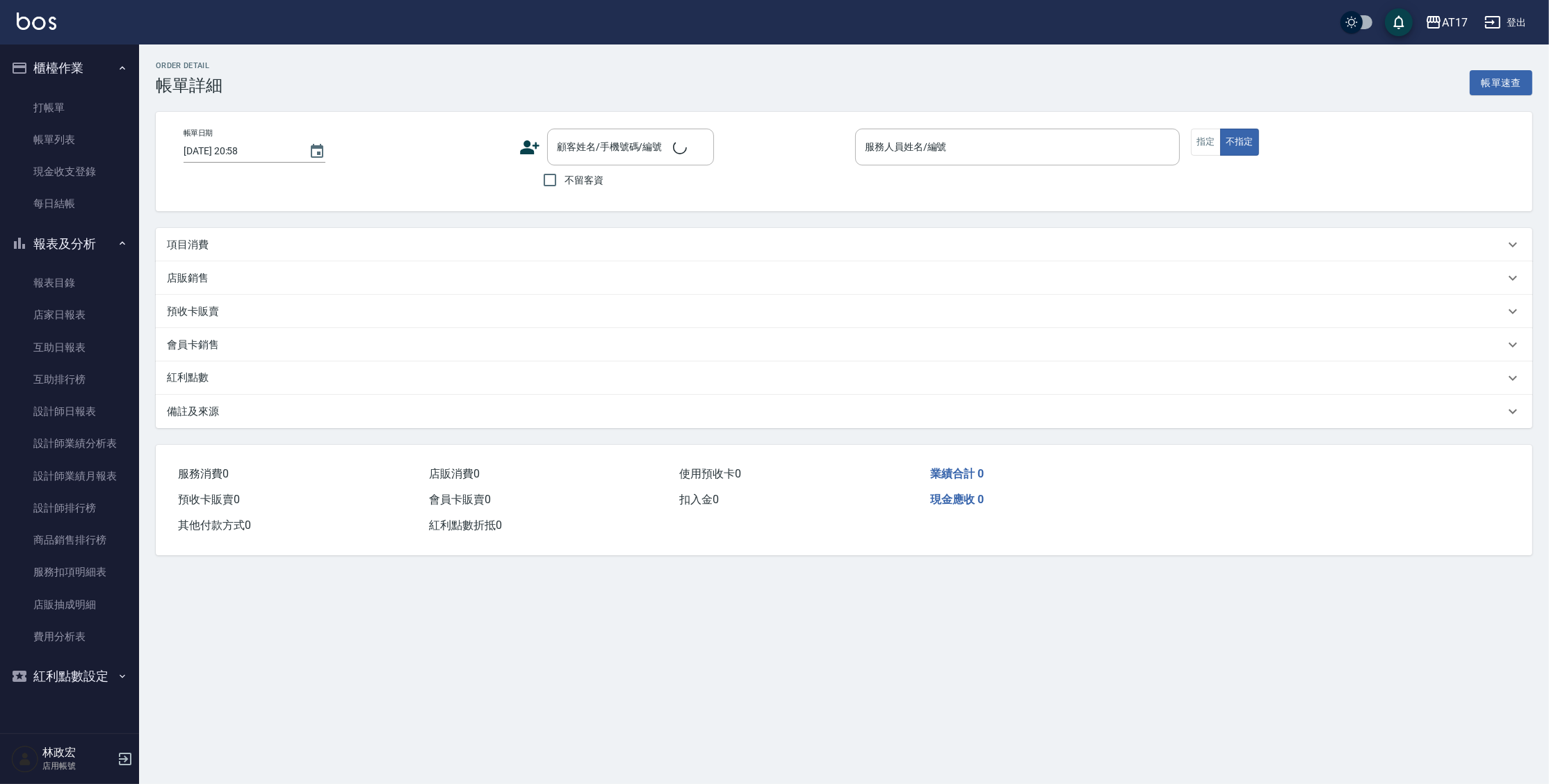
type input "[DATE] 20:57"
checkbox input "true"
type input "[PERSON_NAME]-D"
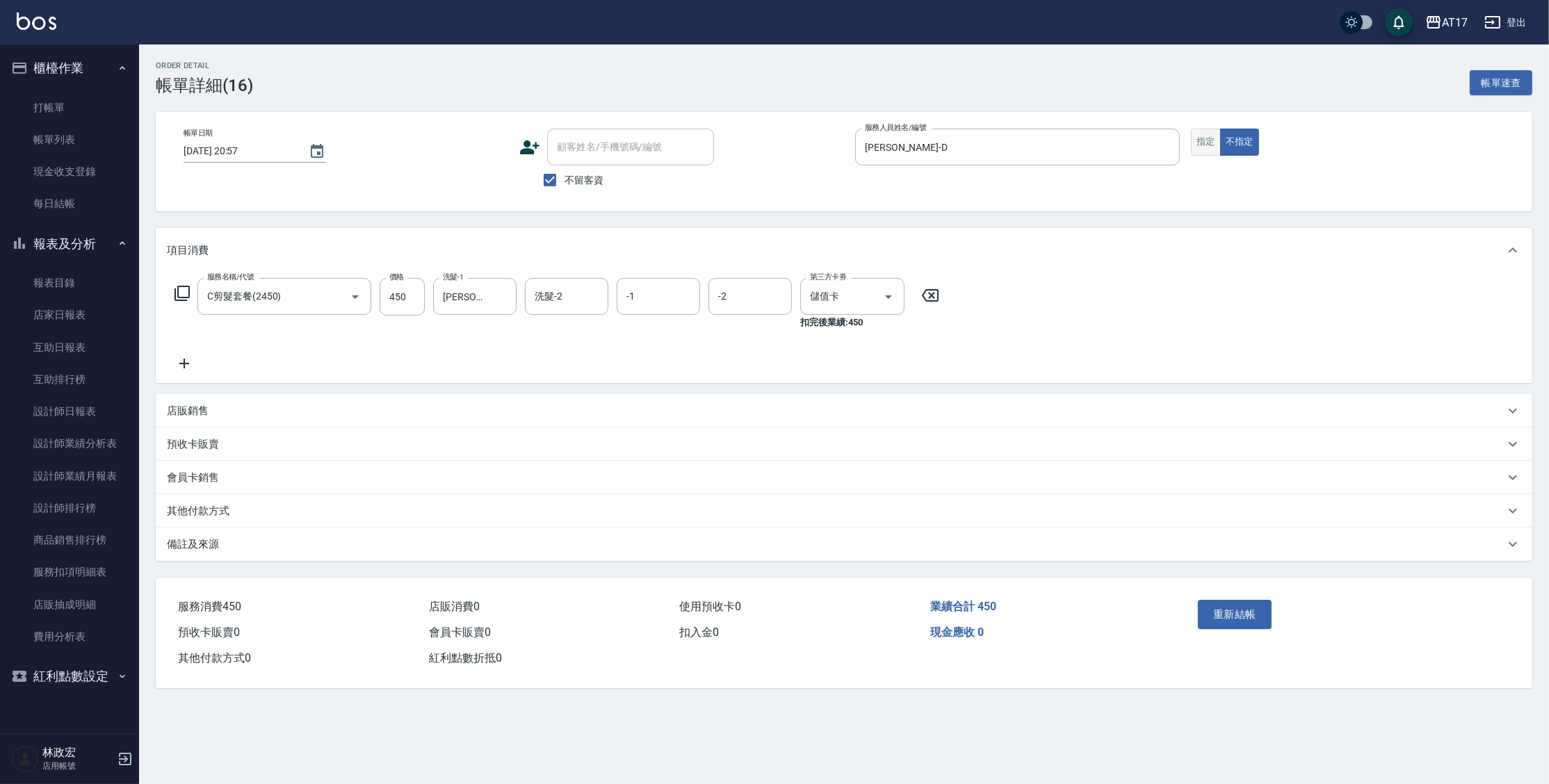
type input "C剪髮套餐(2450)"
click at [1205, 146] on button "指定" at bounding box center [1205, 142] width 30 height 27
click at [1225, 614] on button "重新結帳" at bounding box center [1234, 614] width 74 height 29
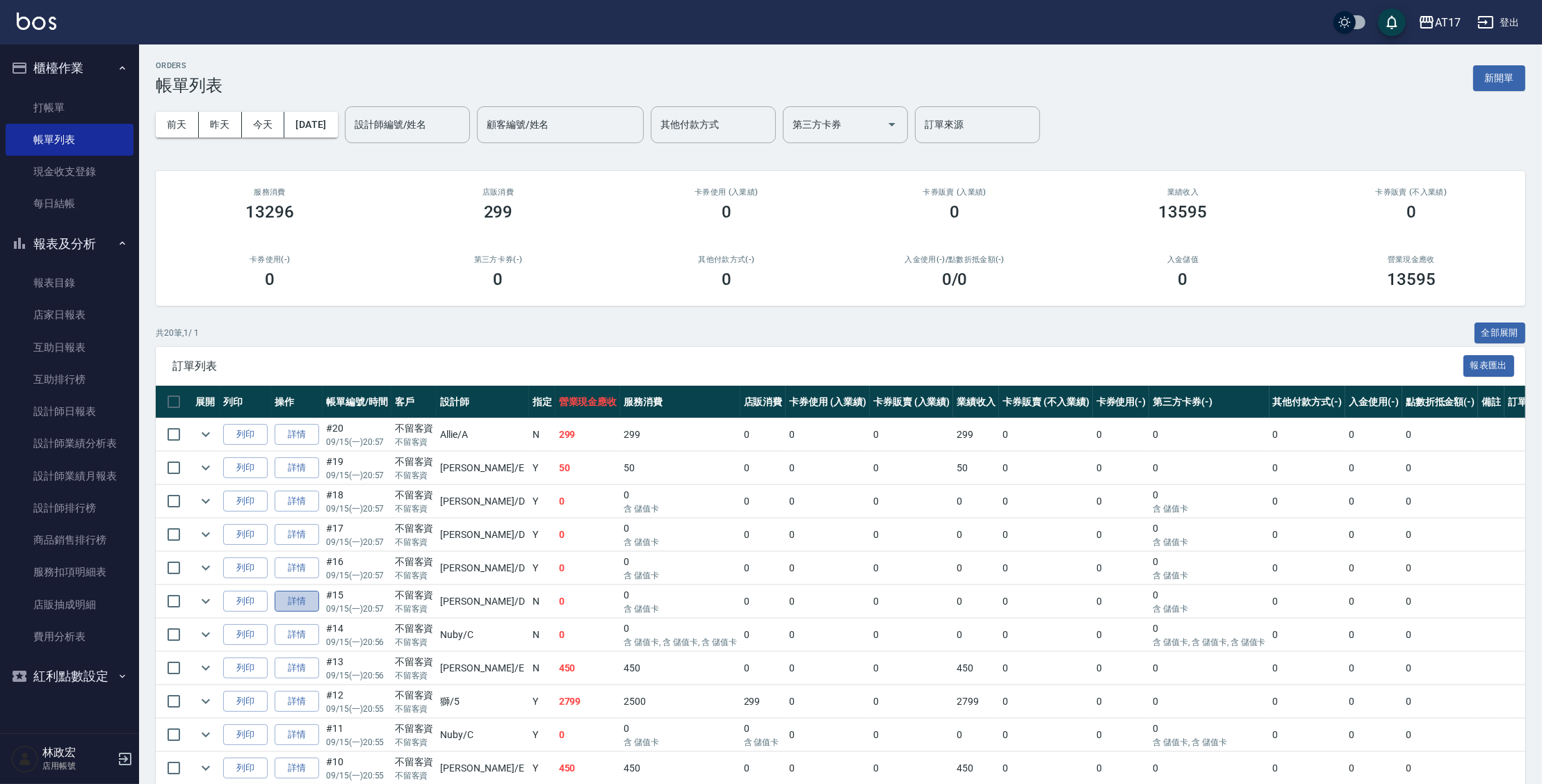
click at [284, 608] on link "詳情" at bounding box center [297, 602] width 45 height 22
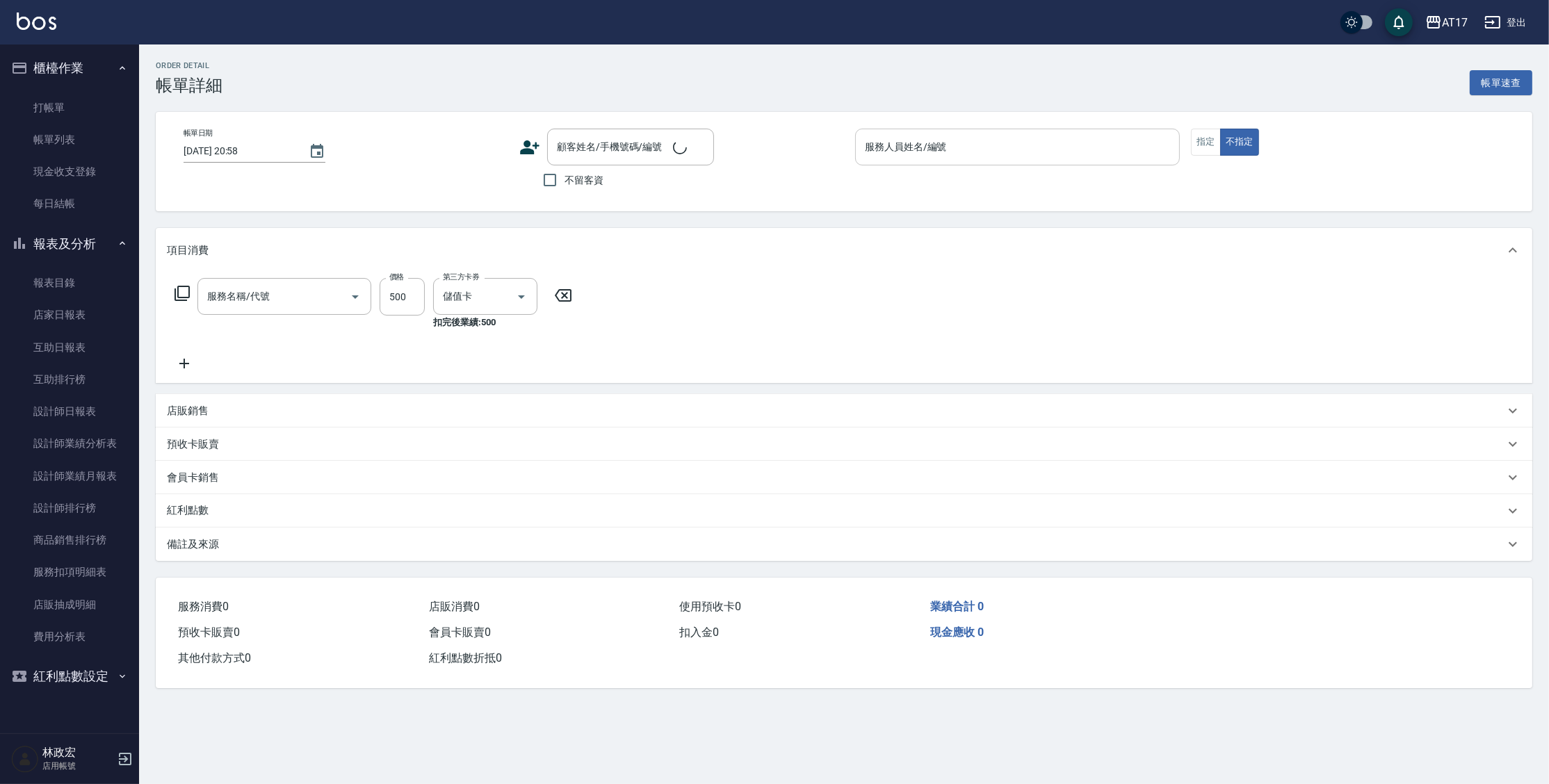
type input "[DATE] 20:57"
checkbox input "true"
type input "[PERSON_NAME]-D"
type input "C剪髮套餐(2450)"
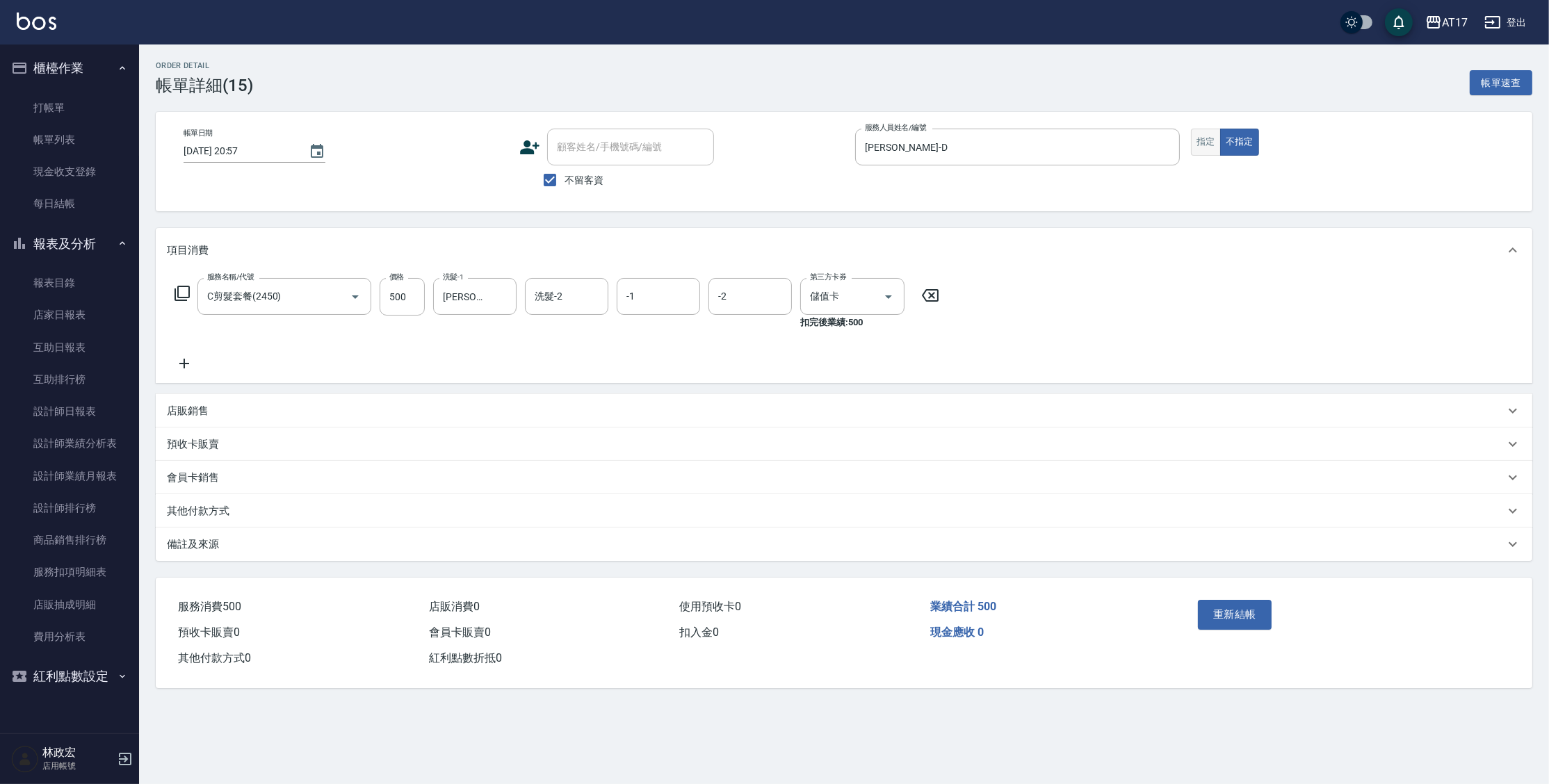
drag, startPoint x: 1190, startPoint y: 142, endPoint x: 1197, endPoint y: 140, distance: 7.3
click at [1191, 142] on div "帳單日期 [DATE] 20:57 顧客姓名/手機號碼/編號 顧客姓名/手機號碼/編號 不留客資 服務人員姓名/編號 [PERSON_NAME]-D 服務人員…" at bounding box center [844, 161] width 1343 height 66
click at [1197, 140] on button "指定" at bounding box center [1205, 142] width 30 height 27
click at [1238, 617] on button "重新結帳" at bounding box center [1234, 614] width 74 height 29
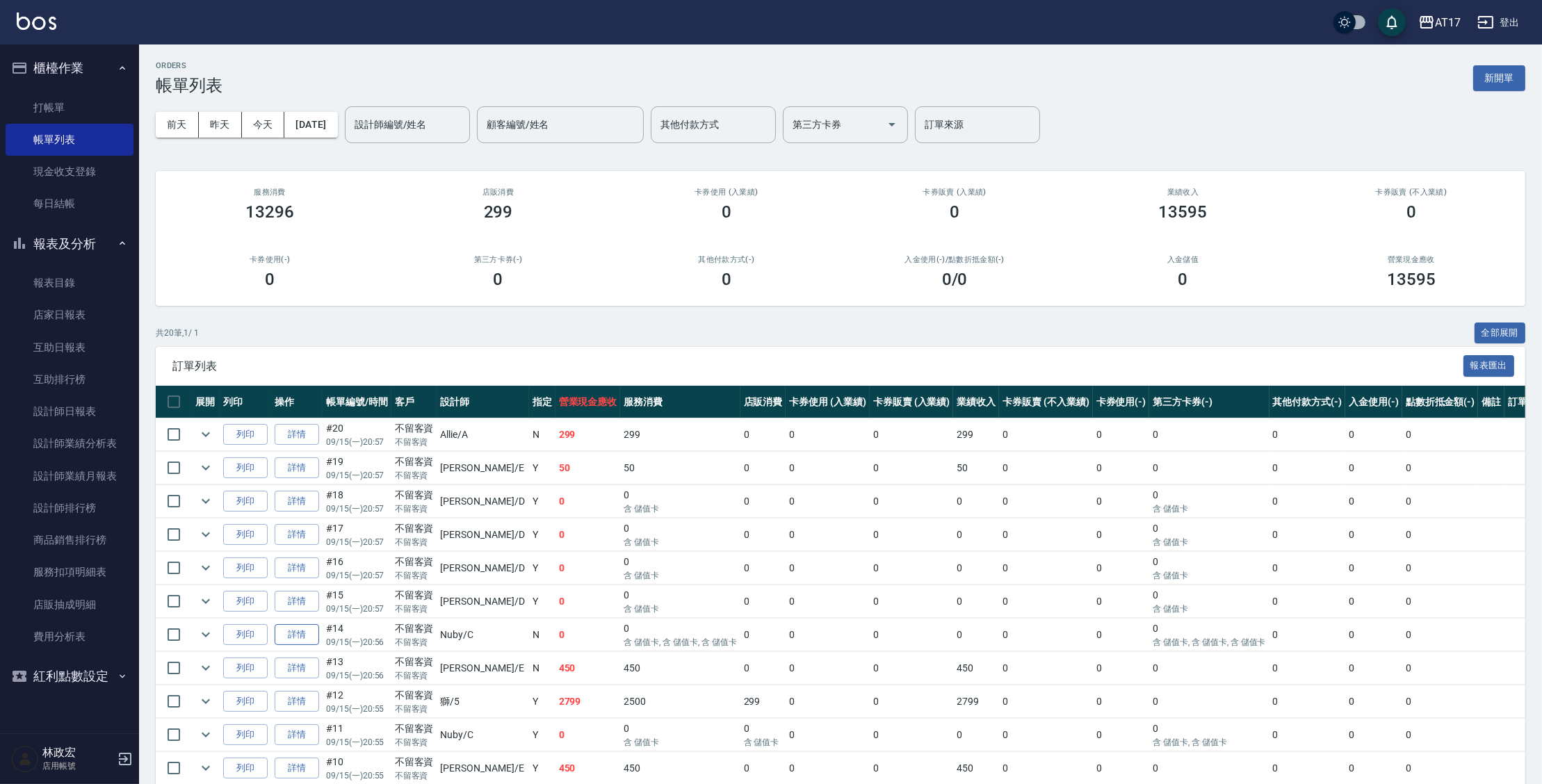
click at [303, 632] on link "詳情" at bounding box center [297, 635] width 45 height 22
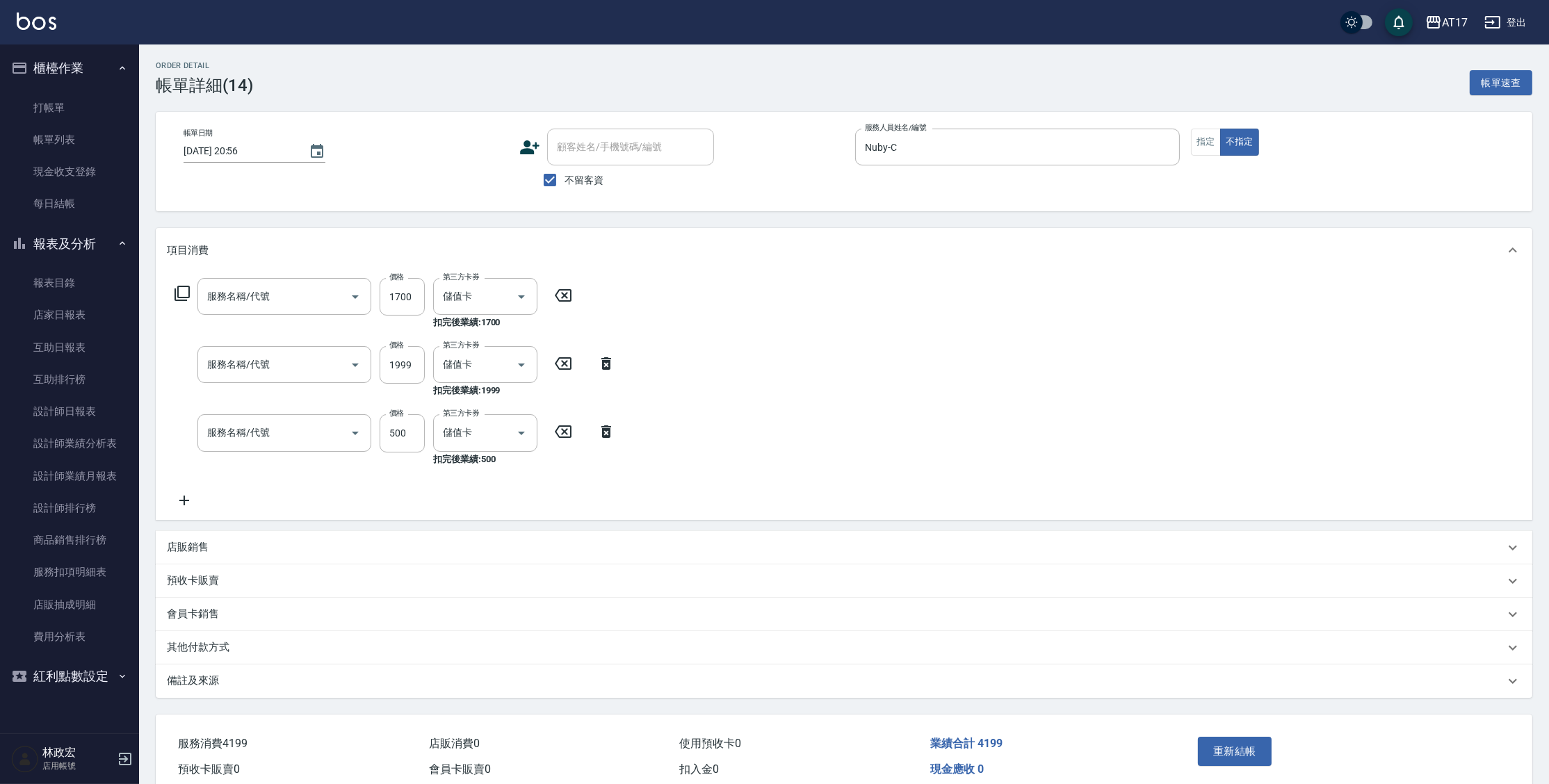
type input "[DATE] 20:56"
checkbox input "true"
type input "Nuby-C"
type input "酵素 & 鏡面(41000)"
type input "燙髮C餐(短髮)(2203)"
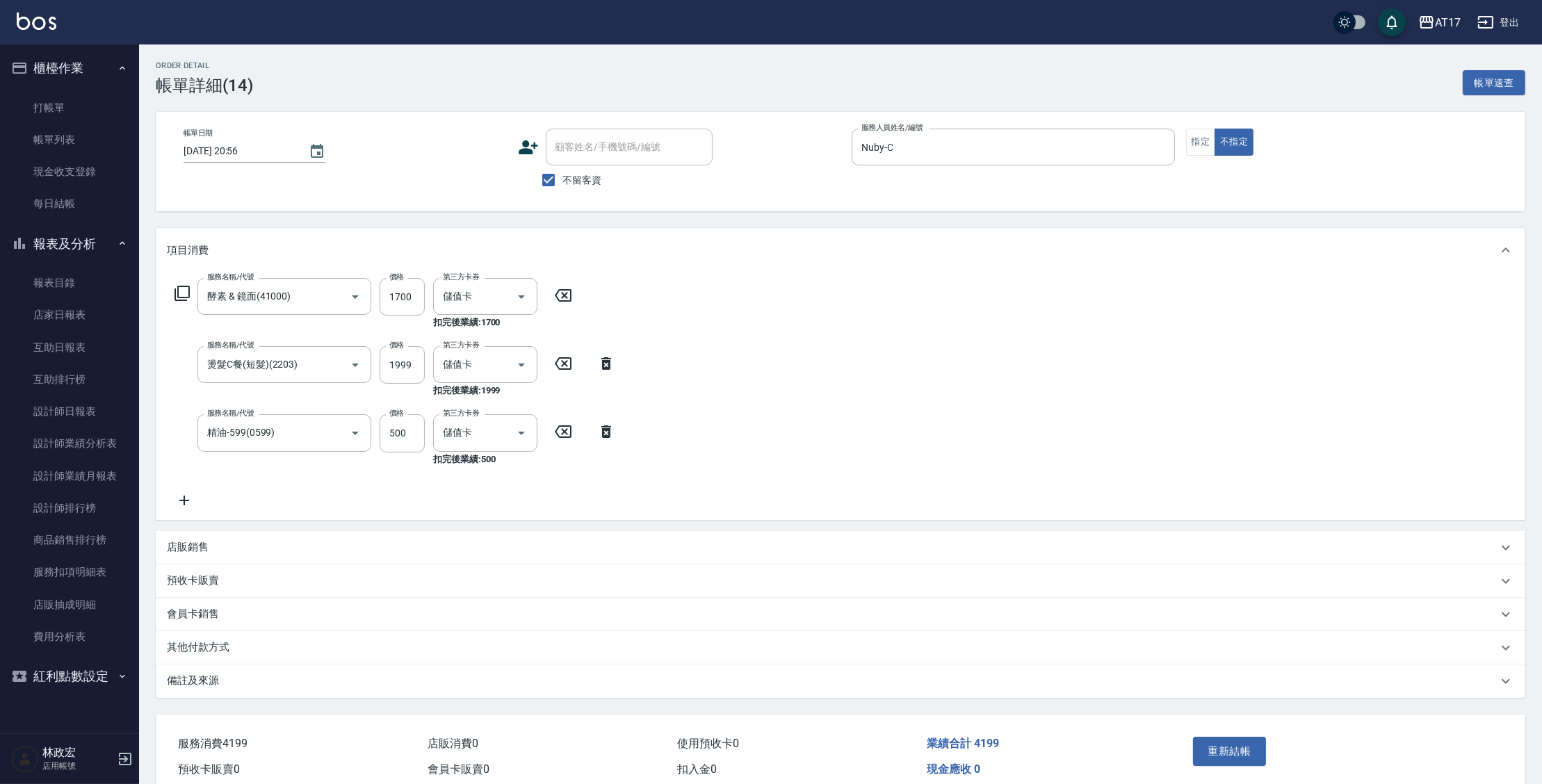
type input "精油-599(0599)"
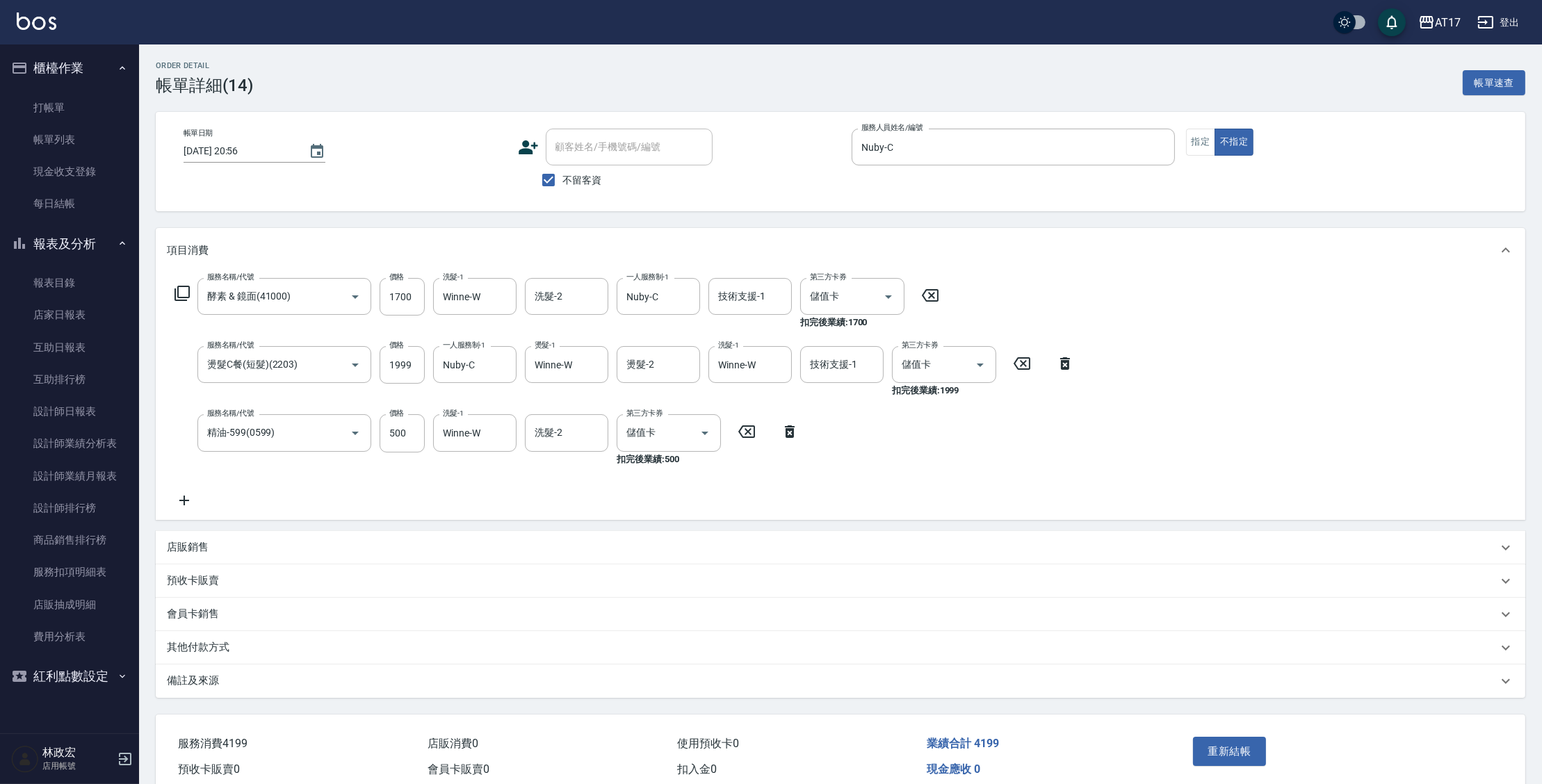
drag, startPoint x: 1199, startPoint y: 148, endPoint x: 1198, endPoint y: 288, distance: 140.0
click at [1199, 149] on button "指定" at bounding box center [1201, 142] width 30 height 27
click at [1236, 749] on button "重新結帳" at bounding box center [1230, 750] width 74 height 29
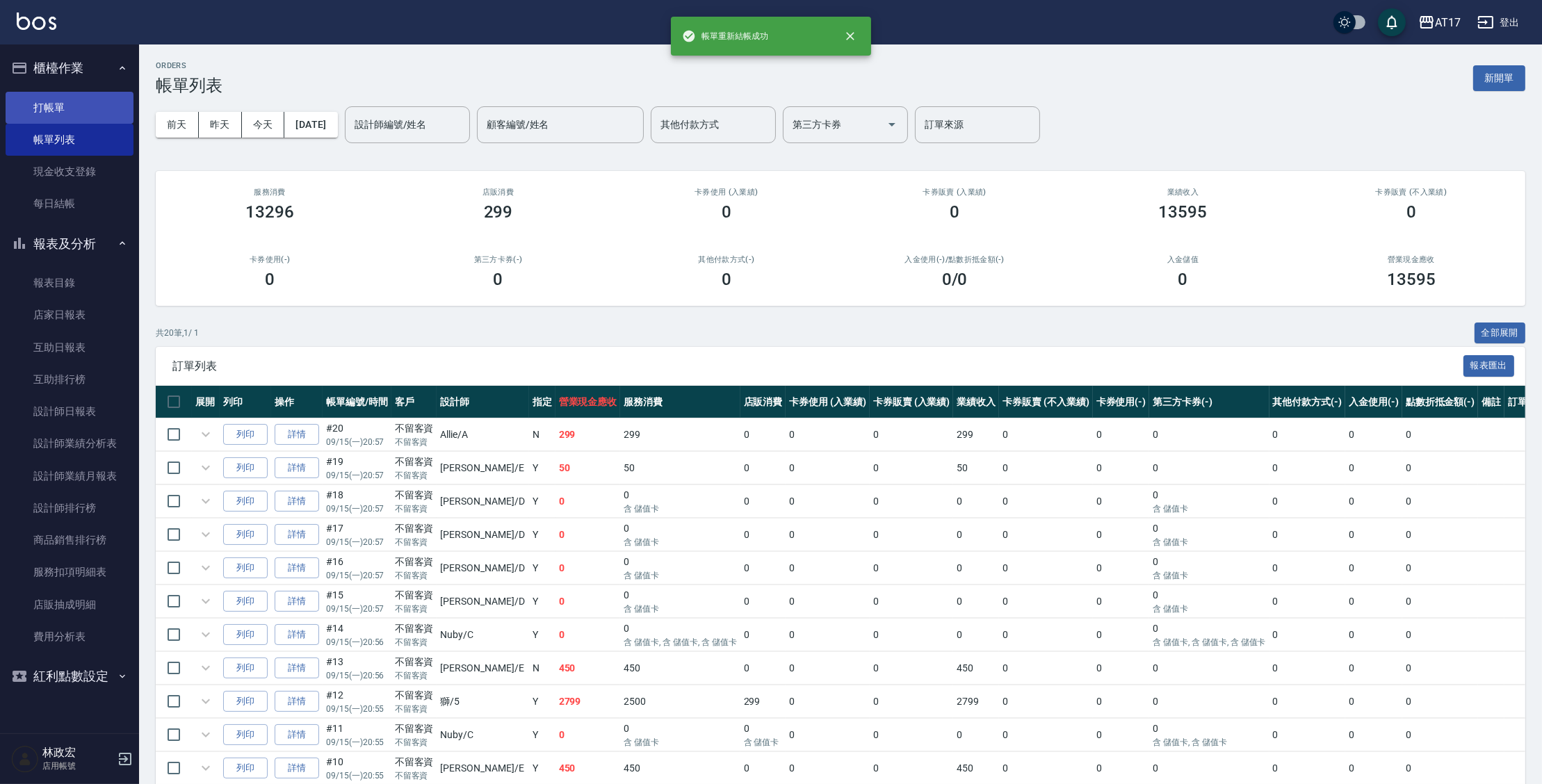
click at [67, 111] on link "打帳單" at bounding box center [69, 107] width 128 height 32
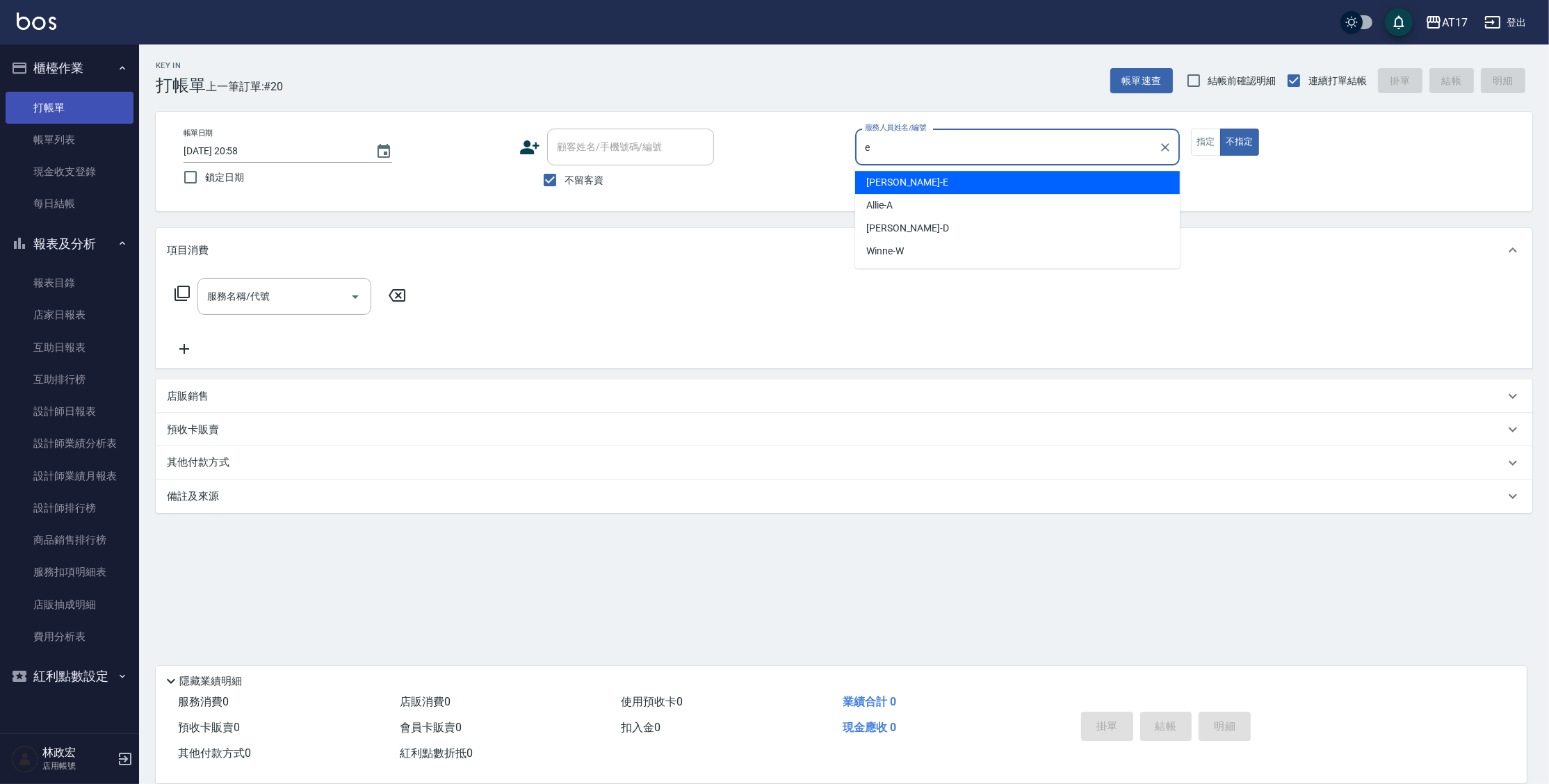
type input "[PERSON_NAME]-E"
type button "false"
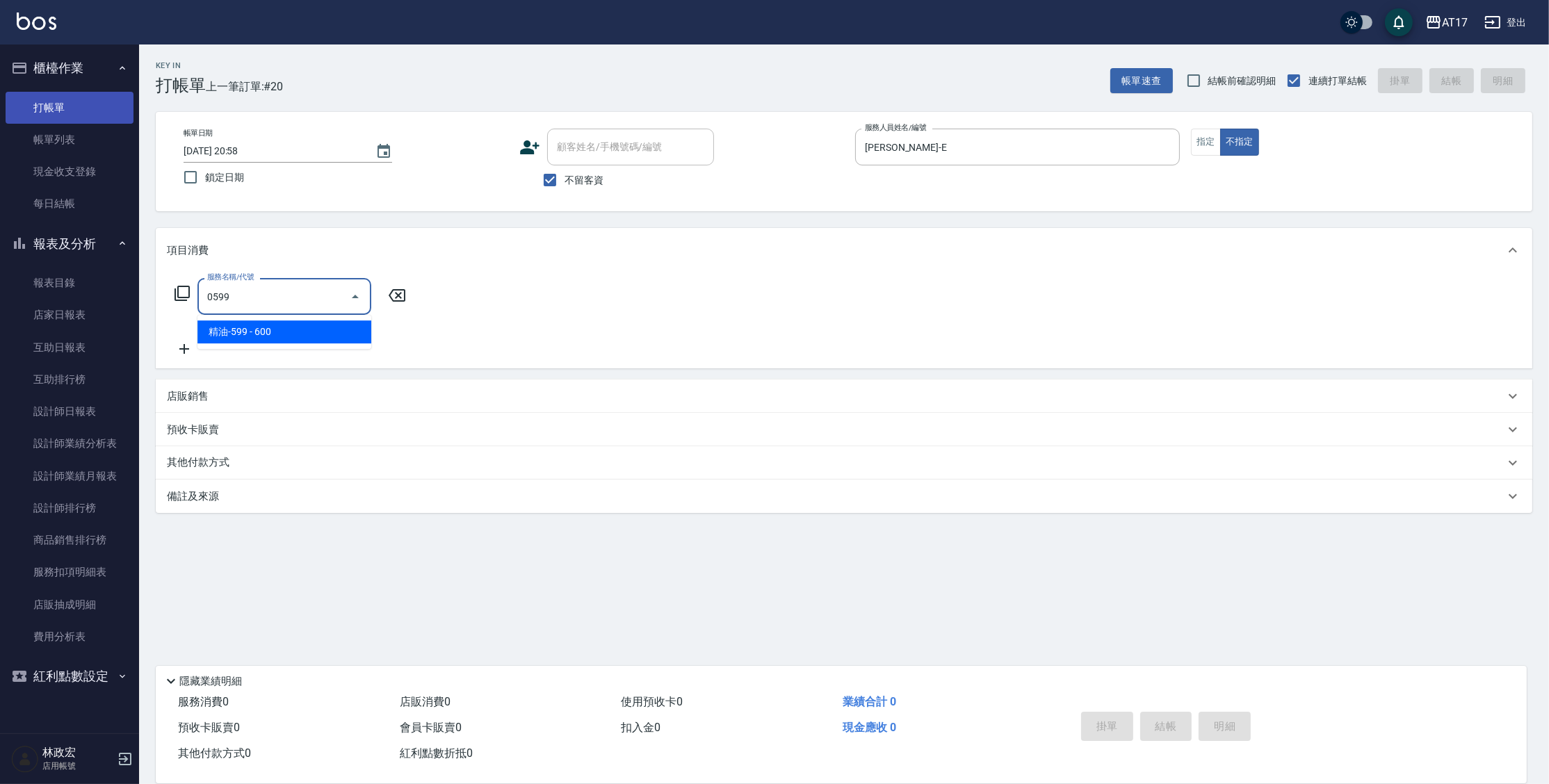
type input "精油-599(0599)"
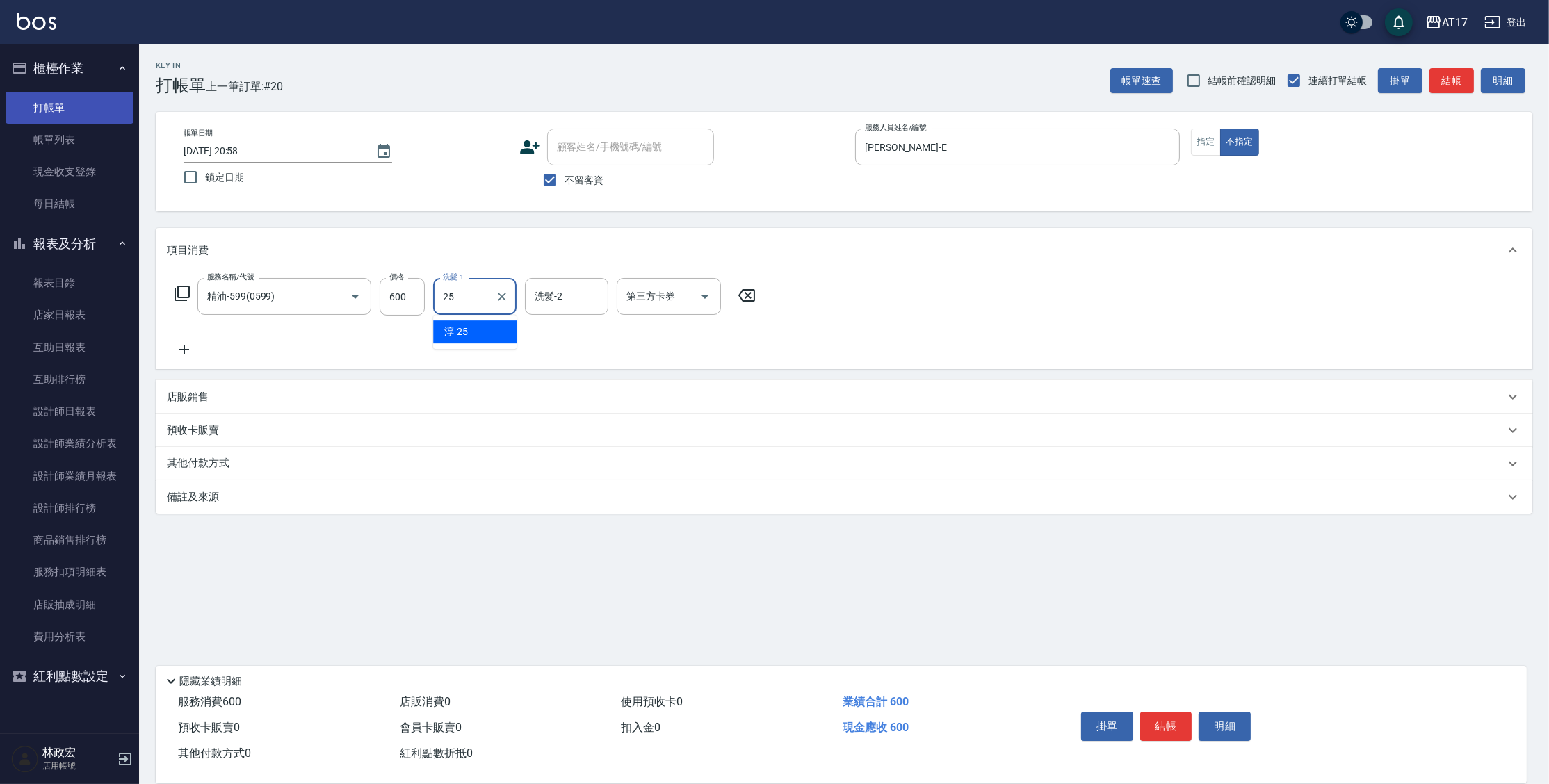
type input "[PERSON_NAME]-25"
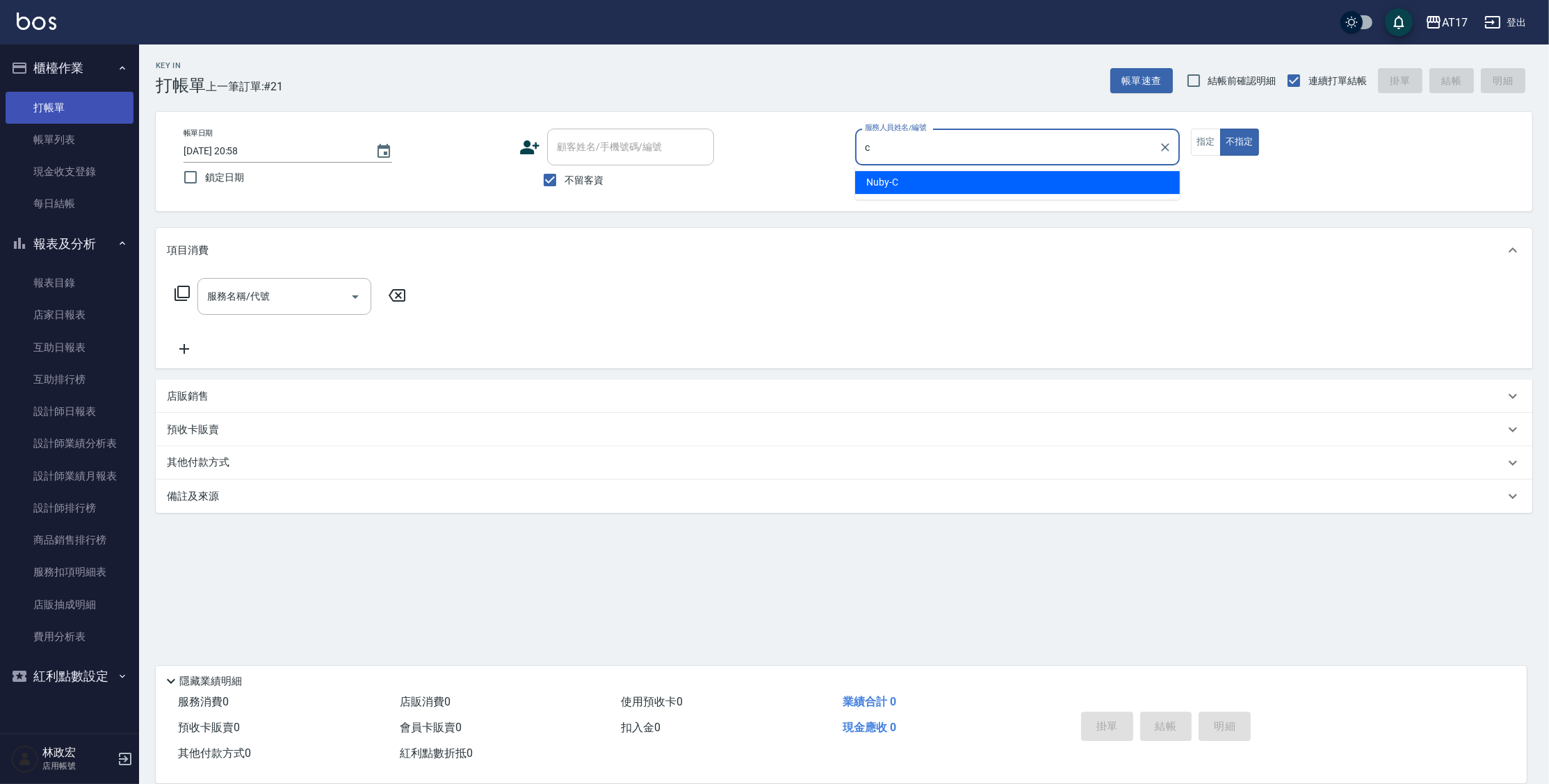
type input "Nuby-C"
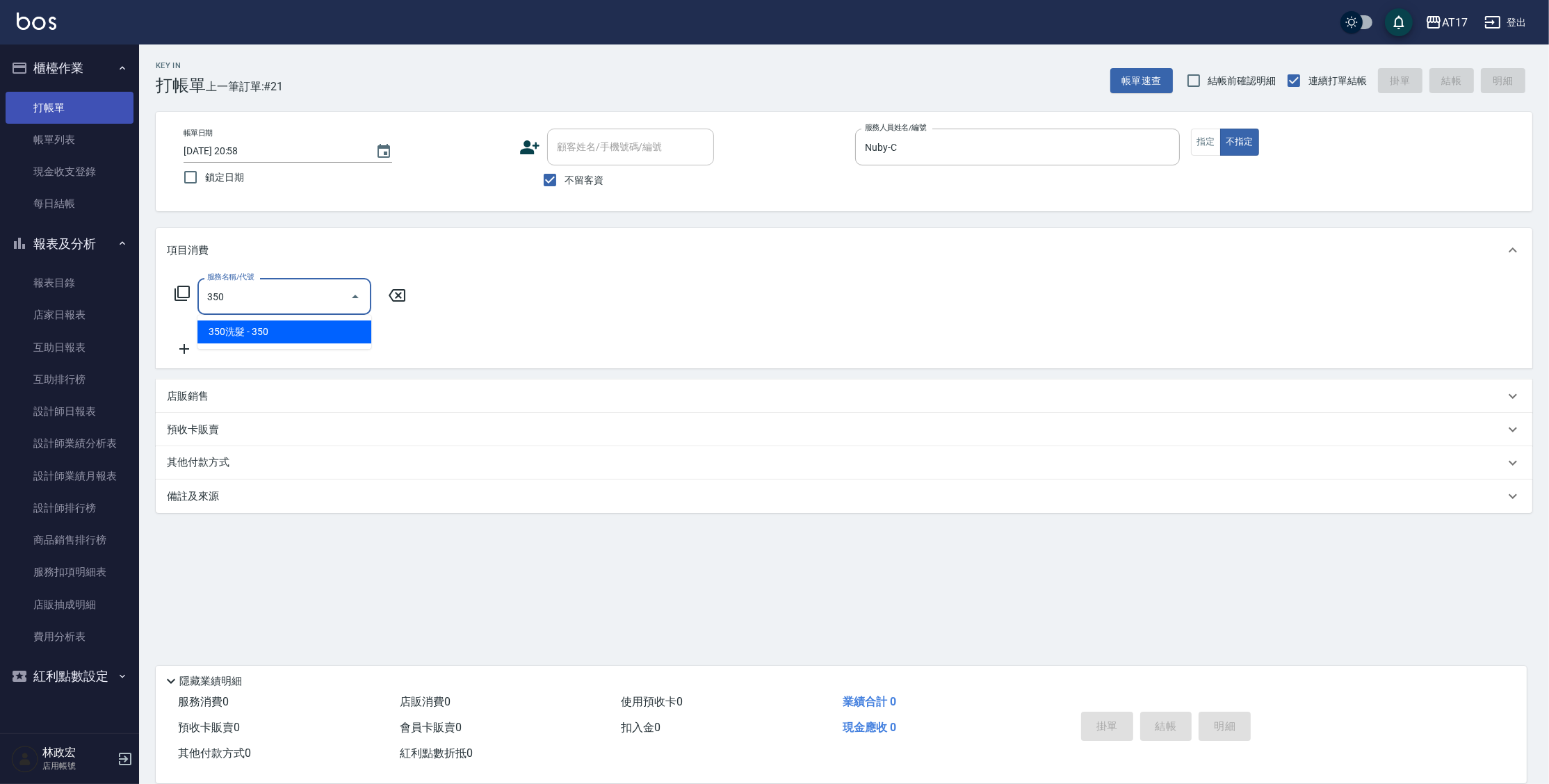
type input "350洗髮(350)"
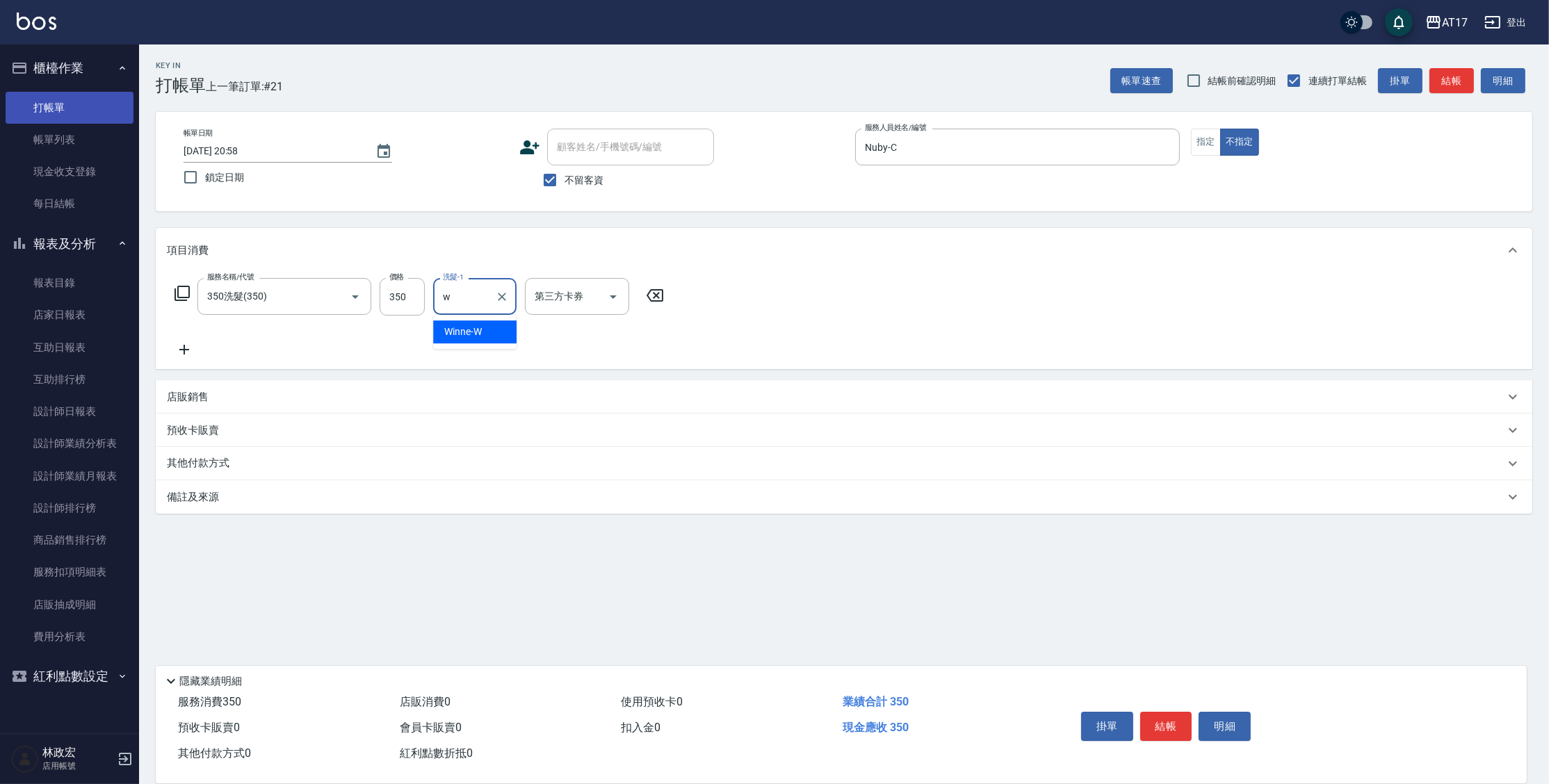
type input "Winne-W"
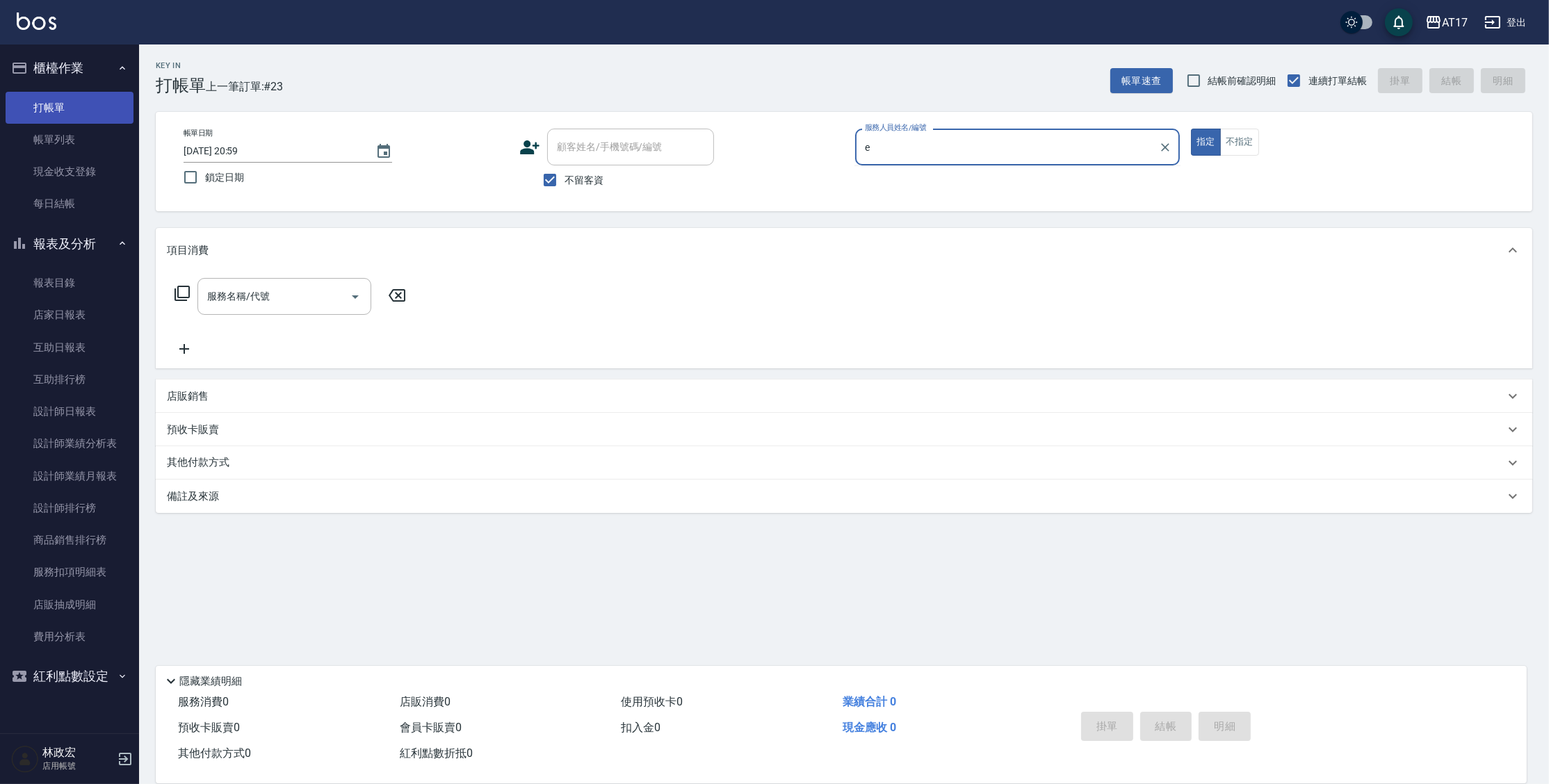
click at [1191, 128] on button "指定" at bounding box center [1205, 142] width 30 height 27
click at [891, 146] on input "服務人員姓名/編號" at bounding box center [1017, 146] width 312 height 24
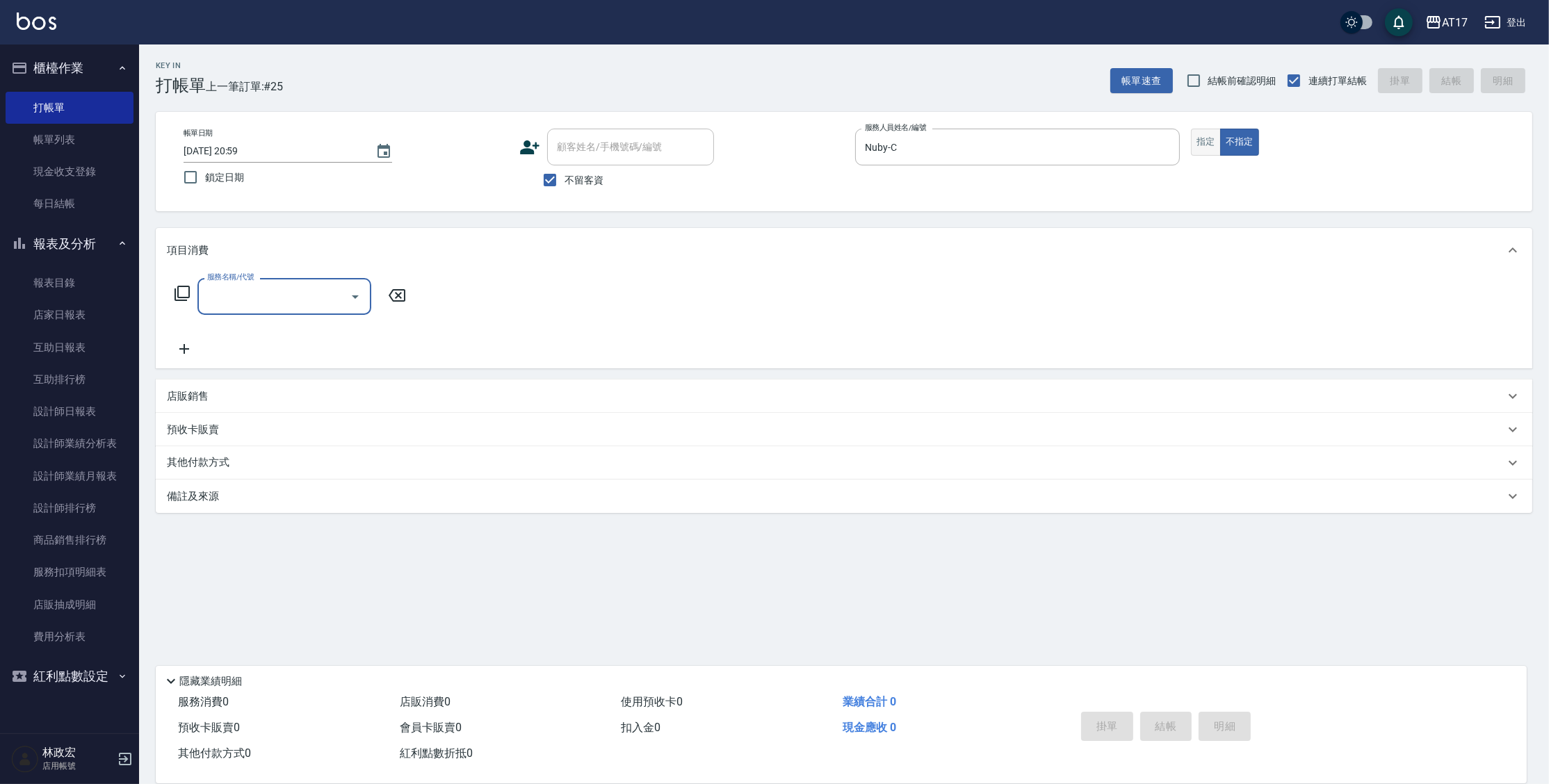
click at [1197, 146] on button "指定" at bounding box center [1205, 142] width 30 height 27
click at [183, 294] on icon at bounding box center [182, 293] width 16 height 16
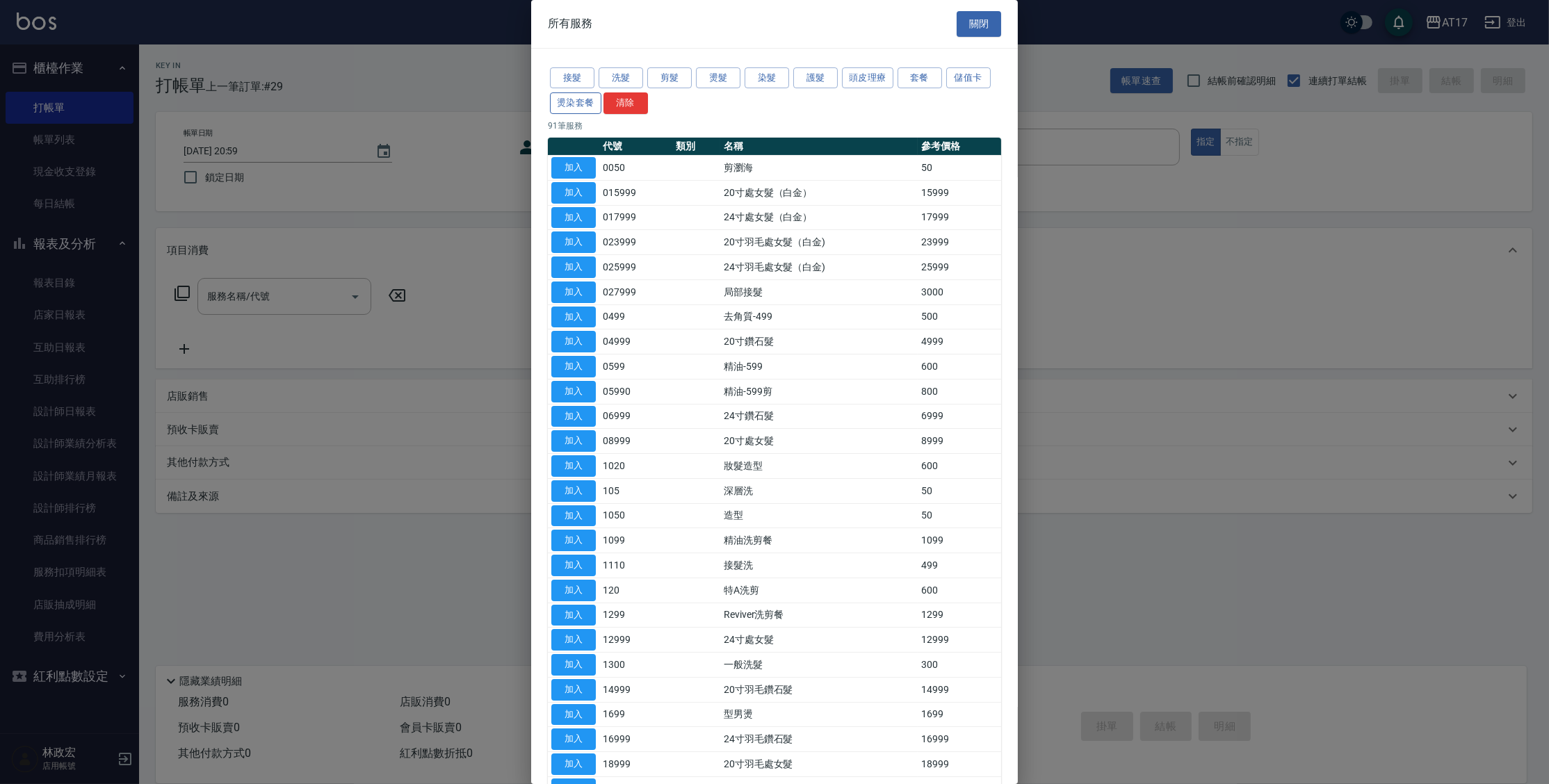
click at [582, 105] on button "燙染套餐" at bounding box center [576, 103] width 52 height 22
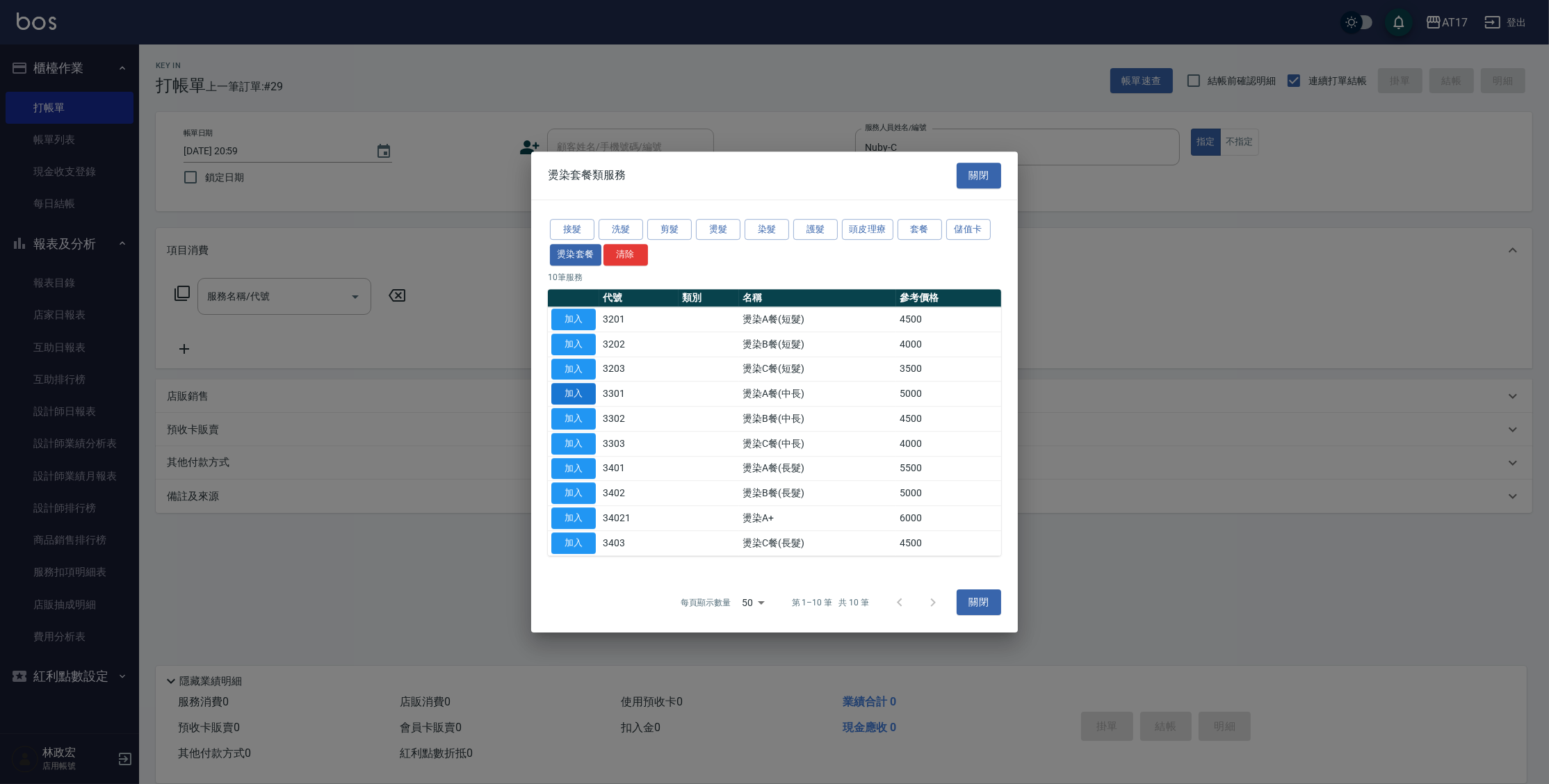
click at [565, 392] on button "加入" at bounding box center [573, 394] width 45 height 22
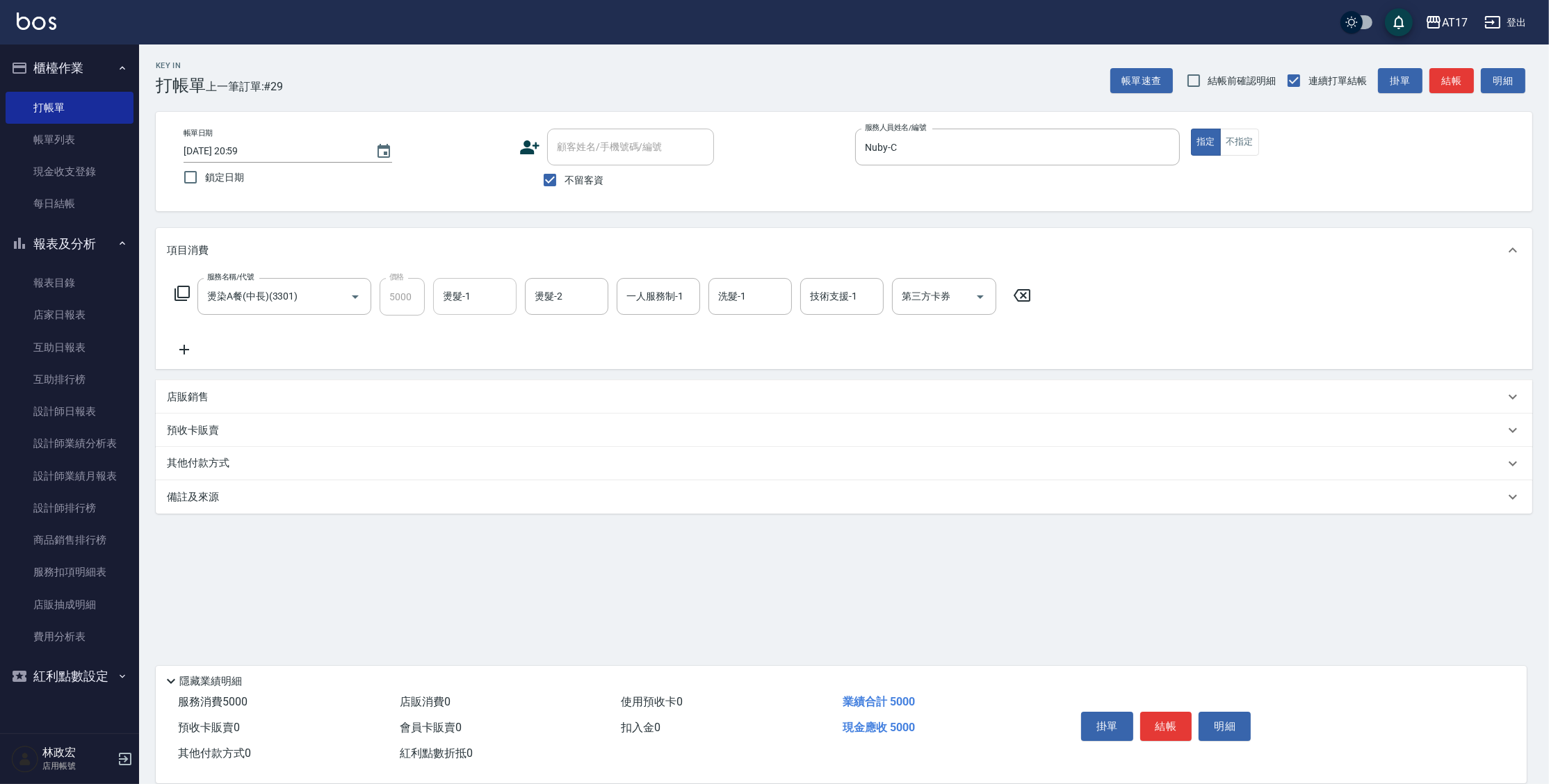
click at [450, 307] on input "燙髮-1" at bounding box center [474, 296] width 71 height 24
drag, startPoint x: 701, startPoint y: 301, endPoint x: 706, endPoint y: 278, distance: 23.5
click at [701, 300] on form "一人服務制-1 [PERSON_NAME]-v 一人服務制-1" at bounding box center [662, 296] width 92 height 37
click at [686, 295] on icon "Clear" at bounding box center [686, 297] width 14 height 14
click at [183, 292] on icon at bounding box center [182, 293] width 16 height 16
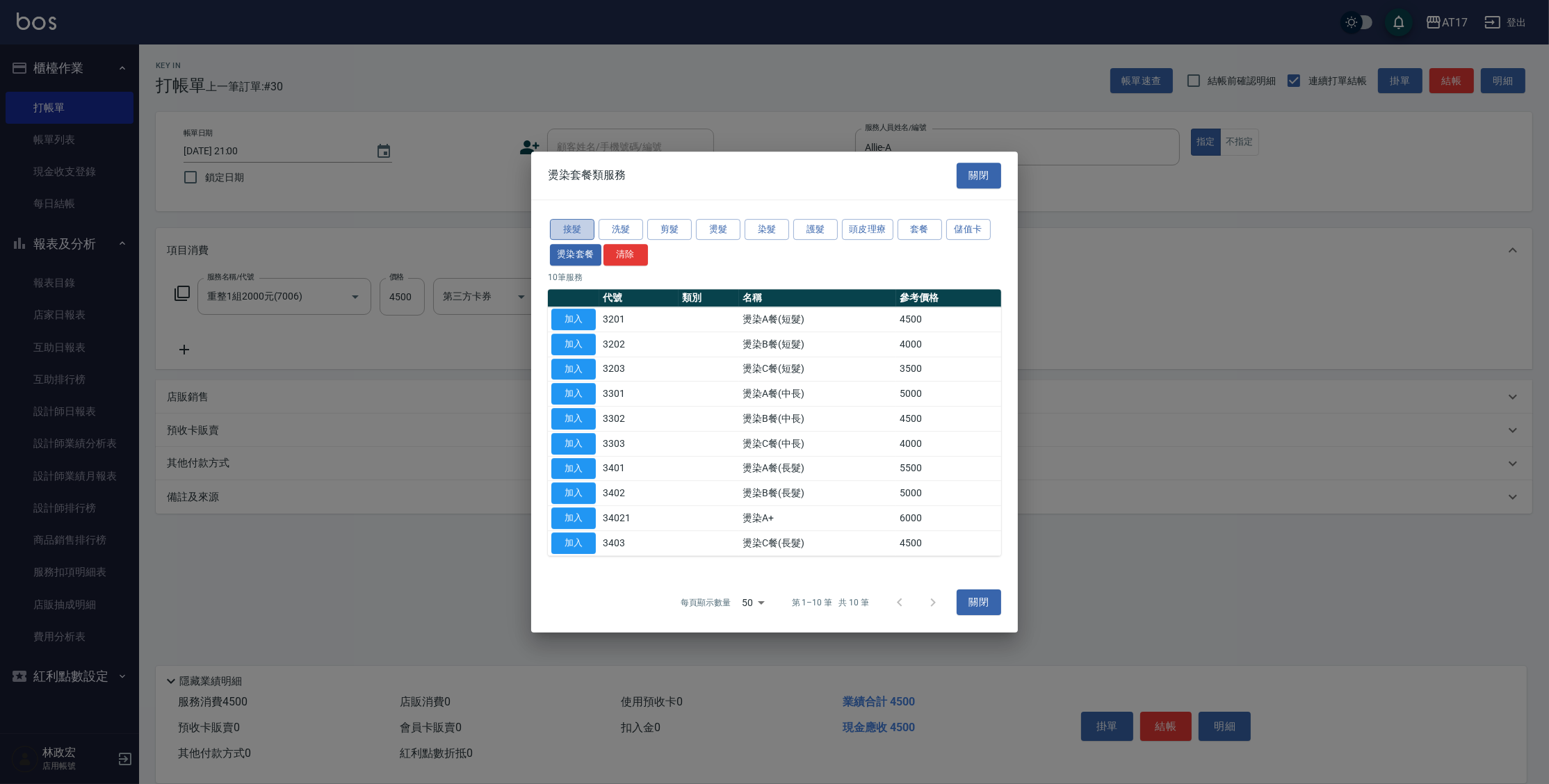
click at [584, 227] on button "接髮" at bounding box center [572, 230] width 45 height 22
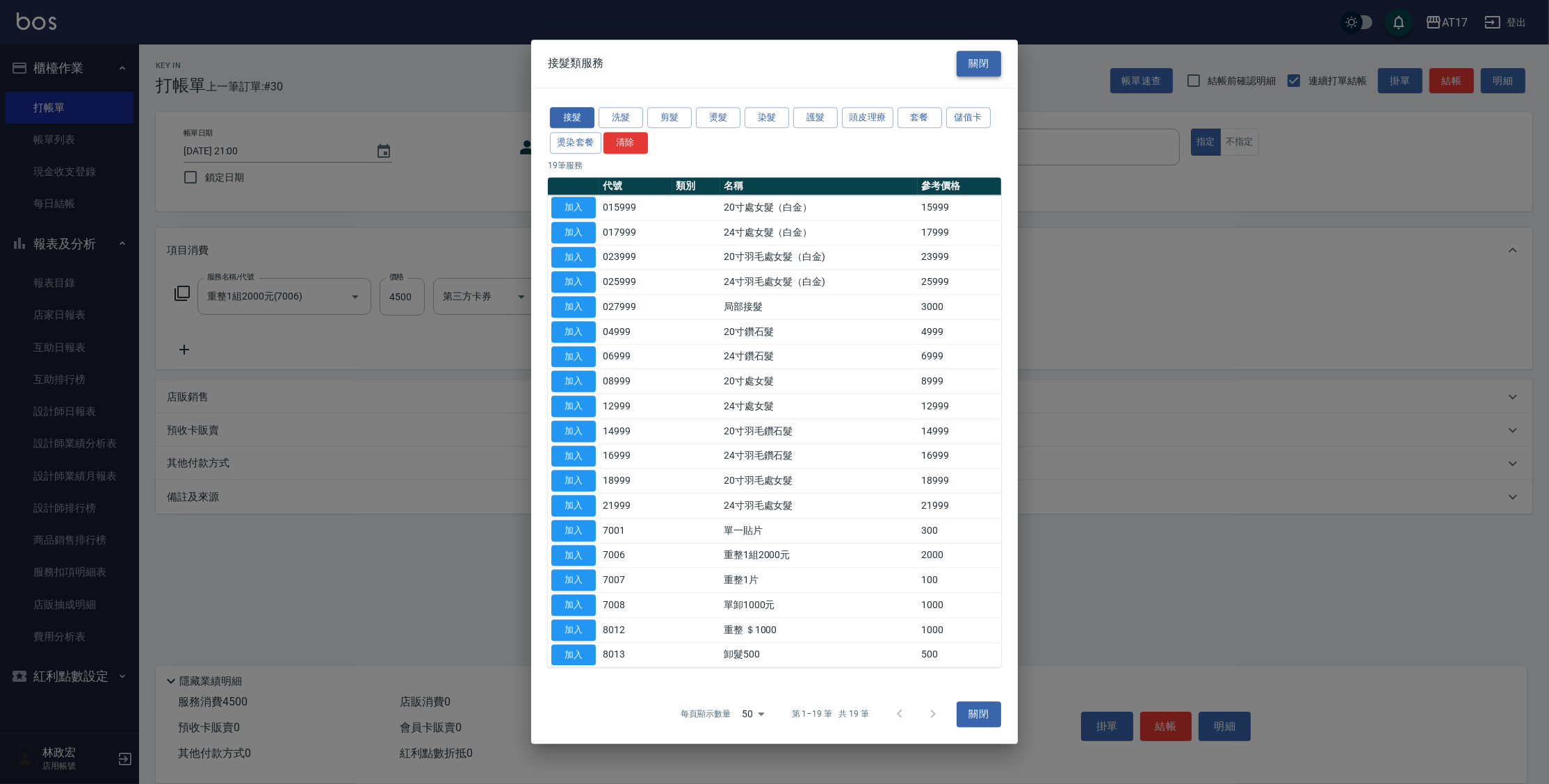
click at [972, 57] on button "關閉" at bounding box center [978, 63] width 45 height 26
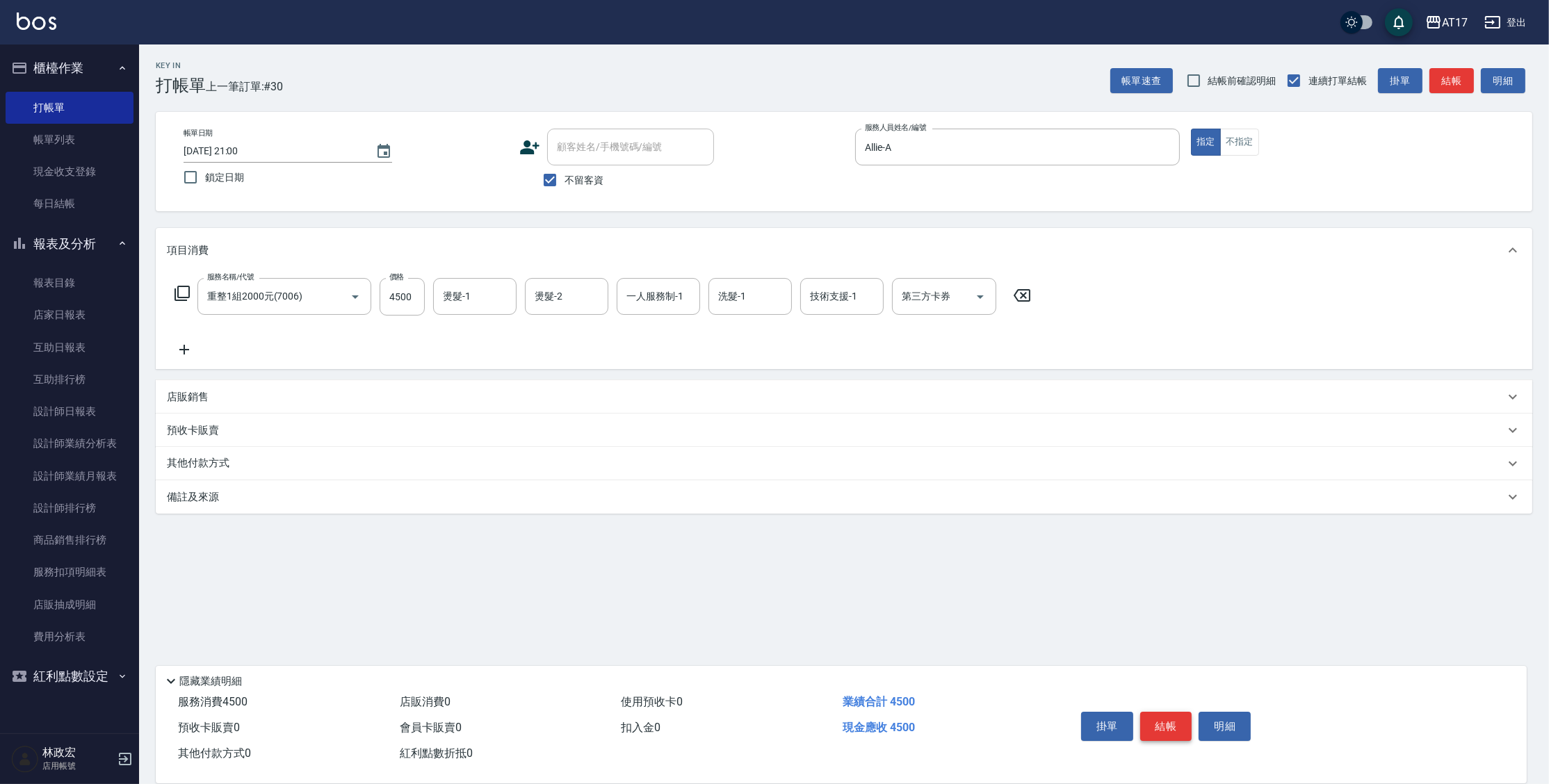
click at [1183, 725] on button "結帳" at bounding box center [1166, 726] width 52 height 29
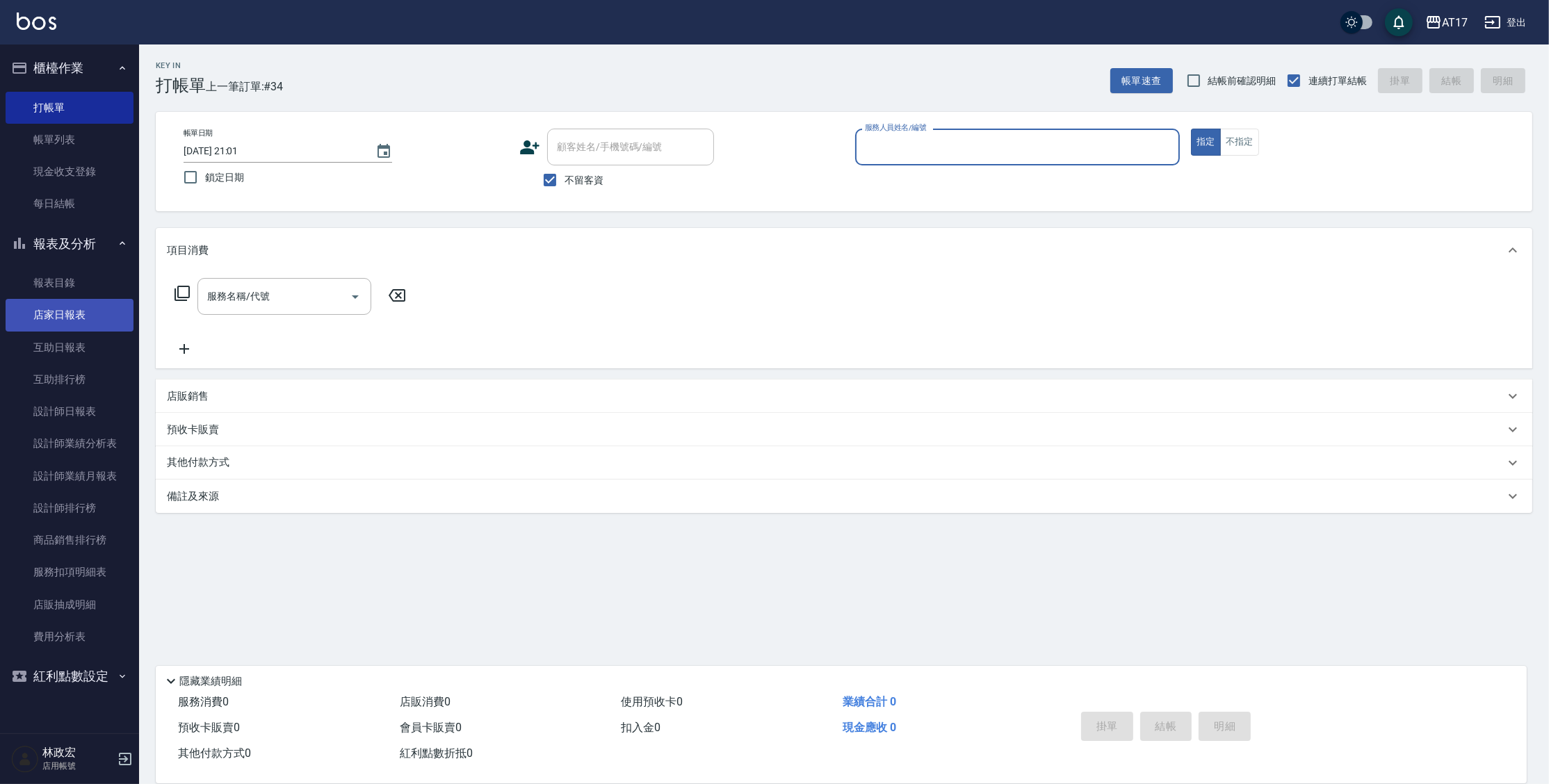
click at [55, 330] on link "店家日報表" at bounding box center [69, 315] width 128 height 32
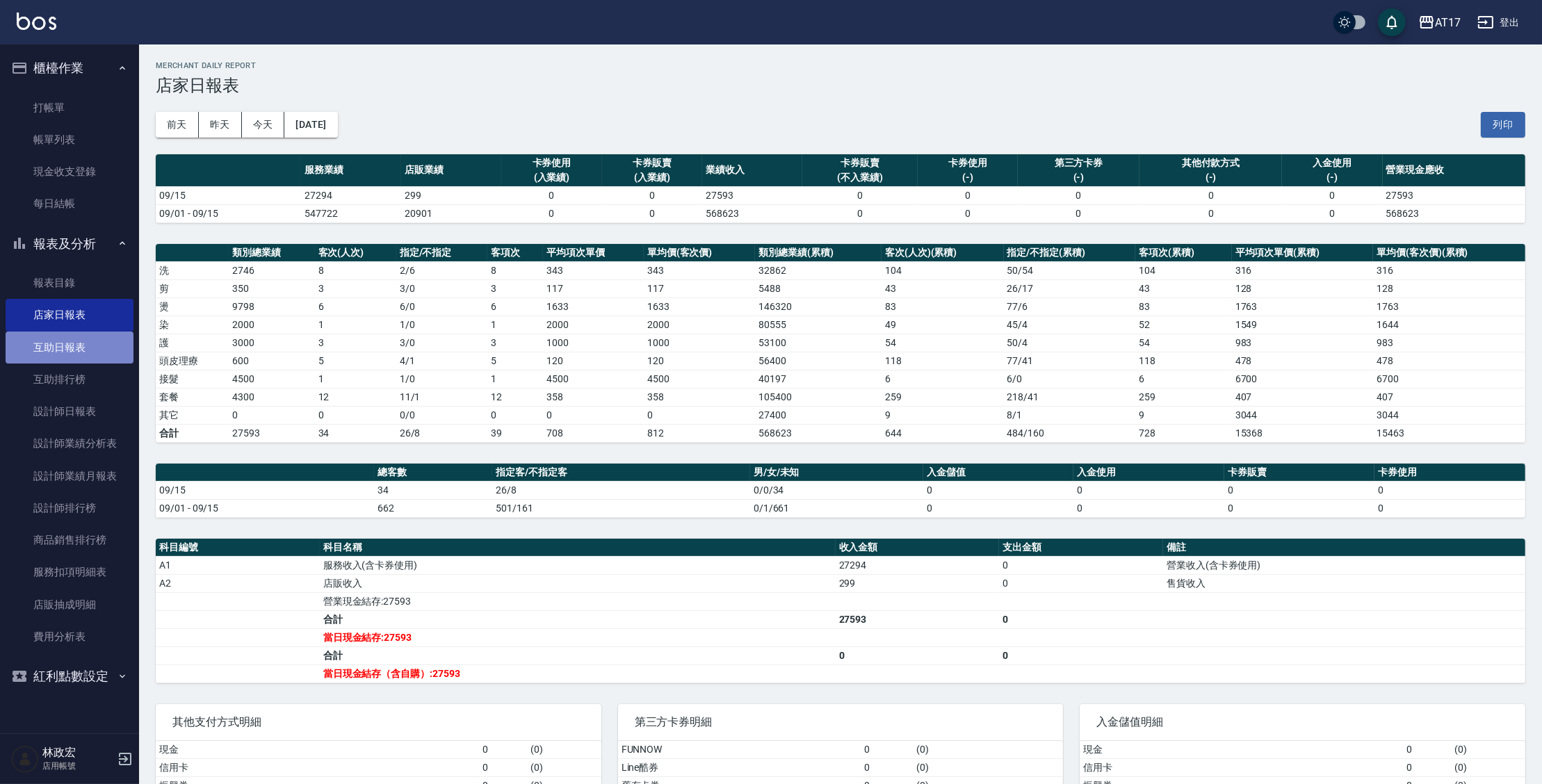
click at [68, 361] on link "互助日報表" at bounding box center [69, 347] width 128 height 32
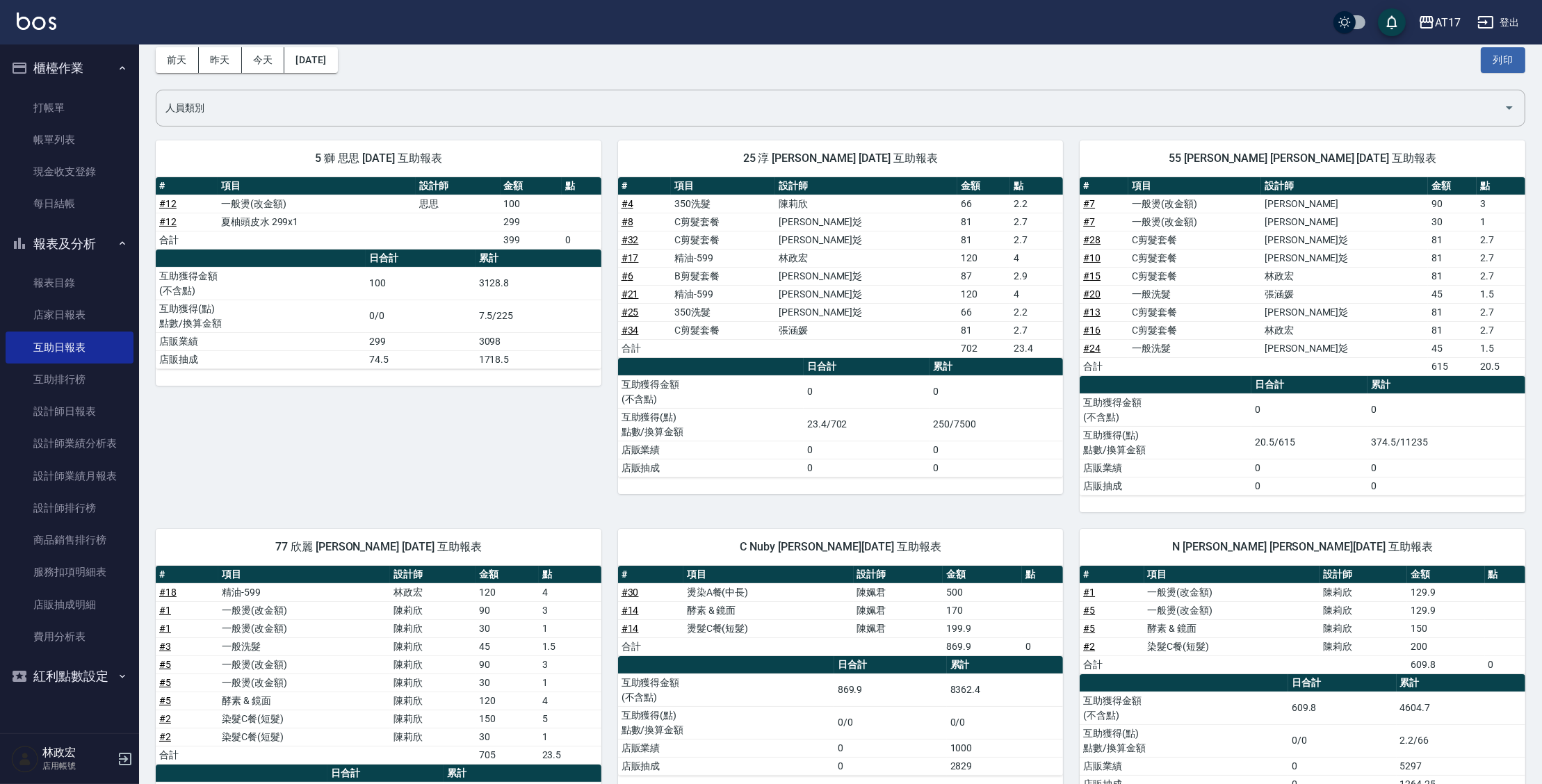
scroll to position [50, 0]
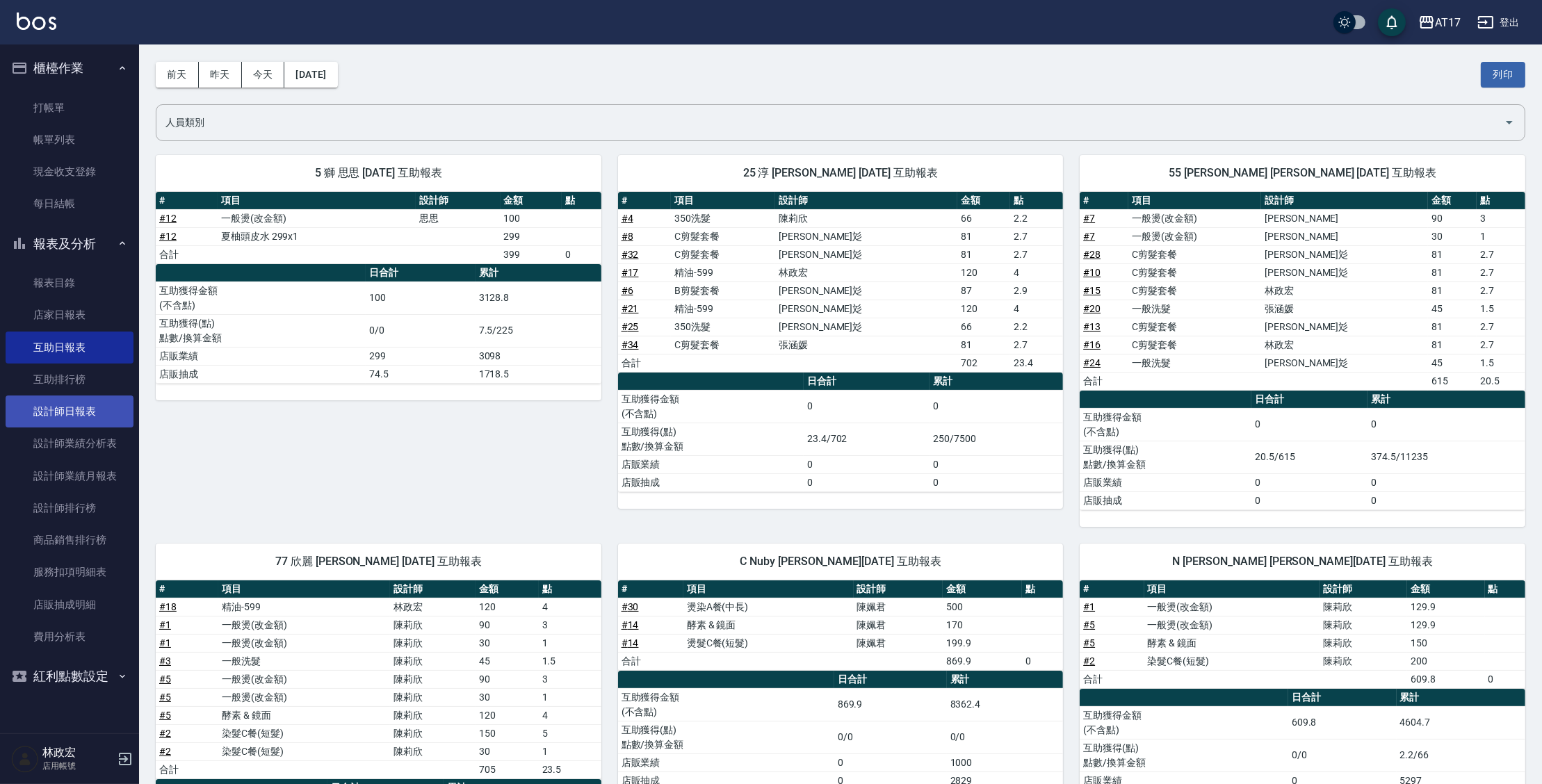
click at [117, 414] on link "設計師日報表" at bounding box center [69, 411] width 128 height 32
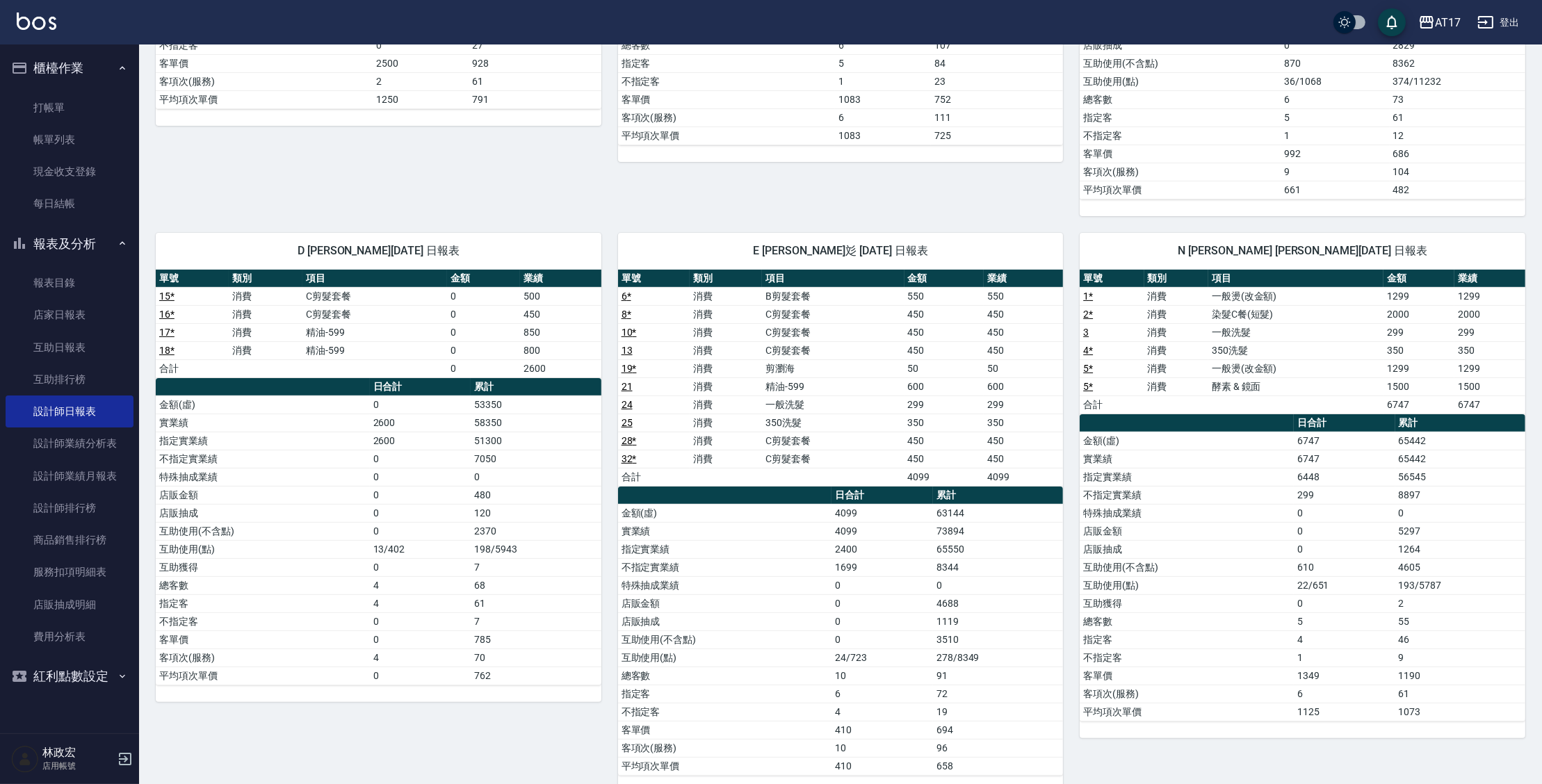
scroll to position [455, 0]
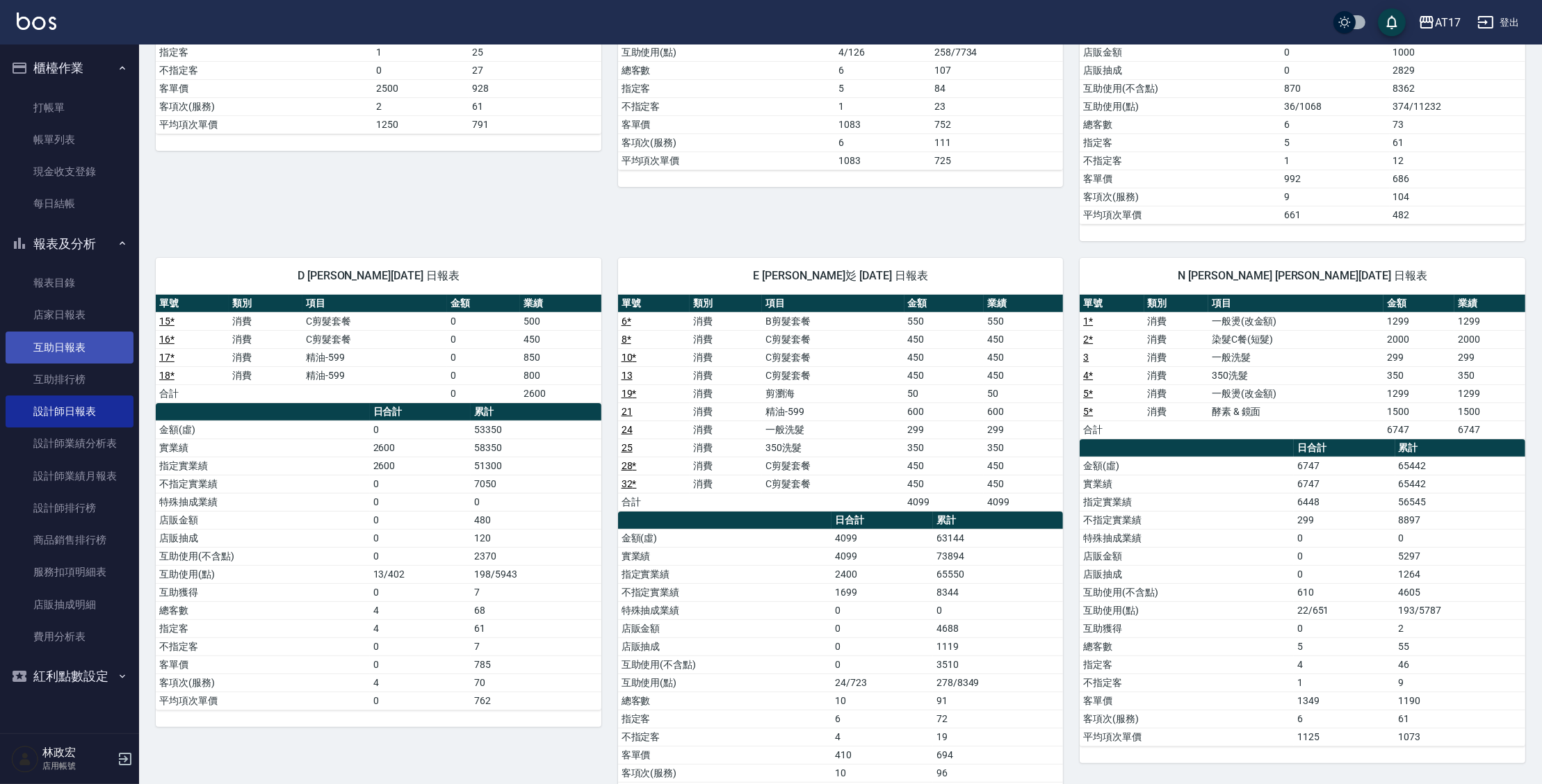
click at [83, 339] on link "互助日報表" at bounding box center [69, 347] width 128 height 32
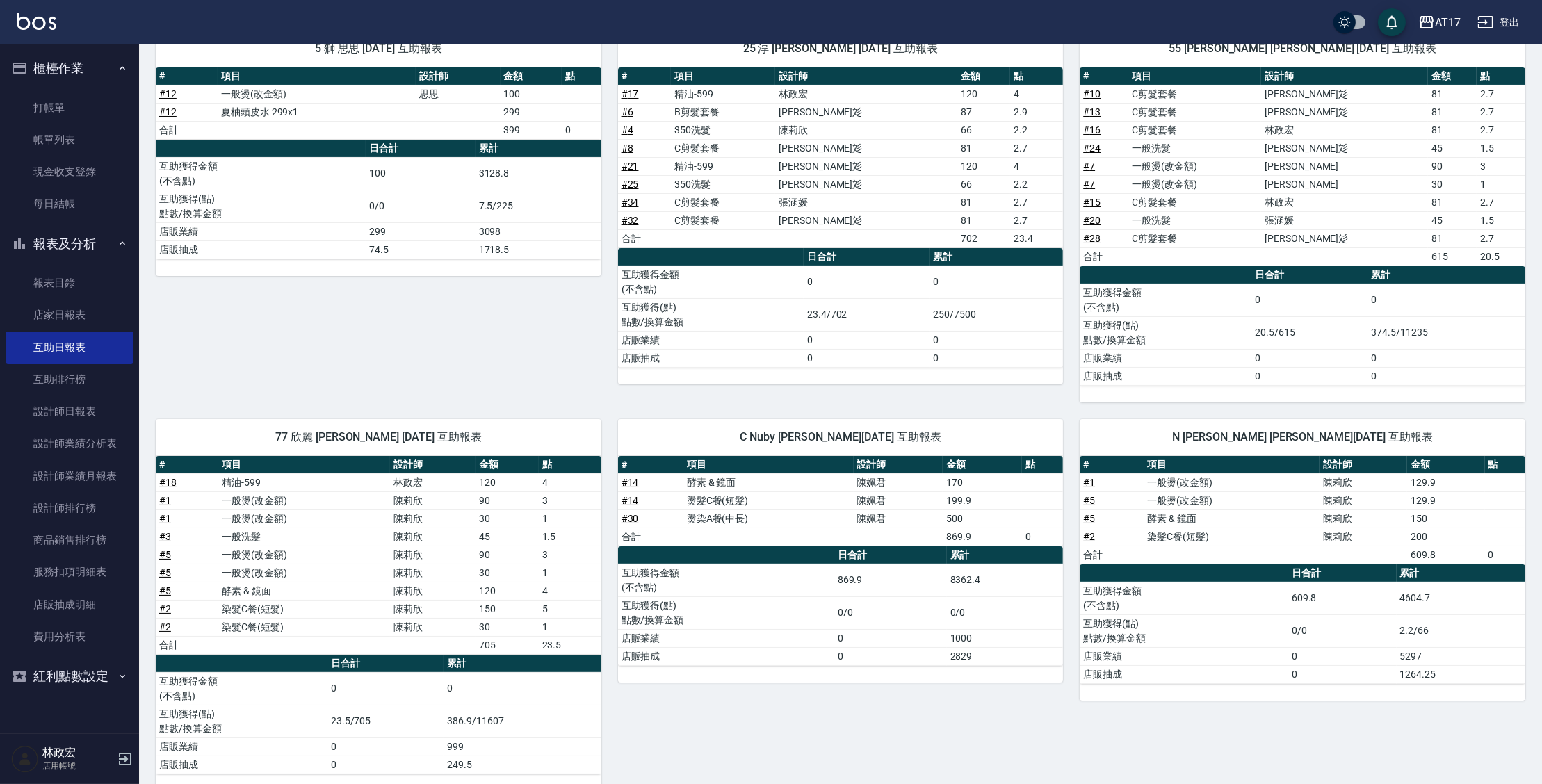
scroll to position [177, 0]
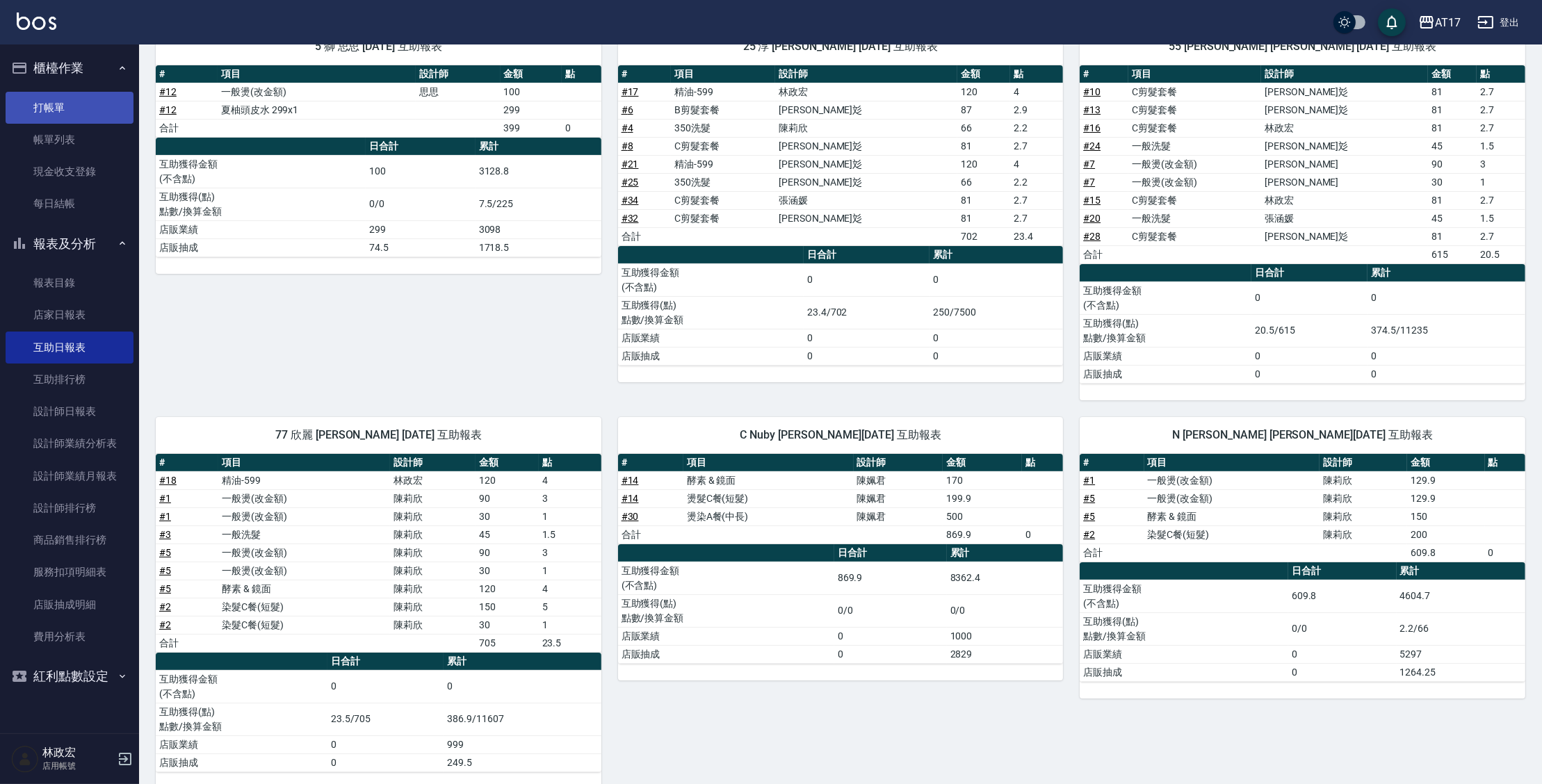
click at [90, 109] on link "打帳單" at bounding box center [69, 107] width 128 height 32
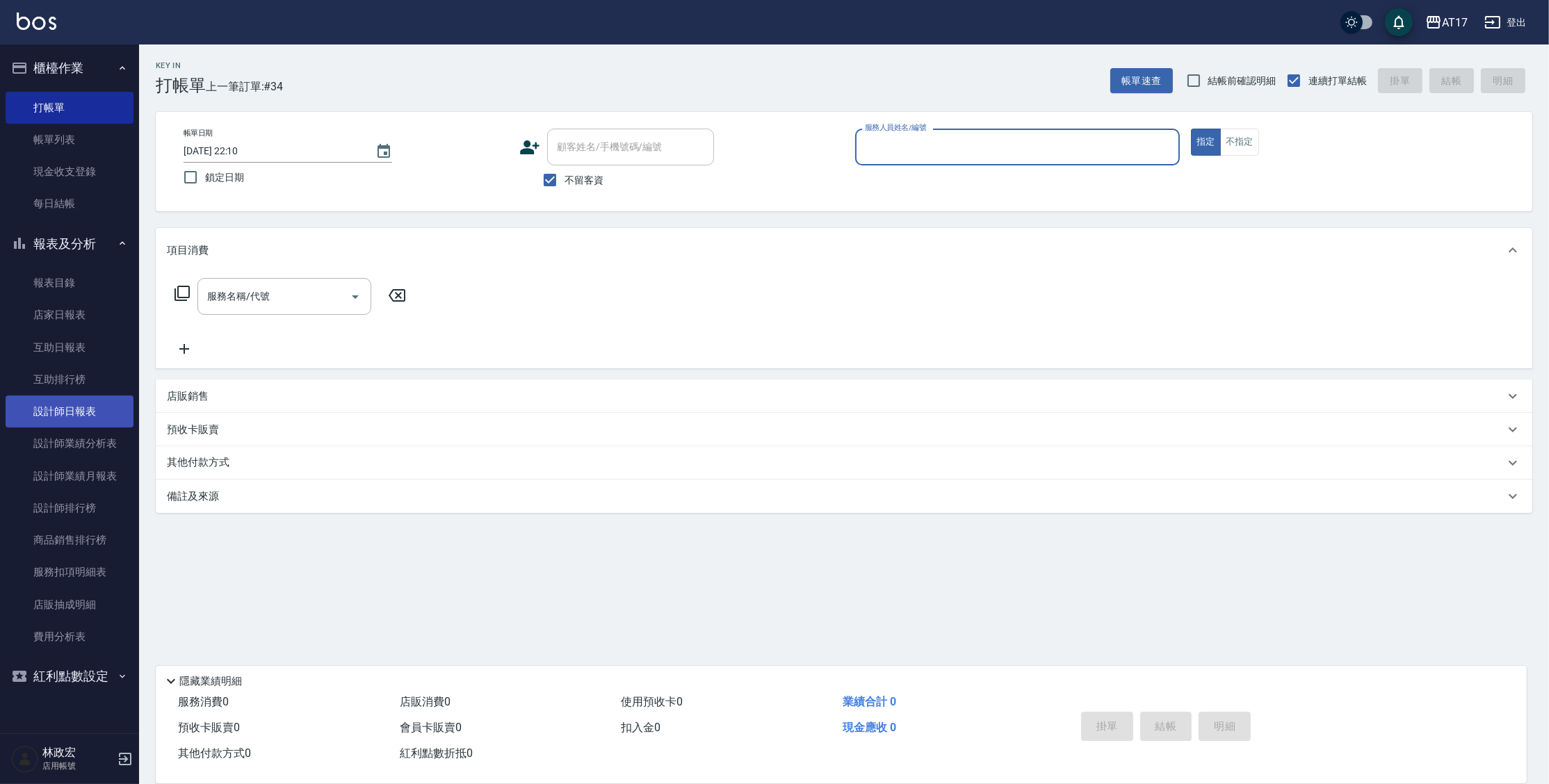
drag, startPoint x: 67, startPoint y: 418, endPoint x: 59, endPoint y: 413, distance: 9.4
click at [67, 418] on link "設計師日報表" at bounding box center [69, 411] width 128 height 32
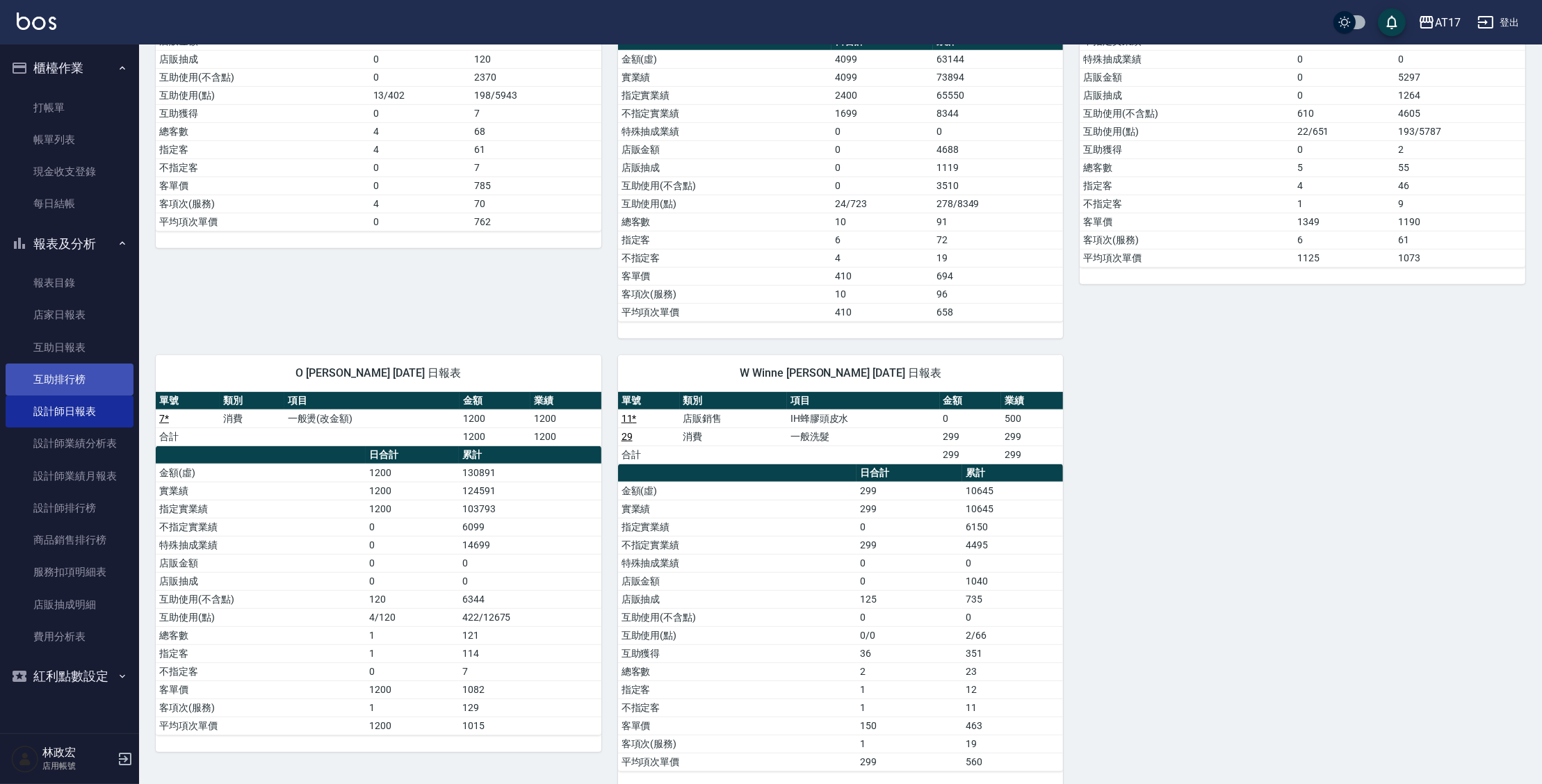
scroll to position [948, 0]
